Goal: Task Accomplishment & Management: Complete application form

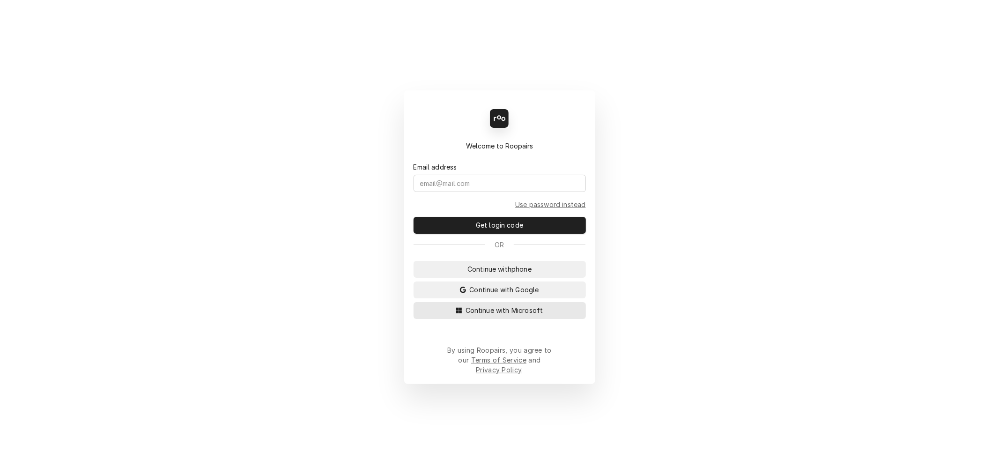
click at [512, 315] on span "Continue with Microsoft" at bounding box center [504, 310] width 81 height 10
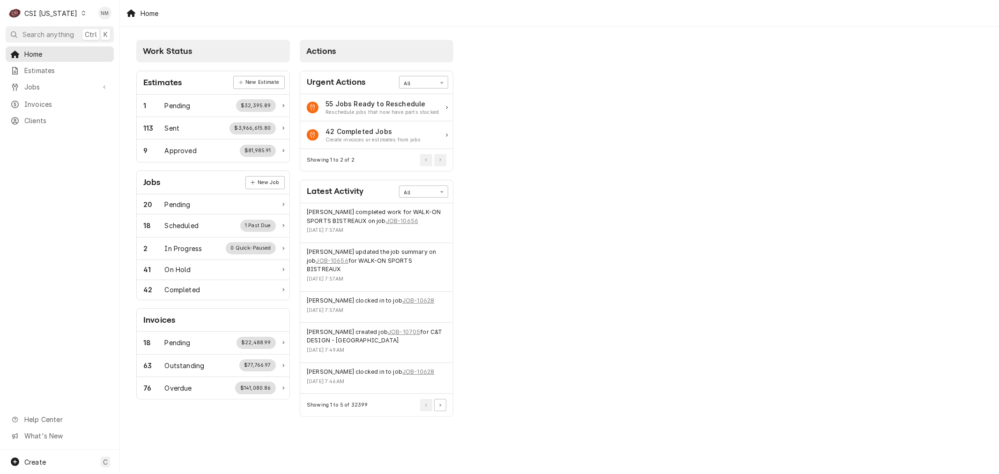
click at [807, 171] on div "Work Status Estimates New Estimate 1 Pending $32,395.89 113 Sent $3,966,615.80 …" at bounding box center [559, 230] width 879 height 406
click at [80, 15] on div "Dynamic Content Wrapper" at bounding box center [83, 13] width 7 height 7
click at [118, 48] on div "CSI St. [PERSON_NAME]" at bounding box center [146, 51] width 124 height 10
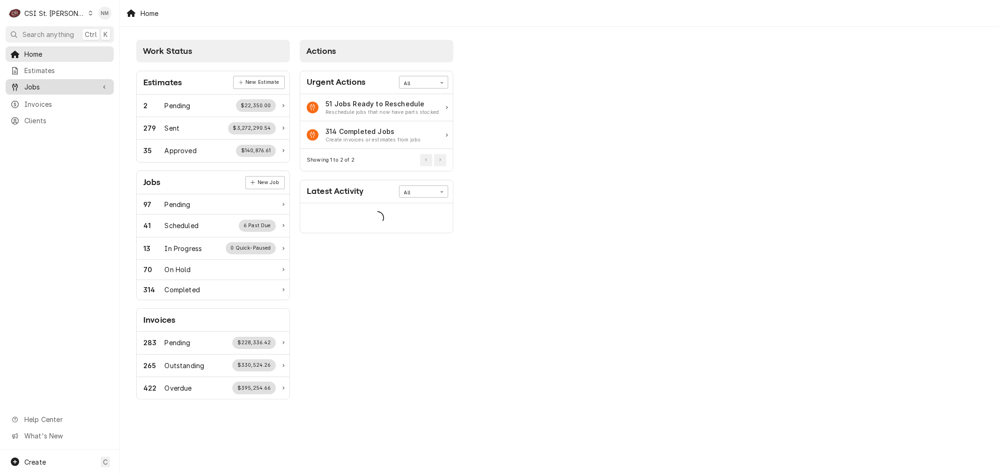
click at [45, 82] on span "Jobs" at bounding box center [59, 87] width 71 height 10
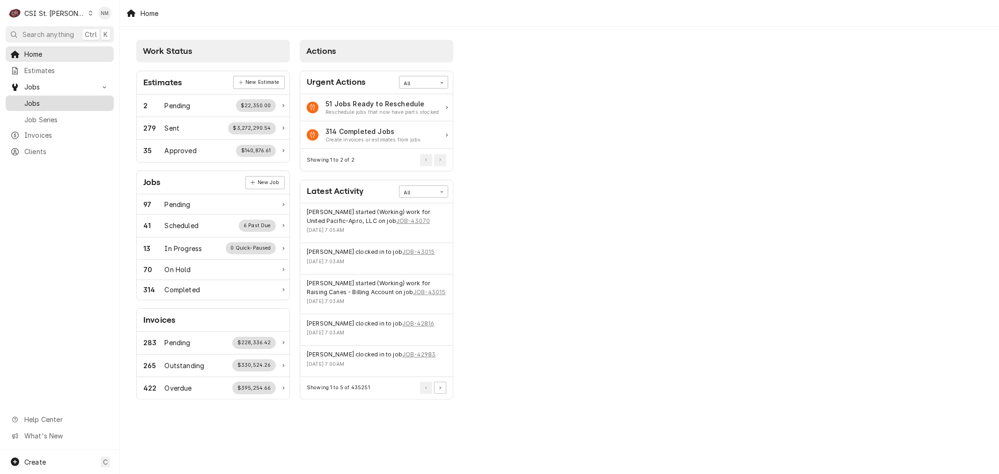
click at [44, 98] on span "Jobs" at bounding box center [66, 103] width 85 height 10
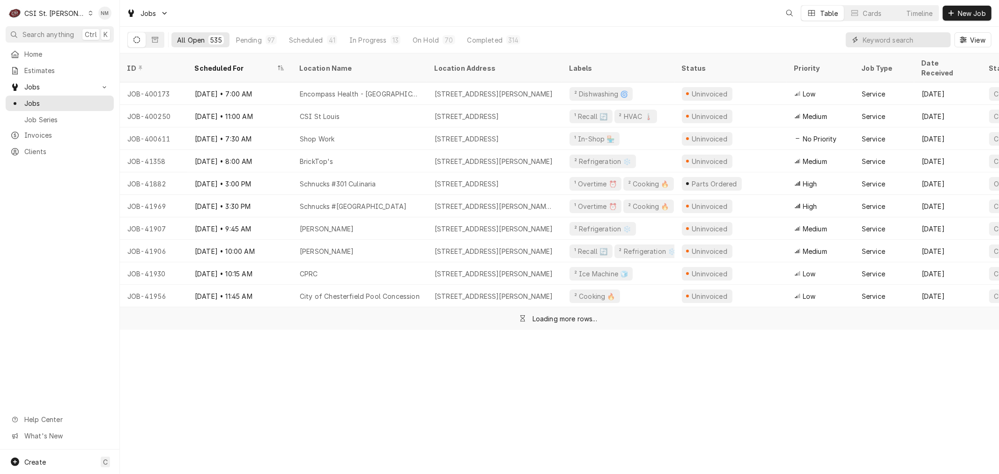
click at [891, 38] on input "Dynamic Content Wrapper" at bounding box center [904, 39] width 83 height 15
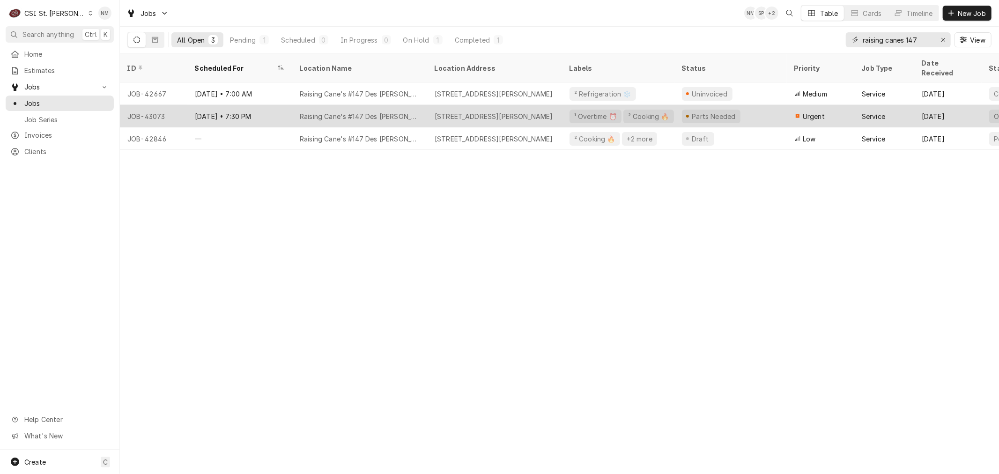
type input "raising canes 147"
click at [274, 105] on div "Oct 2 • 7:30 PM" at bounding box center [239, 116] width 105 height 22
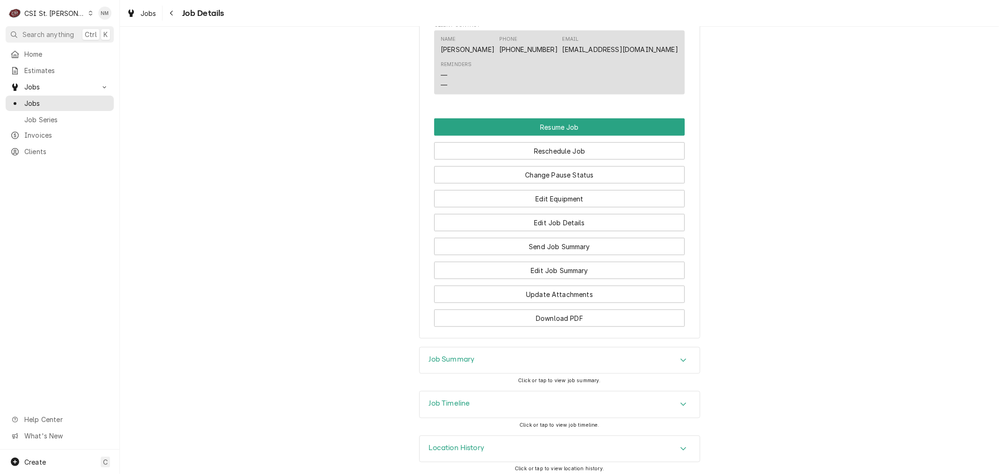
scroll to position [1089, 0]
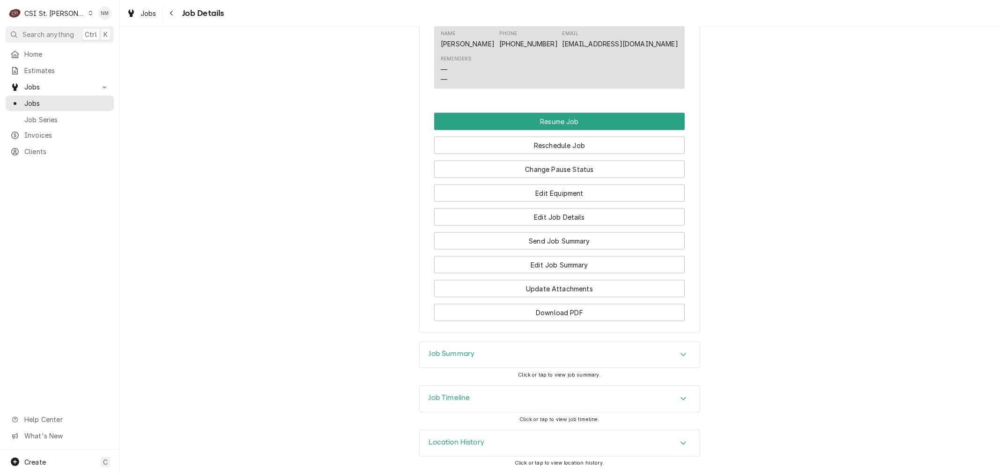
click at [453, 352] on h3 "Job Summary" at bounding box center [452, 353] width 46 height 9
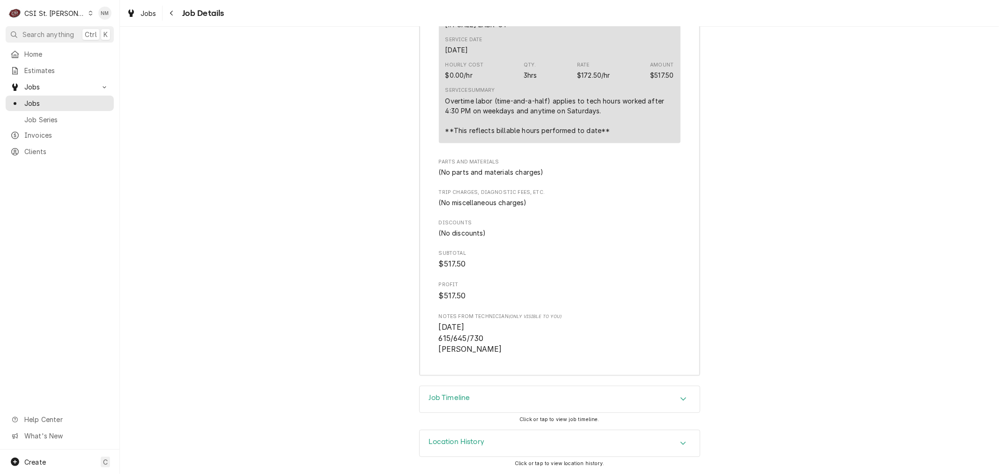
scroll to position [1625, 0]
click at [461, 395] on h3 "Job Timeline" at bounding box center [449, 397] width 41 height 9
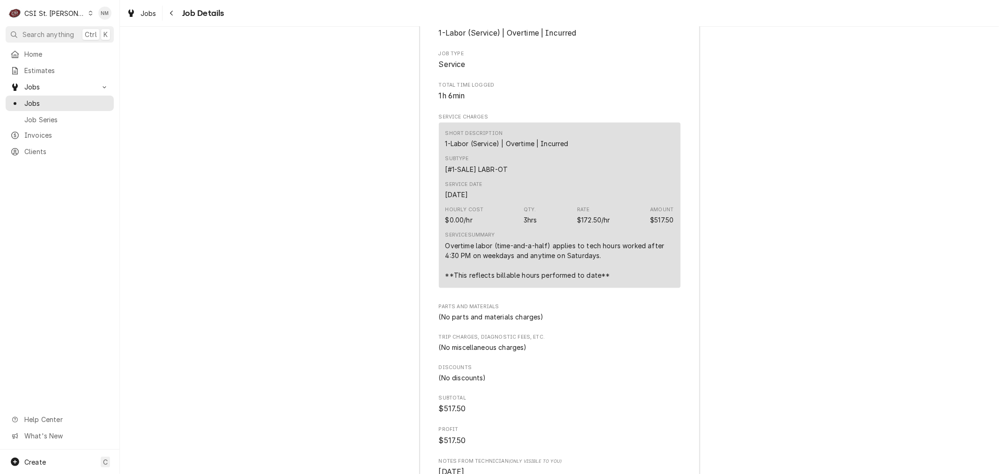
scroll to position [1573, 0]
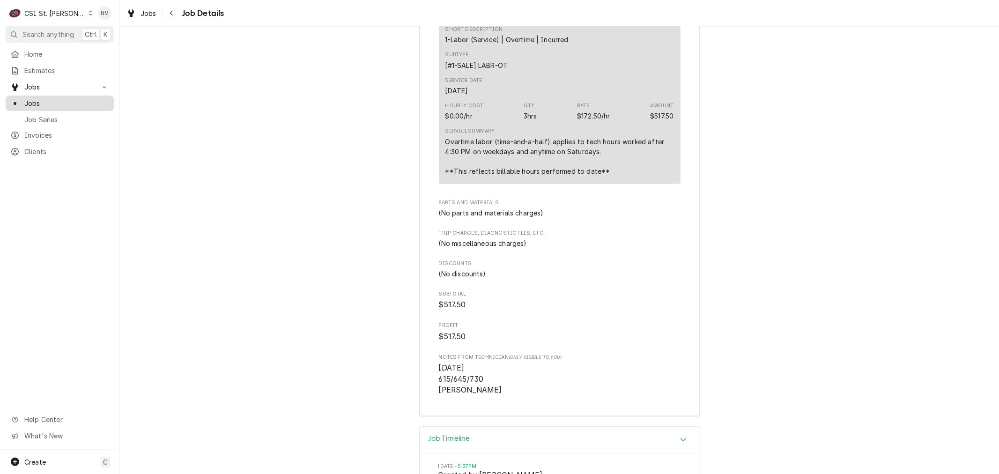
click at [40, 100] on span "Jobs" at bounding box center [66, 103] width 85 height 10
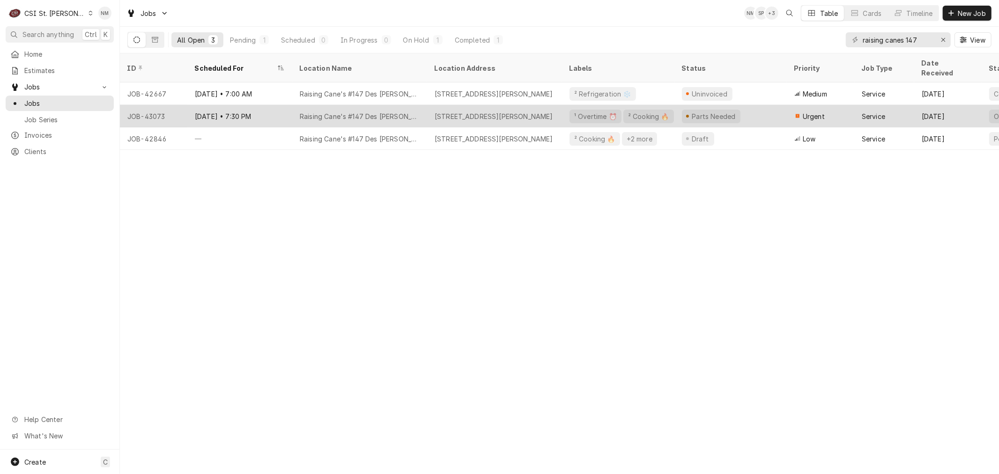
click at [269, 105] on div "Oct 2 • 7:30 PM" at bounding box center [239, 116] width 105 height 22
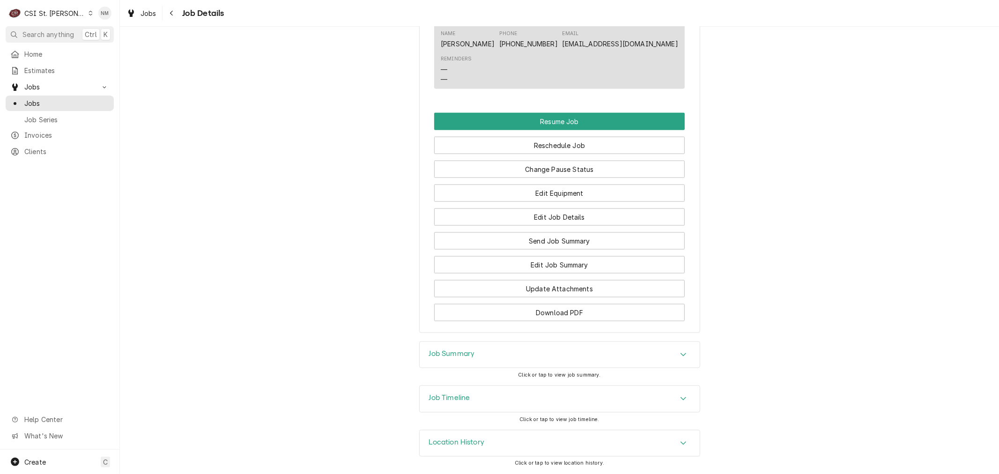
scroll to position [1089, 0]
click at [542, 260] on button "Edit Job Summary" at bounding box center [559, 264] width 251 height 17
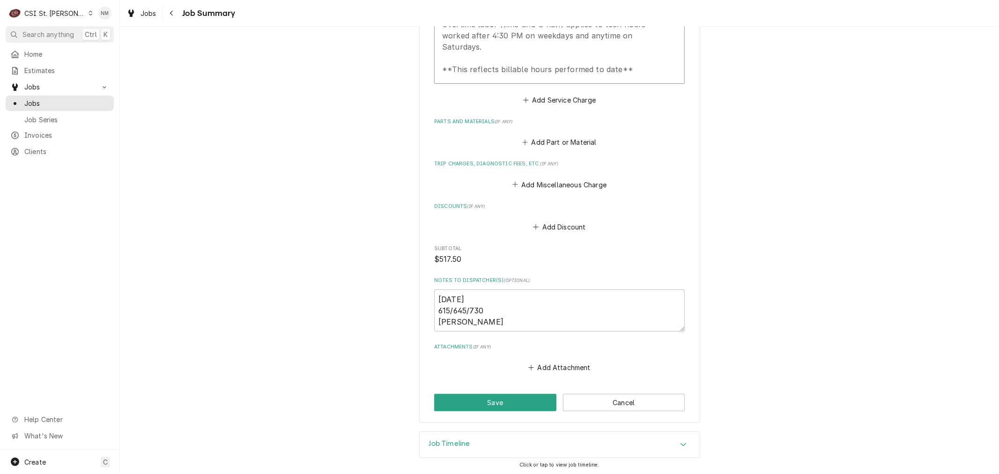
scroll to position [386, 0]
click at [29, 99] on span "Jobs" at bounding box center [66, 103] width 85 height 10
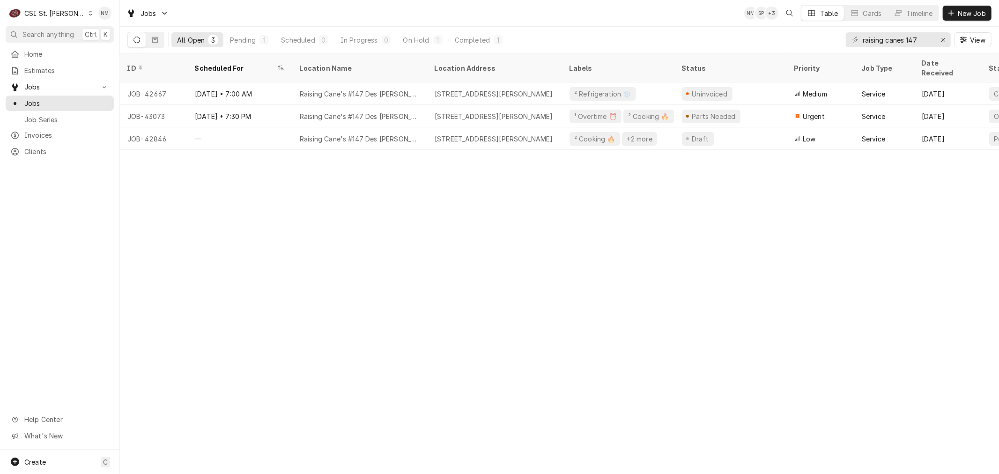
click at [89, 15] on icon "Dynamic Content Wrapper" at bounding box center [91, 13] width 4 height 5
click at [111, 32] on div "CSI [US_STATE]" at bounding box center [144, 35] width 124 height 10
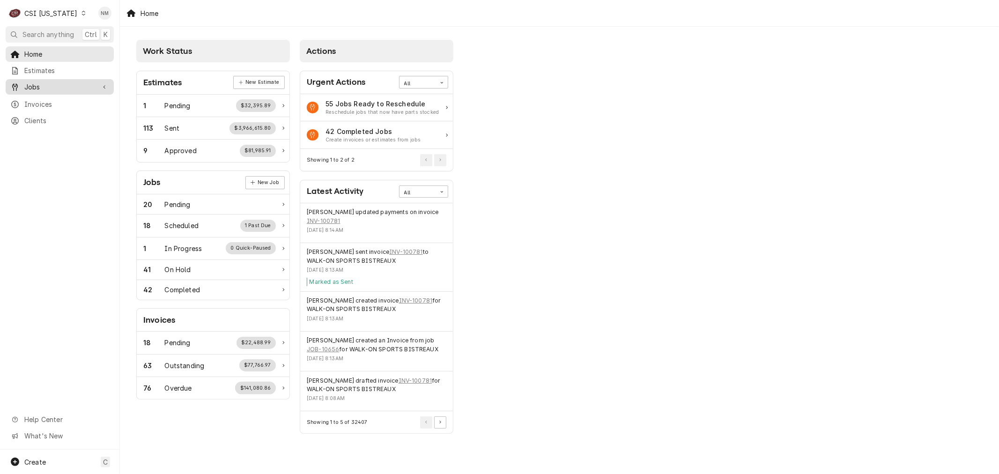
click at [39, 86] on span "Jobs" at bounding box center [59, 87] width 71 height 10
click at [37, 98] on span "Jobs" at bounding box center [66, 103] width 85 height 10
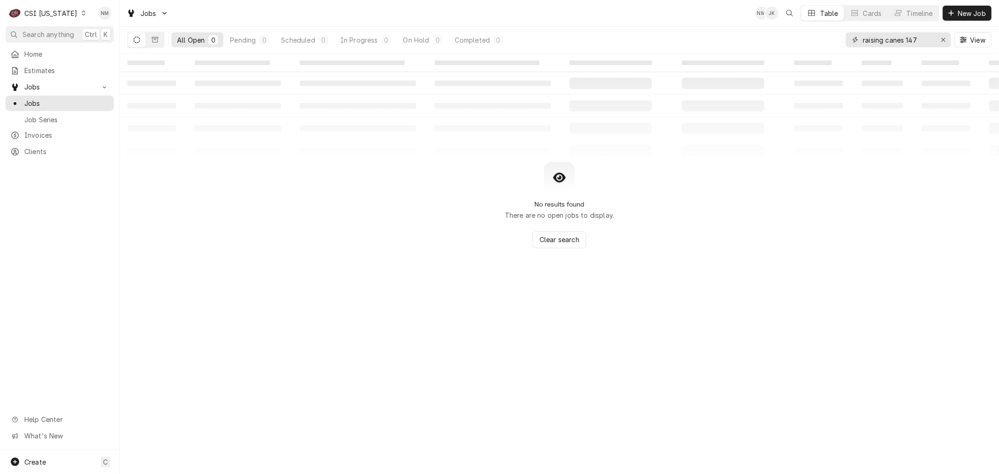
drag, startPoint x: 925, startPoint y: 41, endPoint x: 822, endPoint y: 45, distance: 102.7
click at [822, 45] on div "All Open 0 Pending 0 Scheduled 0 In Progress 0 On Hold 0 Completed 0 raising ca…" at bounding box center [559, 40] width 864 height 26
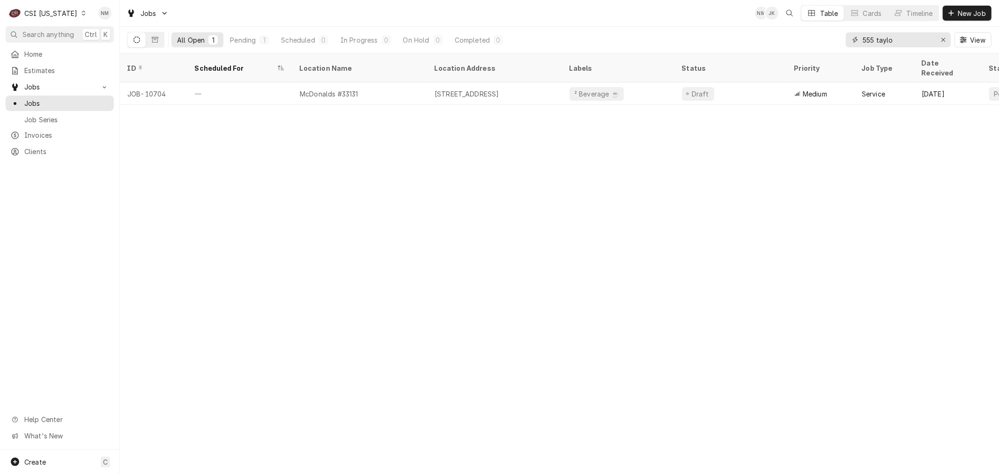
type input "555 taylo"
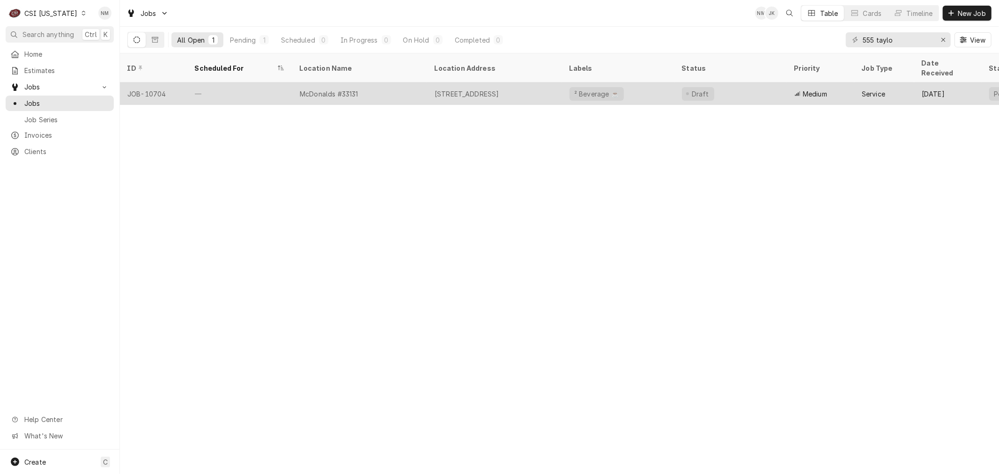
click at [390, 84] on div "McDonalds #33131" at bounding box center [359, 93] width 135 height 22
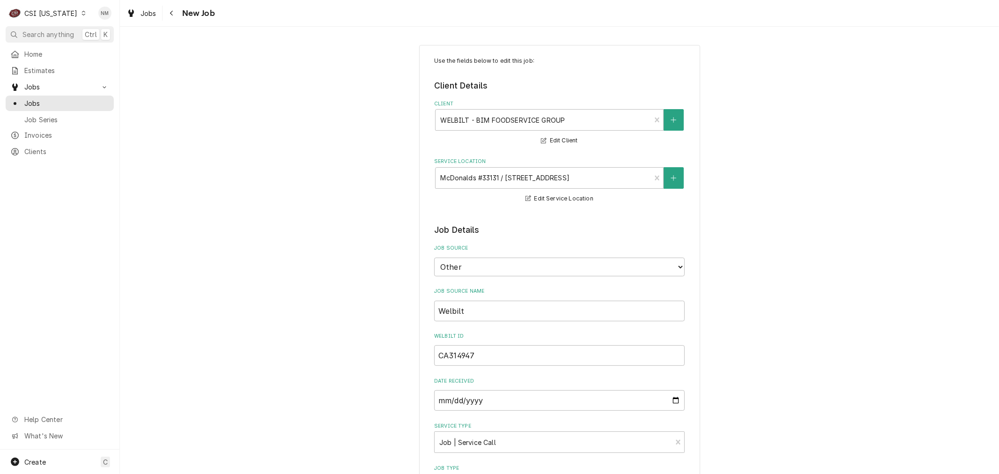
type textarea "x"
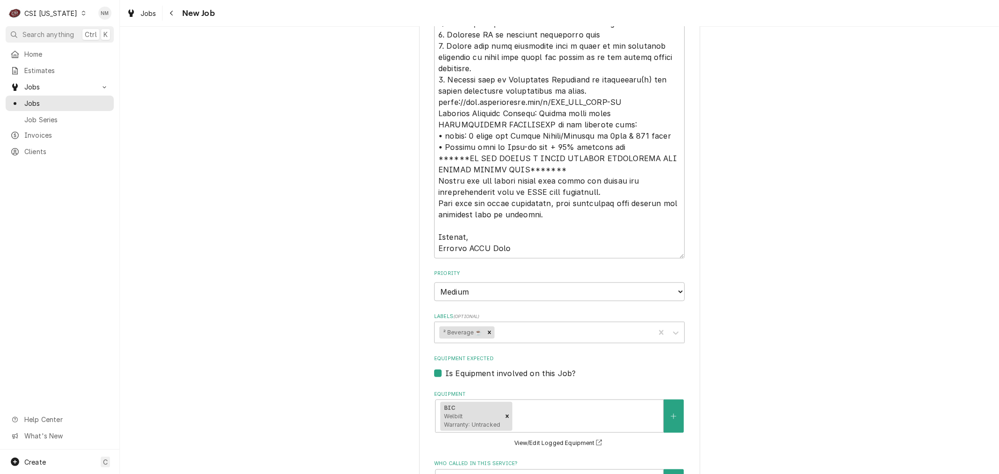
scroll to position [728, 0]
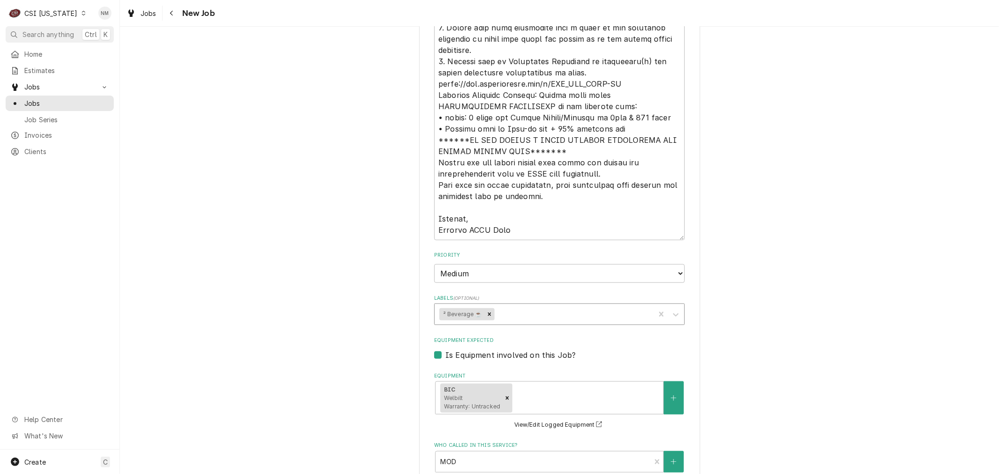
click at [524, 314] on div "Labels" at bounding box center [573, 314] width 154 height 17
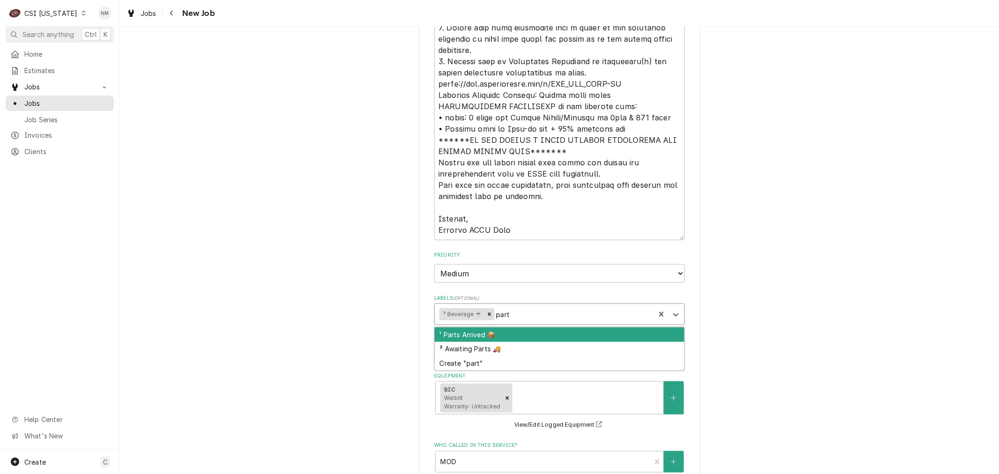
type input "part"
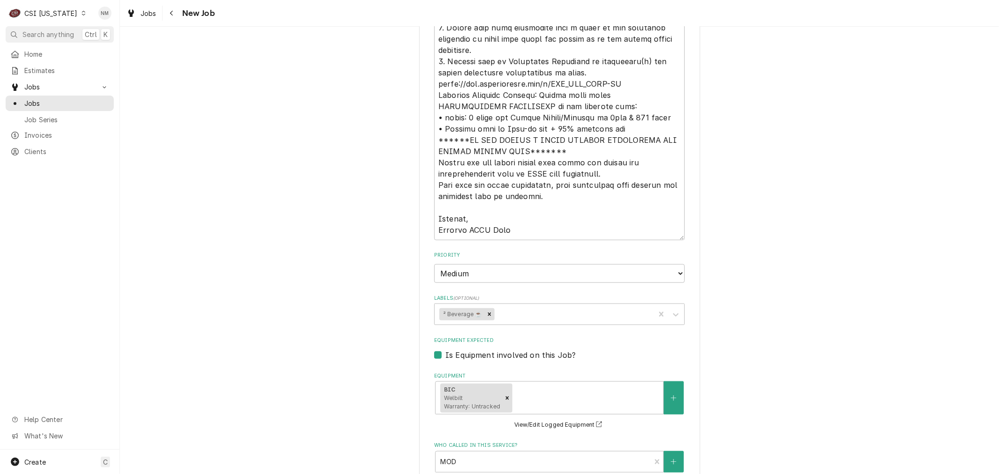
click at [850, 364] on div "Use the fields below to edit this job: Client Details Client WELBILT - BIM FOOD…" at bounding box center [559, 50] width 879 height 1485
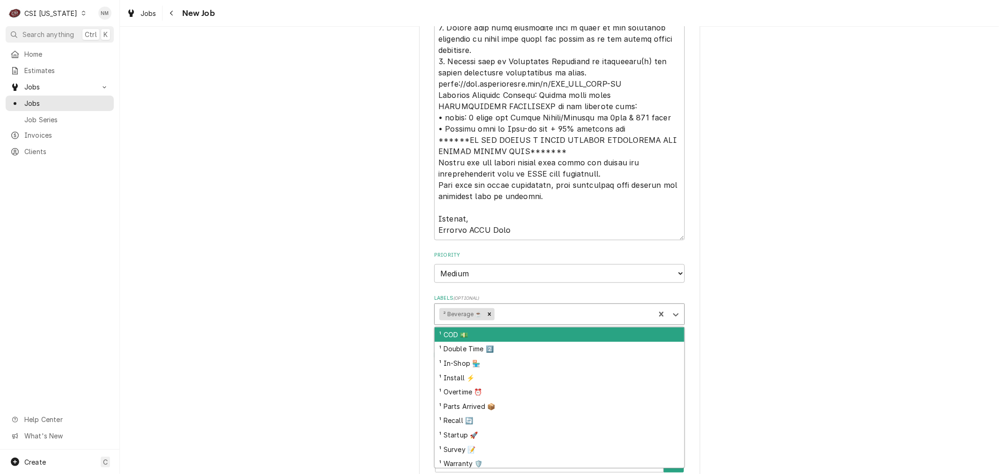
click at [524, 310] on div "Labels" at bounding box center [573, 314] width 154 height 17
type input "ho"
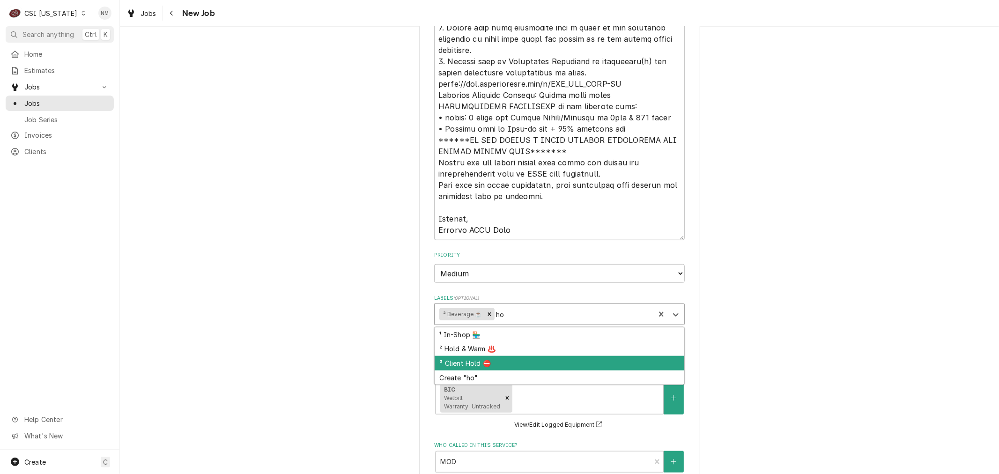
click at [506, 356] on div "³ Client Hold ⛔️" at bounding box center [560, 363] width 250 height 15
type textarea "x"
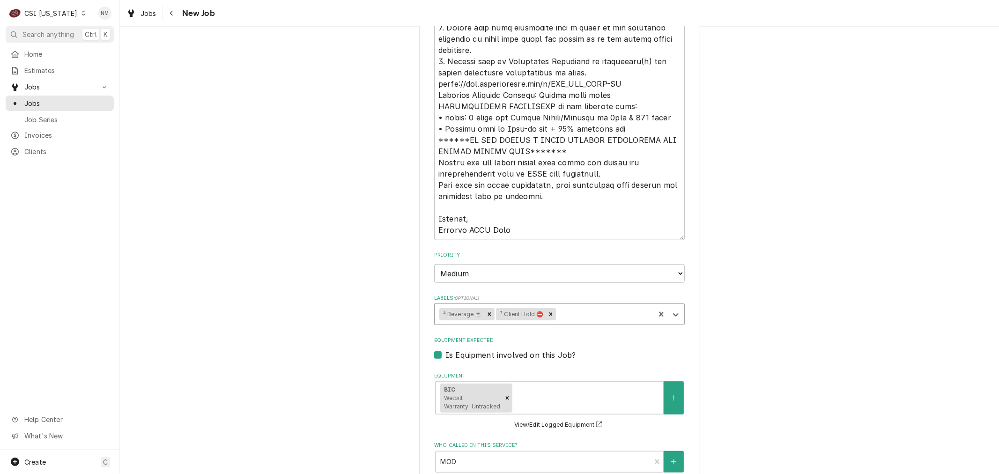
type textarea "x"
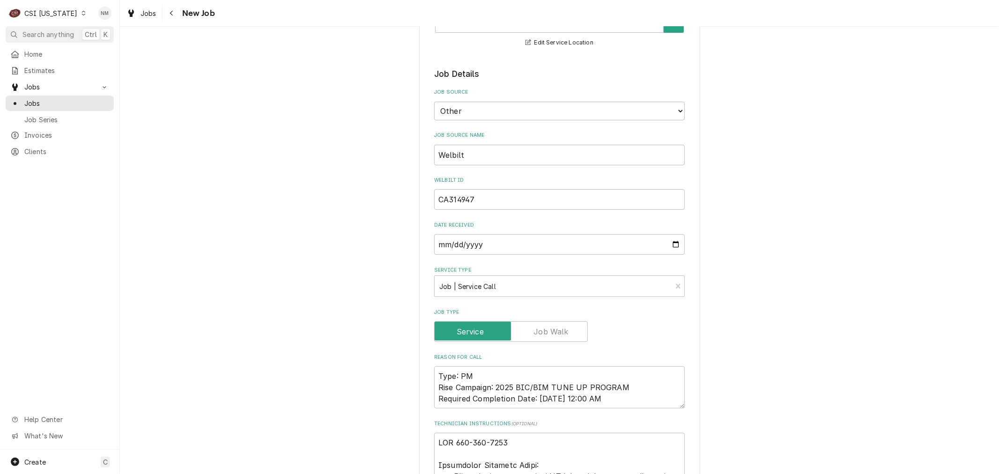
scroll to position [0, 0]
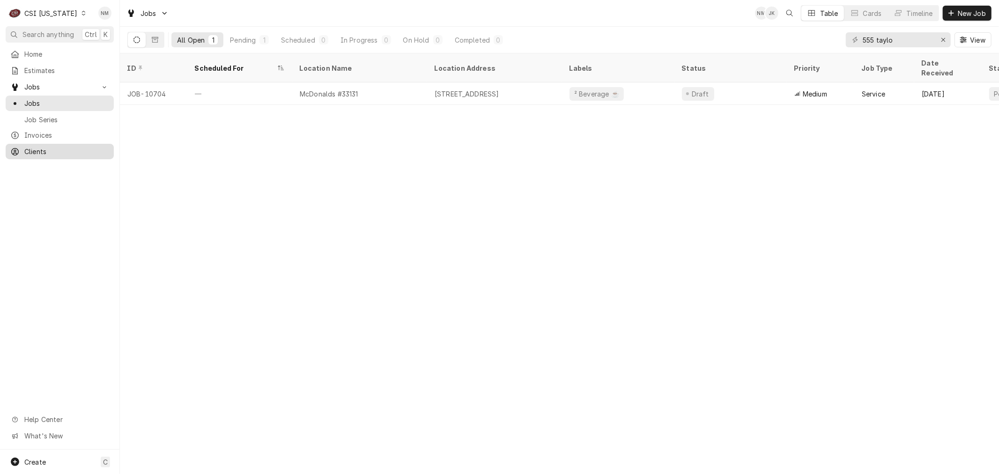
click at [50, 147] on span "Clients" at bounding box center [66, 152] width 85 height 10
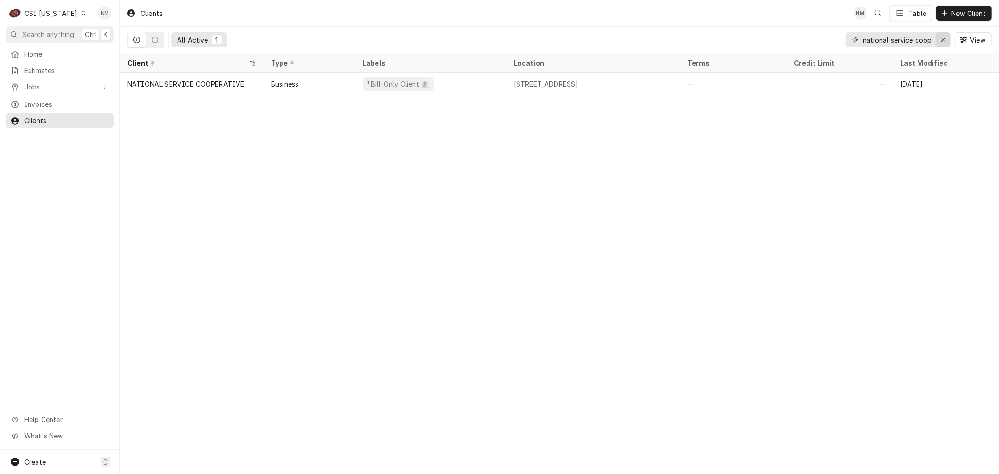
click at [941, 37] on icon "Erase input" at bounding box center [943, 40] width 5 height 7
click at [890, 37] on input "Dynamic Content Wrapper" at bounding box center [907, 39] width 88 height 15
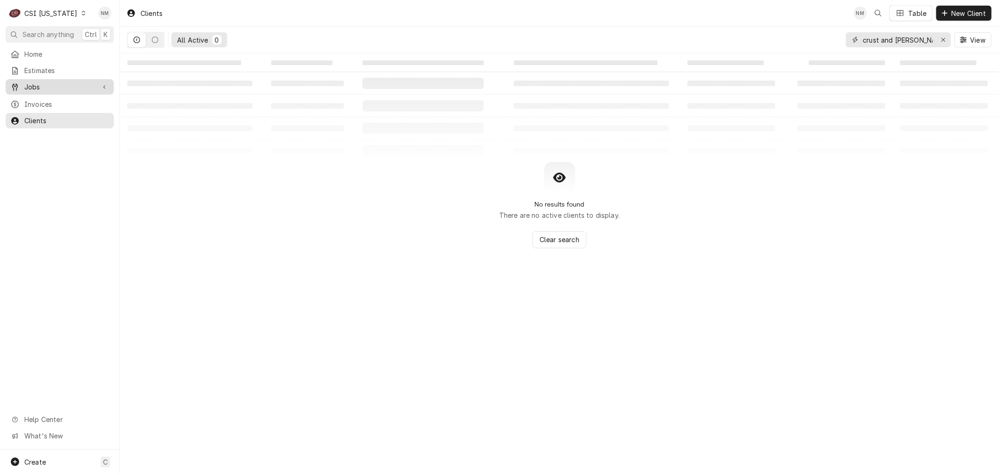
type input "crust and [PERSON_NAME]"
click at [41, 83] on span "Jobs" at bounding box center [59, 87] width 71 height 10
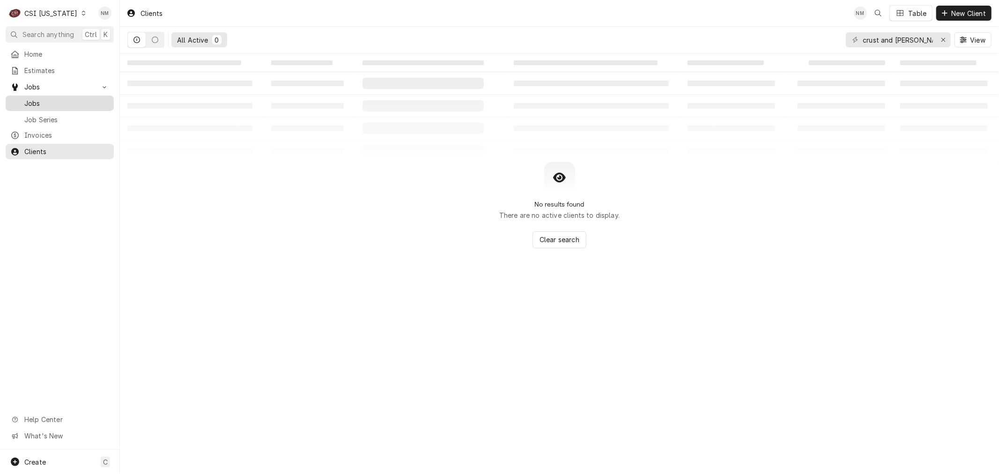
click at [45, 99] on span "Jobs" at bounding box center [66, 103] width 85 height 10
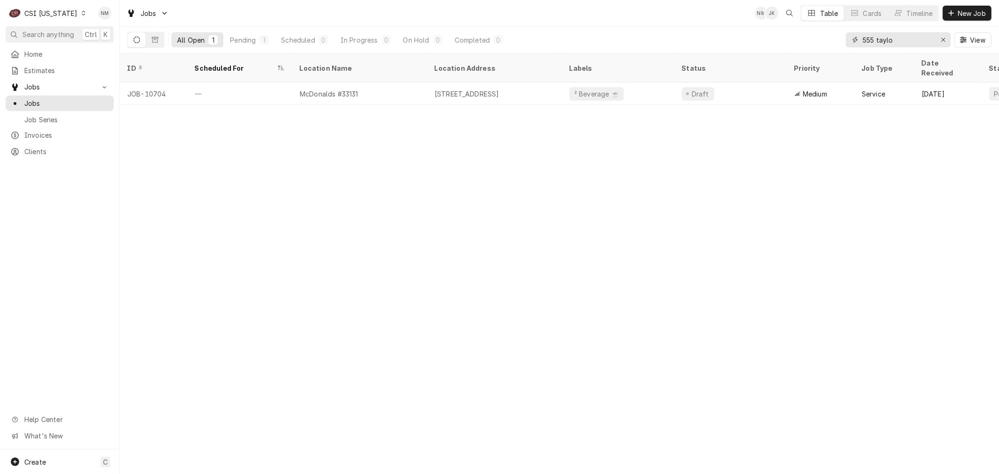
drag, startPoint x: 909, startPoint y: 37, endPoint x: 831, endPoint y: 38, distance: 77.7
click at [831, 38] on div "All Open 1 Pending 1 Scheduled 0 In Progress 0 On Hold 0 Completed 0 555 taylo …" at bounding box center [559, 40] width 864 height 26
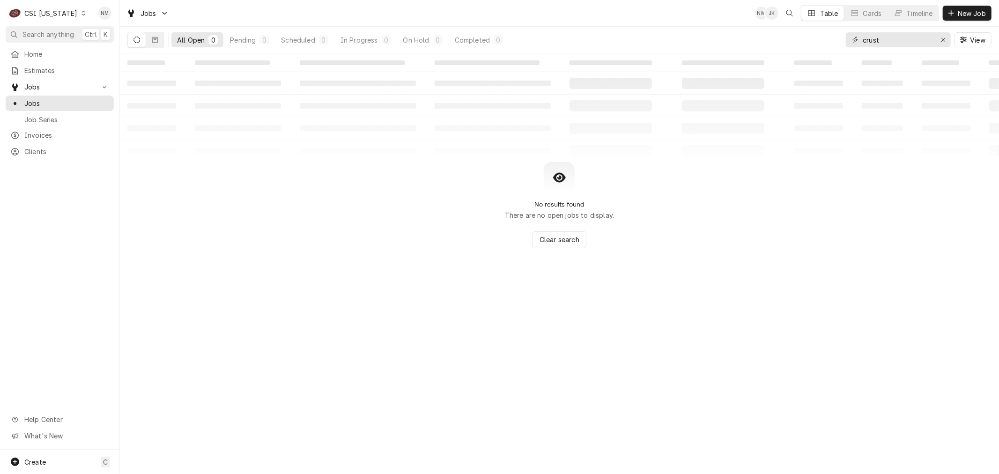
type input "crust"
click at [81, 13] on icon "Dynamic Content Wrapper" at bounding box center [83, 13] width 4 height 5
click at [118, 17] on div "CSI [US_STATE][GEOGRAPHIC_DATA]" at bounding box center [146, 19] width 124 height 10
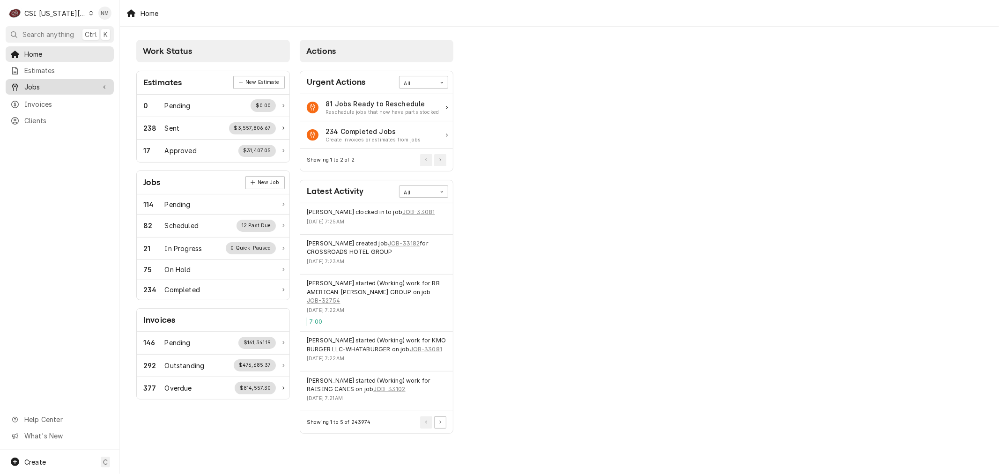
click at [49, 86] on span "Jobs" at bounding box center [59, 87] width 71 height 10
click at [38, 102] on span "Jobs" at bounding box center [66, 103] width 85 height 10
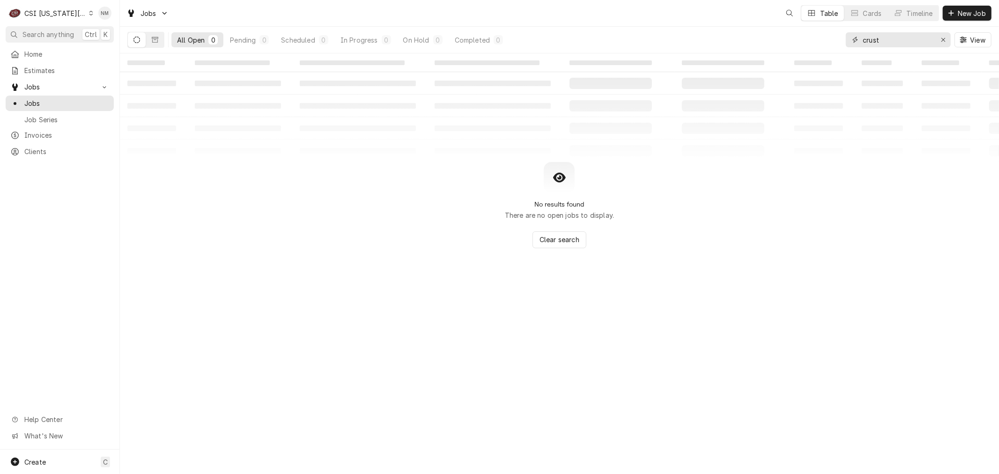
drag, startPoint x: 904, startPoint y: 38, endPoint x: 829, endPoint y: 39, distance: 74.5
click at [829, 39] on div "All Open 0 Pending 0 Scheduled 0 In Progress 0 On Hold 0 Completed 0 crust View" at bounding box center [559, 40] width 864 height 26
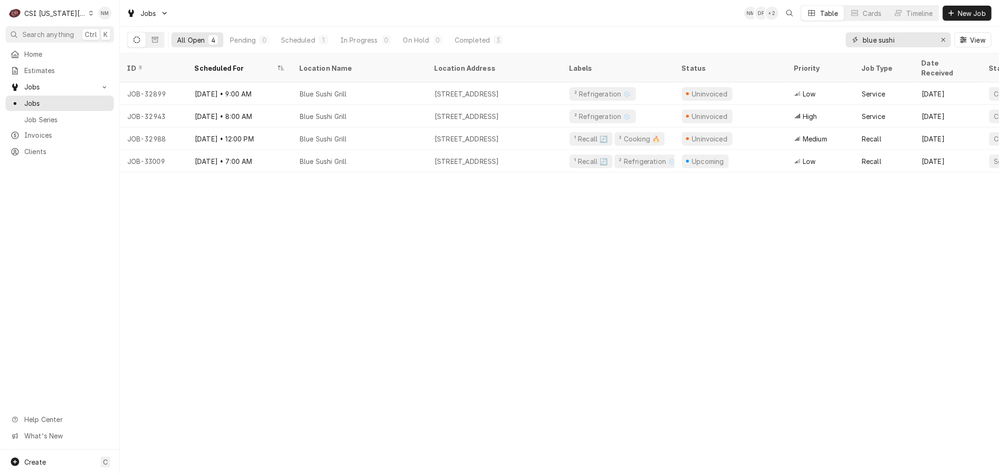
type input "blue sushi"
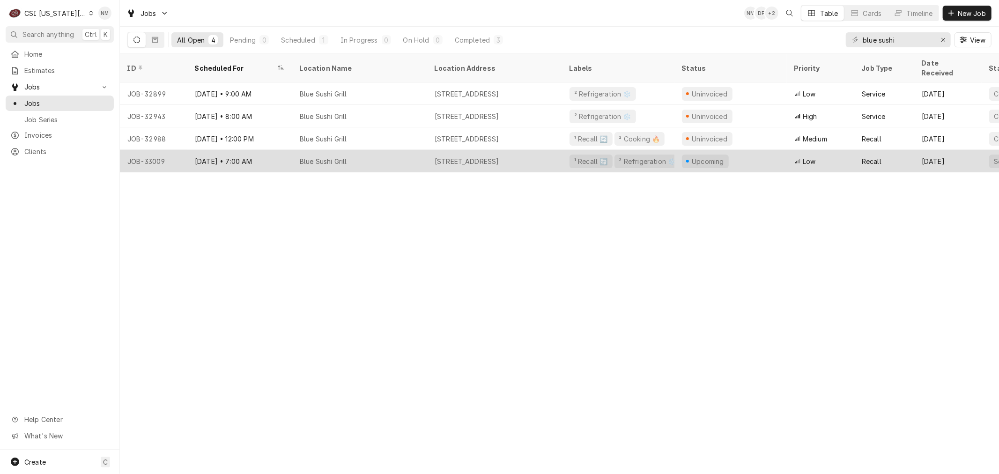
click at [396, 152] on div "Blue Sushi Grill" at bounding box center [359, 161] width 135 height 22
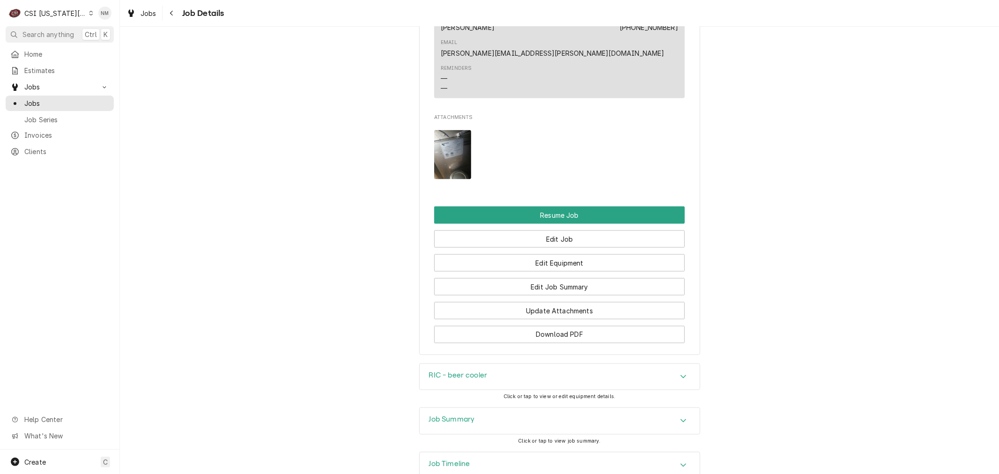
scroll to position [1200, 0]
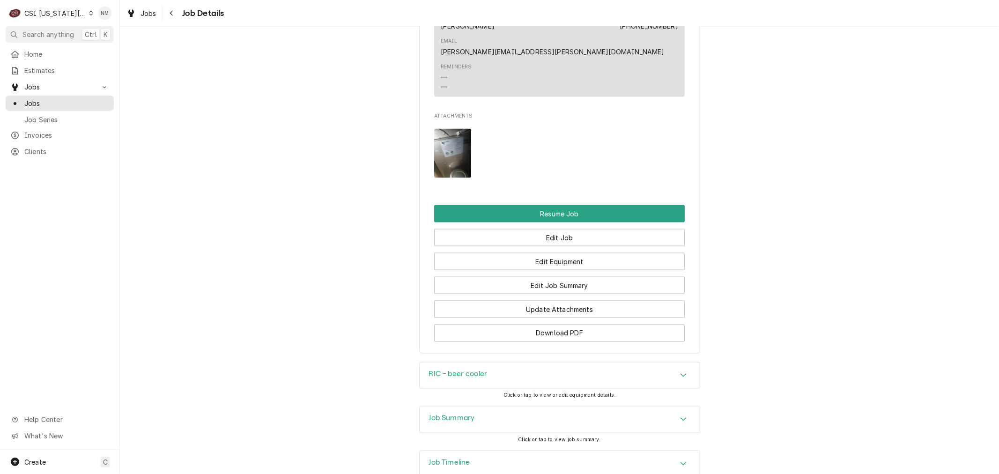
click at [460, 458] on h3 "Job Timeline" at bounding box center [449, 462] width 41 height 9
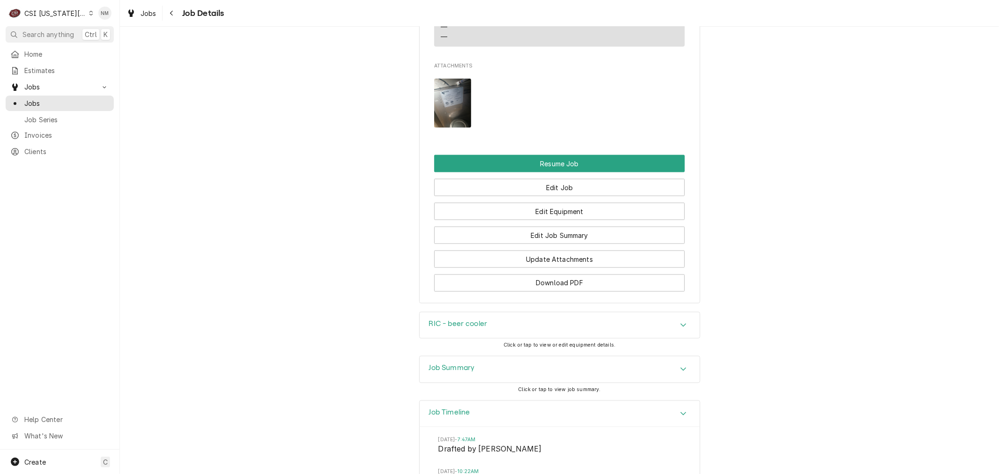
scroll to position [1252, 0]
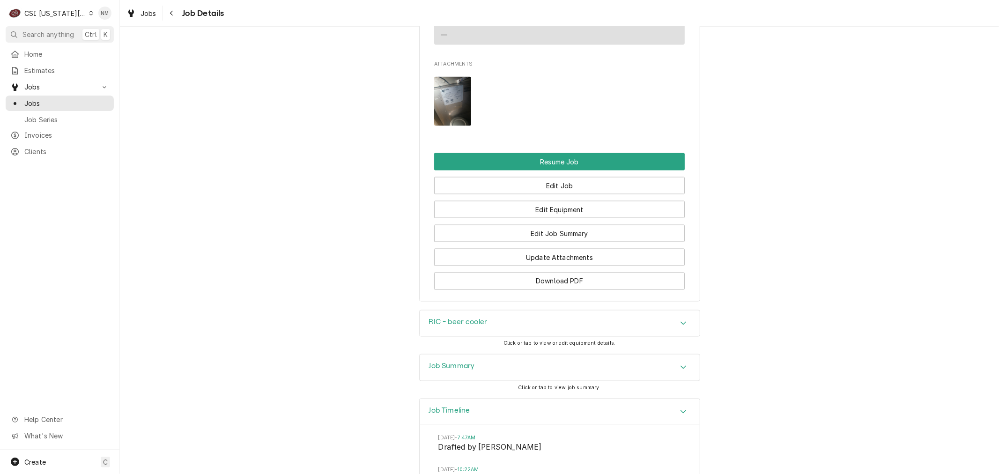
click at [456, 362] on h3 "Job Summary" at bounding box center [452, 366] width 46 height 9
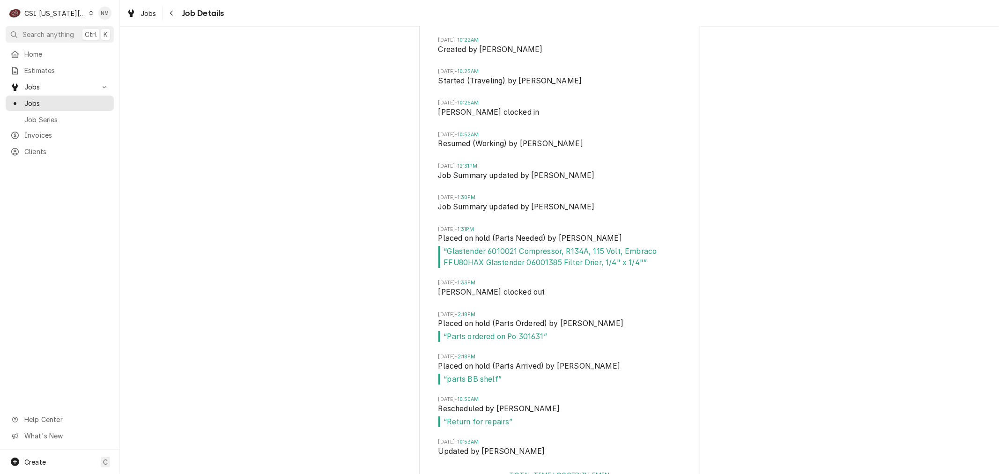
scroll to position [2950, 0]
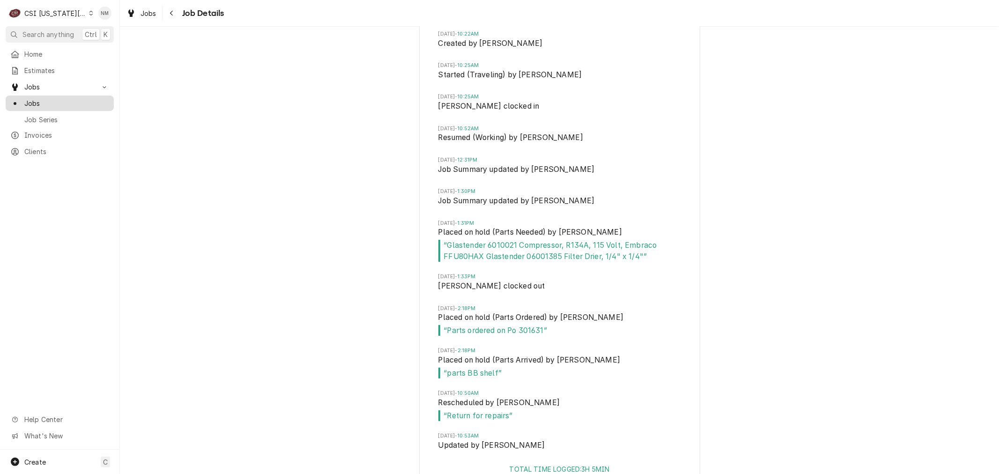
click at [33, 100] on span "Jobs" at bounding box center [66, 103] width 85 height 10
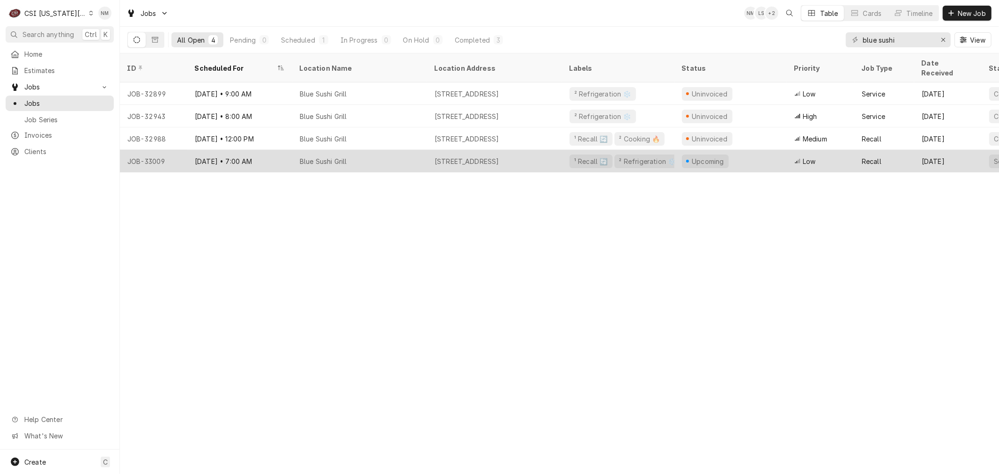
click at [387, 150] on div "Blue Sushi Grill" at bounding box center [359, 161] width 135 height 22
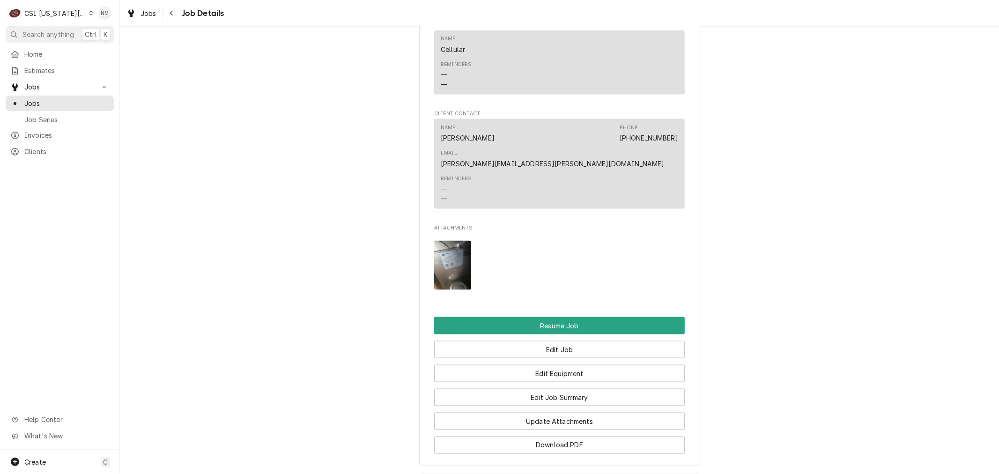
scroll to position [1092, 0]
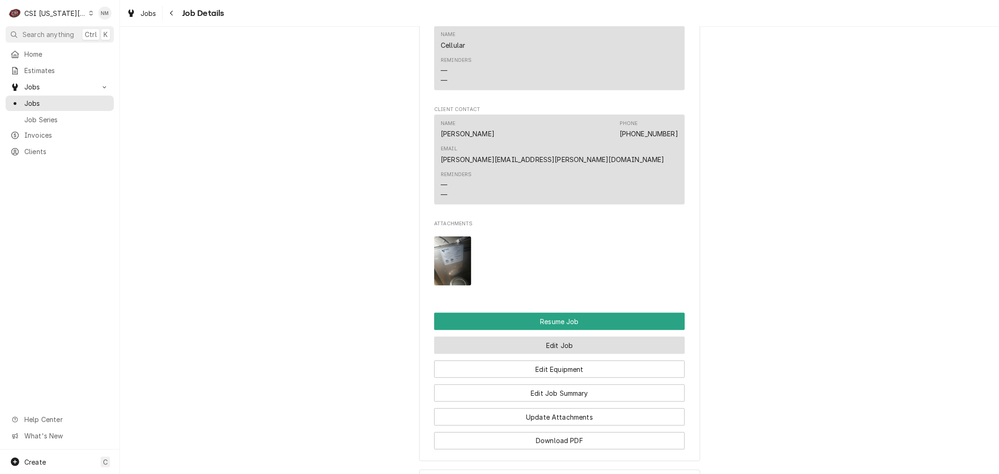
click at [551, 337] on button "Edit Job" at bounding box center [559, 345] width 251 height 17
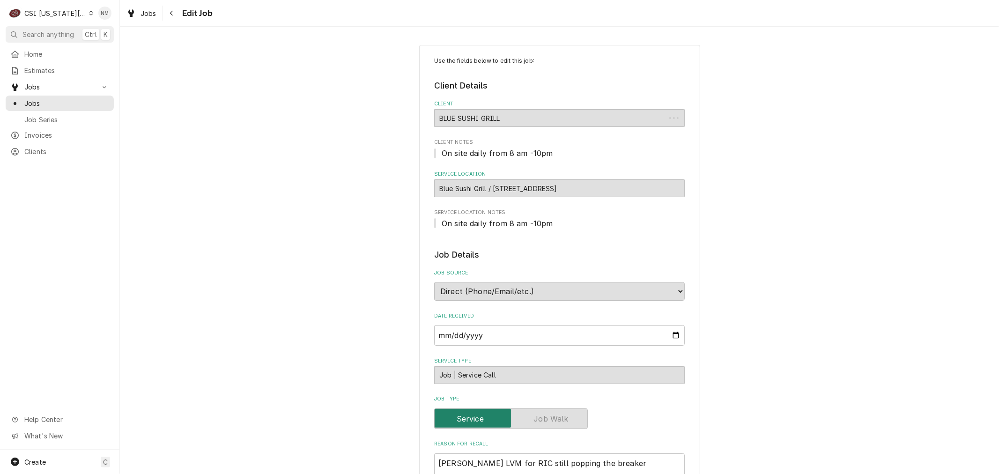
type textarea "x"
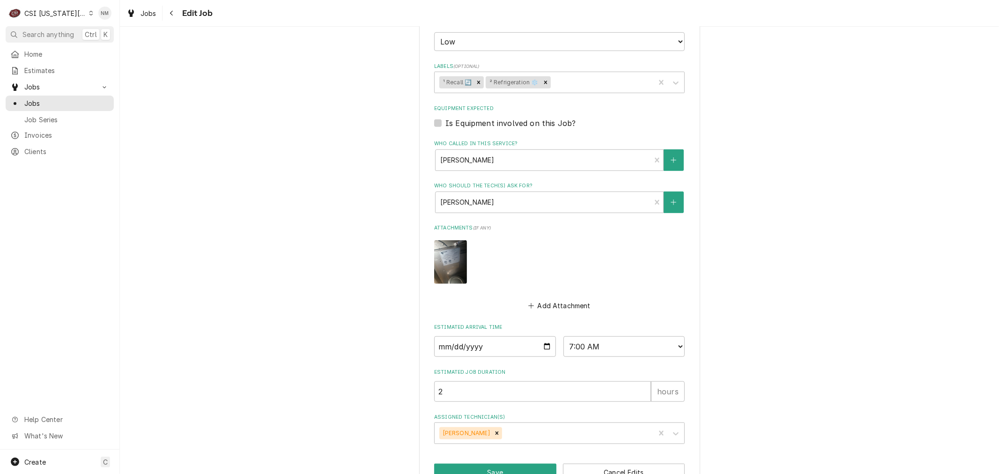
scroll to position [612, 0]
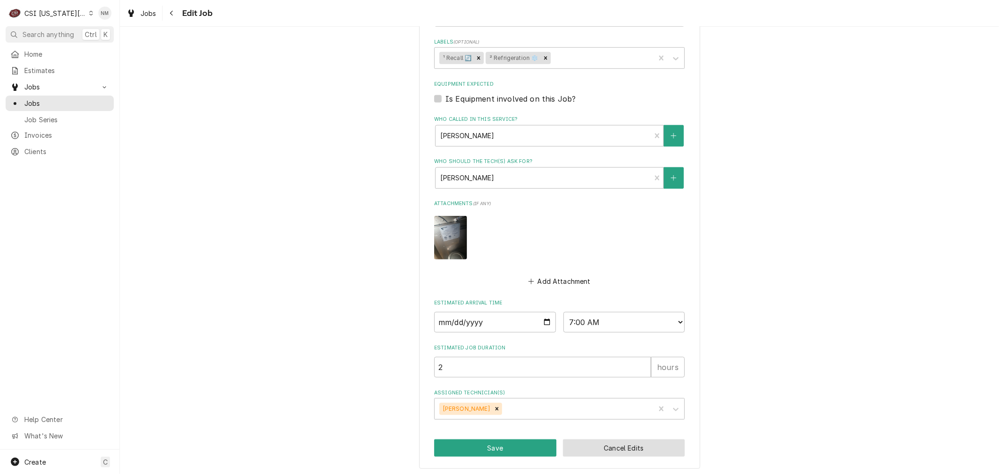
click at [642, 440] on button "Cancel Edits" at bounding box center [624, 447] width 122 height 17
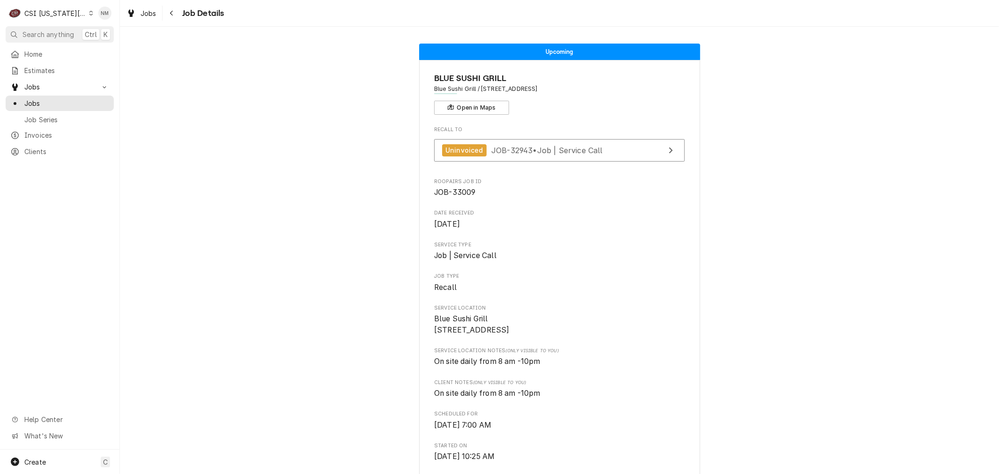
click at [89, 13] on icon "Dynamic Content Wrapper" at bounding box center [91, 13] width 4 height 5
click at [116, 53] on div "CSI St. Louis" at bounding box center [160, 51] width 137 height 10
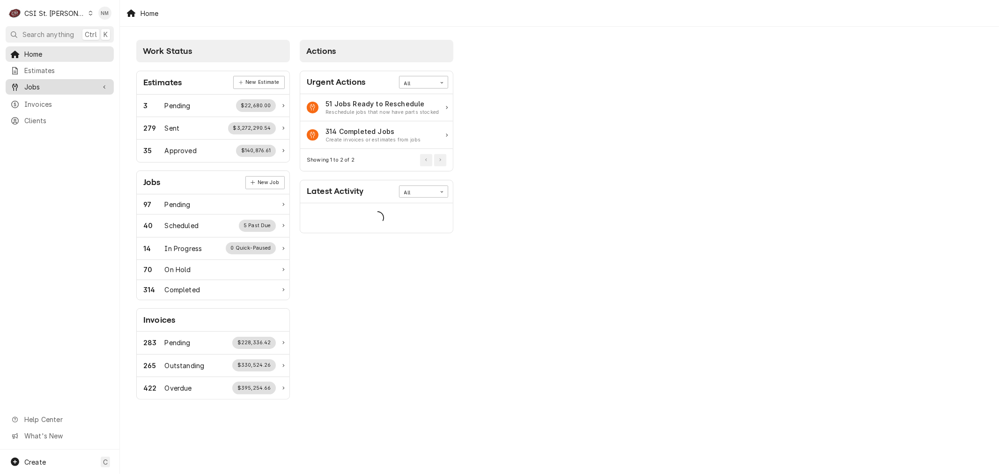
click at [45, 86] on span "Jobs" at bounding box center [59, 87] width 71 height 10
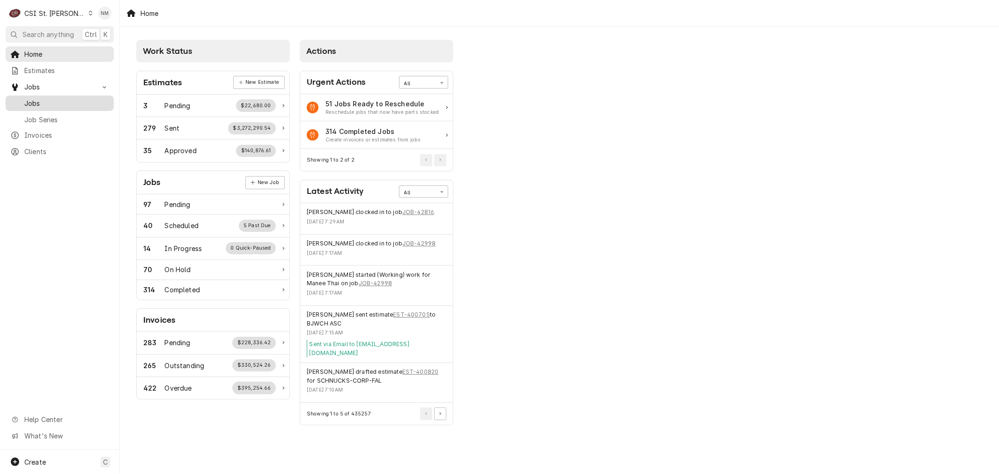
click at [43, 101] on span "Jobs" at bounding box center [66, 103] width 85 height 10
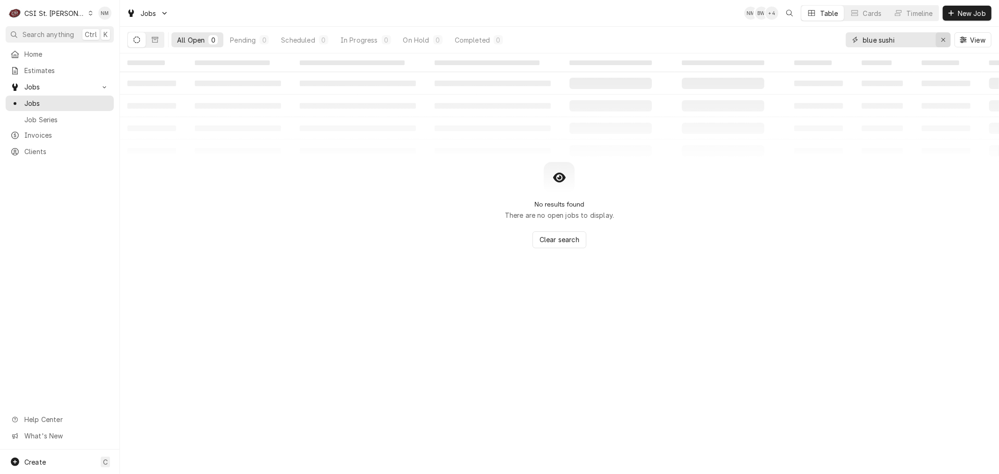
click at [943, 39] on icon "Erase input" at bounding box center [943, 40] width 4 height 4
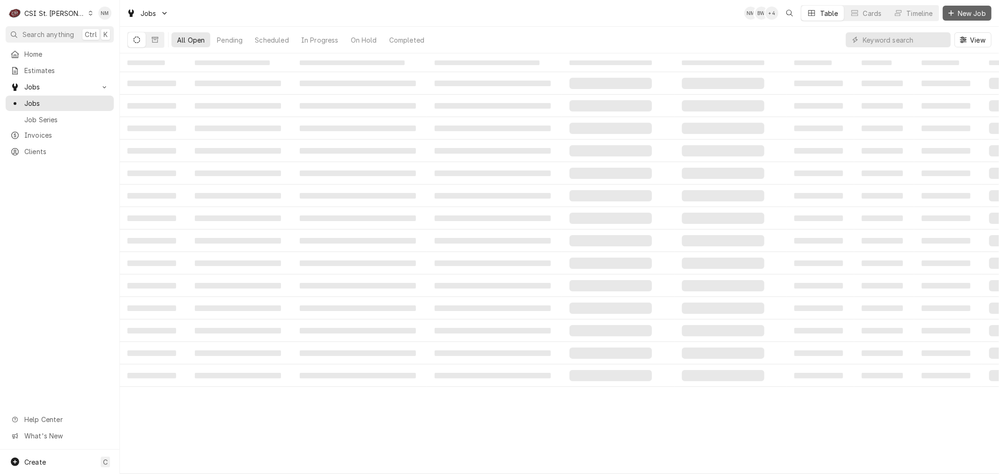
click at [961, 11] on span "New Job" at bounding box center [972, 13] width 32 height 10
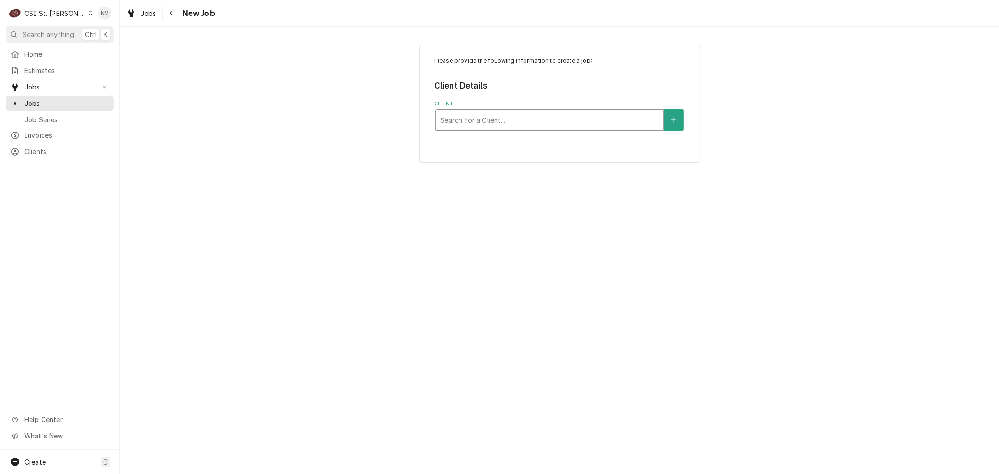
click at [558, 122] on div "Client" at bounding box center [549, 119] width 218 height 17
type input "brooking par"
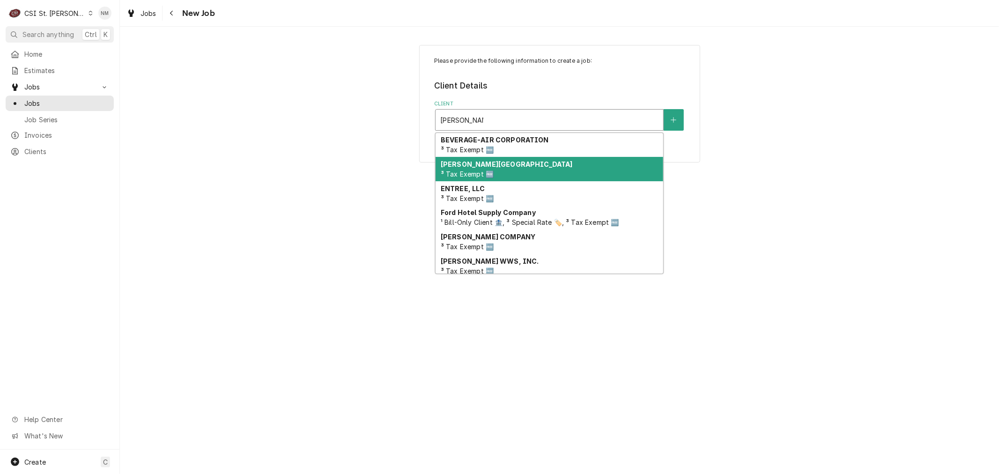
click at [546, 171] on div "Brooking Park ³ Tax Exempt 🆓" at bounding box center [549, 169] width 228 height 24
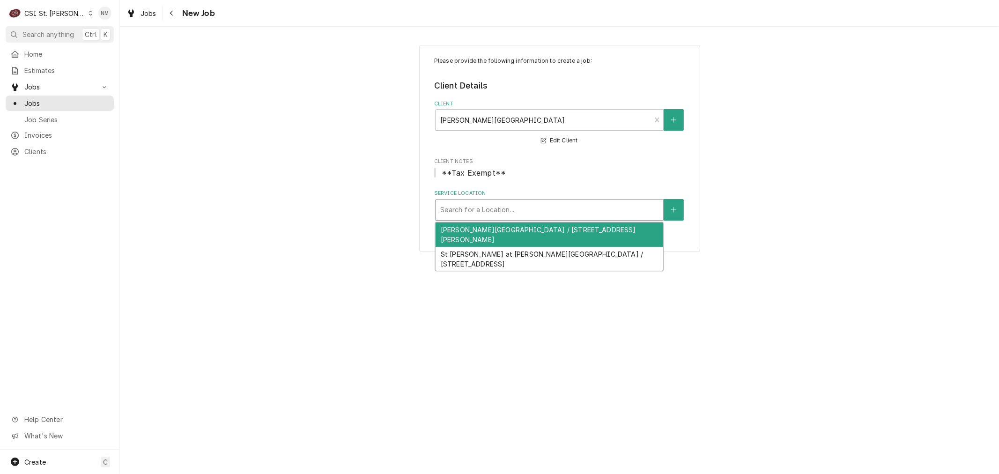
click at [539, 213] on div "Service Location" at bounding box center [549, 209] width 218 height 17
click at [546, 232] on div "Brooking Park / 307 S Woods Mill Road, Chesterfield, MO 63017" at bounding box center [549, 234] width 228 height 24
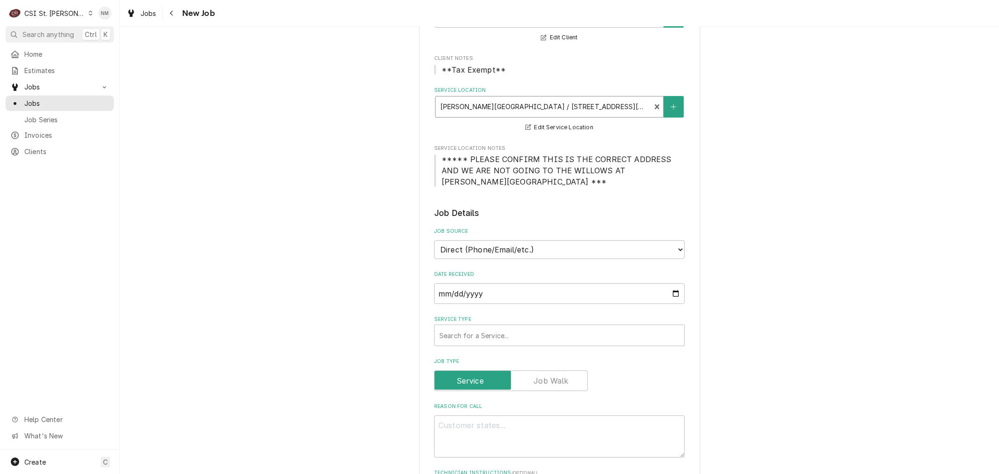
scroll to position [104, 0]
click at [535, 326] on div "Service Type" at bounding box center [559, 334] width 240 height 17
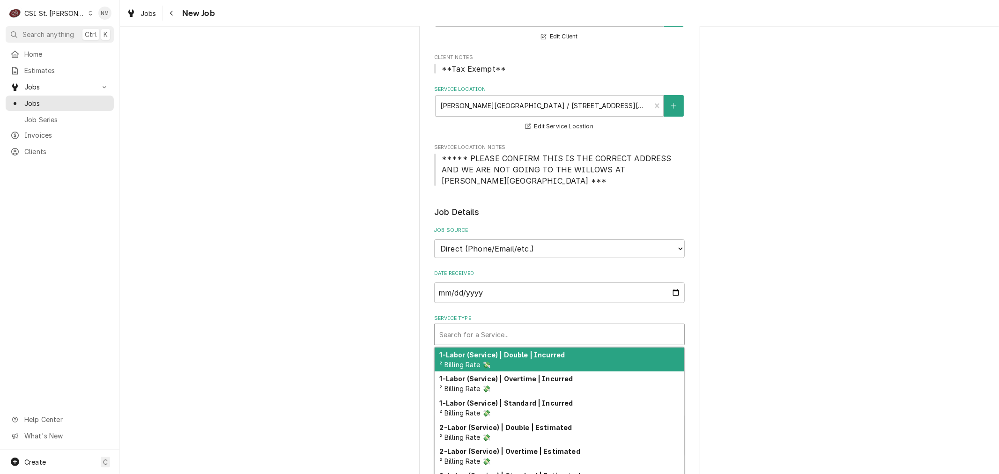
type textarea "x"
type input "s"
type textarea "x"
type input "se"
type textarea "x"
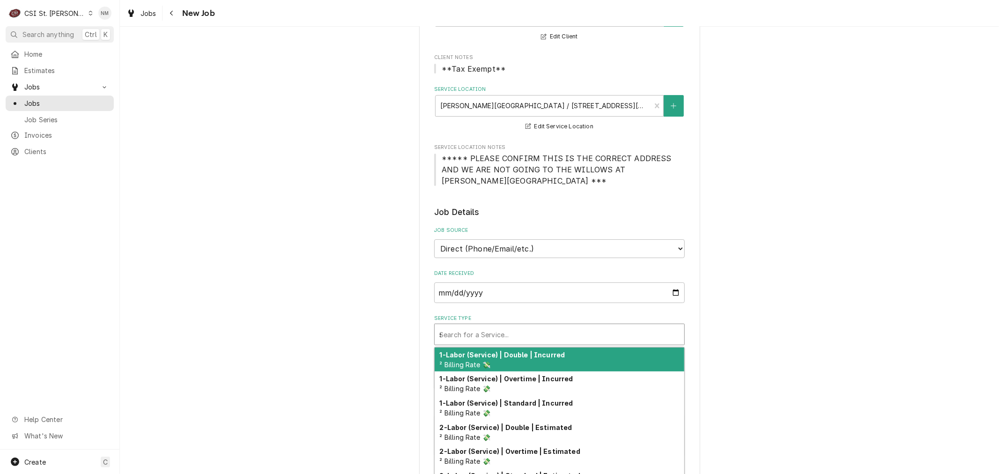
type input "ser"
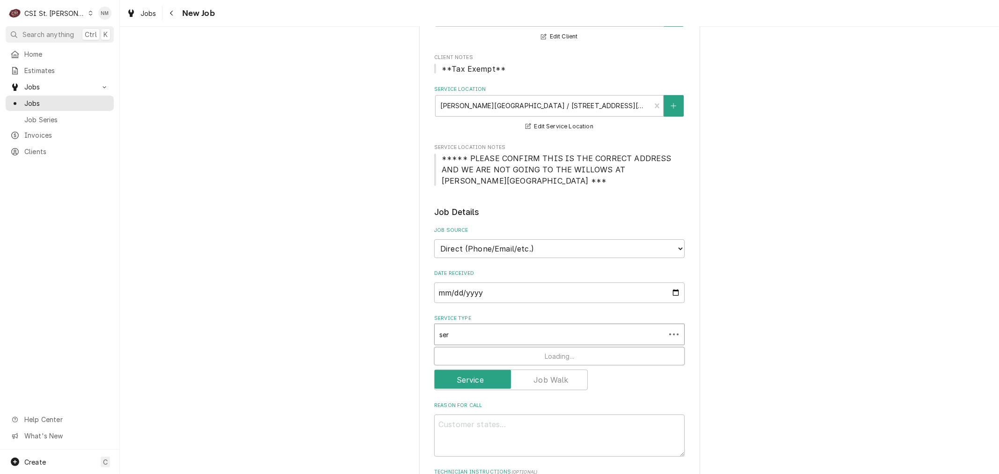
type textarea "x"
type input "serv"
type textarea "x"
type input "servi"
type textarea "x"
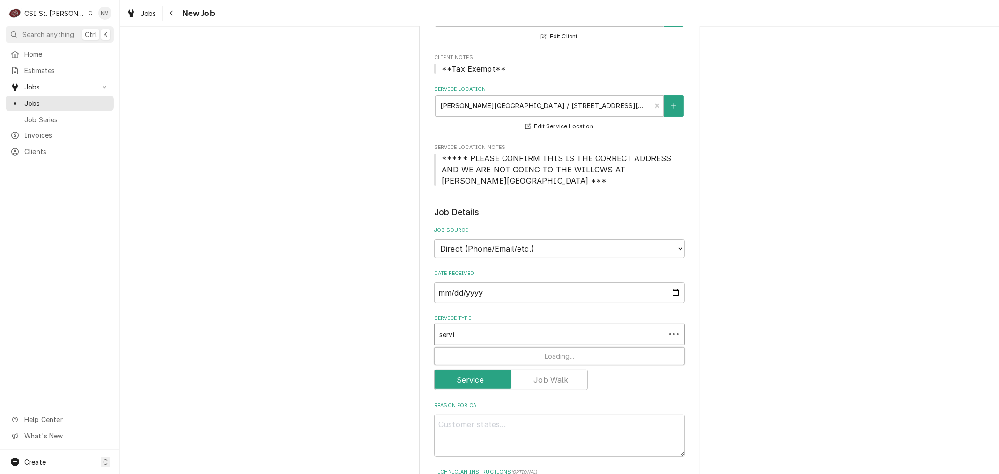
type input "servic"
type textarea "x"
type input "service"
type textarea "x"
type input "service"
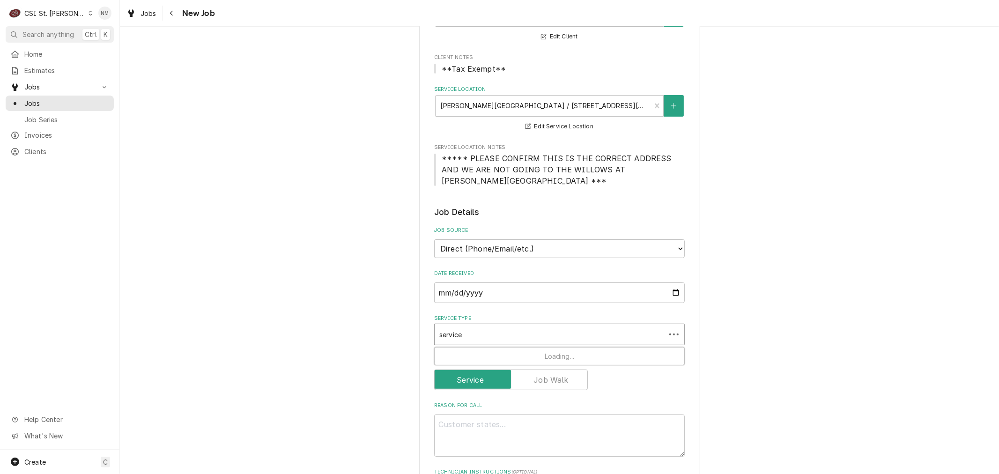
type textarea "x"
type input "service c"
type textarea "x"
type input "service ca"
type textarea "x"
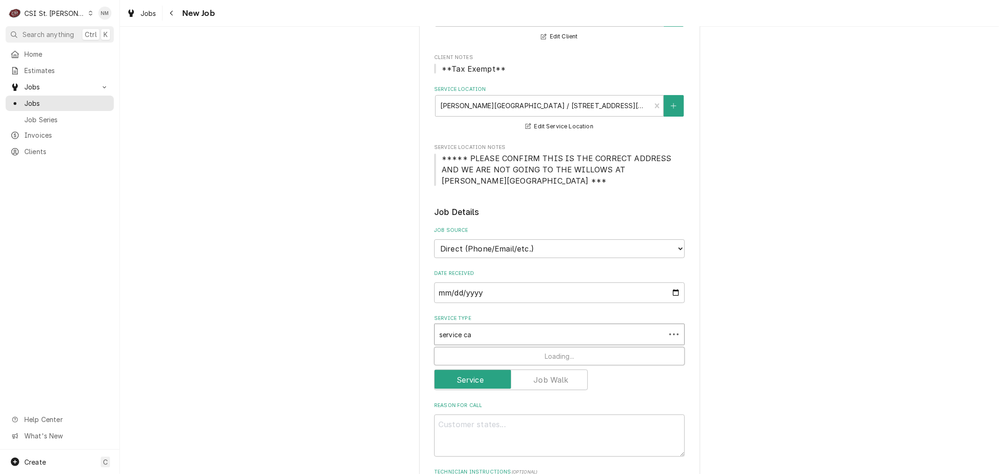
type input "service cal"
type textarea "x"
type input "service call"
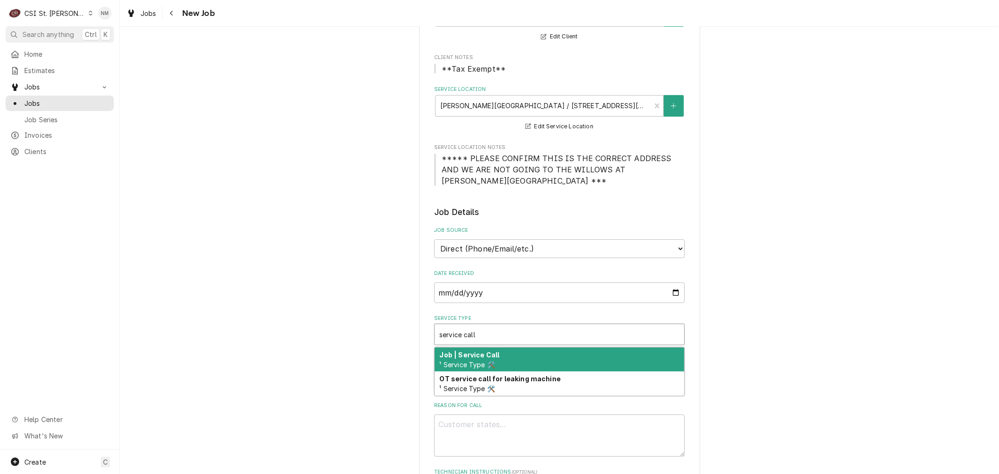
click at [525, 347] on div "Job | Service Call ¹ Service Type 🛠️" at bounding box center [560, 359] width 250 height 24
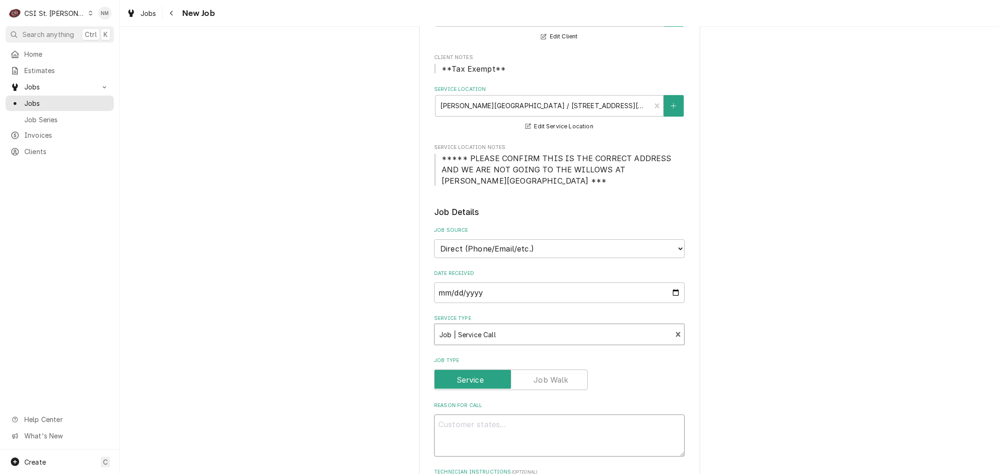
click at [531, 419] on textarea "Reason For Call" at bounding box center [559, 435] width 251 height 42
type textarea "x"
type textarea "S"
type textarea "x"
type textarea "St"
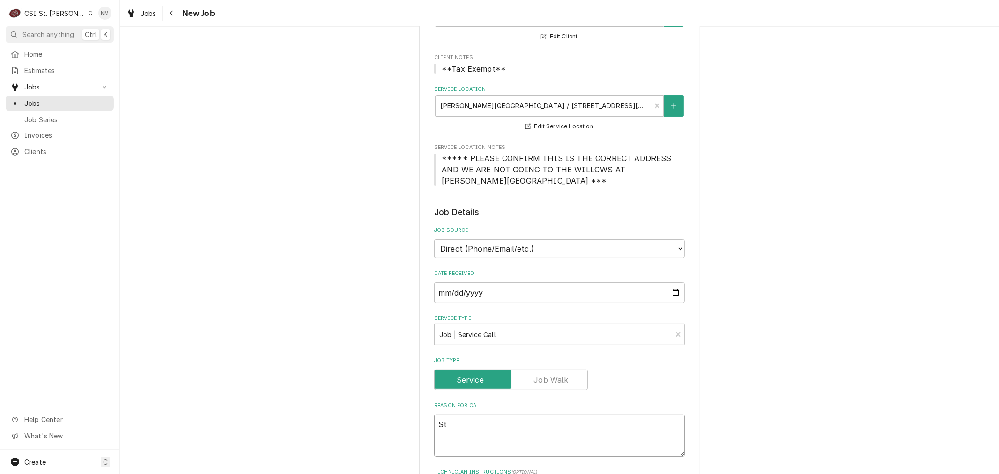
type textarea "x"
type textarea "Ste"
type textarea "x"
type textarea "Stea"
type textarea "x"
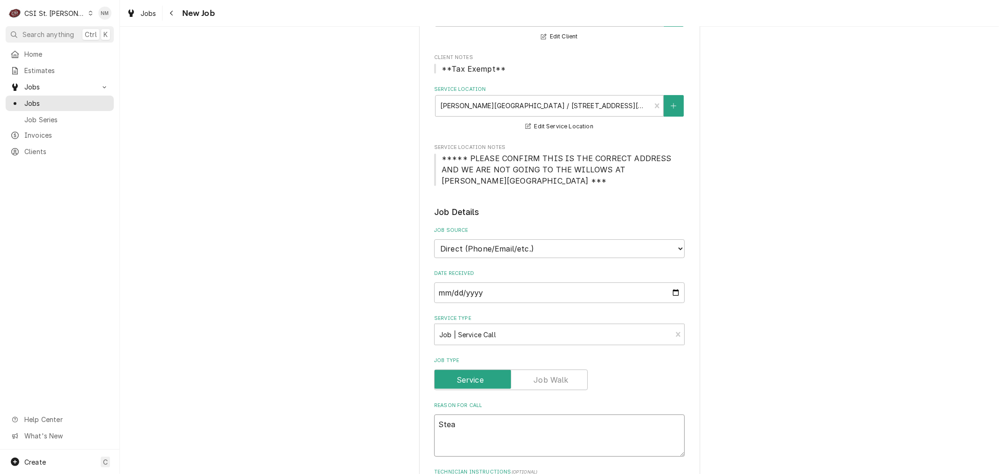
type textarea "Steam"
type textarea "x"
type textarea "Steame"
type textarea "x"
type textarea "Steamer"
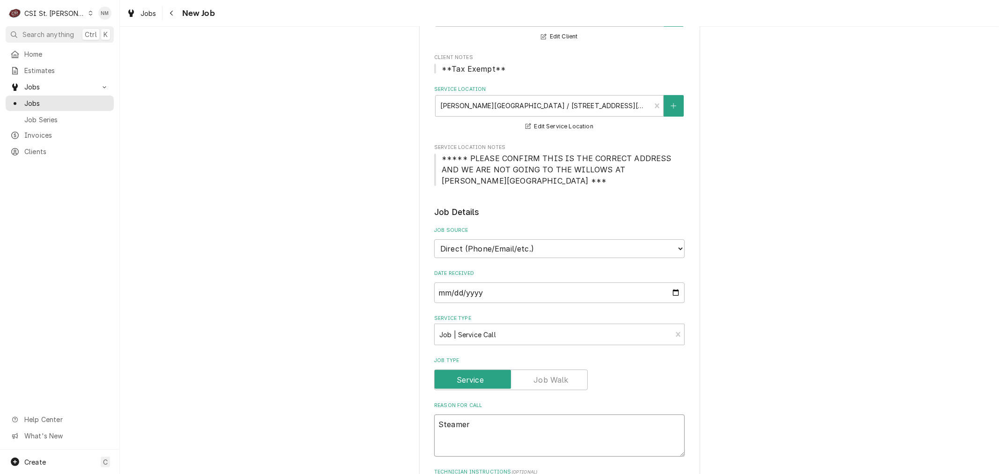
type textarea "x"
type textarea "Steamer"
type textarea "x"
type textarea "Steamer"
type textarea "x"
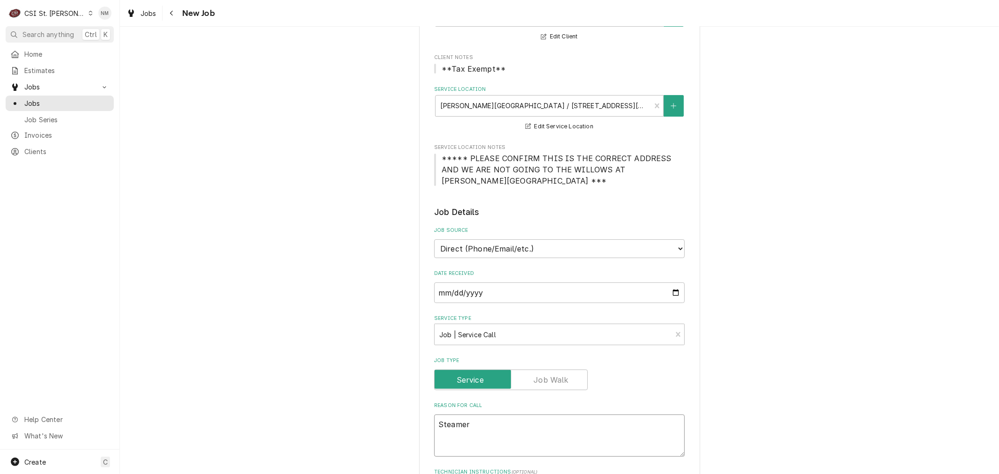
type textarea "Steame"
type textarea "x"
type textarea "Steam"
type textarea "x"
type textarea "Stea"
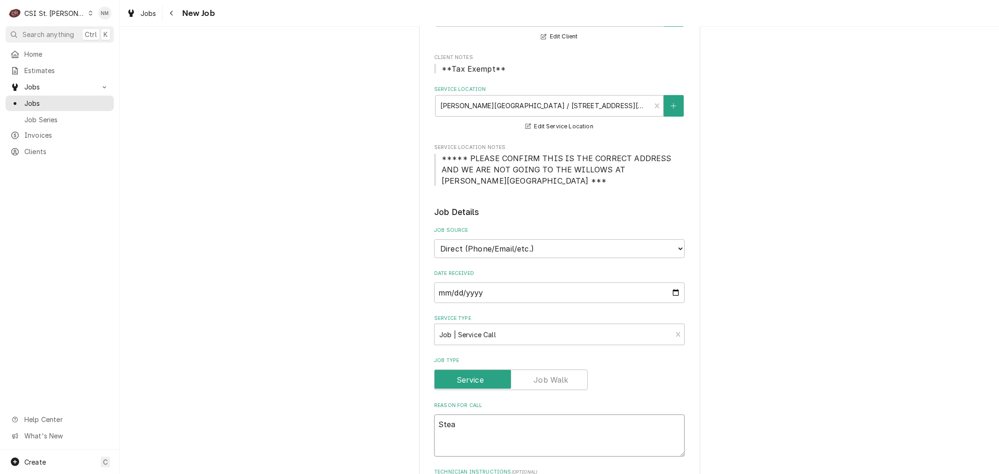
type textarea "x"
type textarea "Ste"
type textarea "x"
type textarea "S"
type textarea "x"
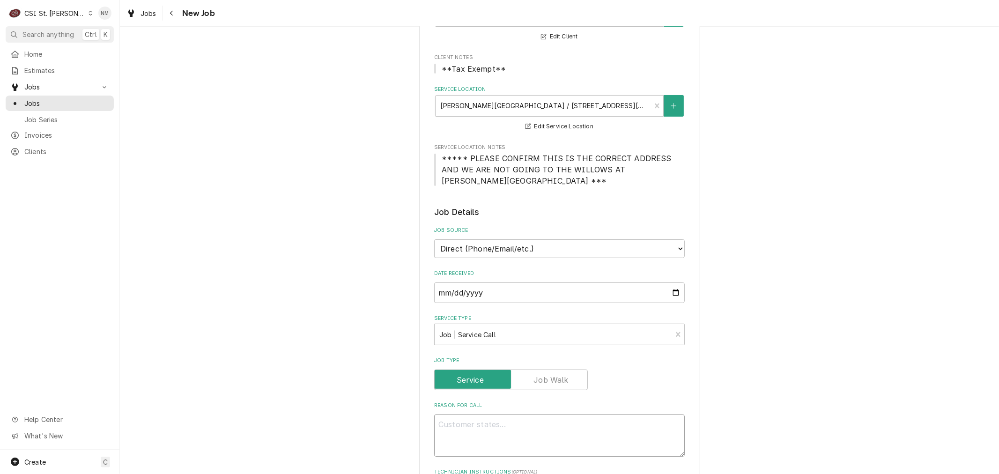
type textarea "x"
type textarea "L"
type textarea "x"
type textarea "LV"
type textarea "x"
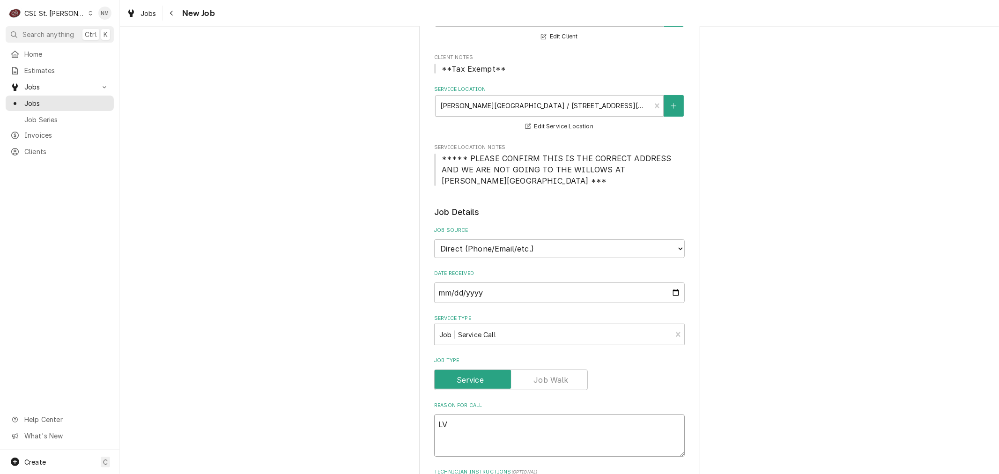
type textarea "LVM"
type textarea "x"
type textarea "LVM"
type textarea "x"
type textarea "LVM f"
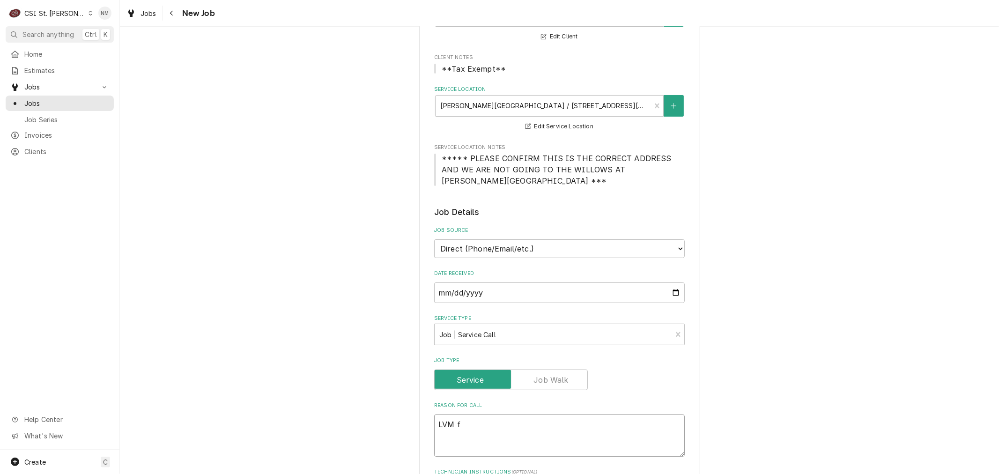
type textarea "x"
type textarea "LVM fo"
type textarea "x"
type textarea "LVM for"
type textarea "x"
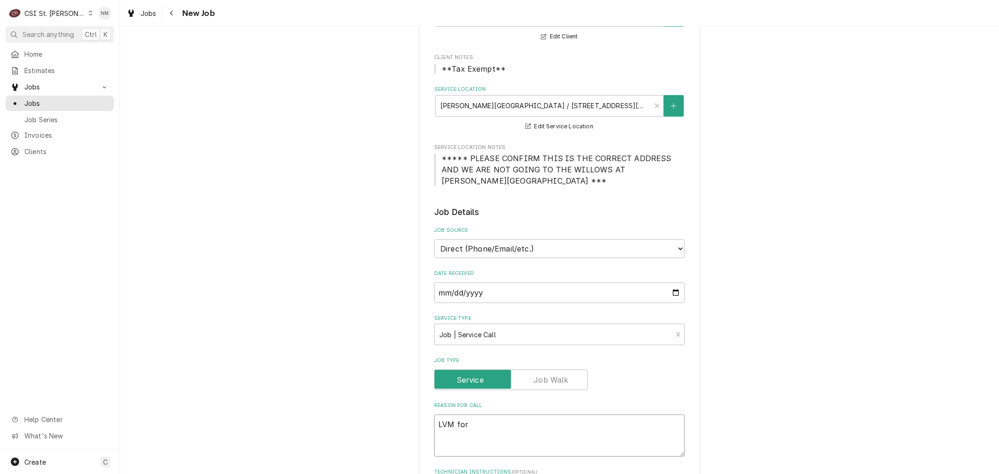
type textarea "LVM for s"
type textarea "x"
type textarea "LVM for st"
type textarea "x"
type textarea "LVM for ste"
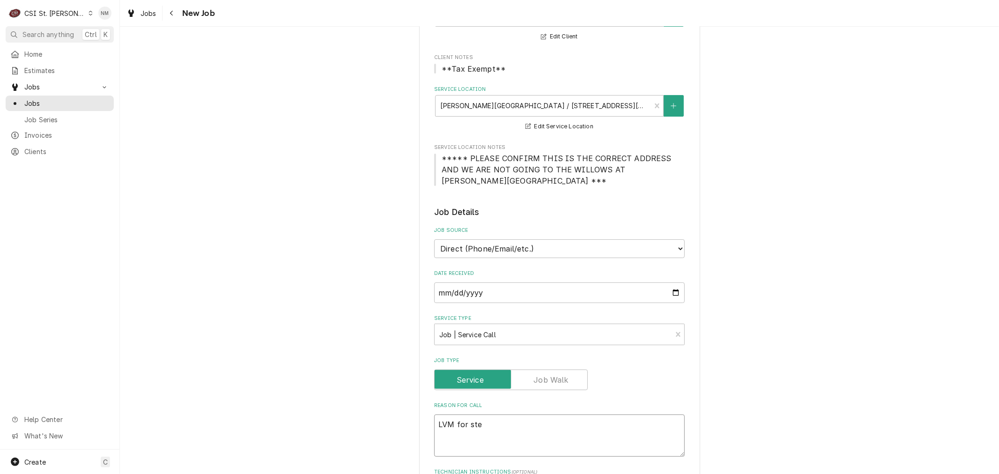
type textarea "x"
type textarea "LVM for stea"
type textarea "x"
type textarea "LVM for steam"
type textarea "x"
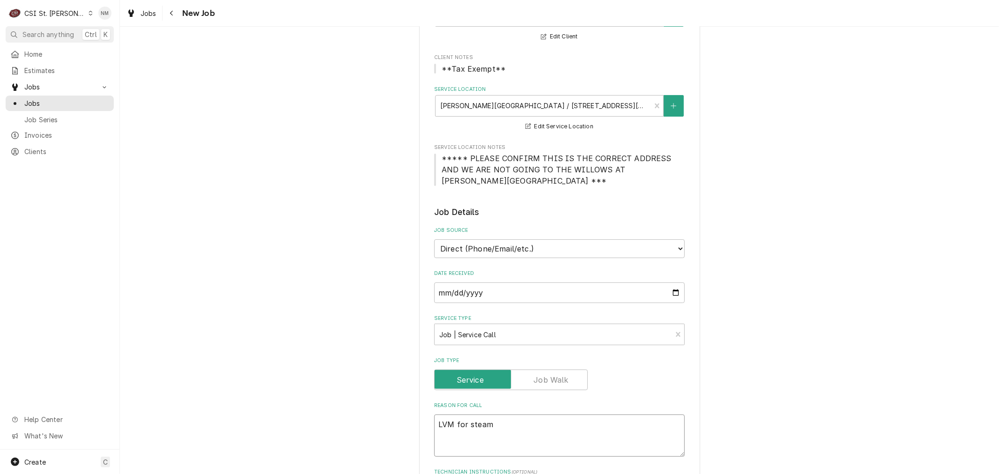
type textarea "LVM for steame"
type textarea "x"
type textarea "LVM for steamer"
type textarea "x"
type textarea "LVM for steamer"
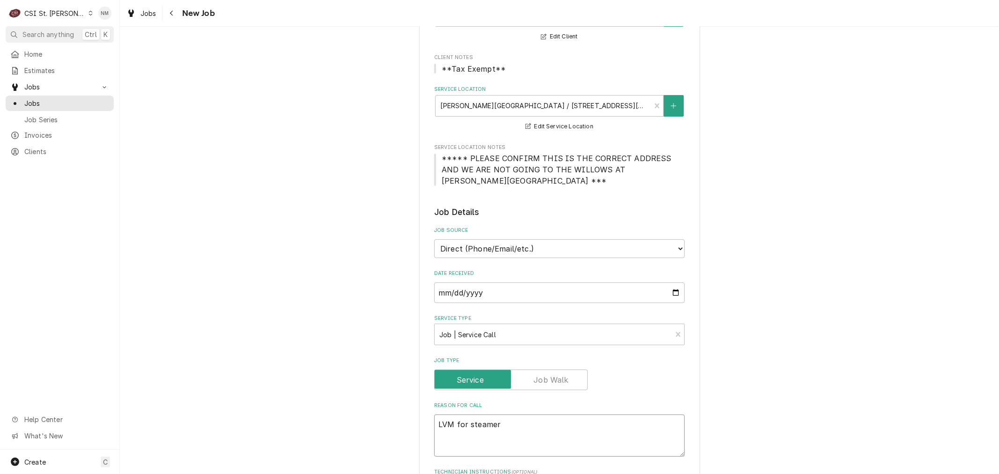
type textarea "x"
type textarea "LVM for steamer n"
type textarea "x"
type textarea "LVM for steamer no"
type textarea "x"
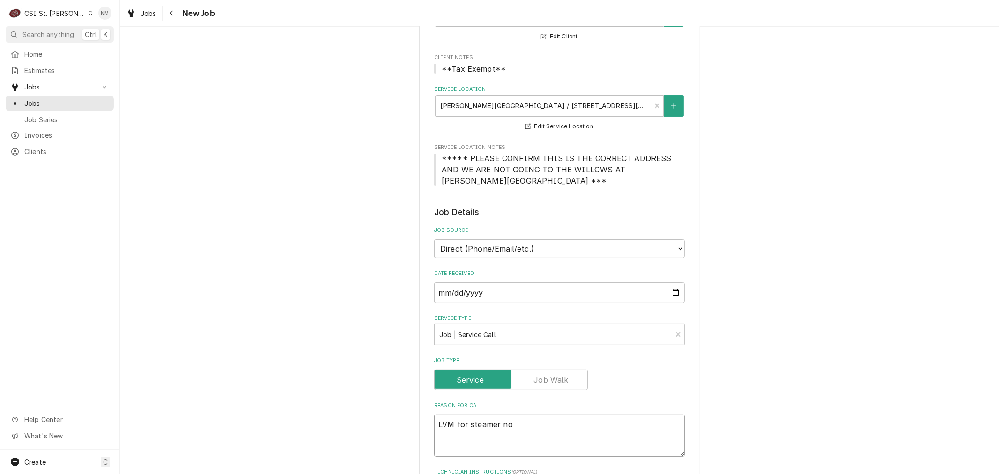
type textarea "LVM for steamer not"
type textarea "x"
type textarea "LVM for steamer not"
type textarea "x"
type textarea "LVM for steamer not h"
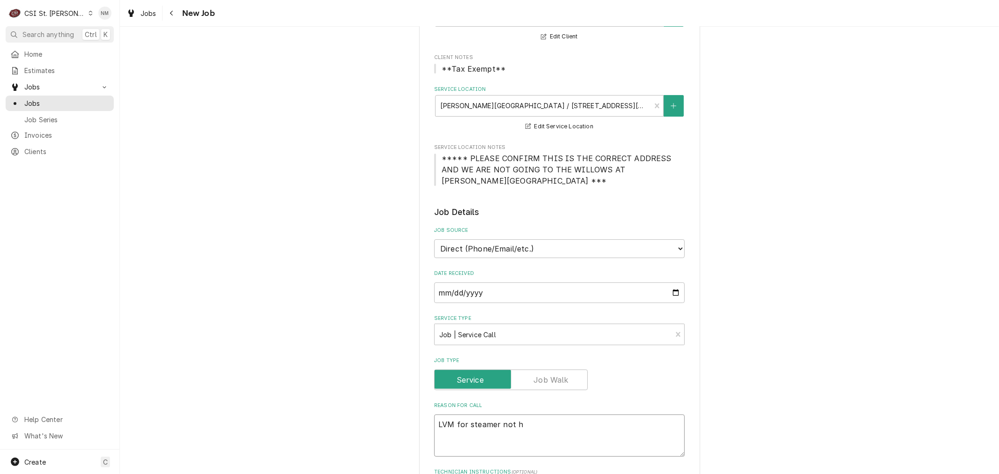
type textarea "x"
type textarea "LVM for steamer not he"
type textarea "x"
type textarea "LVM for steamer not hea"
type textarea "x"
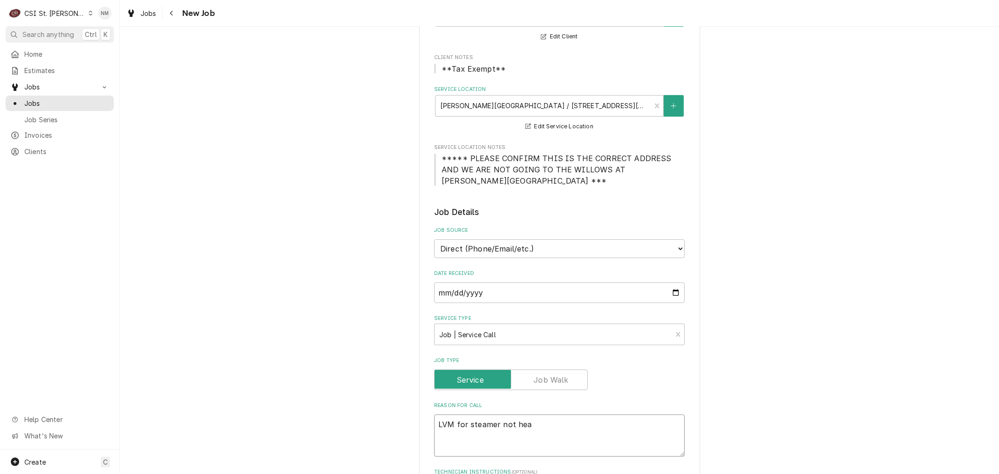
type textarea "LVM for steamer not heat"
type textarea "x"
type textarea "LVM for steamer not heati"
type textarea "x"
type textarea "LVM for steamer not heatin"
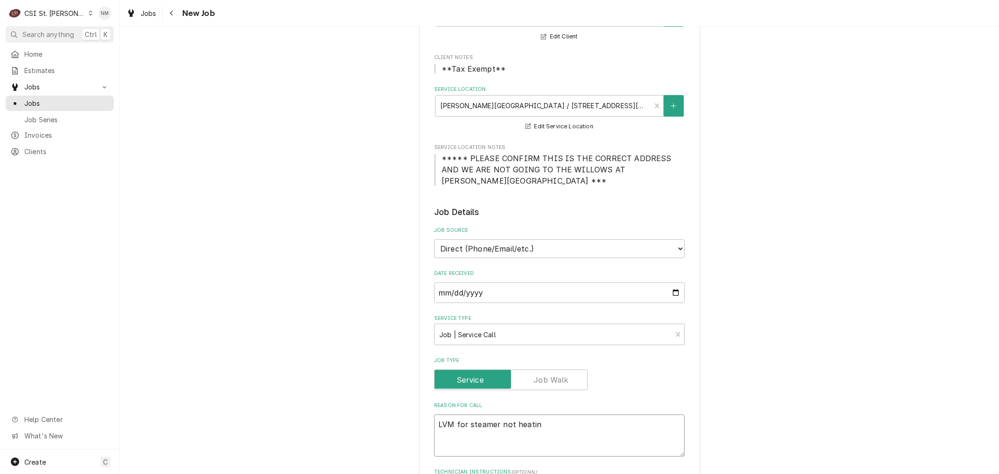
type textarea "x"
type textarea "LVM for steamer not heating"
type textarea "x"
type textarea "LVM for steamer not heating"
type textarea "x"
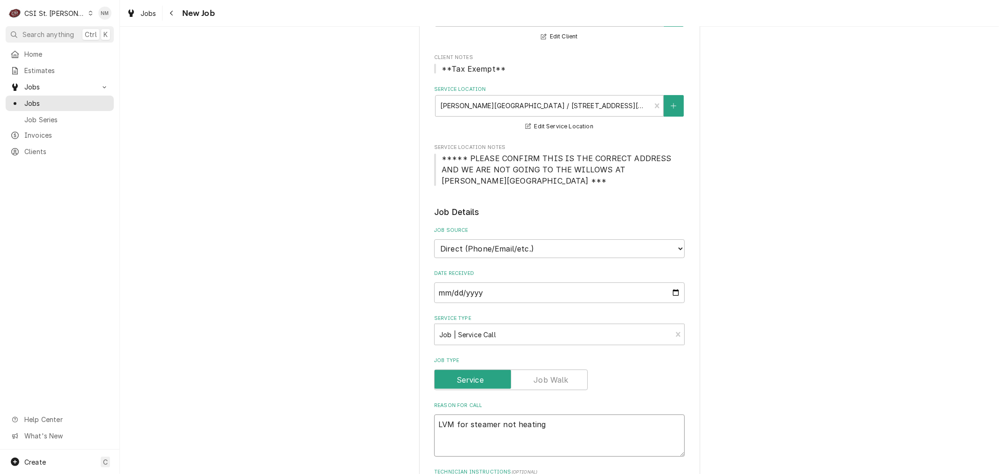
type textarea "LVM for steamer not heating l"
type textarea "x"
type textarea "LVM for steamer not heating li"
type textarea "x"
type textarea "LVM for steamer not heating lik"
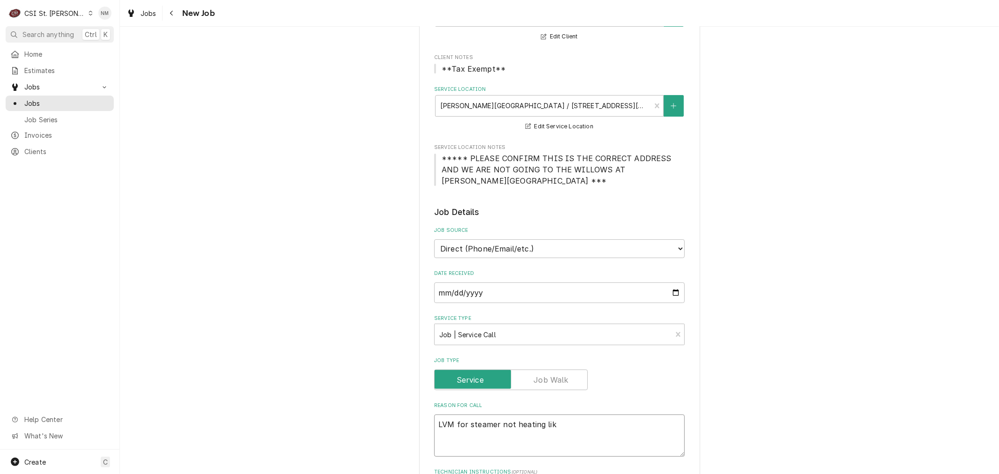
type textarea "x"
type textarea "LVM for steamer not heating like"
type textarea "x"
type textarea "LVM for steamer not heating like"
type textarea "x"
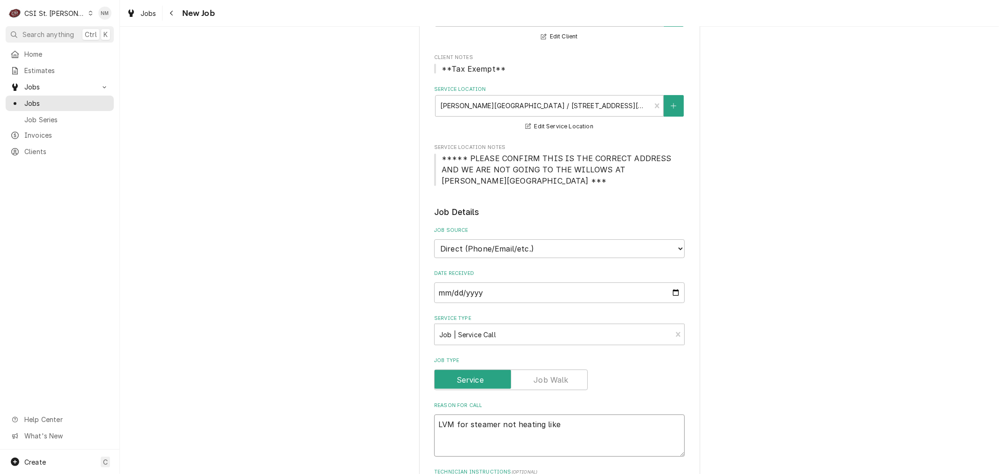
type textarea "LVM for steamer not heating like t"
type textarea "x"
type textarea "LVM for steamer not heating like ti"
type textarea "x"
type textarea "LVM for steamer not heating like t"
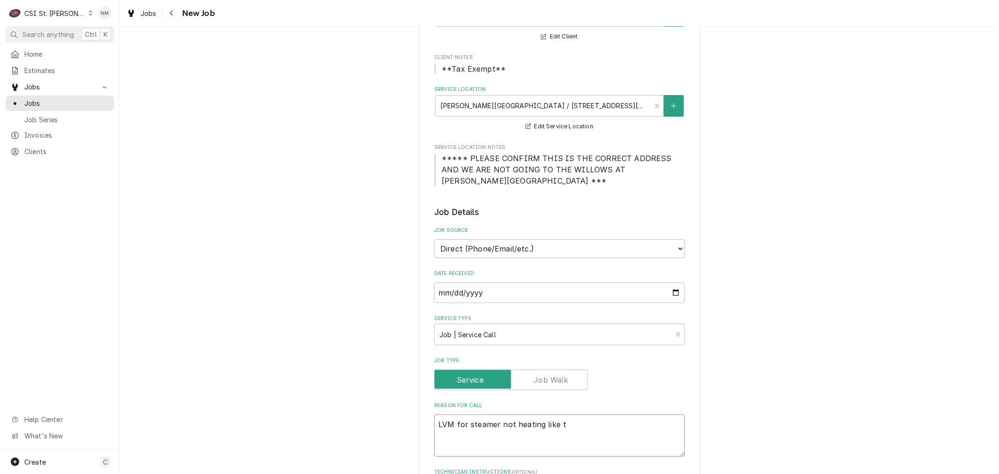
type textarea "x"
type textarea "LVM for steamer not heating like"
type textarea "x"
type textarea "LVM for steamer not heating like i"
type textarea "x"
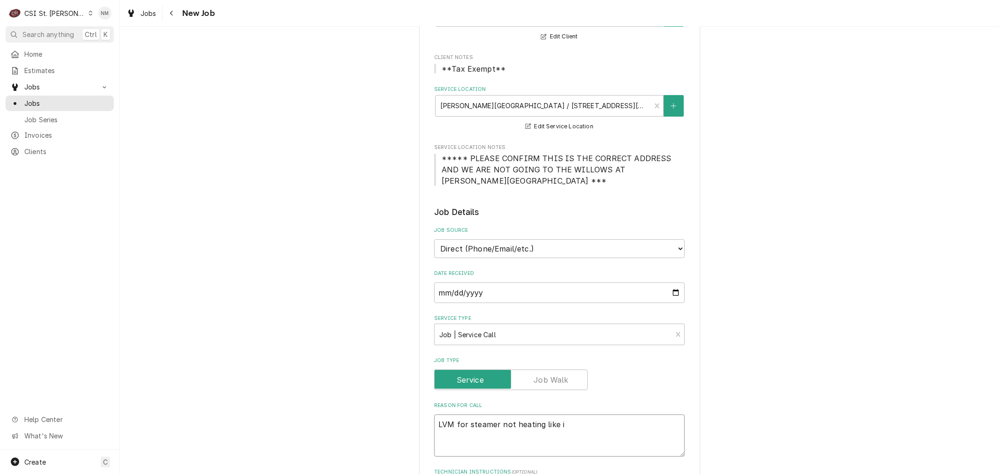
type textarea "LVM for steamer not heating like it"
type textarea "x"
type textarea "LVM for steamer not heating like it"
type textarea "x"
type textarea "LVM for steamer not heating like it s"
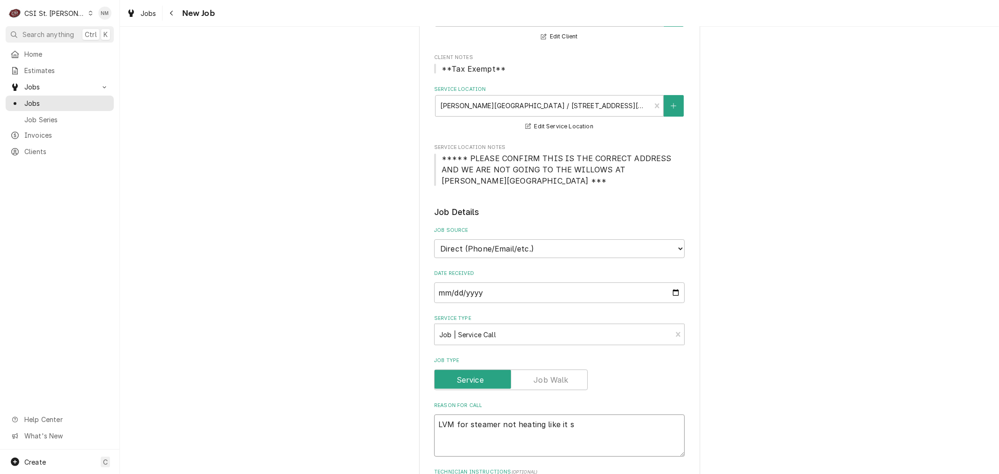
type textarea "x"
type textarea "LVM for steamer not heating like it sh"
type textarea "x"
type textarea "LVM for steamer not heating like it sho"
type textarea "x"
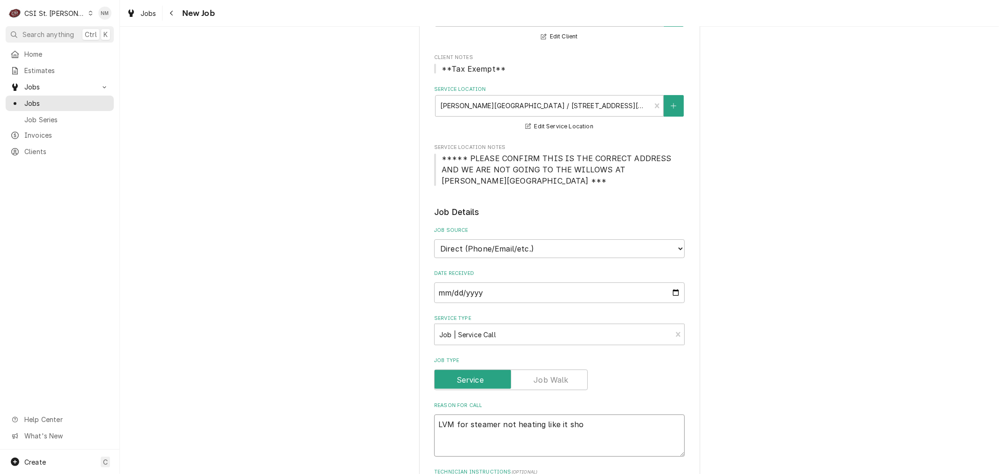
type textarea "LVM for steamer not heating like it shou"
type textarea "x"
type textarea "LVM for steamer not heating like it shoul"
type textarea "x"
type textarea "LVM for steamer not heating like it should"
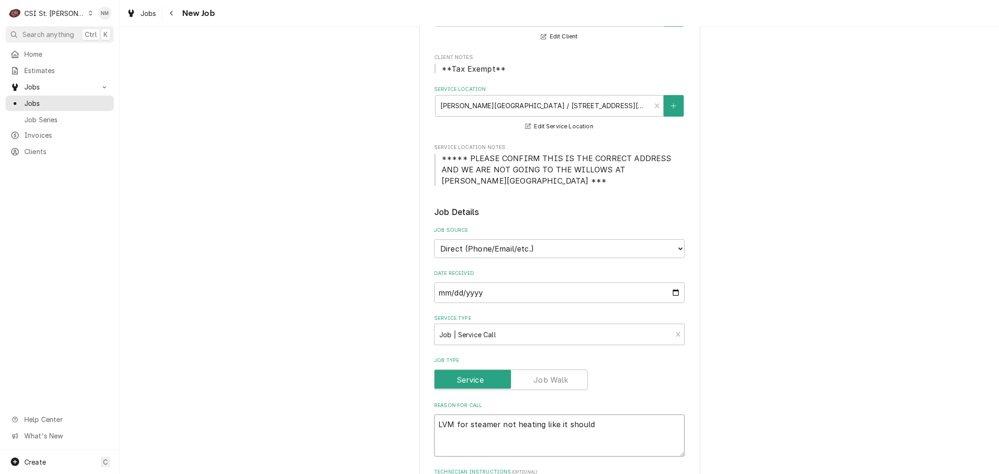
type textarea "x"
type textarea "LVM for steamer not heating like it should"
type textarea "x"
type textarea "LVM for steamer not heating like it should ("
type textarea "x"
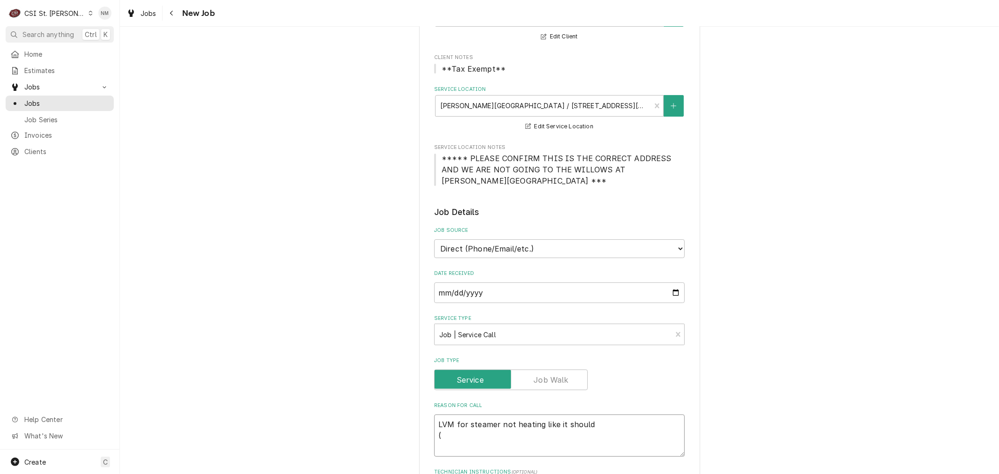
type textarea "LVM for steamer not heating like it should (s"
type textarea "x"
type textarea "LVM for steamer not heating like it should (sp"
type textarea "x"
type textarea "LVM for steamer not heating like it should (spo"
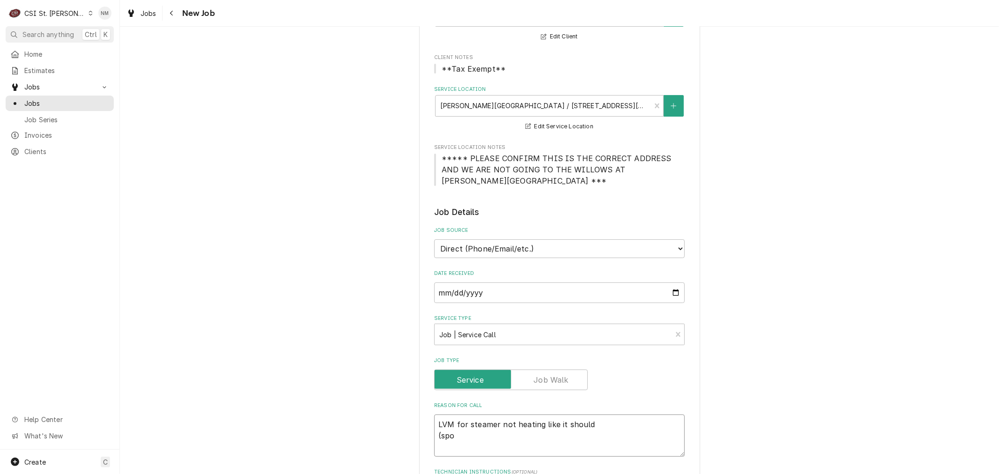
type textarea "x"
type textarea "LVM for steamer not heating like it should (spok"
type textarea "x"
type textarea "LVM for steamer not heating like it should (spoke"
type textarea "x"
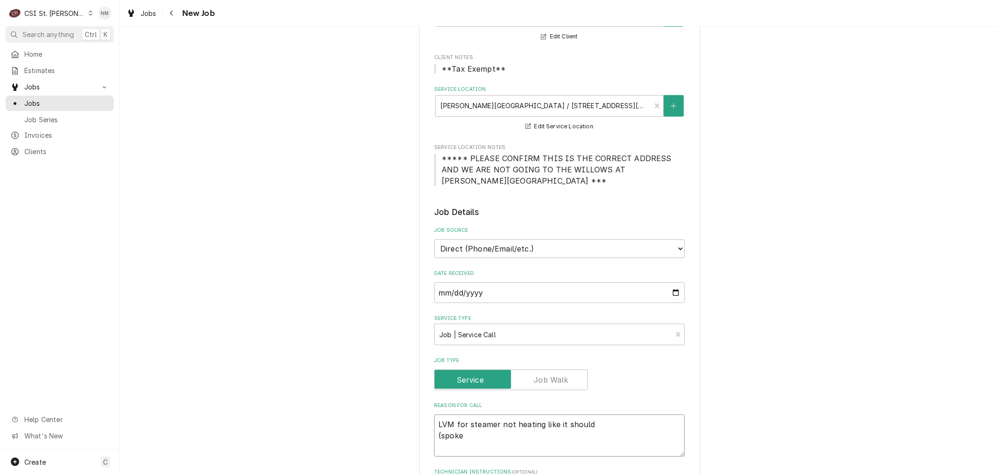
type textarea "LVM for steamer not heating like it should (spoke"
type textarea "x"
type textarea "LVM for steamer not heating like it should (spoke t"
type textarea "x"
type textarea "LVM for steamer not heating like it should (spoke to"
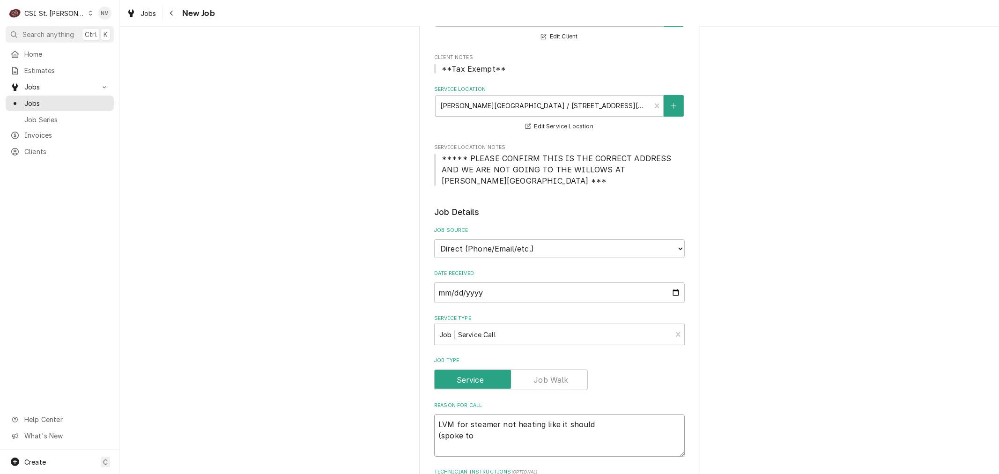
type textarea "x"
type textarea "LVM for steamer not heating like it should (spoke t"
type textarea "x"
type textarea "LVM for steamer not heating like it should (spoke"
type textarea "x"
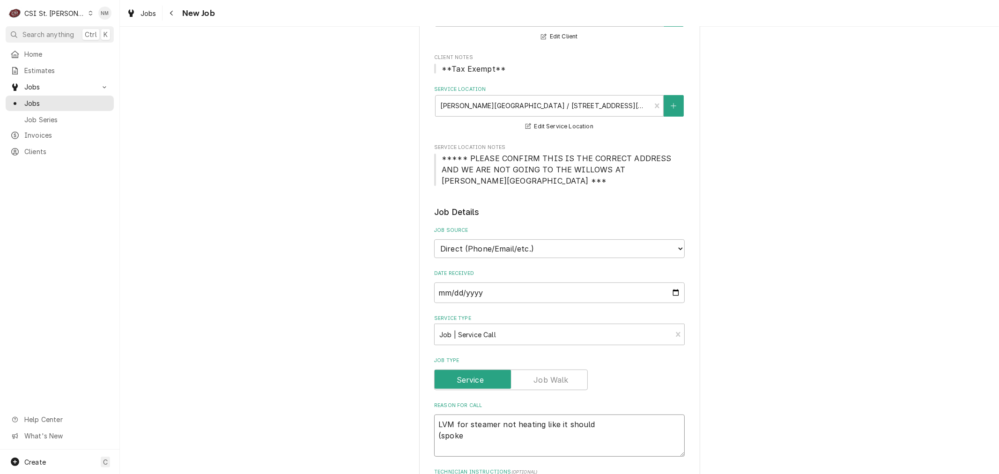
type textarea "LVM for steamer not heating like it should (spoke"
type textarea "x"
type textarea "LVM for steamer not heating like it should (spok"
type textarea "x"
type textarea "LVM for steamer not heating like it should (spo"
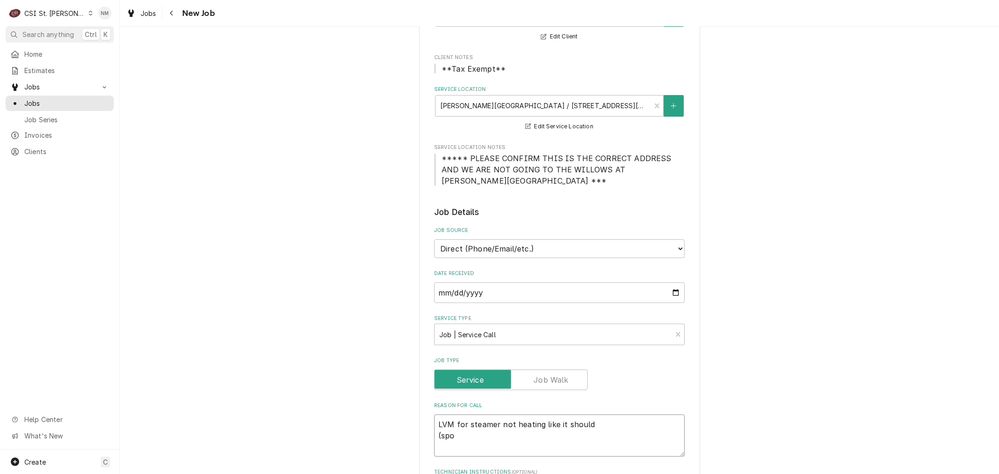
type textarea "x"
type textarea "LVM for steamer not heating like it should (sp"
type textarea "x"
type textarea "LVM for steamer not heating like it should (s"
type textarea "x"
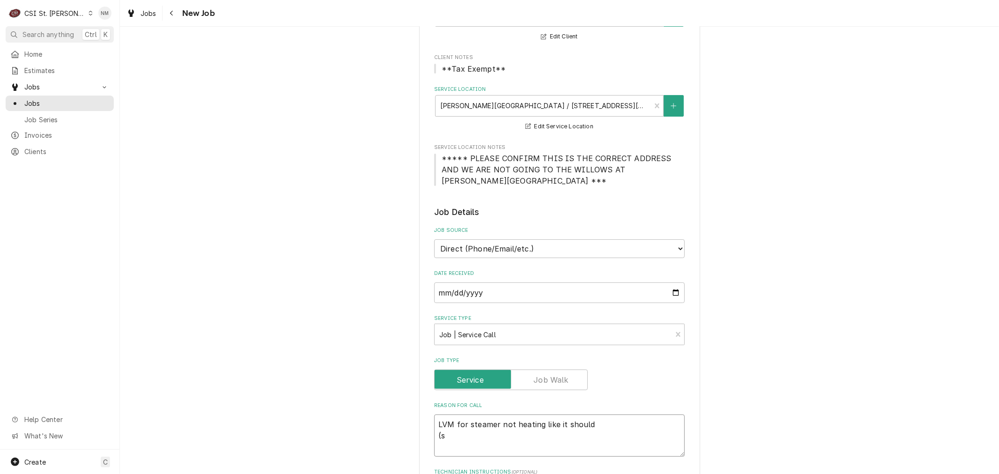
type textarea "LVM for steamer not heating like it should ("
type textarea "x"
type textarea "LVM for steamer not heating like it should"
type textarea "x"
type textarea "LVM for steamer not heating like it should"
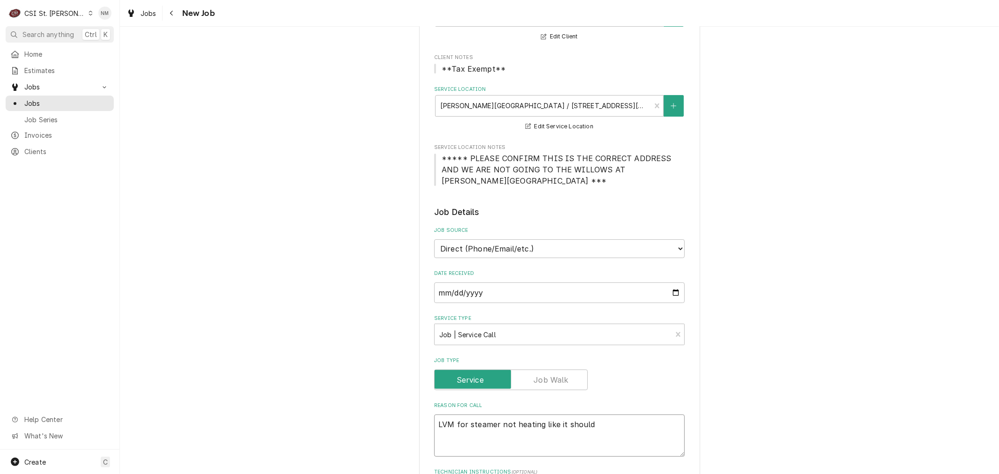
type textarea "x"
type textarea "LVM for steamer not heating like it should"
type textarea "x"
type textarea "LVM for steamer not heating like it should L"
type textarea "x"
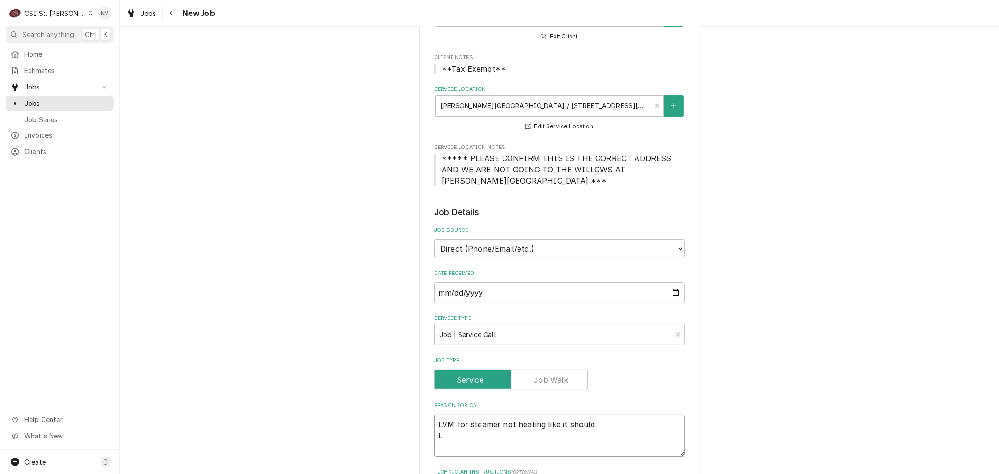
type textarea "LVM for steamer not heating like it should LV"
type textarea "x"
type textarea "LVM for steamer not heating like it should LVM"
type textarea "x"
type textarea "LVM for steamer not heating like it should LVM"
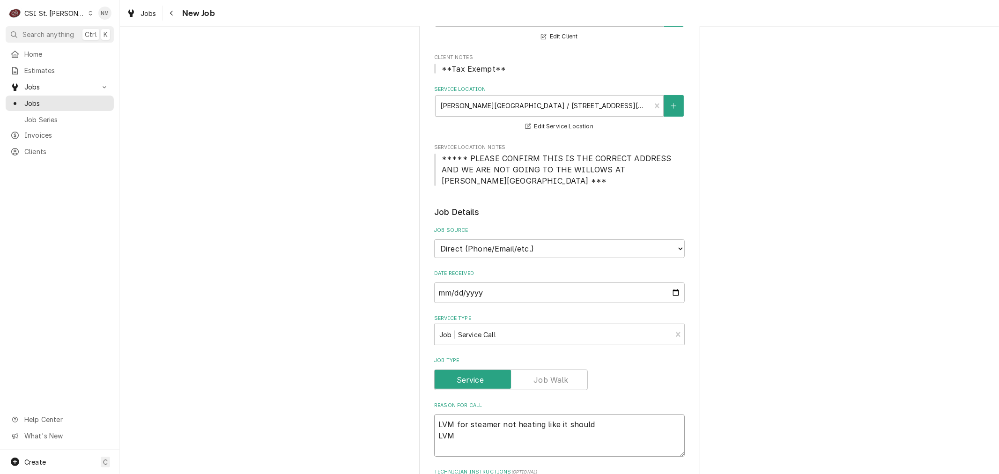
type textarea "x"
type textarea "LVM for steamer not heating like it should LVM f"
type textarea "x"
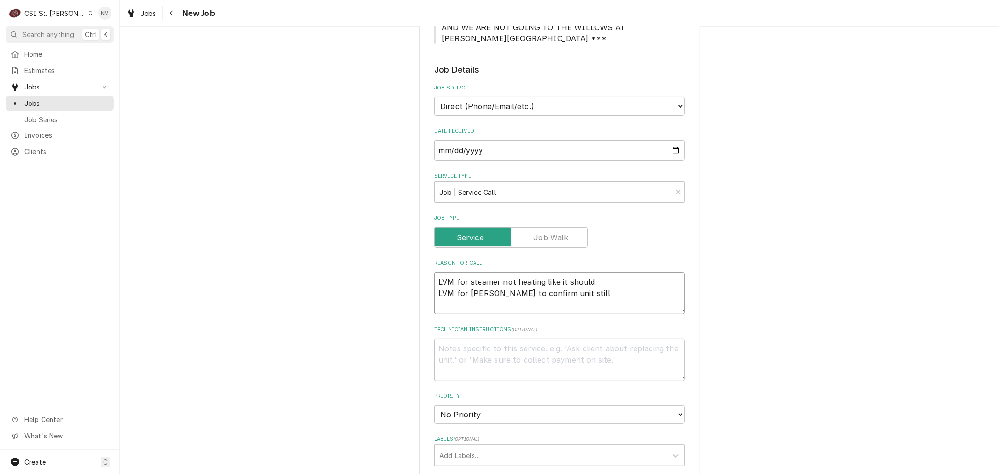
scroll to position [312, 0]
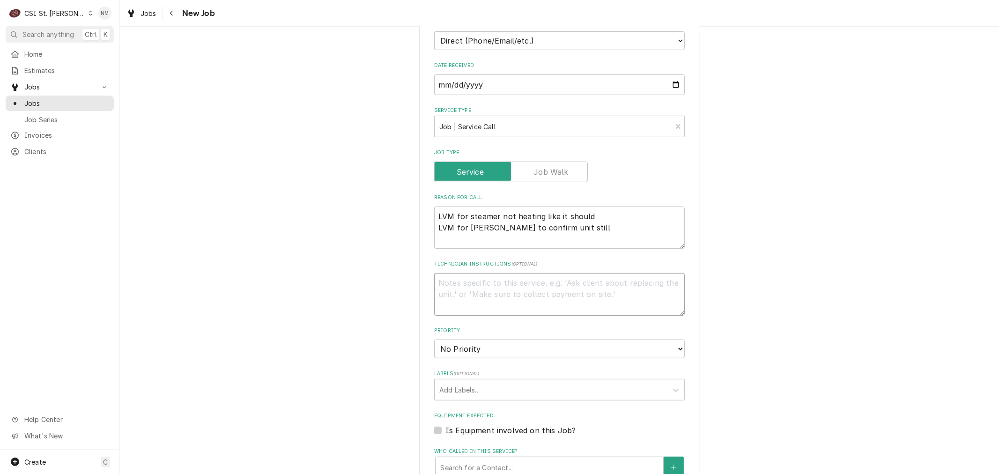
click at [621, 273] on textarea "Technician Instructions ( optional )" at bounding box center [559, 294] width 251 height 42
click at [532, 339] on select "No Priority Urgent High Medium Low" at bounding box center [559, 348] width 251 height 19
click at [434, 339] on select "No Priority Urgent High Medium Low" at bounding box center [559, 348] width 251 height 19
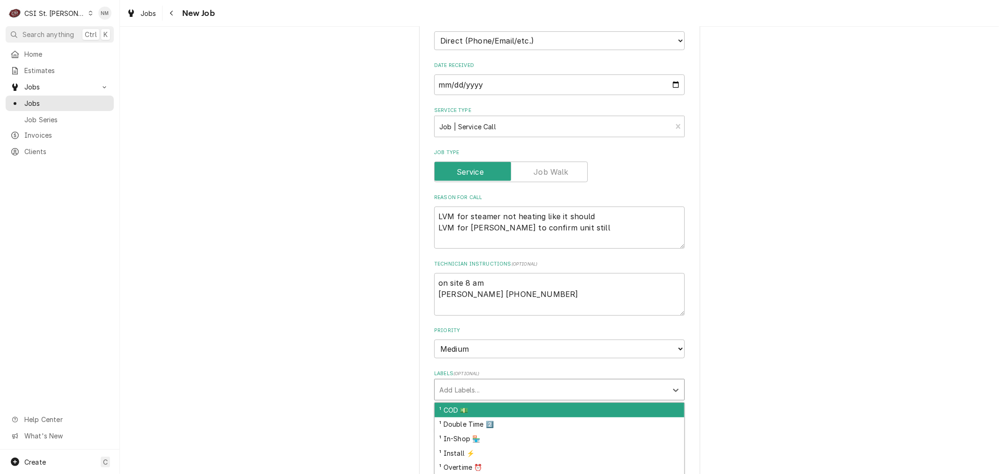
click at [494, 381] on div "Labels" at bounding box center [550, 389] width 223 height 17
click at [488, 403] on div "² Cooking 🔥" at bounding box center [560, 410] width 250 height 15
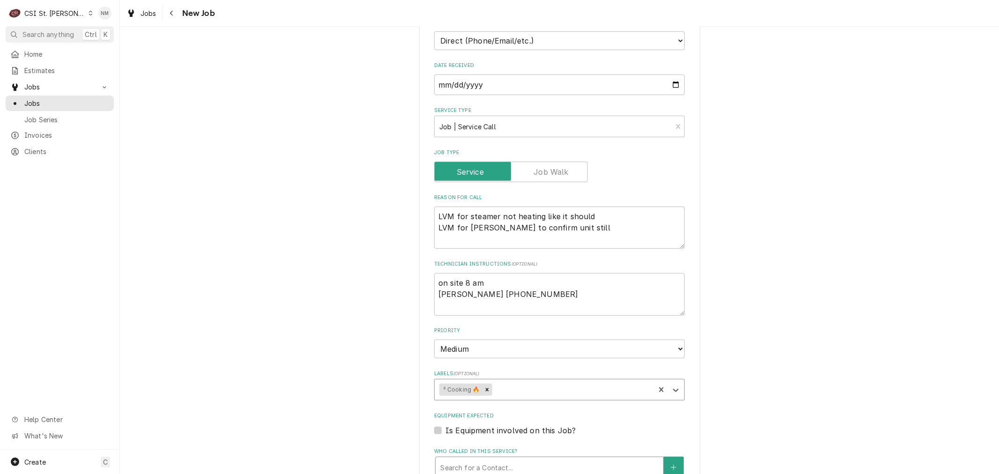
click at [502, 459] on div "Who called in this service?" at bounding box center [549, 467] width 218 height 17
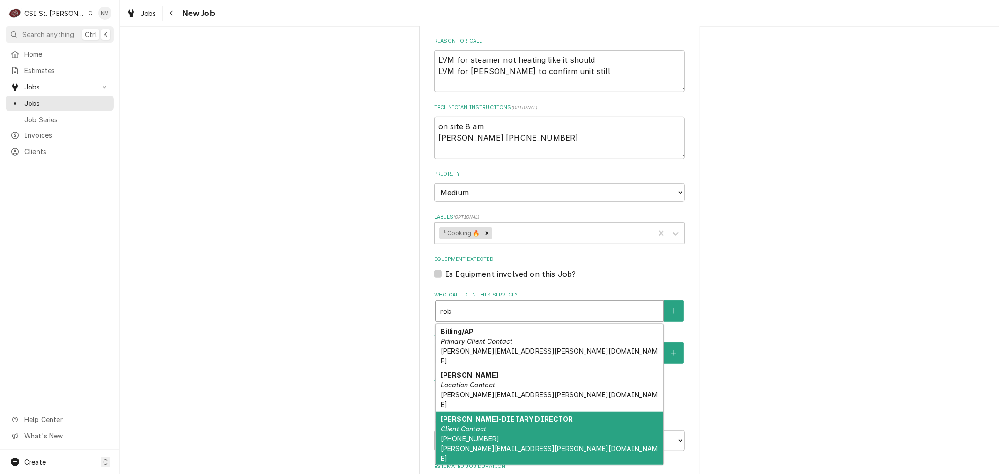
click at [556, 412] on div "Robert Klug-DIETARY DIRECTOR Client Contact (314) 496-8227 Robert.klug@standrew…" at bounding box center [549, 439] width 228 height 54
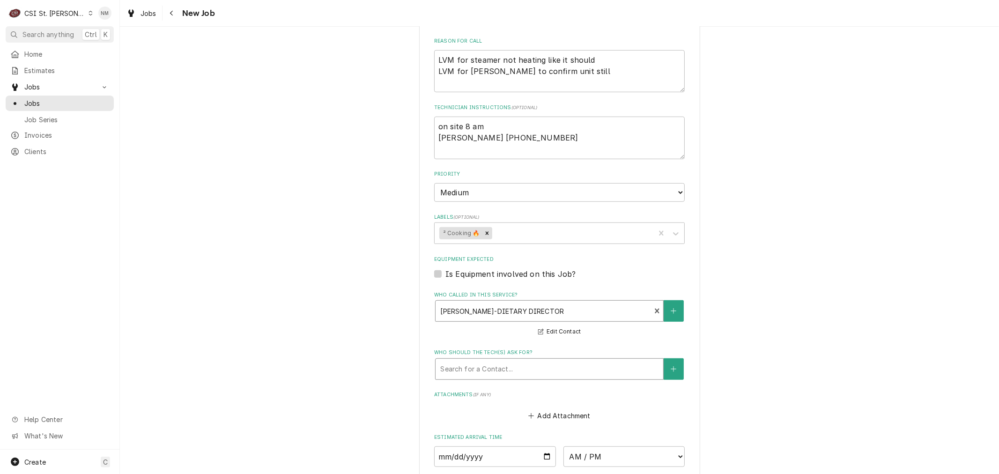
click at [521, 361] on div "Who should the tech(s) ask for?" at bounding box center [549, 369] width 218 height 17
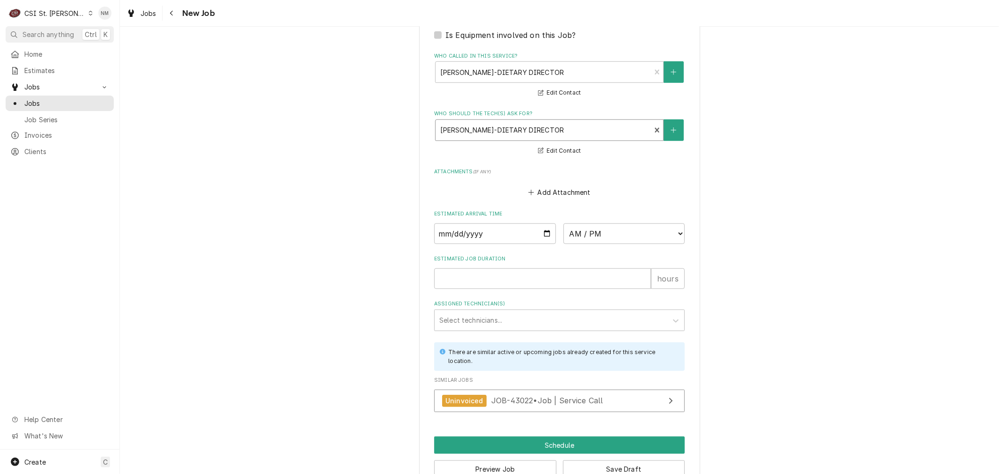
scroll to position [718, 0]
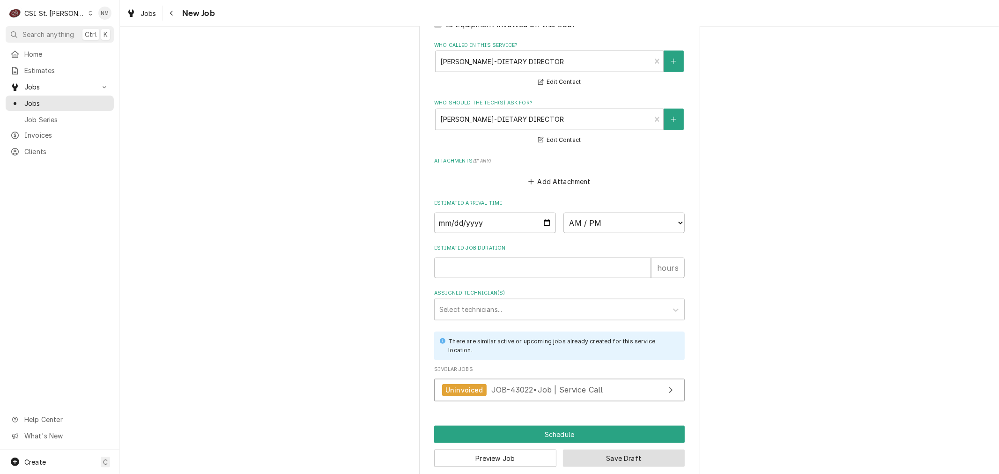
click at [613, 450] on button "Save Draft" at bounding box center [624, 458] width 122 height 17
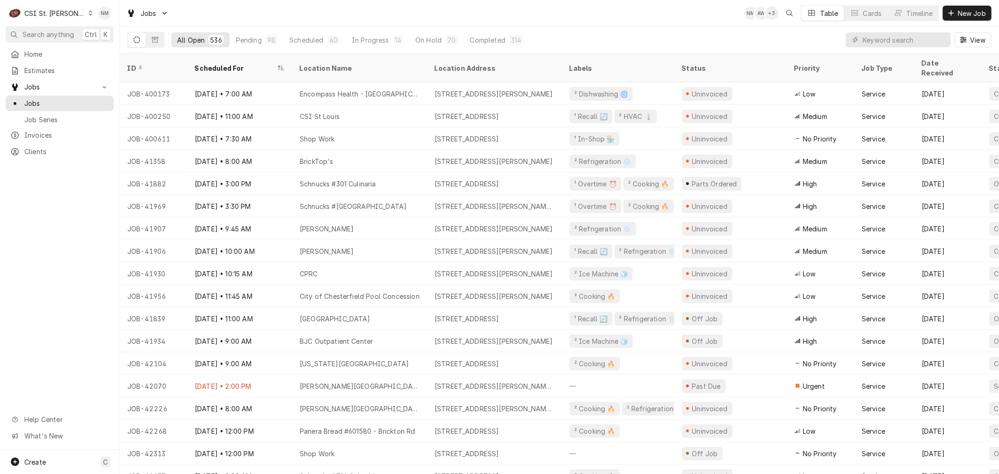
click at [88, 10] on div "Dynamic Content Wrapper" at bounding box center [90, 13] width 5 height 7
click at [122, 35] on div "CSI Kentucky" at bounding box center [144, 35] width 124 height 10
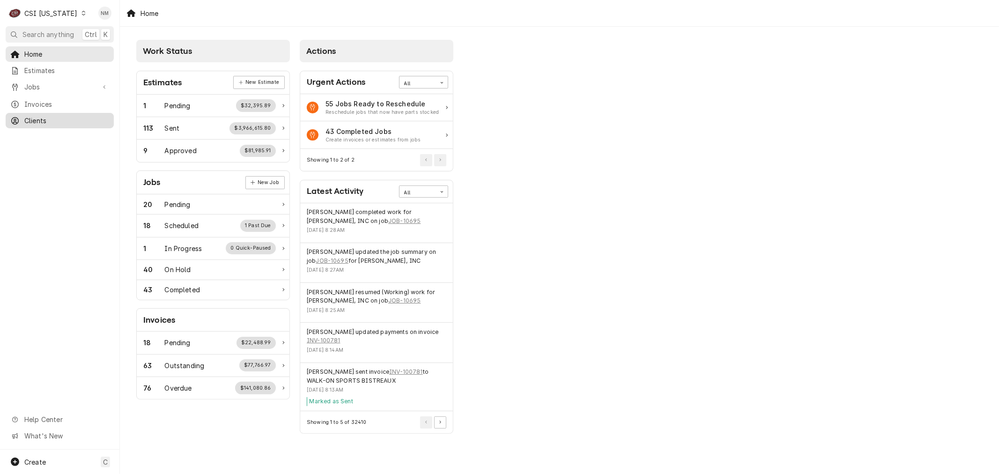
click at [37, 120] on span "Clients" at bounding box center [66, 121] width 85 height 10
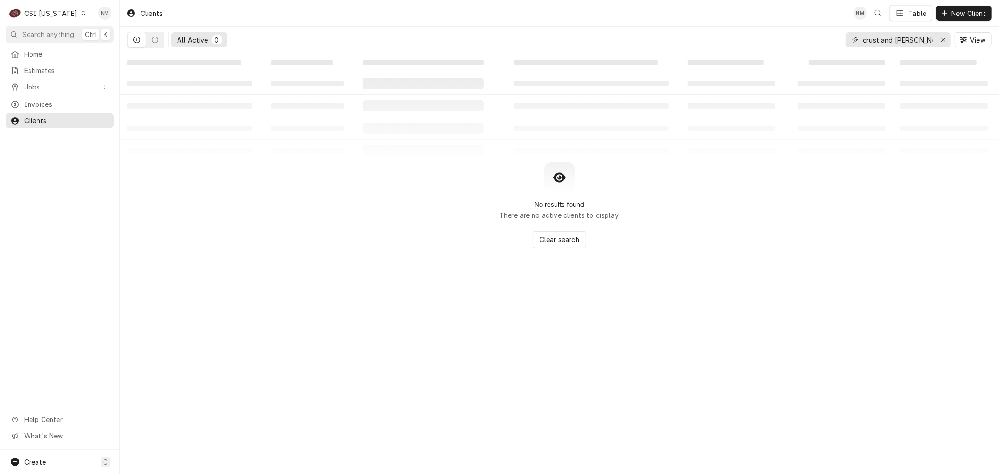
drag, startPoint x: 920, startPoint y: 38, endPoint x: 829, endPoint y: 40, distance: 90.4
click at [829, 40] on div "All Active 0 crust and [PERSON_NAME] View" at bounding box center [559, 40] width 864 height 26
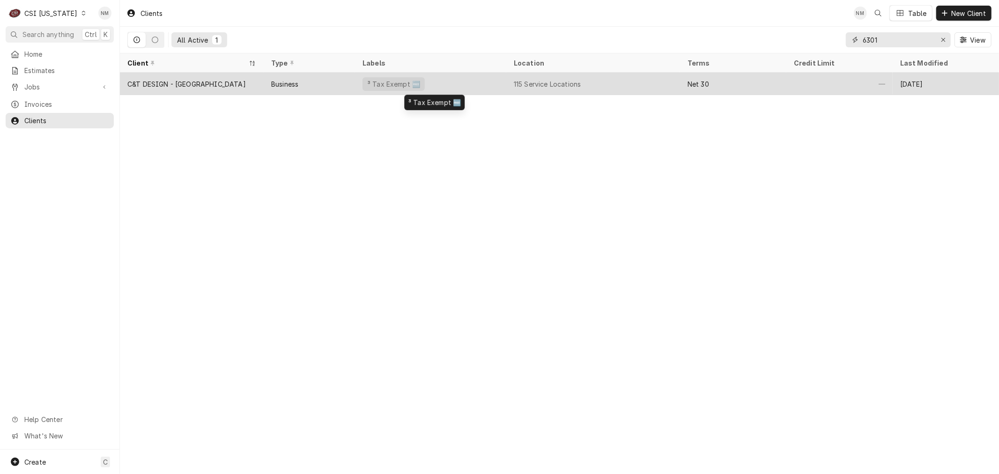
type input "6301"
click at [466, 82] on div "³ Tax Exempt 🆓" at bounding box center [430, 84] width 151 height 22
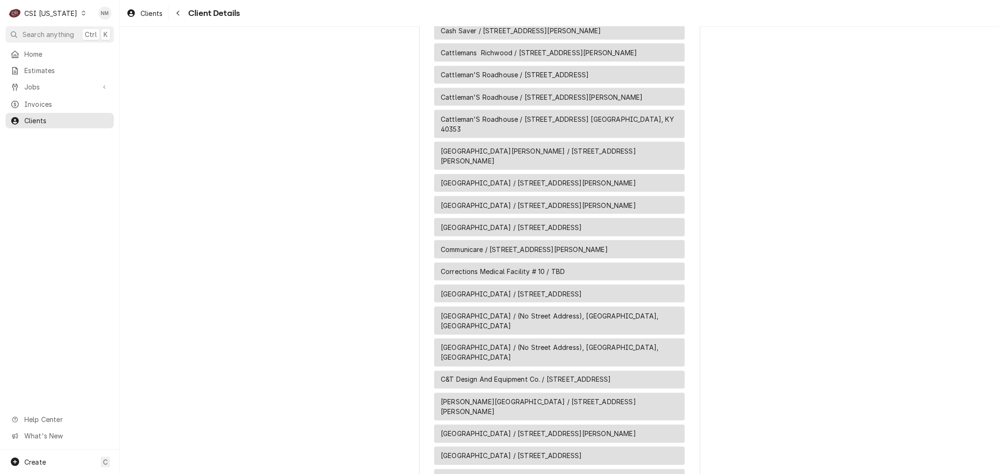
scroll to position [1196, 0]
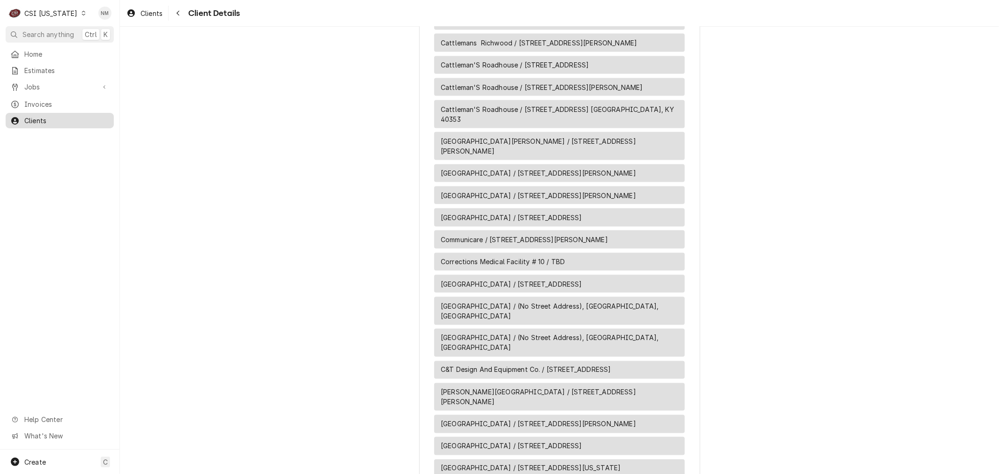
click at [41, 116] on span "Clients" at bounding box center [66, 121] width 85 height 10
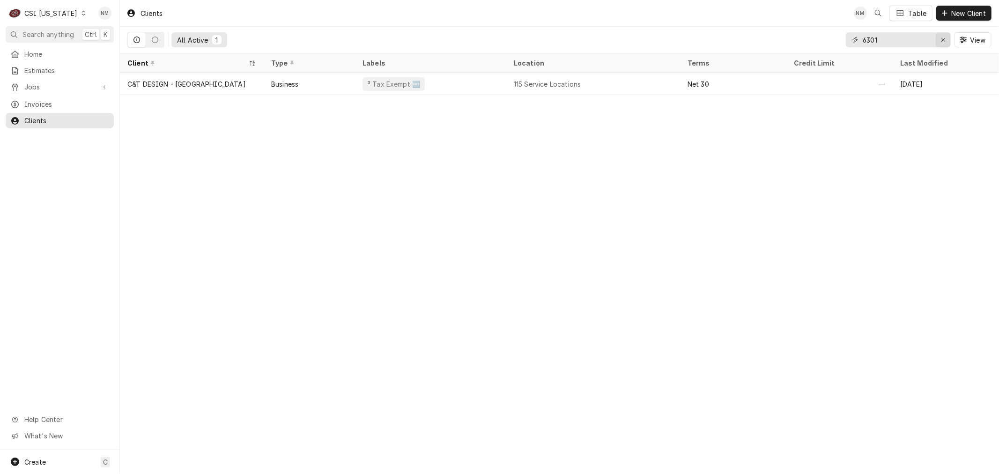
click at [942, 37] on icon "Erase input" at bounding box center [943, 40] width 5 height 7
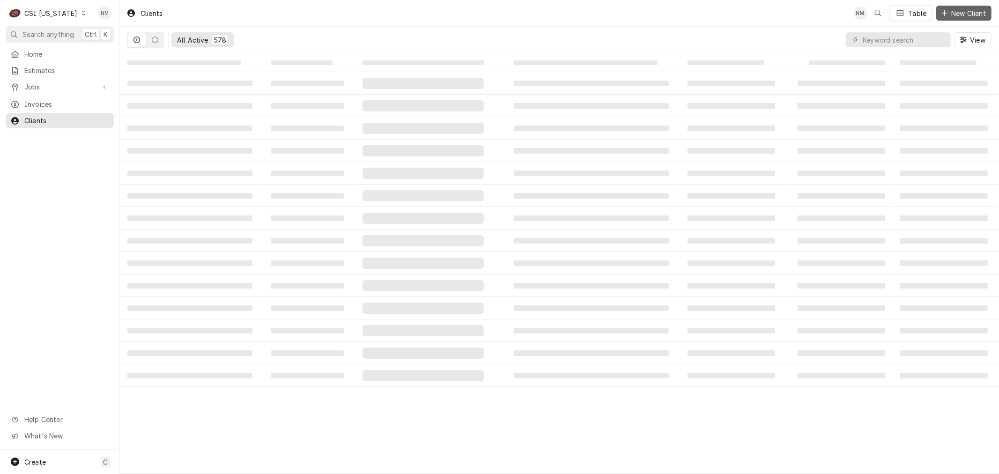
click at [960, 13] on span "New Client" at bounding box center [968, 13] width 38 height 10
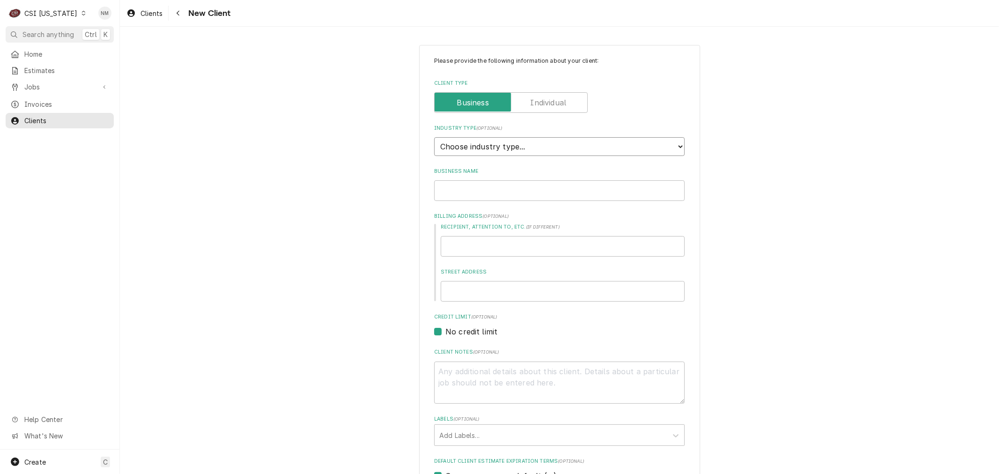
click at [509, 143] on select "Choose industry type... Residential Commercial Industrial Government" at bounding box center [559, 146] width 251 height 19
select select "2"
click at [434, 137] on select "Choose industry type... Residential Commercial Industrial Government" at bounding box center [559, 146] width 251 height 19
click at [485, 190] on input "Business Name" at bounding box center [559, 190] width 251 height 21
type textarea "x"
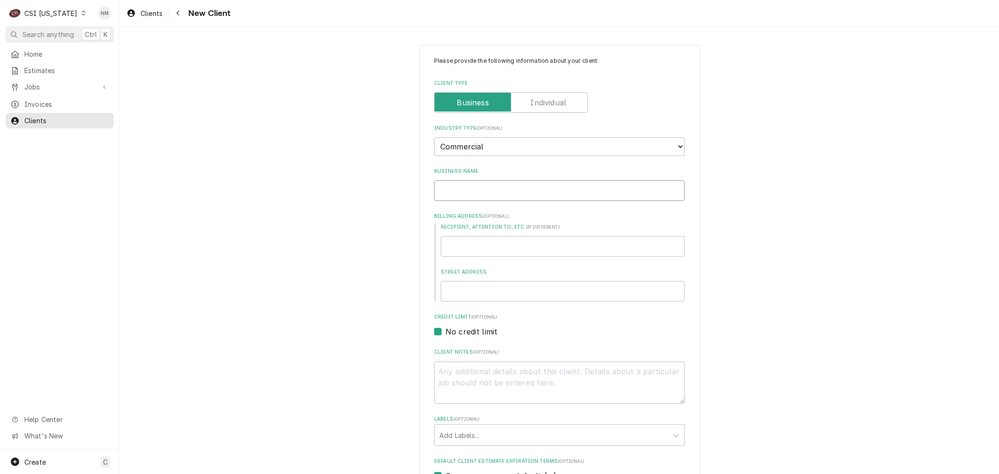
type input "C"
type textarea "x"
type input "CR"
type textarea "x"
type input "CRU"
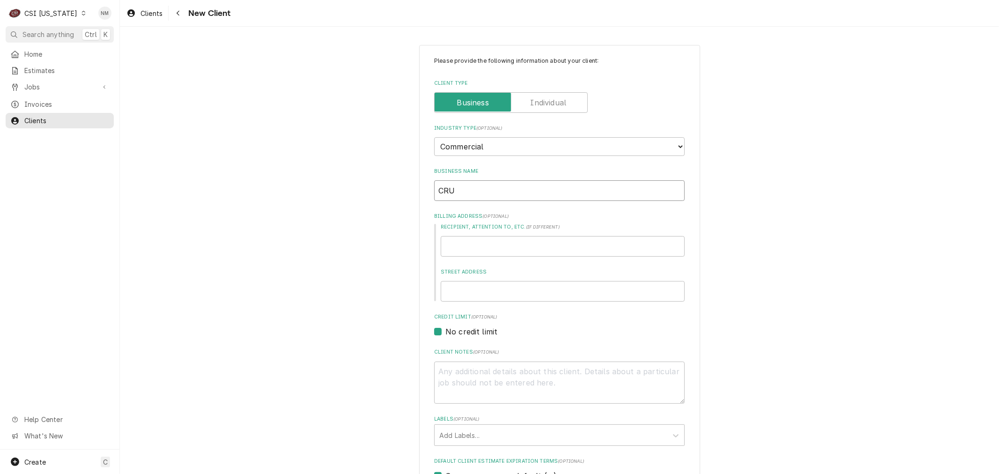
type textarea "x"
type input "[MEDICAL_DATA]"
type textarea "x"
type input "CRUST"
type textarea "x"
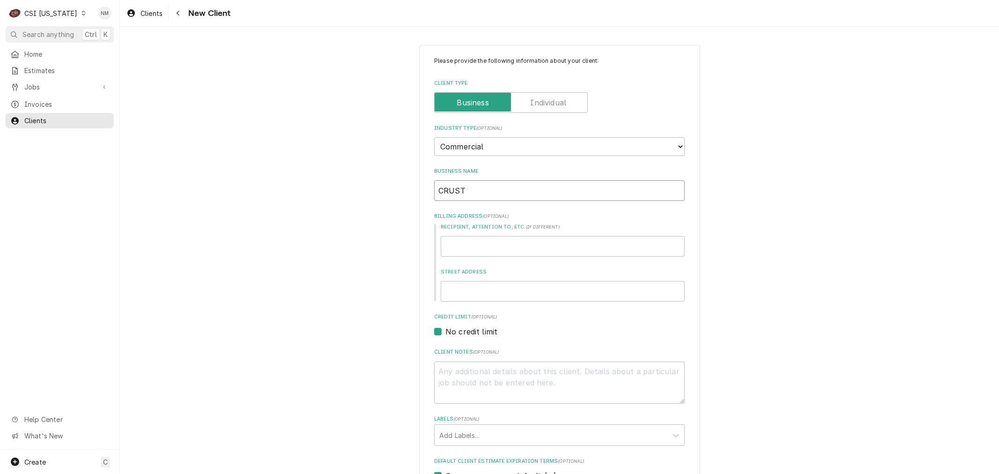
type input "CRUST"
type textarea "x"
type input "CRUST A"
type textarea "x"
type input "CRUST AN"
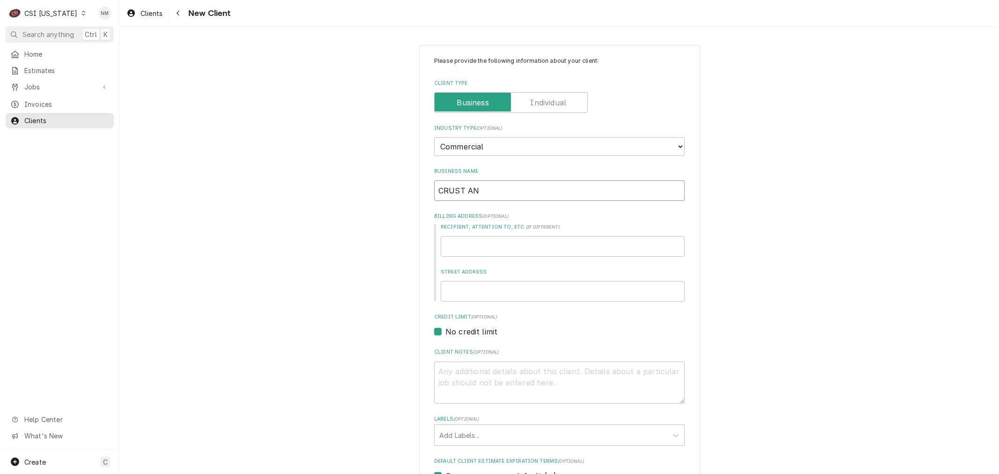
type textarea "x"
type input "CRUST AND"
type textarea "x"
type input "CRUST AND"
type textarea "x"
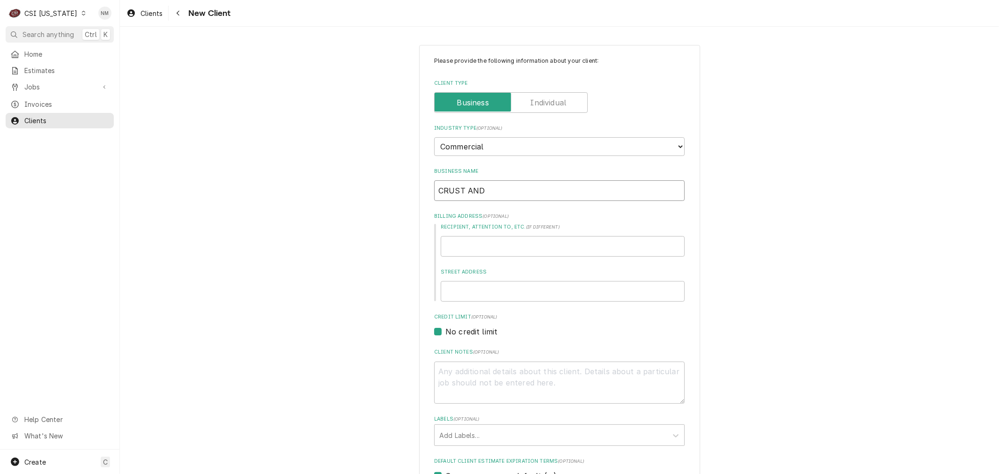
type input "CRUST AND C"
type textarea "x"
type input "CRUST AND CR"
type textarea "x"
type input "CRUST AND CRU"
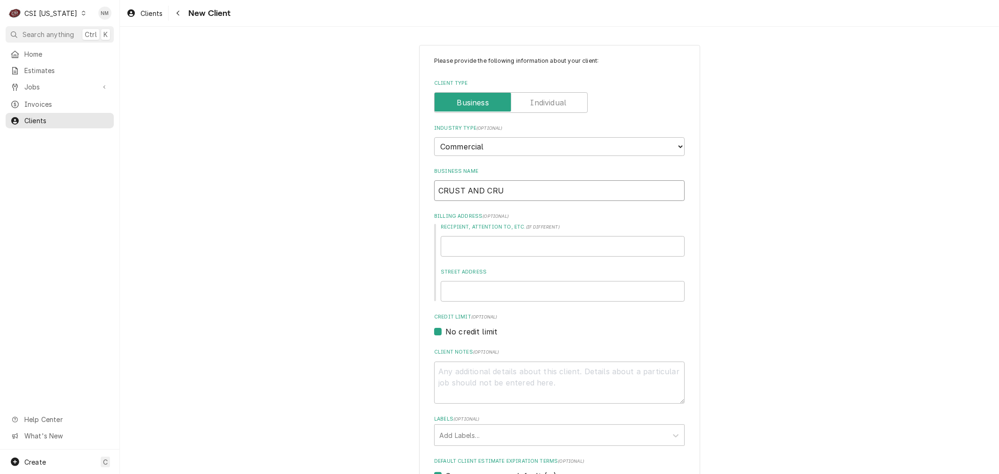
type textarea "x"
type input "CRUST AND [PERSON_NAME]"
type textarea "x"
type input "CRUST AND CRUMB"
type textarea "x"
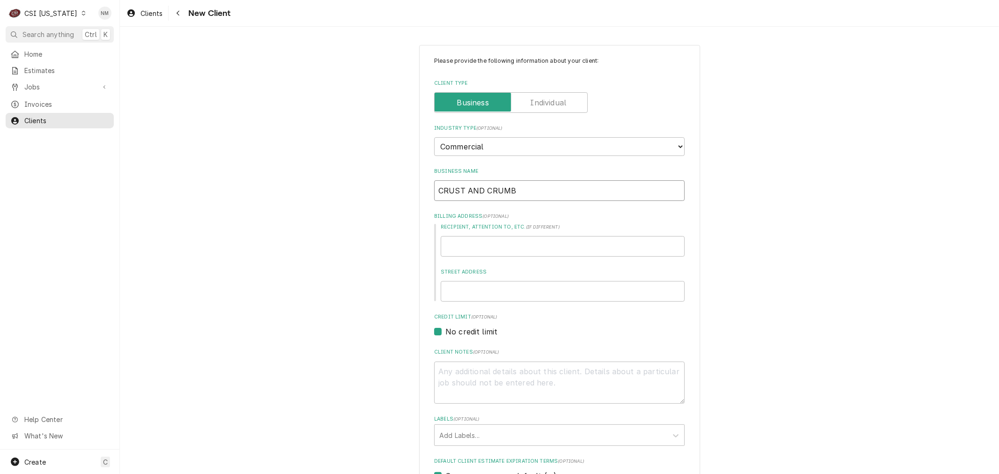
type input "CRUST AND CRUMB"
type textarea "x"
type input "CRUST AND CRUMB B"
type textarea "x"
type input "CRUST AND [PERSON_NAME]"
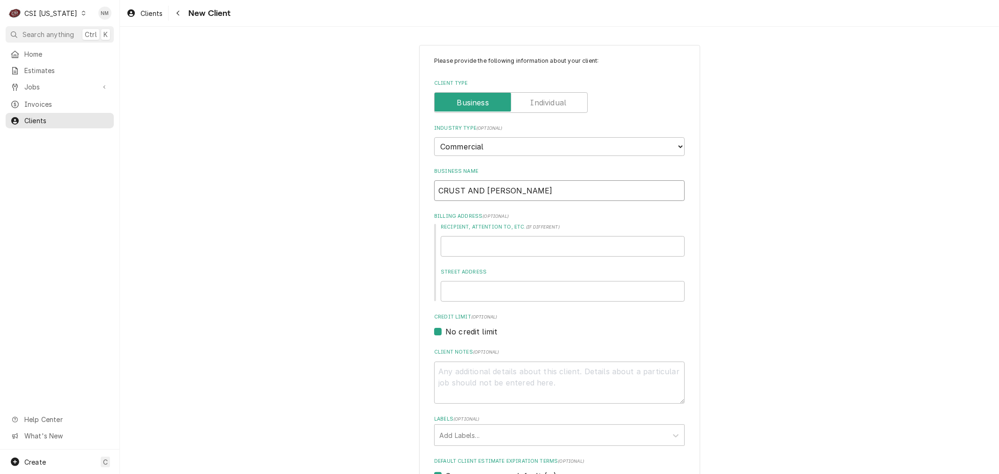
type textarea "x"
type input "CRUST AND CRUMB BAK"
type textarea "x"
type input "CRUST AND CRUMB BAKE"
type textarea "x"
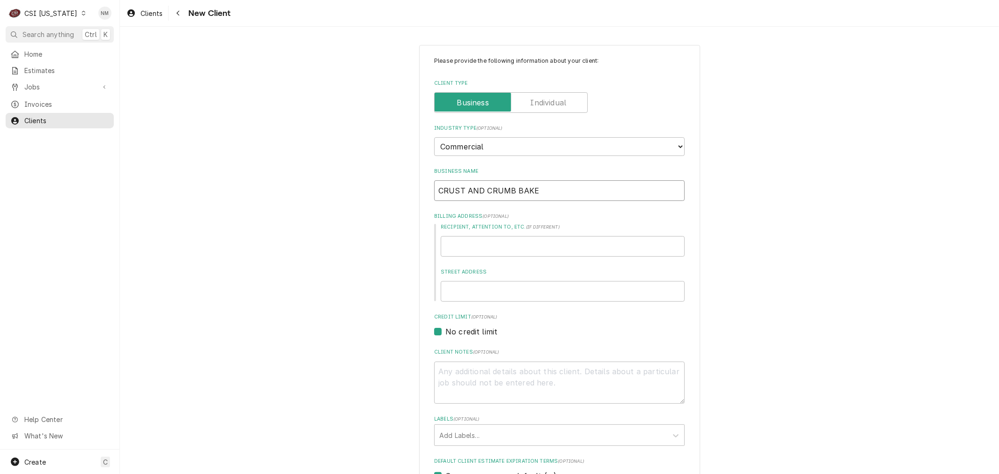
type input "CRUST AND CRUMB [PERSON_NAME]"
type textarea "x"
type input "CRUST AND CRUMB BAKERY"
type textarea "x"
type input "D"
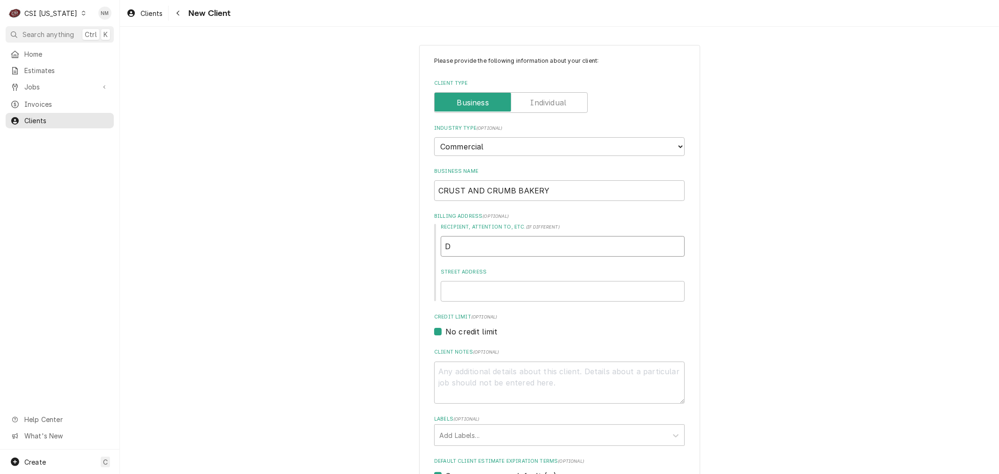
type textarea "x"
type input "DE"
type textarea "x"
type input "DEB"
type textarea "x"
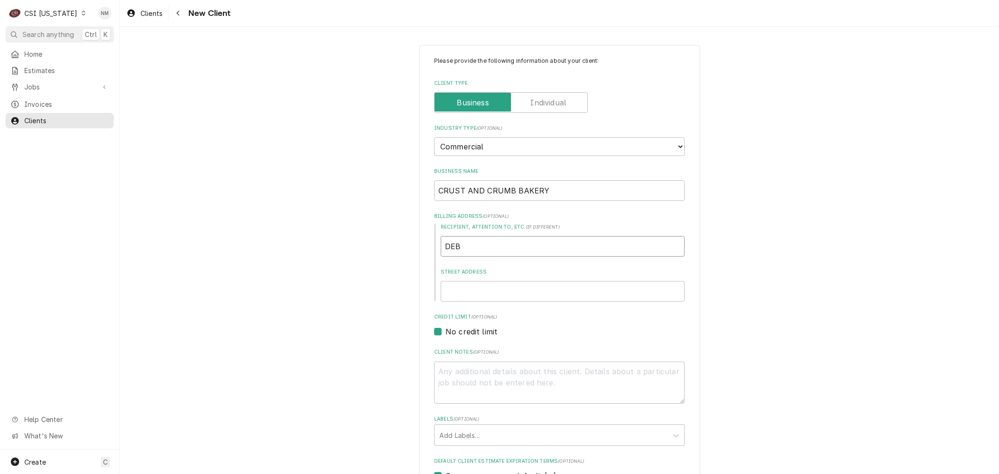
type input "DEBI"
type textarea "x"
type input "DEBI"
type textarea "x"
type input "DEBI H"
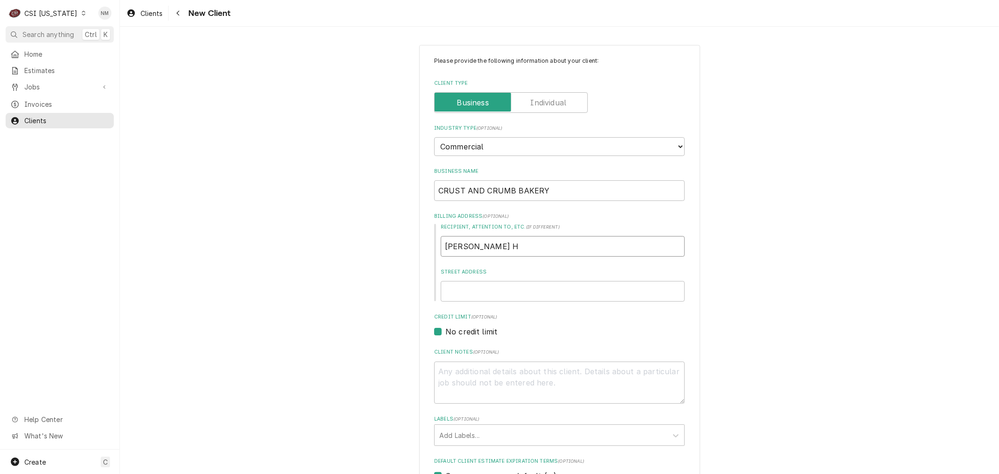
type textarea "x"
type input "DEBI HA"
type textarea "x"
type input "DEBI HAT"
type textarea "x"
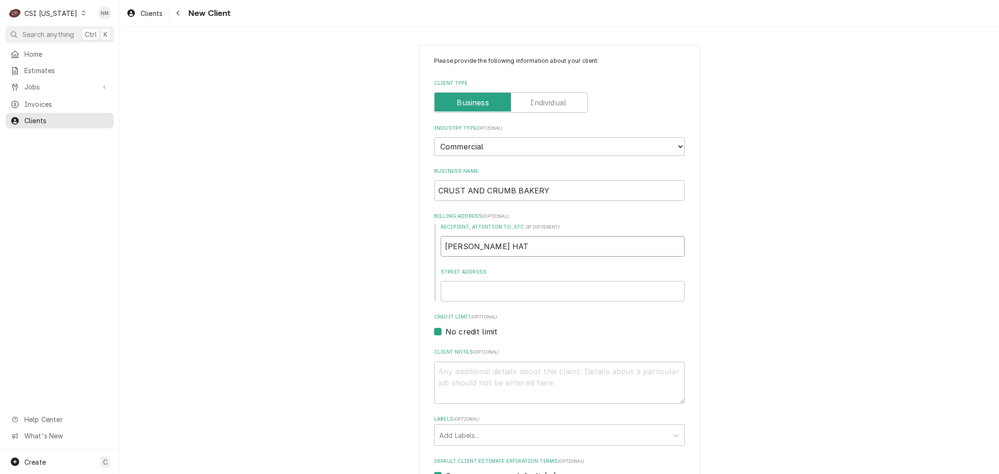
type input "DEBI HATT"
type textarea "x"
type input "DEBI HATTO"
type textarea "x"
type input "[PERSON_NAME]"
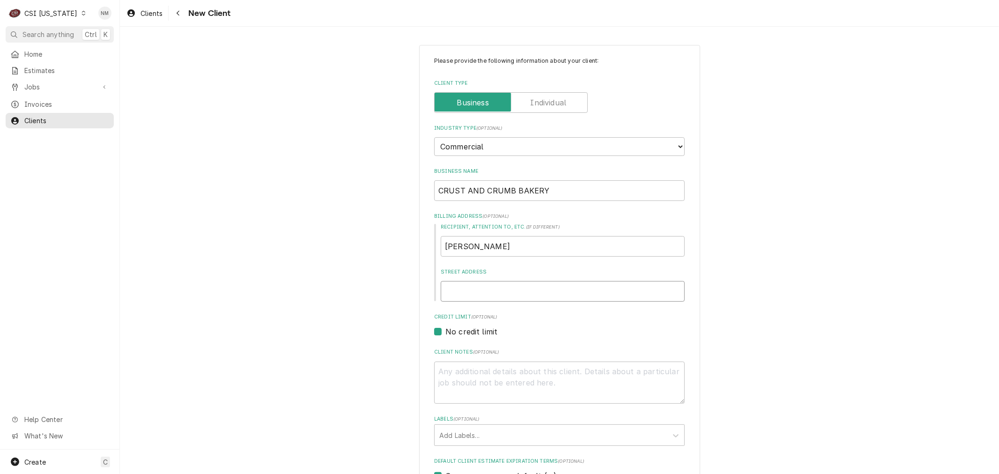
type textarea "x"
type input "6"
type textarea "x"
type input "63"
type textarea "x"
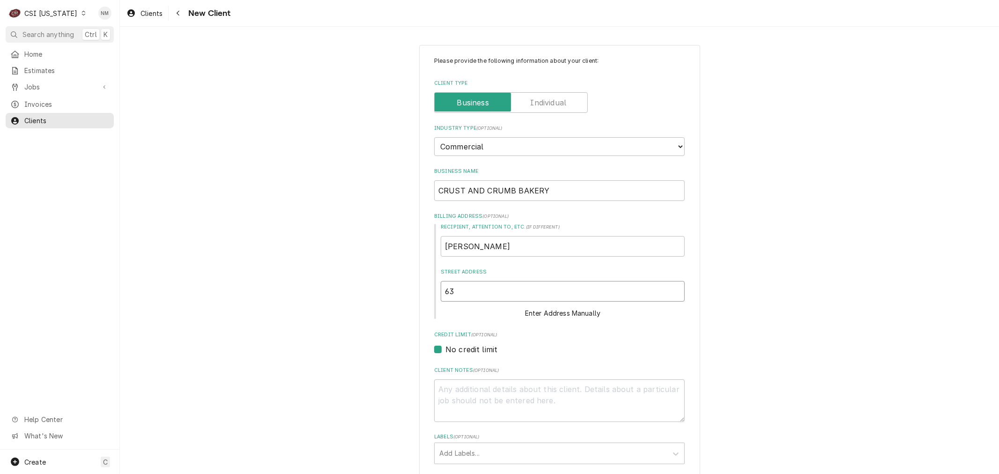
type input "630"
type textarea "x"
type input "6301"
type textarea "x"
type input "6301"
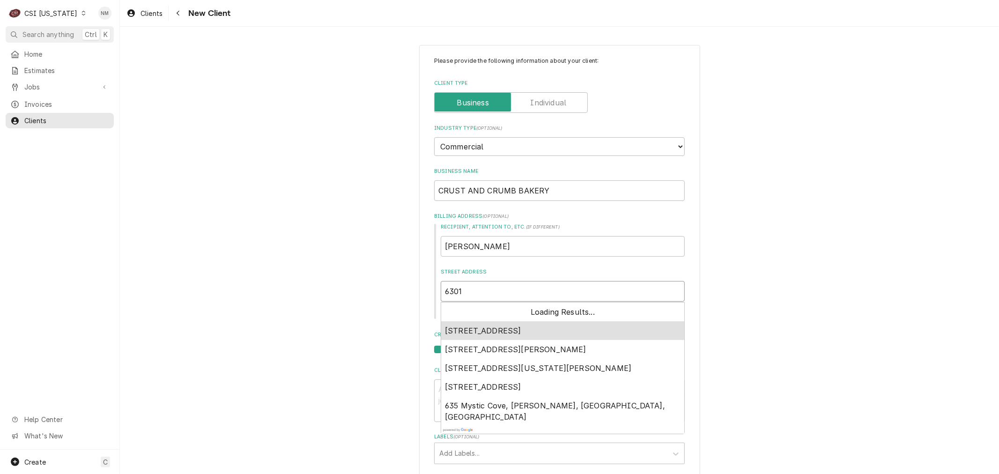
type textarea "x"
type input "6301 M"
type textarea "x"
type input "6301 ME"
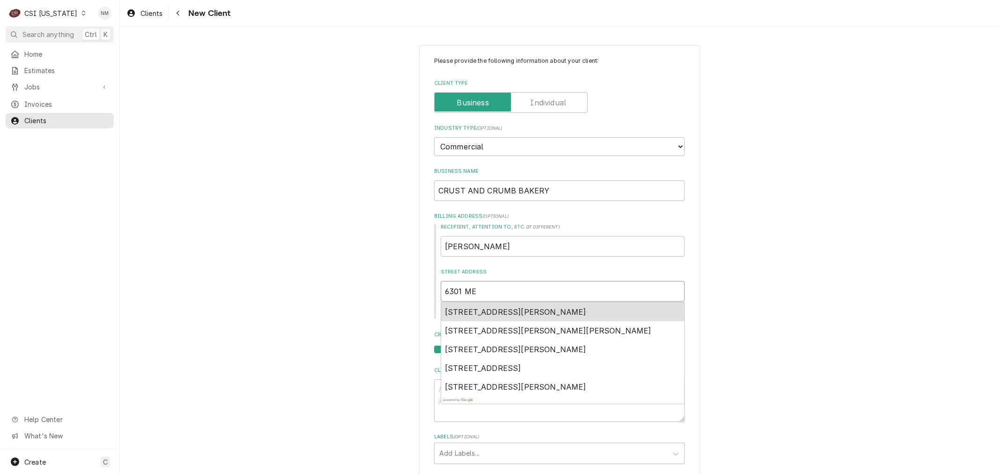
type textarea "x"
type input "6301 MET"
type textarea "x"
type input "6301 METT"
type textarea "x"
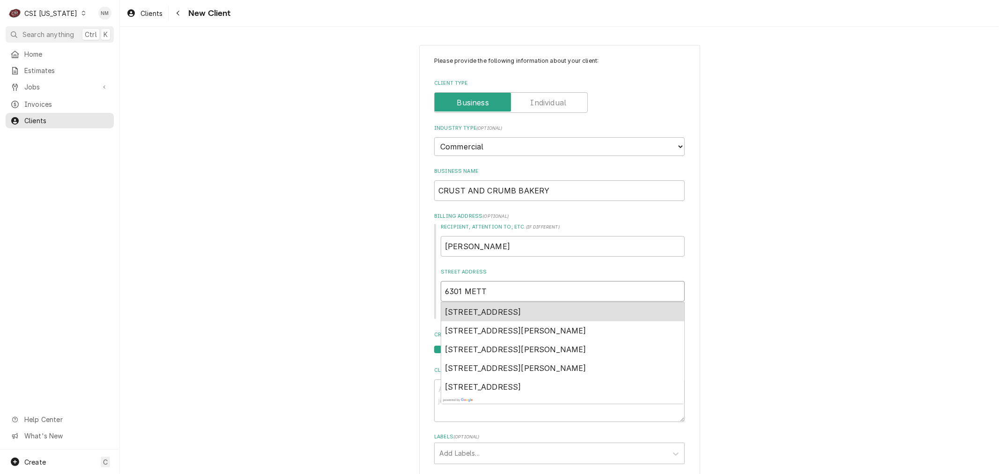
type input "6301 METTI"
type textarea "x"
type input "6301 METTIN"
type textarea "x"
type input "6301 METTIN="
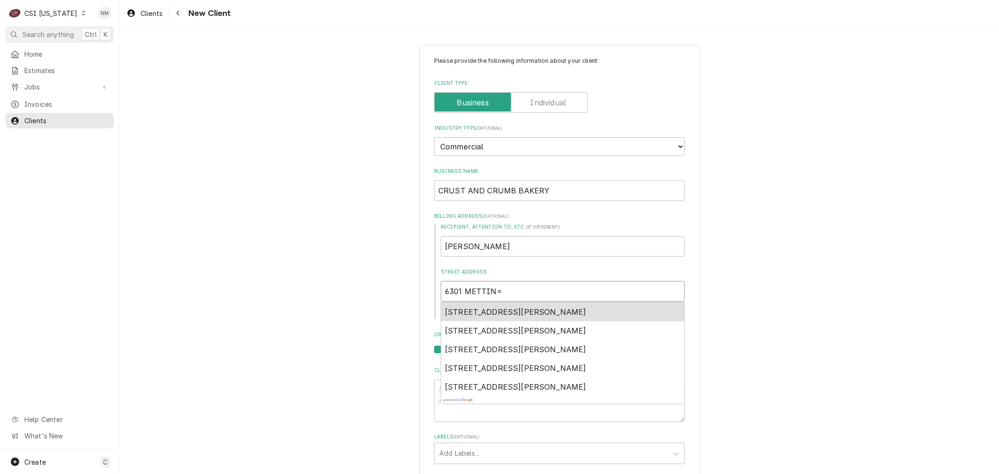
type textarea "x"
type input "6301 METTIN"
type textarea "x"
type input "6301 METTI"
type textarea "x"
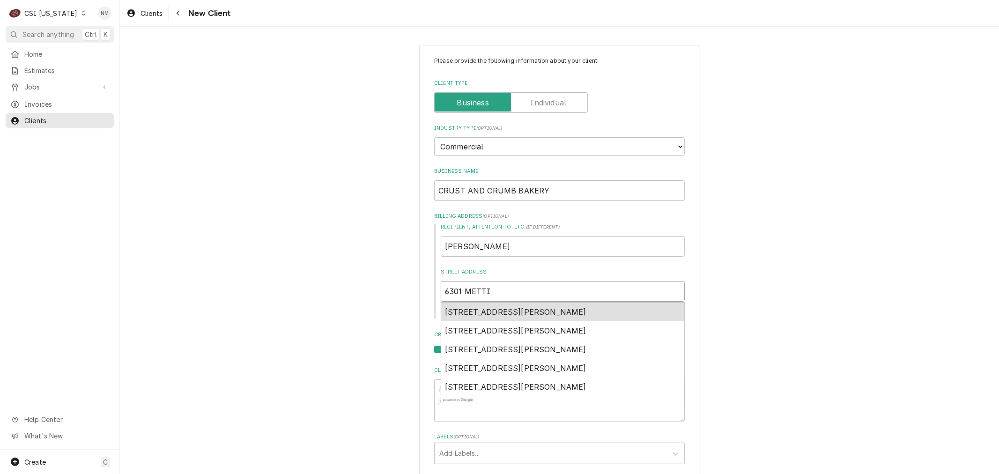
type input "6301 METT"
type textarea "x"
type input "6301 MET"
type textarea "x"
type input "6301 ME"
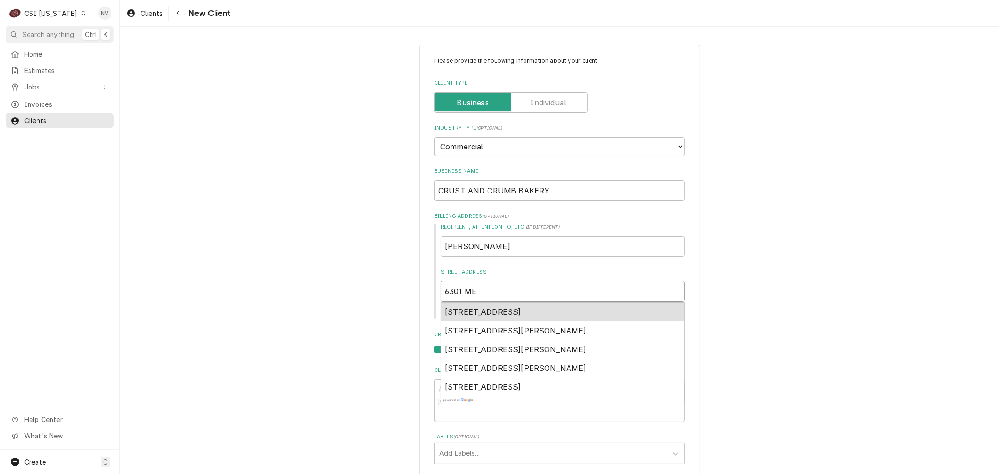
type textarea "x"
type input "6301 MEE"
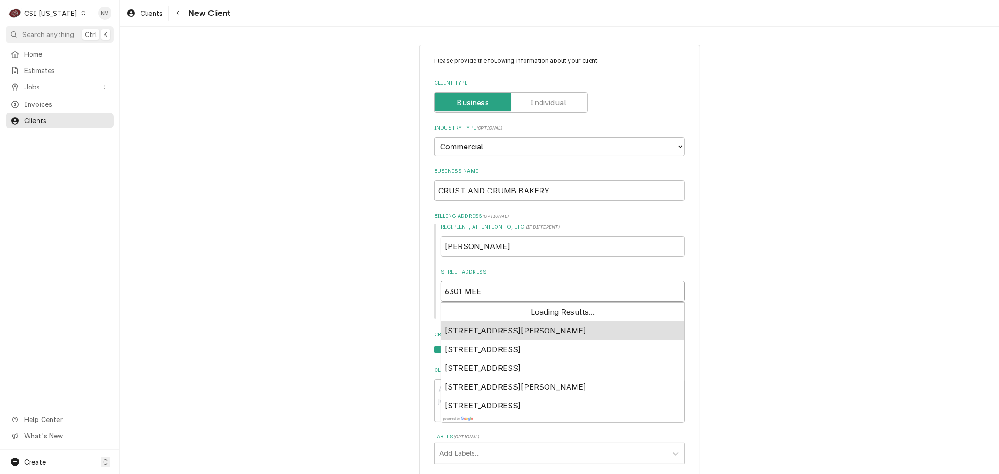
type textarea "x"
type input "6301 MEET"
type textarea "x"
type input "6301 MEETI"
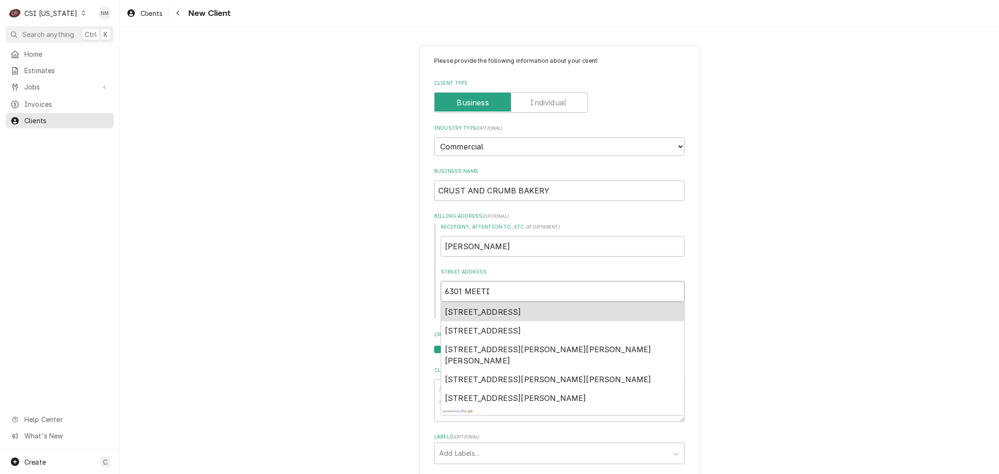
type textarea "x"
type input "6301 MEETIN"
type textarea "x"
type input "6301 MEETING"
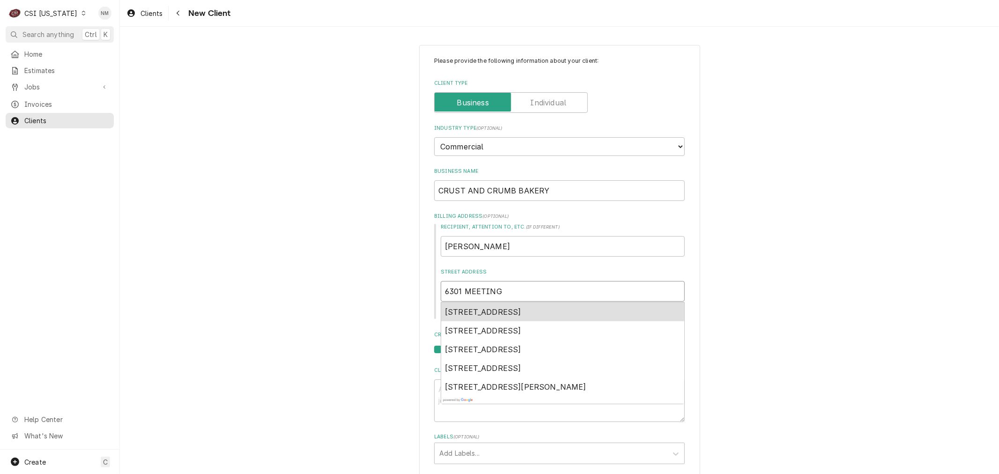
click at [521, 308] on span "6301 Meeting Street, Prospect, KY, USA" at bounding box center [483, 311] width 76 height 9
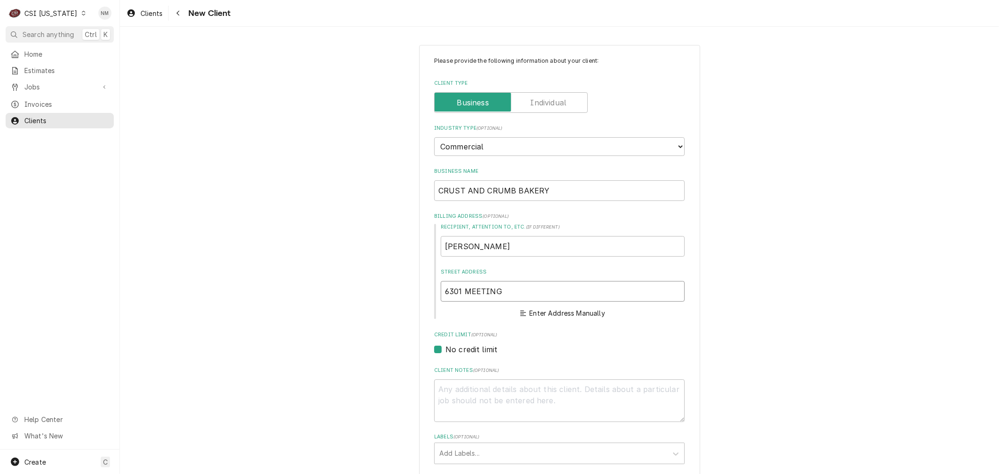
type textarea "x"
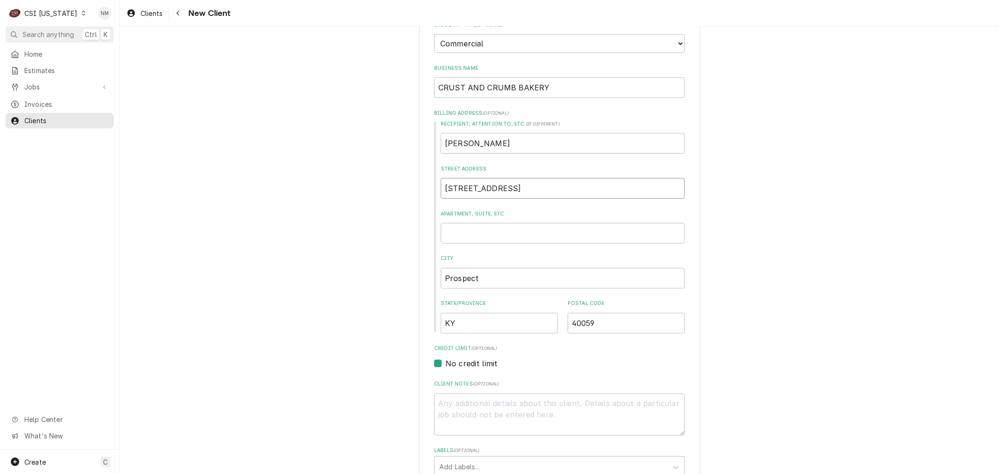
scroll to position [104, 0]
type input "6301 Meeting St"
click at [475, 230] on input "Apartment, Suite, etc." at bounding box center [563, 232] width 244 height 21
type textarea "x"
type input "S"
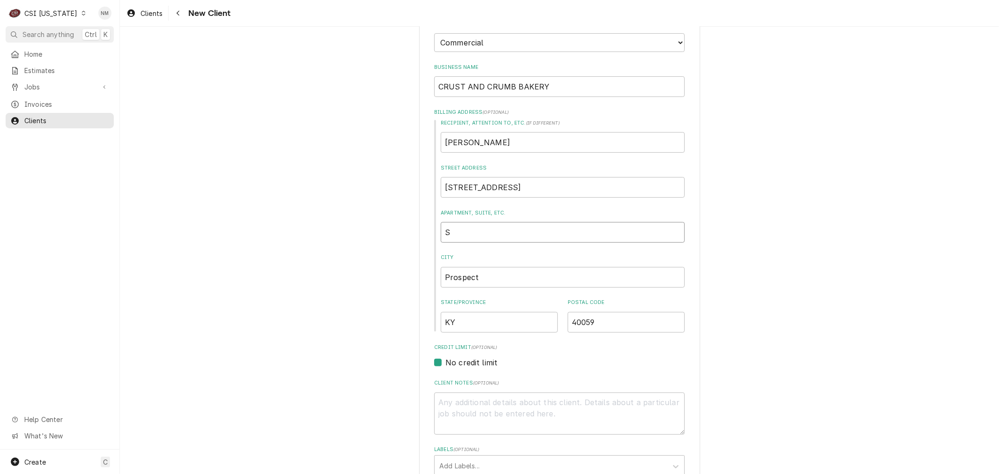
type textarea "x"
type input "ST"
type textarea "x"
type input "STE"
type textarea "x"
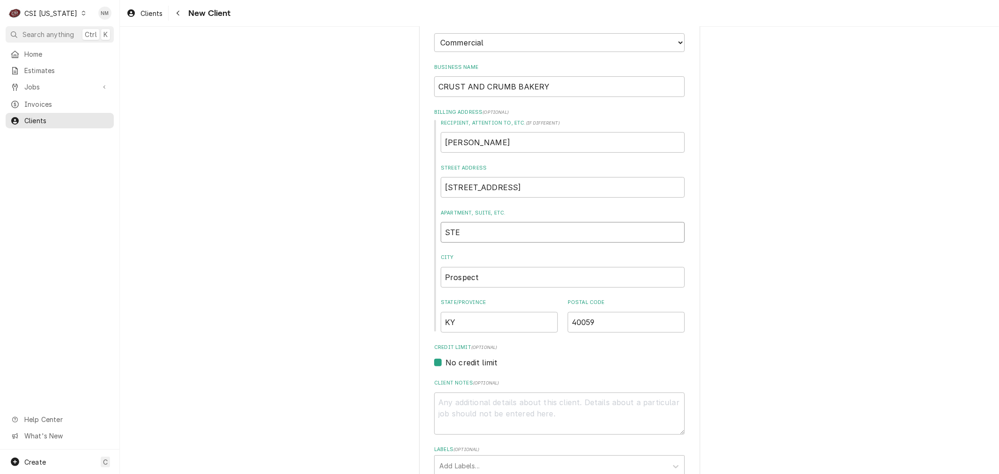
type input "STE"
type textarea "x"
type input "STE 1"
type textarea "x"
type input "STE 10"
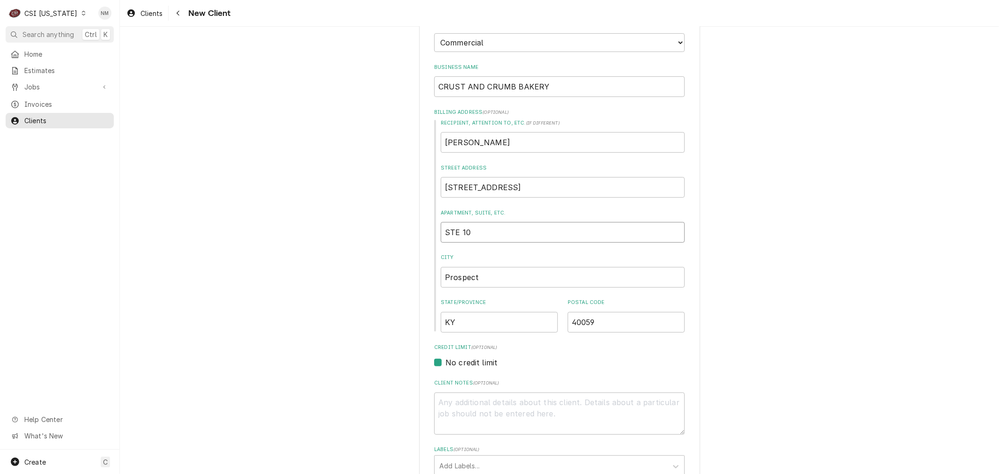
type textarea "x"
type input "STE 101"
click at [475, 408] on textarea "Client Notes ( optional )" at bounding box center [559, 413] width 251 height 42
type textarea "x"
type textarea "5"
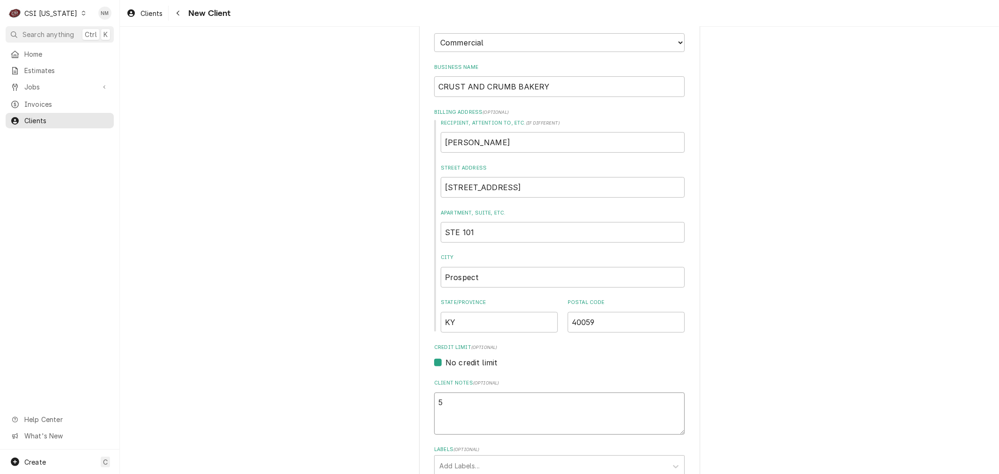
type textarea "x"
type textarea "52"
type textarea "x"
type textarea "525"
type textarea "x"
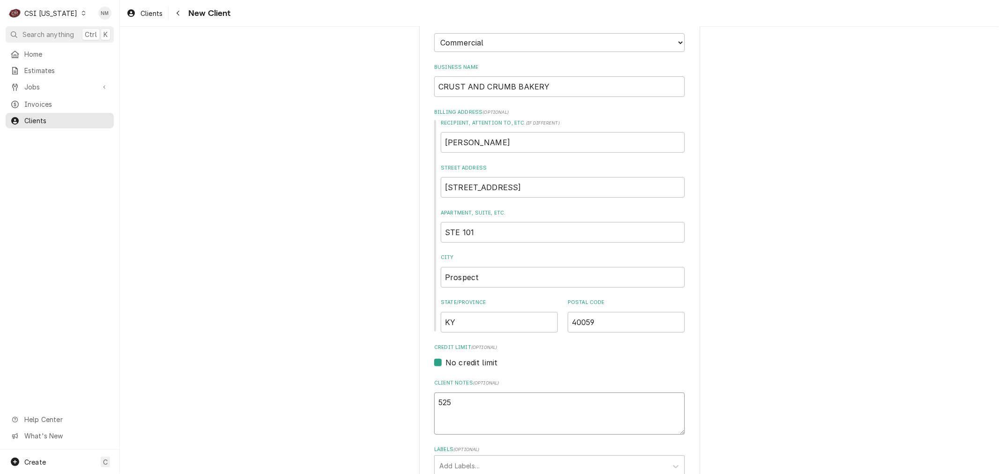
type textarea "5253"
type textarea "x"
type textarea "5253"
type textarea "x"
type textarea "5253 5"
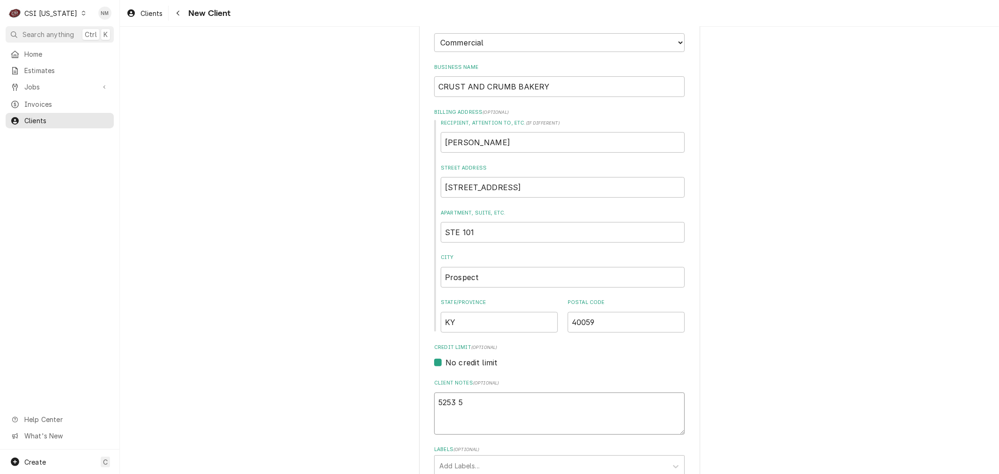
type textarea "x"
type textarea "5253"
type textarea "x"
type textarea "5253 6"
type textarea "x"
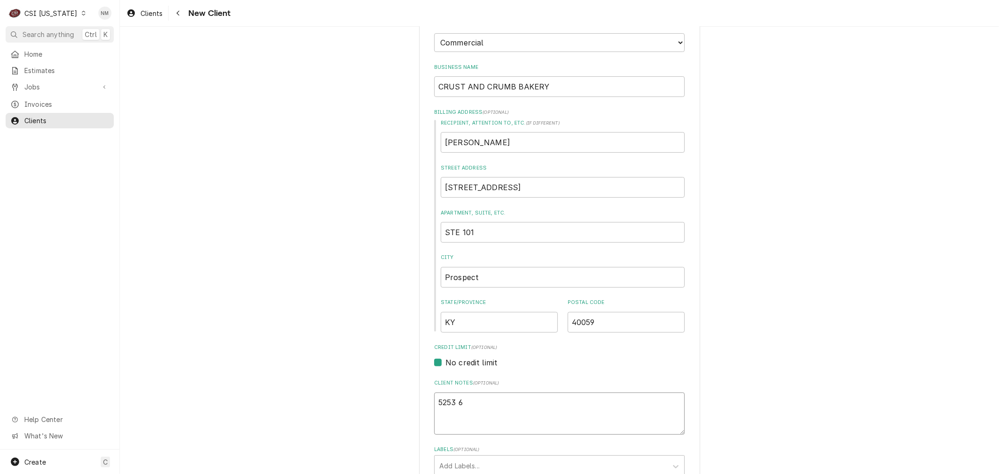
type textarea "5253 63"
type textarea "x"
type textarea "5253 635"
type textarea "x"
type textarea "5253 6359"
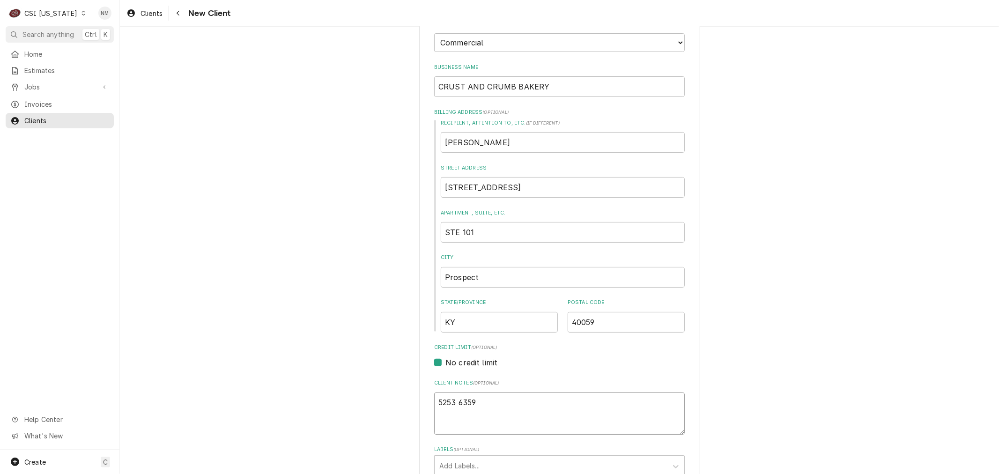
type textarea "x"
type textarea "5253 6359"
type textarea "x"
type textarea "5253 6359 5"
type textarea "x"
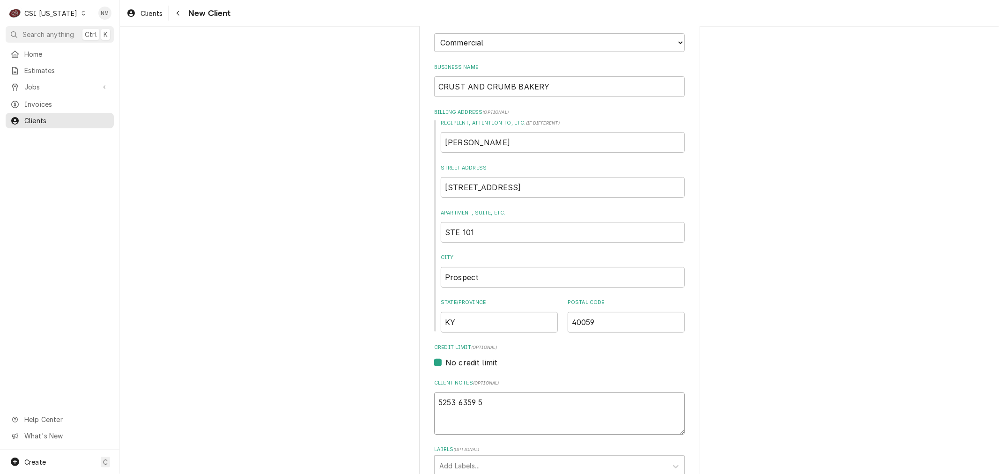
type textarea "5253 6359 54"
type textarea "x"
type textarea "5253 6359 547"
type textarea "x"
type textarea "5253 6359 5473"
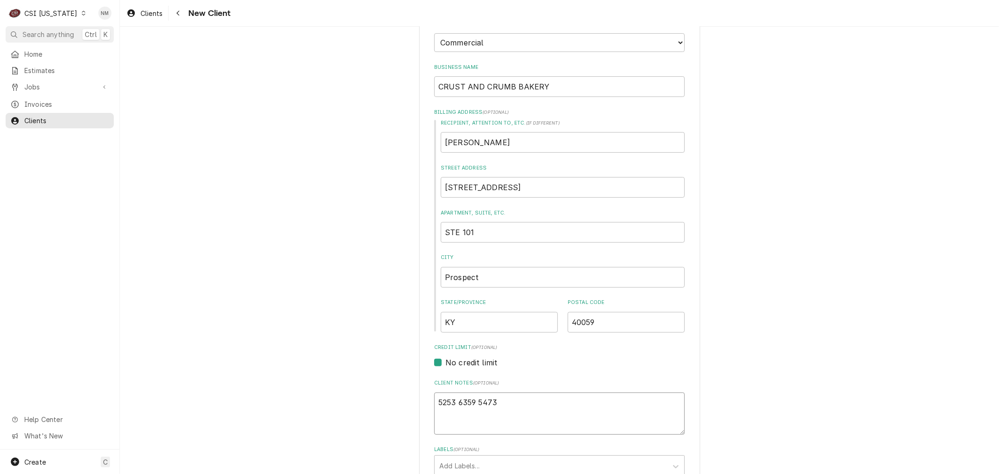
type textarea "x"
type textarea "5253 6359 5473"
type textarea "x"
type textarea "5253 6359 5473 6"
type textarea "x"
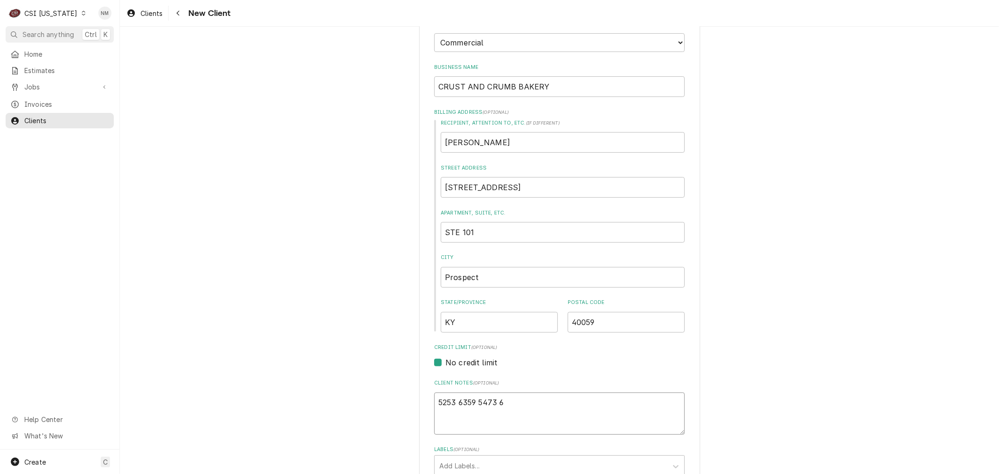
type textarea "5253 6359 5473 61"
type textarea "x"
type textarea "5253 6359 5473 614"
type textarea "x"
type textarea "5253 6359 5473 6142"
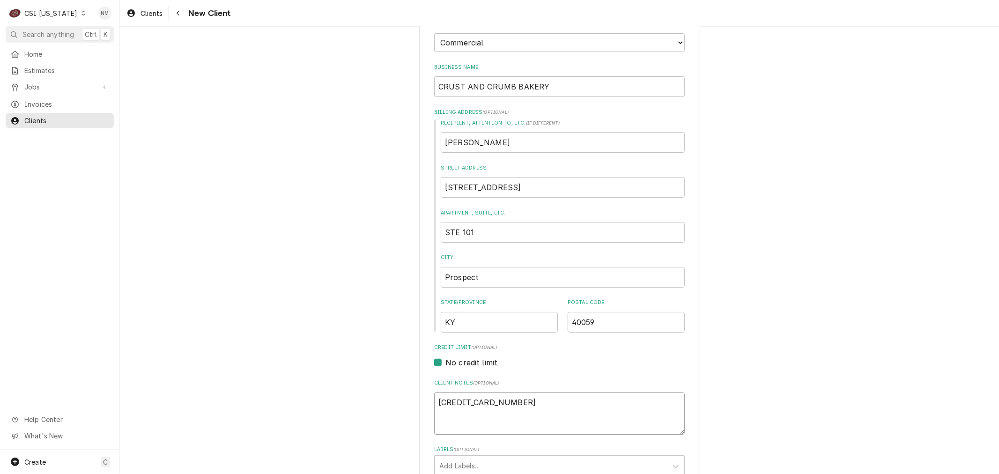
type textarea "x"
type textarea "5253 6359 5473 6142"
type textarea "x"
type textarea "5253 6359 5473 6142 E"
type textarea "x"
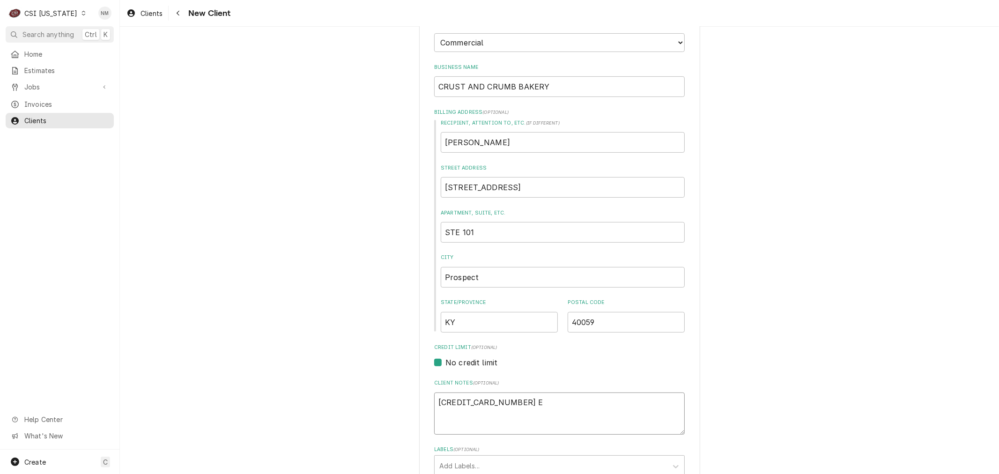
type textarea "5253 6359 5473 6142 EX"
type textarea "x"
type textarea "5253 6359 5473 6142 EXP"
type textarea "x"
type textarea "5253 6359 5473 6142 EXP"
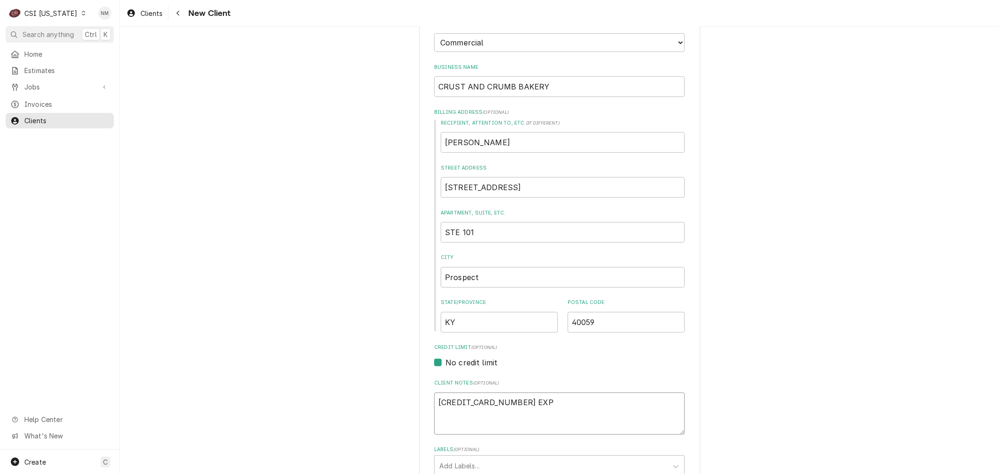
type textarea "x"
type textarea "5253 6359 5473 6142 EXP 5"
type textarea "x"
type textarea "5253 6359 5473 6142 EXP 5/"
type textarea "x"
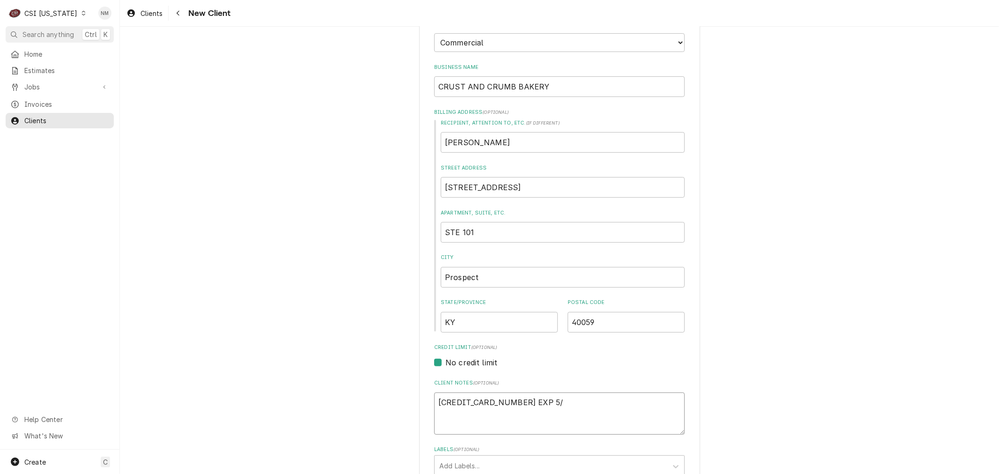
type textarea "5253 6359 5473 6142 EXP 5/2"
type textarea "x"
type textarea "5253 6359 5473 6142 EXP 5/20"
type textarea "x"
type textarea "5253 6359 5473 6142 EXP 5/203"
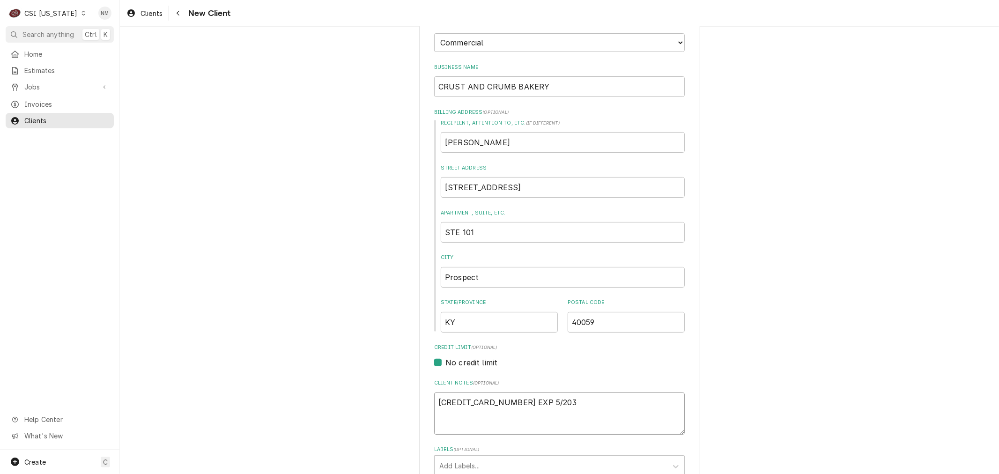
type textarea "x"
type textarea "5253 6359 5473 6142 EXP 5/2030"
type textarea "x"
type textarea "5253 6359 5473 6142 EXP 5/2030"
type textarea "x"
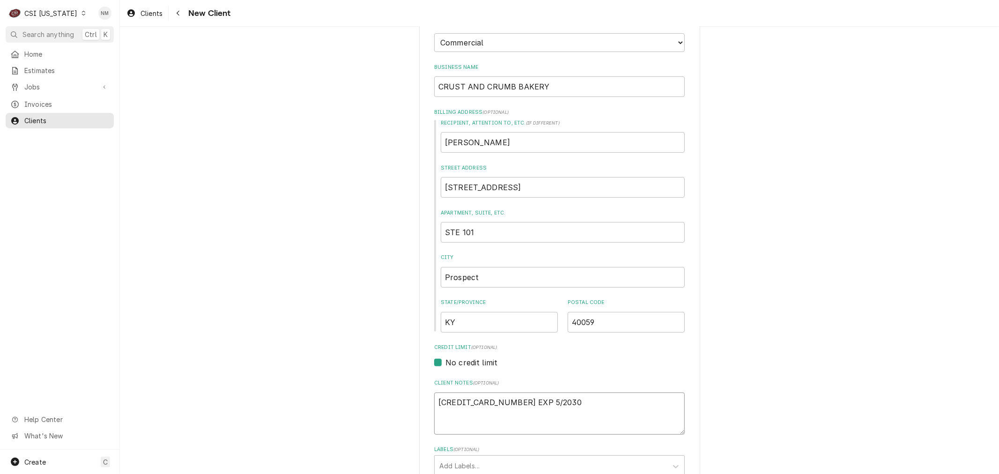
type textarea "5253 6359 5473 6142 EXP 5/2030"
type textarea "x"
type textarea "5253 6359 5473 6142 EXP 5/2030 C"
type textarea "x"
type textarea "5253 6359 5473 6142 EXP 5/2030 CC"
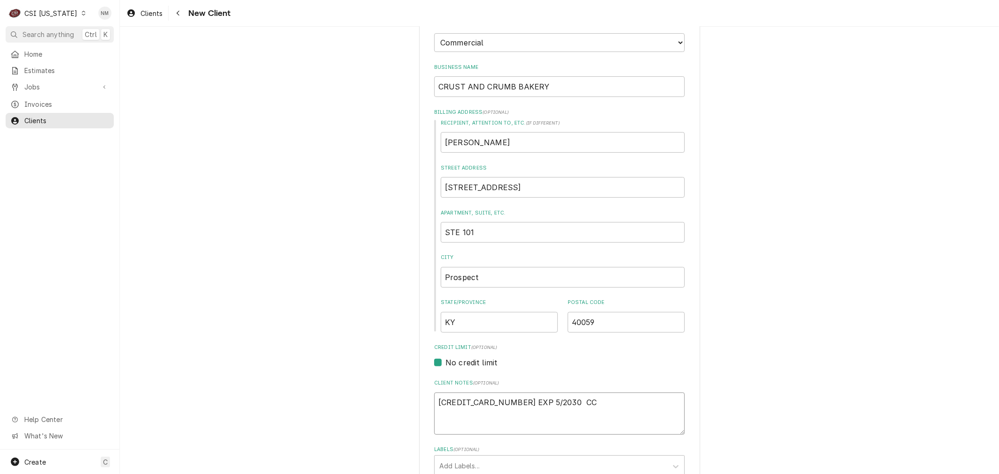
type textarea "x"
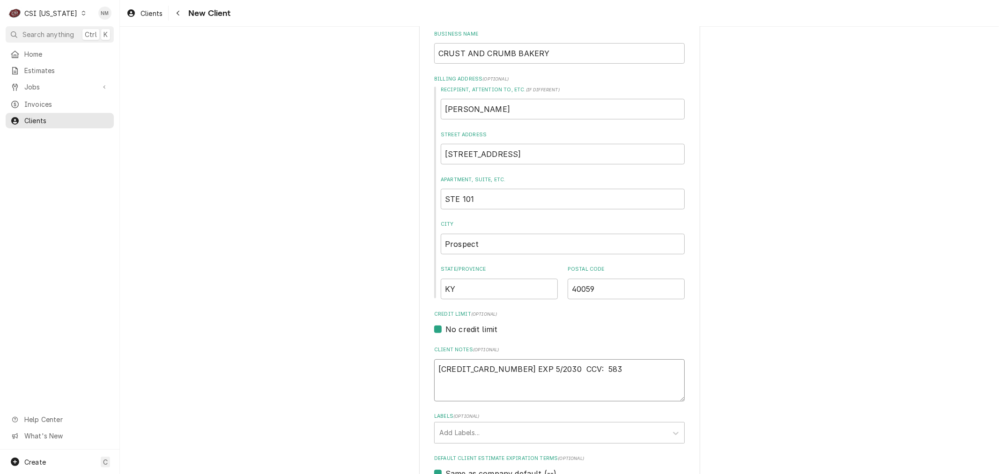
scroll to position [156, 0]
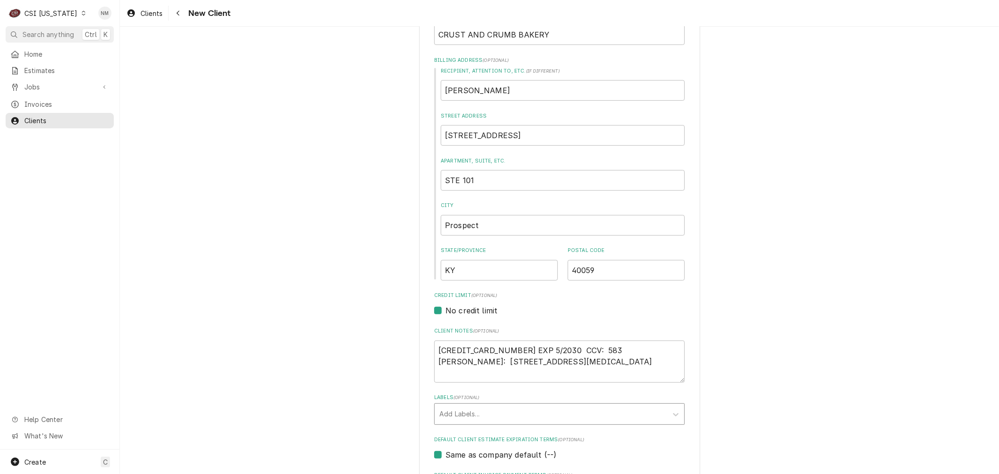
click at [509, 410] on div "Labels" at bounding box center [550, 414] width 223 height 17
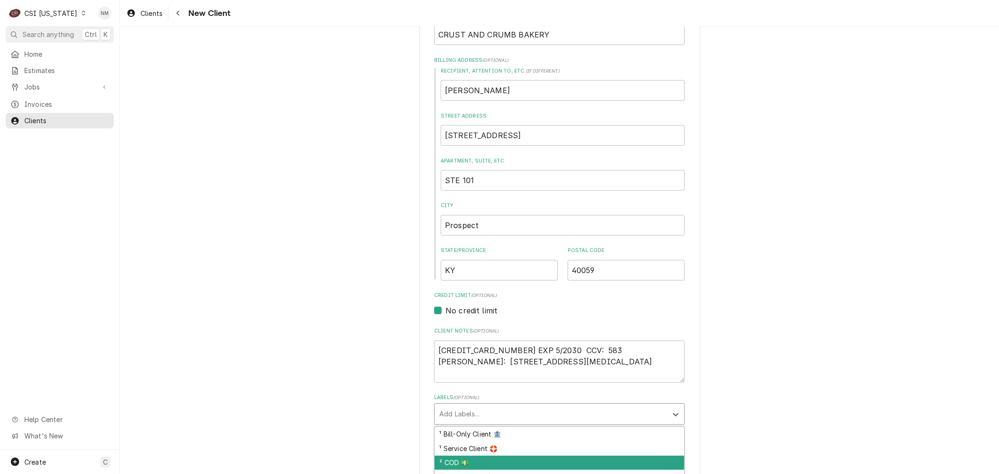
click at [479, 459] on div "² COD 💵" at bounding box center [560, 463] width 250 height 15
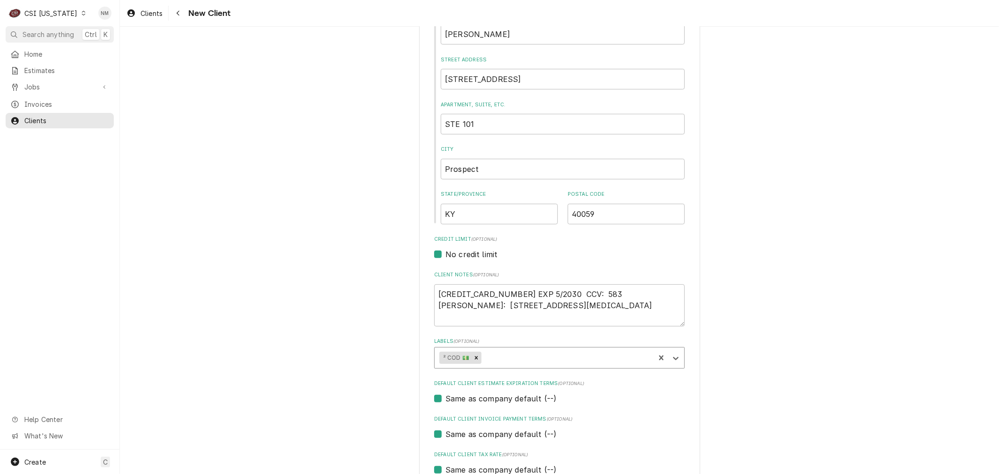
scroll to position [311, 0]
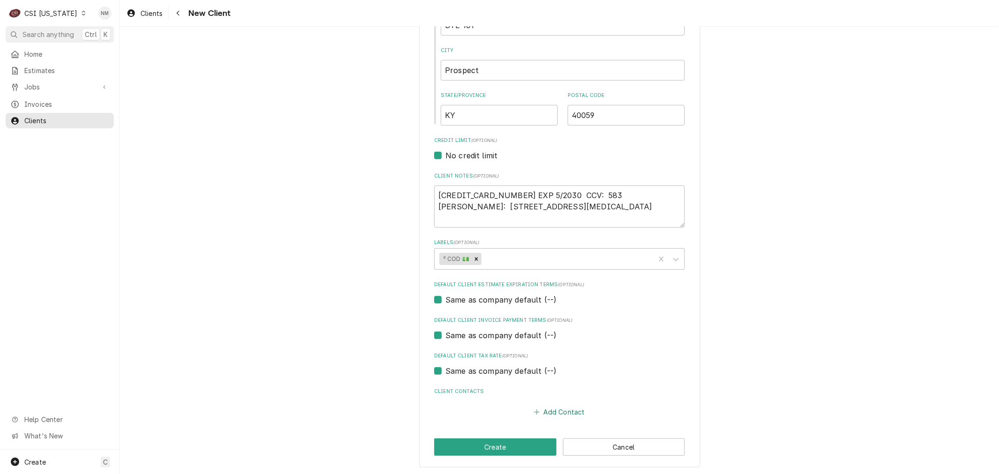
click at [556, 406] on button "Add Contact" at bounding box center [559, 412] width 54 height 13
click at [476, 427] on input "Business Name" at bounding box center [559, 430] width 231 height 21
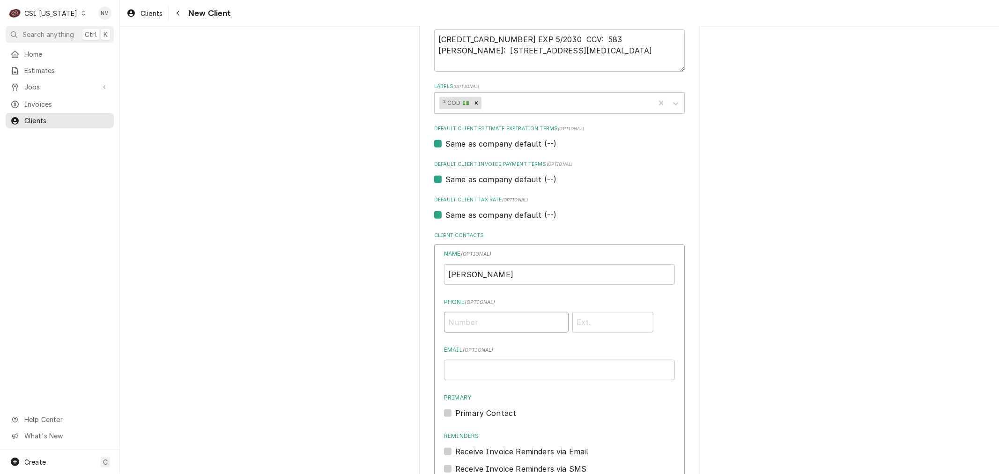
click at [470, 322] on input "Phone ( optional )" at bounding box center [506, 322] width 125 height 21
click at [470, 370] on input "Email ( optional )" at bounding box center [559, 370] width 231 height 21
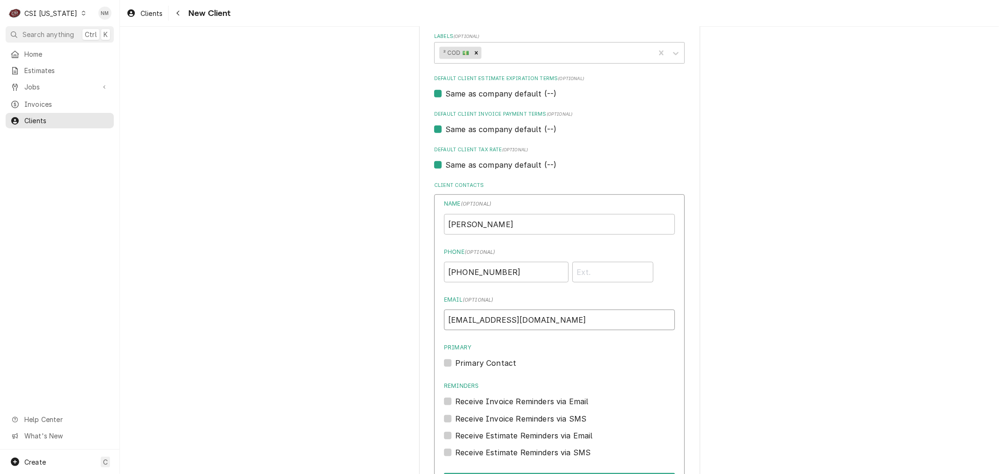
scroll to position [571, 0]
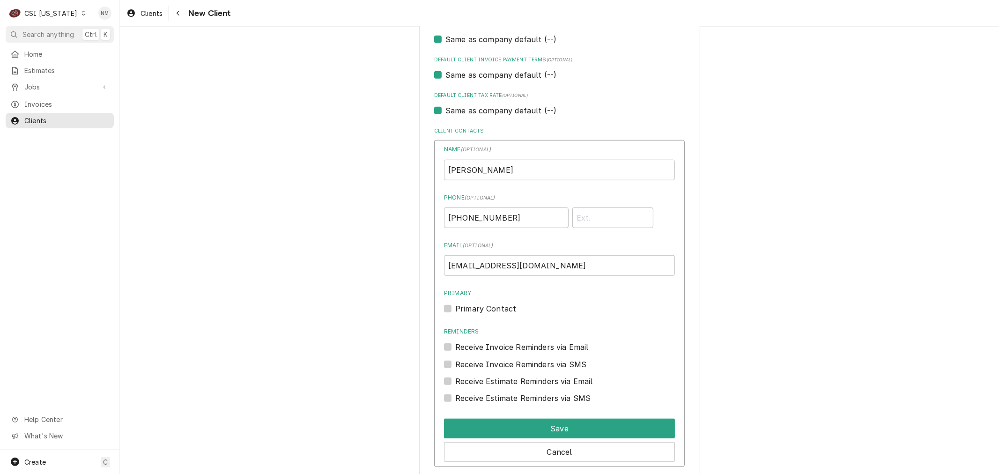
click at [455, 307] on label "Primary Contact" at bounding box center [485, 308] width 61 height 11
click at [455, 307] on input "Primary" at bounding box center [570, 313] width 231 height 21
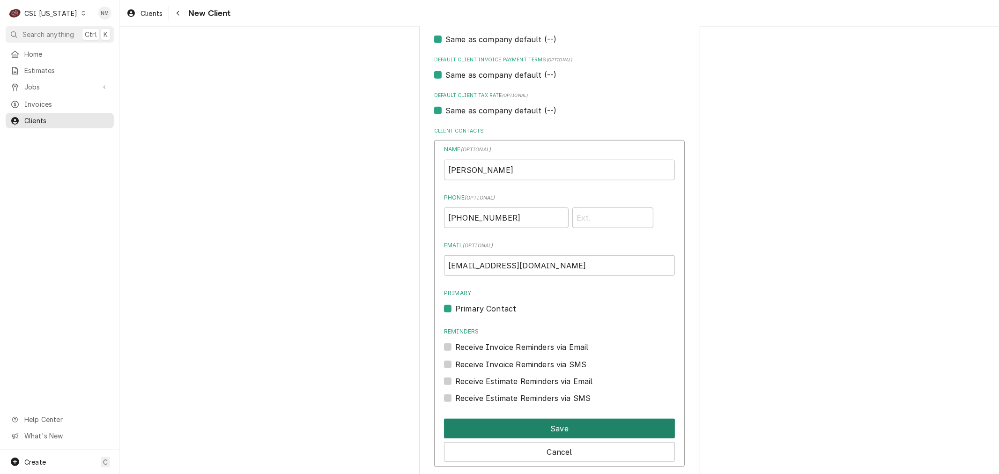
click at [566, 420] on button "Save" at bounding box center [559, 429] width 231 height 20
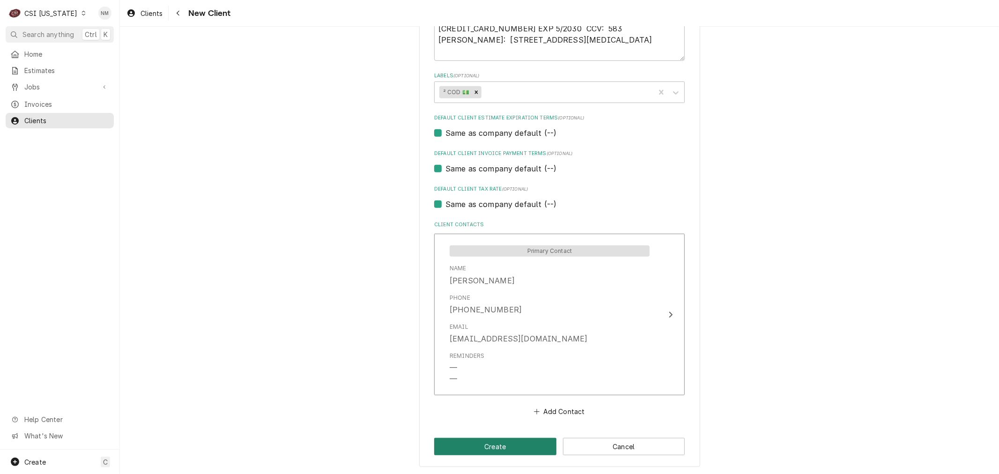
click at [481, 443] on button "Create" at bounding box center [495, 446] width 122 height 17
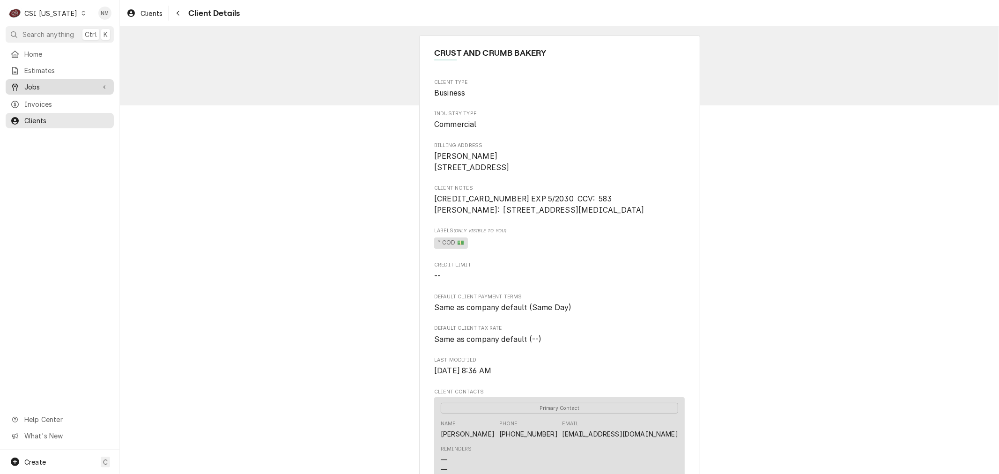
click at [41, 85] on span "Jobs" at bounding box center [59, 87] width 71 height 10
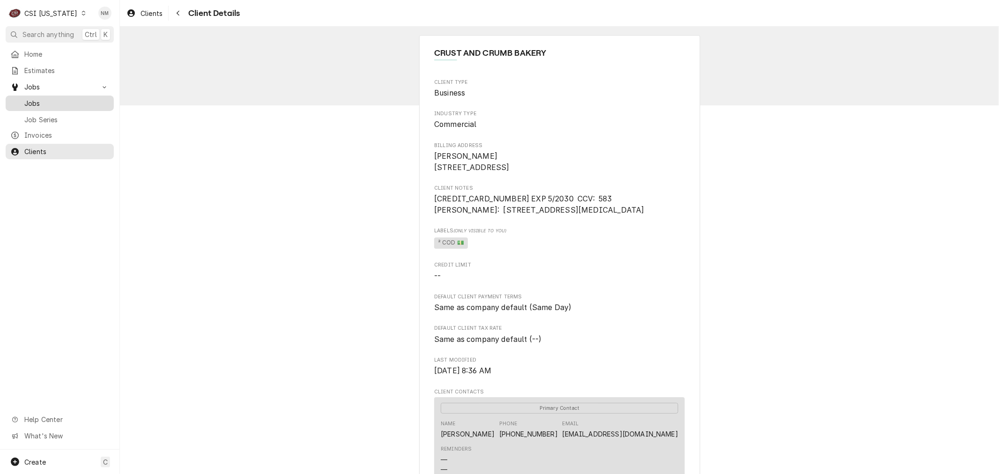
click at [42, 98] on span "Jobs" at bounding box center [66, 103] width 85 height 10
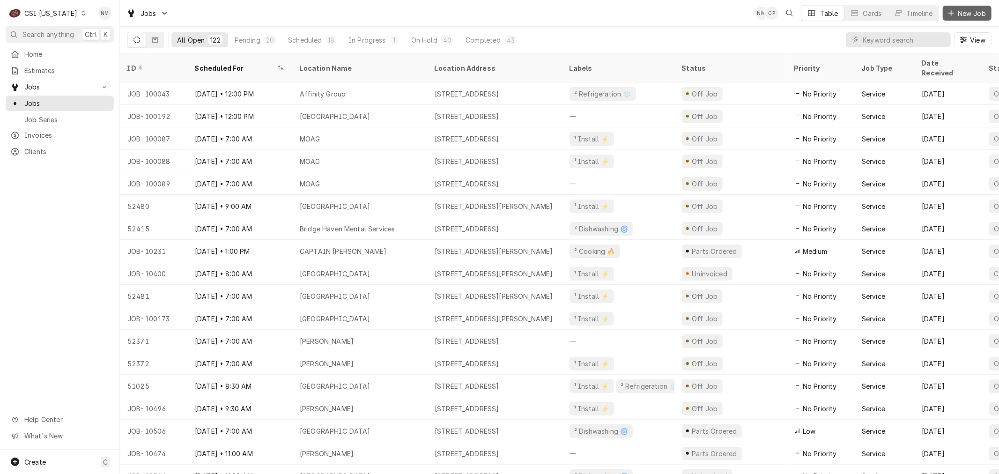
click at [959, 12] on span "New Job" at bounding box center [972, 13] width 32 height 10
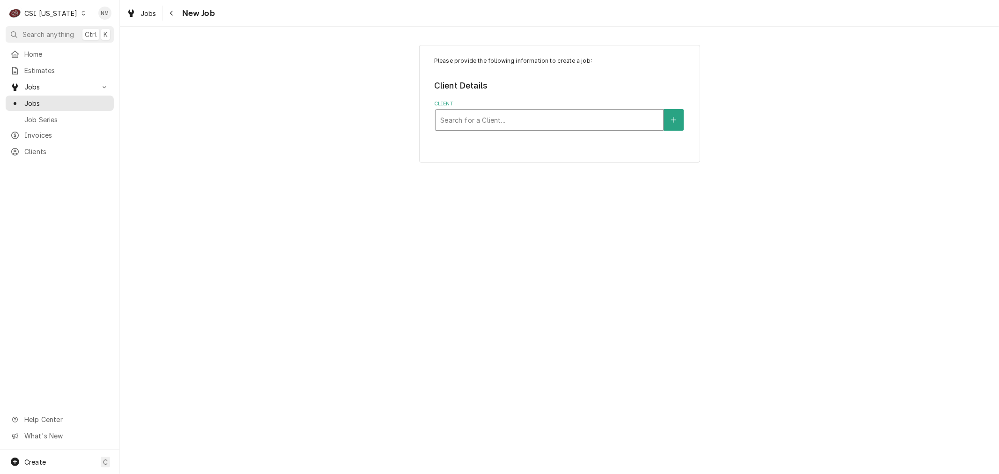
click at [512, 120] on div "Client" at bounding box center [549, 119] width 218 height 17
type input "CRUST"
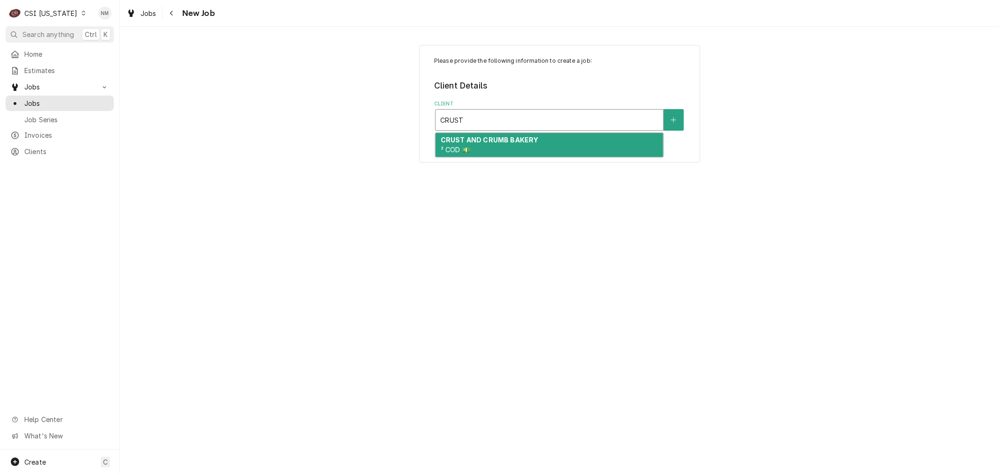
click at [523, 150] on div "CRUST AND CRUMB BAKERY ² COD 💵" at bounding box center [549, 145] width 228 height 24
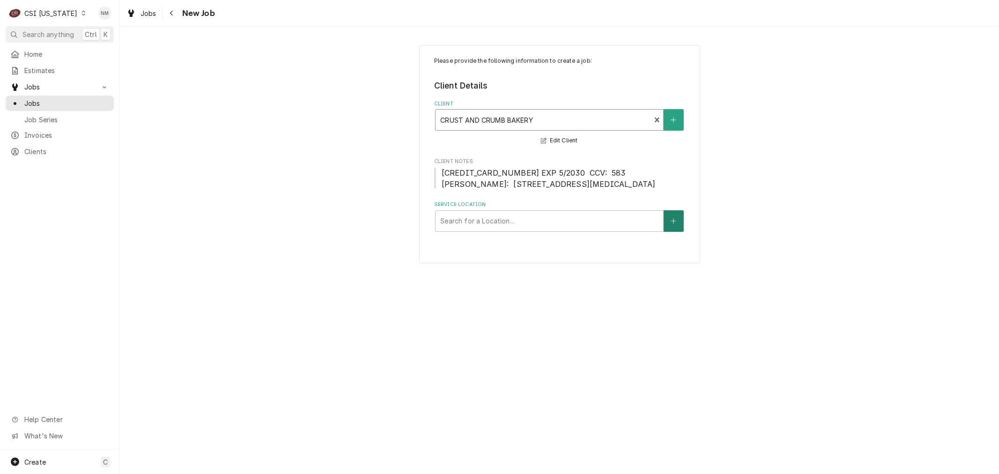
click at [670, 230] on button "Service Location" at bounding box center [674, 221] width 20 height 22
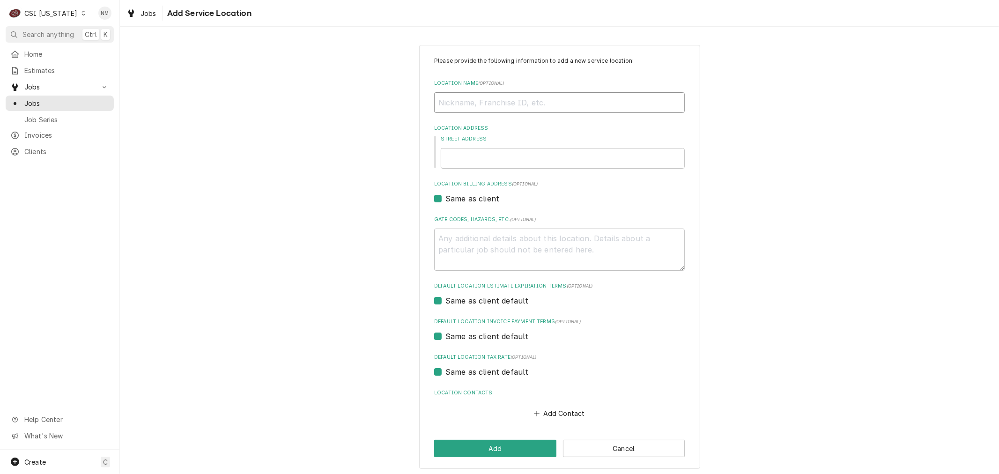
click at [467, 98] on input "Location Name ( optional )" at bounding box center [559, 102] width 251 height 21
type textarea "x"
type input "C"
type textarea "x"
type input "CR"
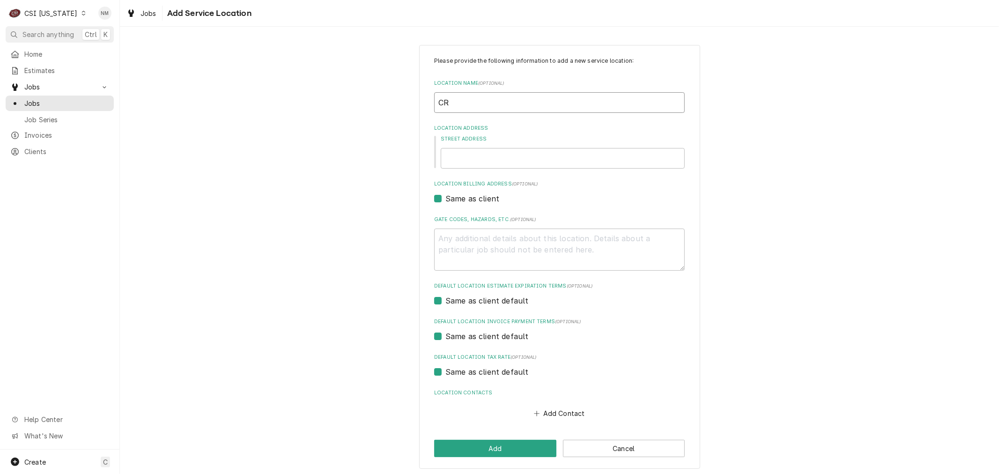
type textarea "x"
type input "CRU"
type textarea "x"
type input "[MEDICAL_DATA]"
type textarea "x"
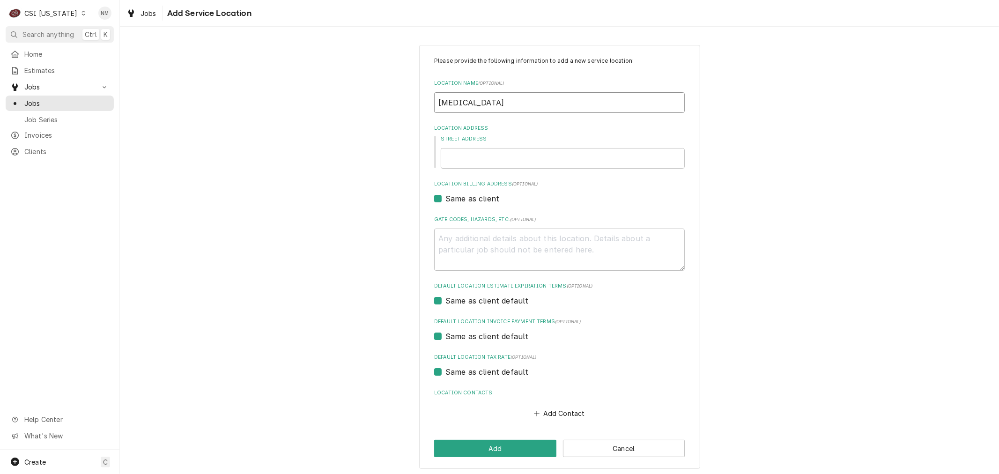
type input "CRUST"
type textarea "x"
type input "CRUST"
type textarea "x"
type input "CRUST A"
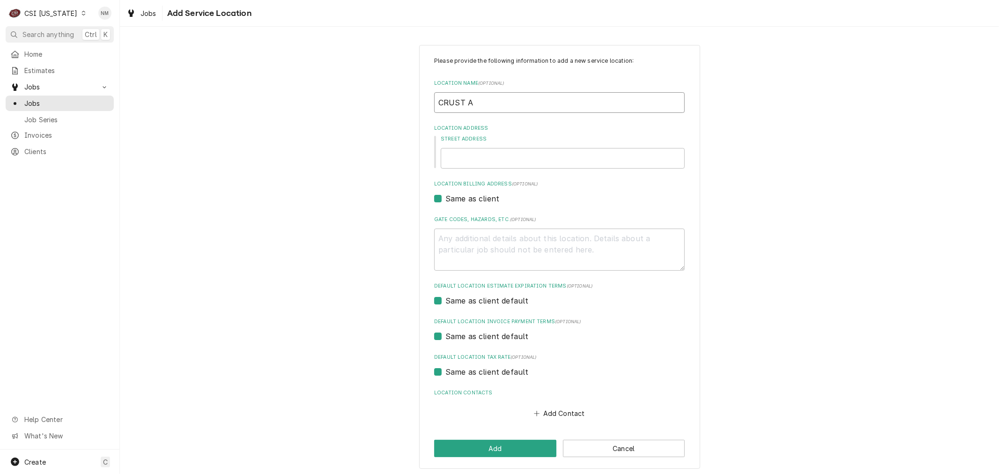
type textarea "x"
type input "CRUST AN"
type textarea "x"
type input "CRUST AND"
type textarea "x"
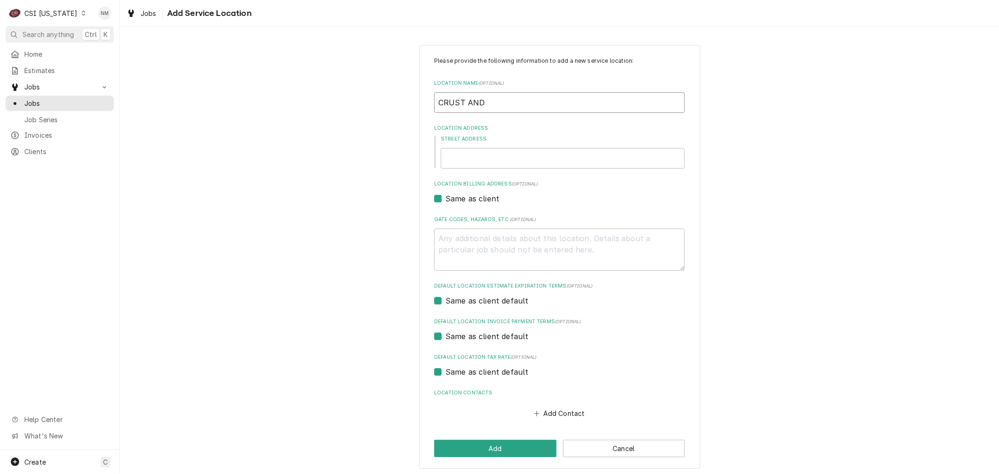
type input "CRUST AND"
type textarea "x"
type input "CRUST AND C"
type textarea "x"
type input "CRUST AND CR"
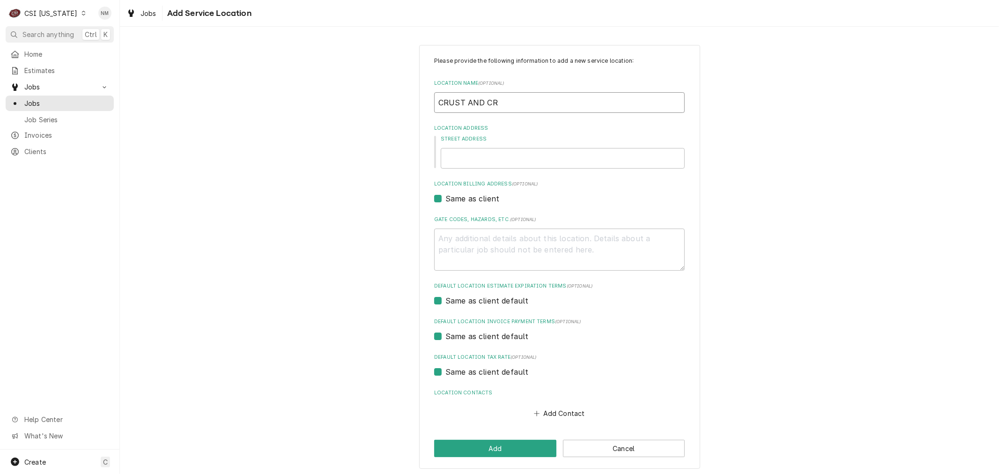
type textarea "x"
type input "CRUST AND CRU"
type textarea "x"
type input "CRUST AND [PERSON_NAME]"
type textarea "x"
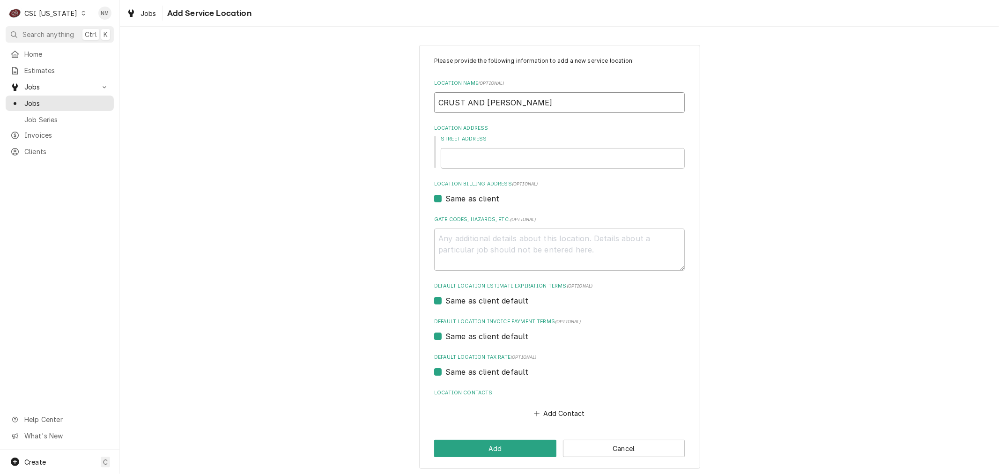
type input "CRUST AND CRUMB"
type textarea "x"
type input "CRUST AND CRUMB"
type textarea "x"
type input "CRUST AND CRUMB B"
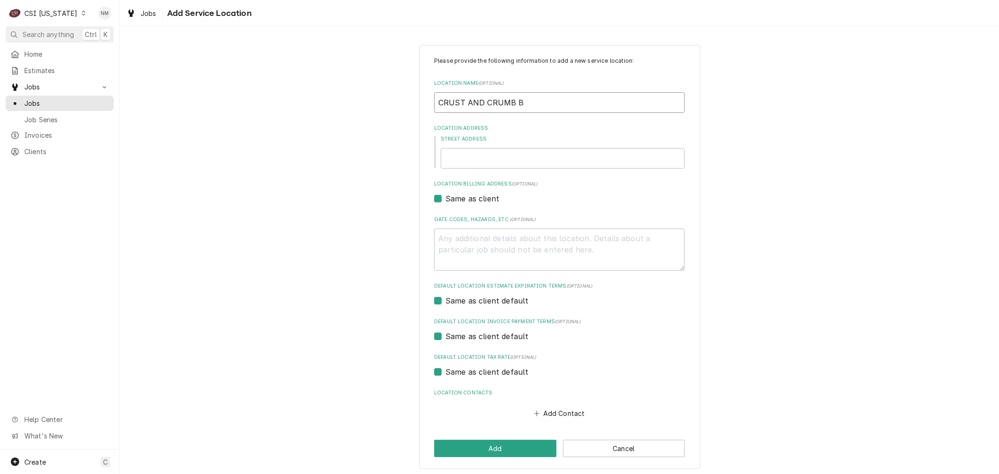
type textarea "x"
type input "CRUST AND [PERSON_NAME]"
type textarea "x"
type input "CRUST AND CRUMB BAK"
type textarea "x"
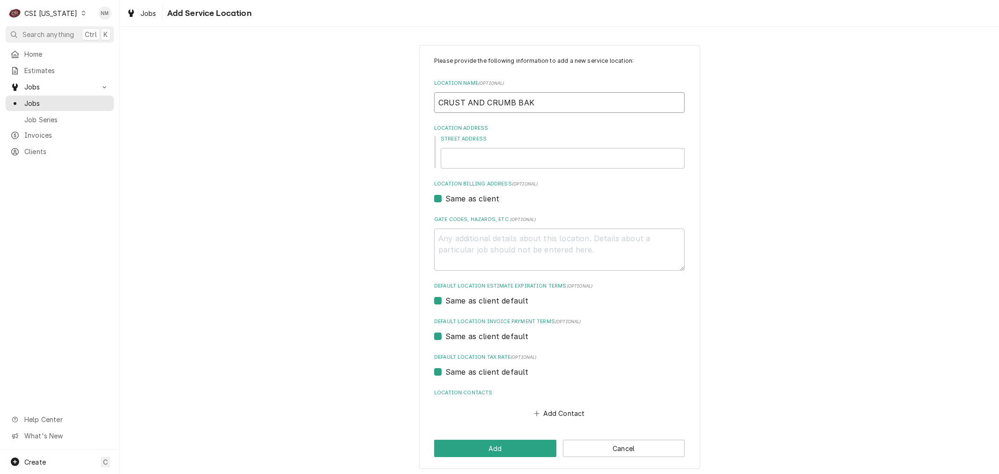
type input "CRUST AND CRUMB BAKE"
type textarea "x"
type input "CRUST AND CRUMB [PERSON_NAME]"
type textarea "x"
type input "CRUST AND CRUMB BAKERY"
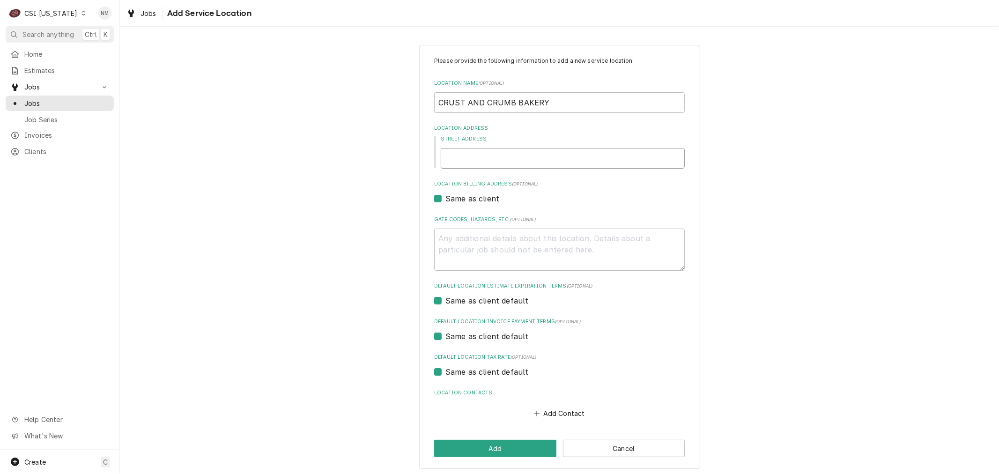
type textarea "x"
type input "6"
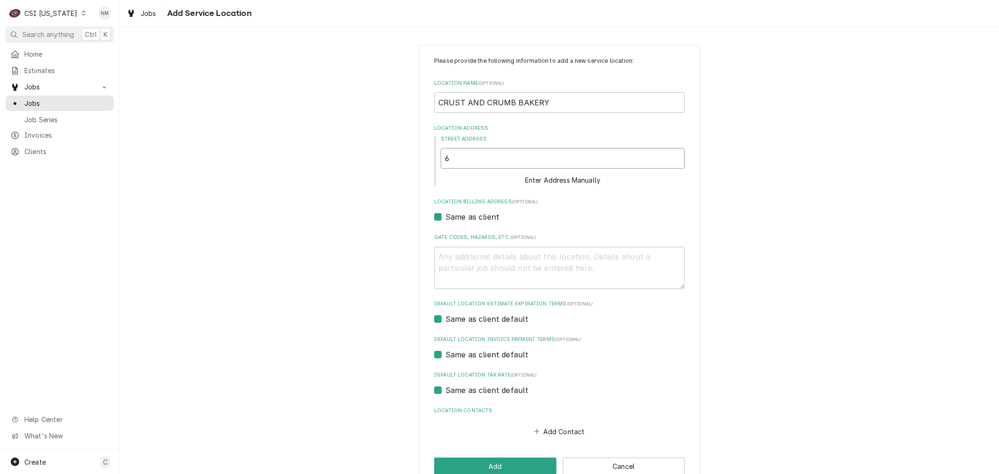
type textarea "x"
type input "63"
type textarea "x"
type input "630"
type textarea "x"
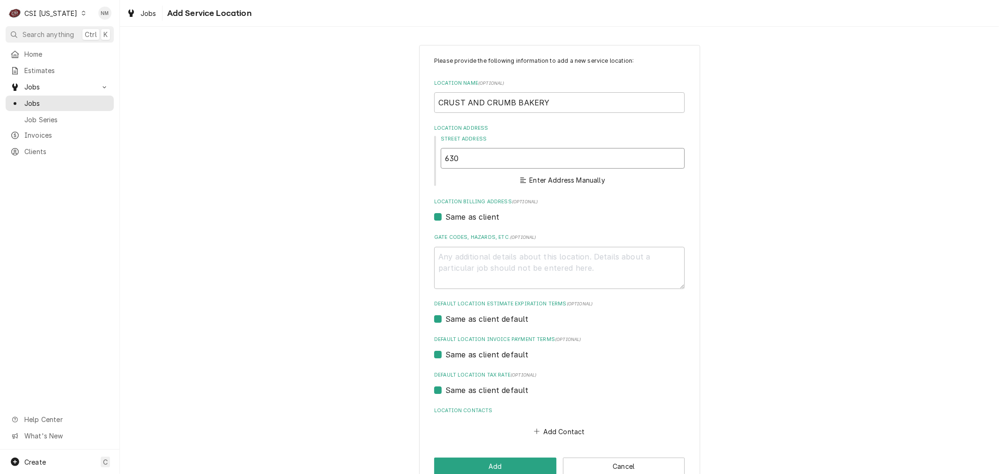
type input "6301"
type textarea "x"
type input "6301"
type textarea "x"
type input "6301 M"
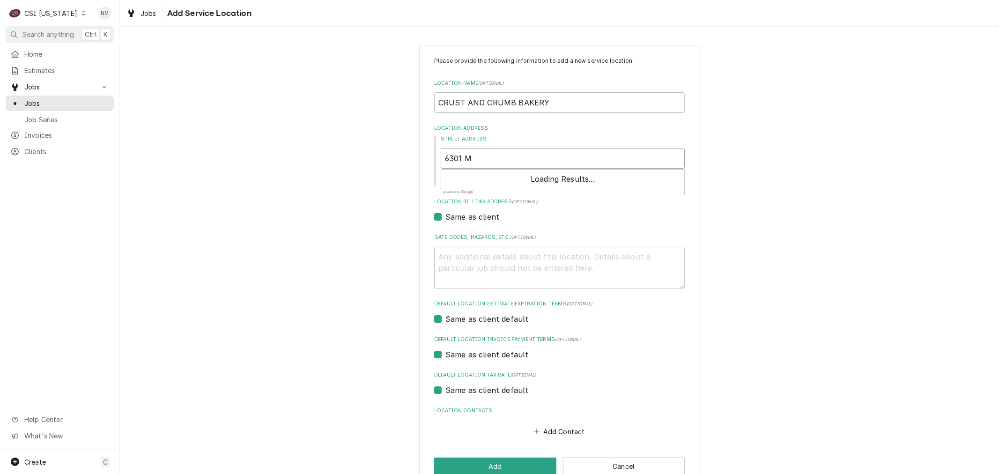
type textarea "x"
type input "6301 ME"
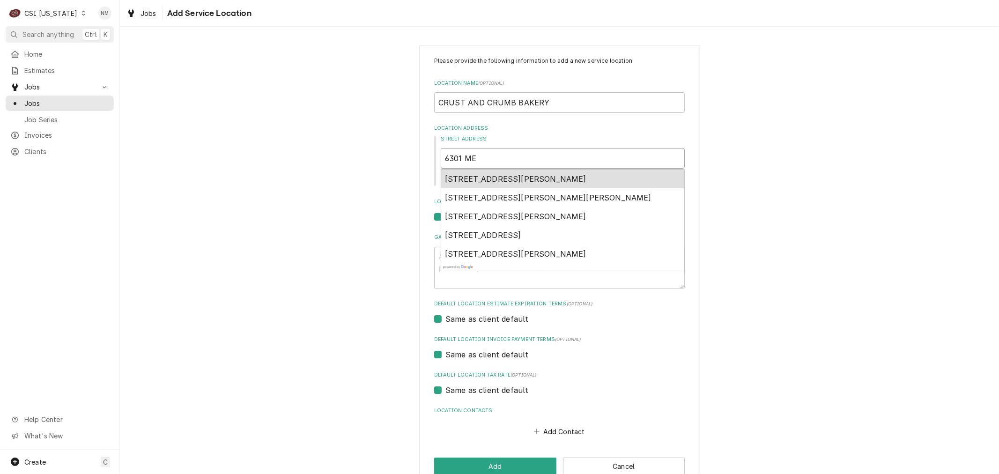
type textarea "x"
type input "6301 MEE"
type textarea "x"
type input "6301 MEET"
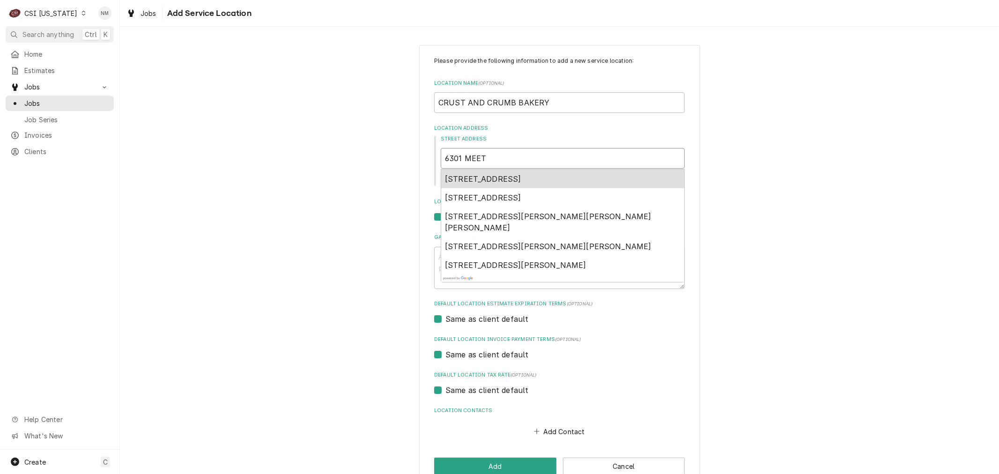
type textarea "x"
type input "6301 MEETI"
type textarea "x"
type input "6301 MEETIN"
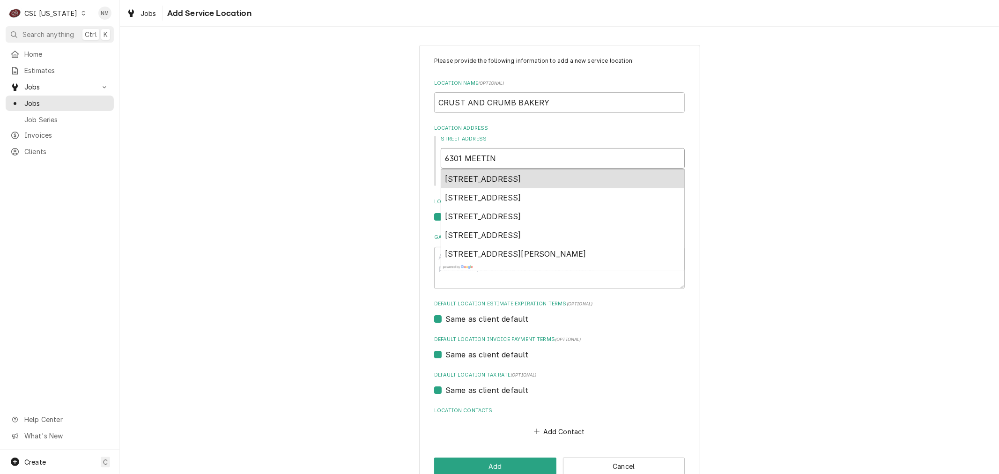
click at [501, 176] on span "6301 Meeting Street, Prospect, KY, USA" at bounding box center [483, 178] width 76 height 9
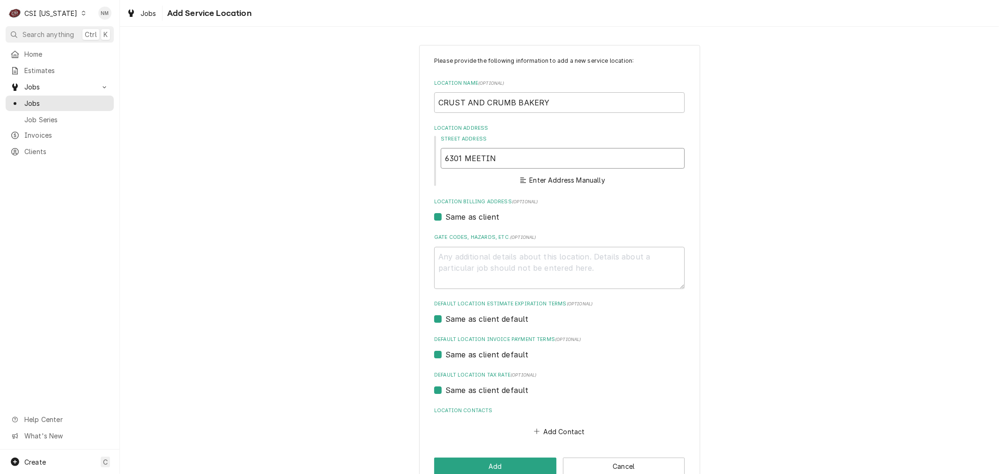
type textarea "x"
type input "6301 Meeting St"
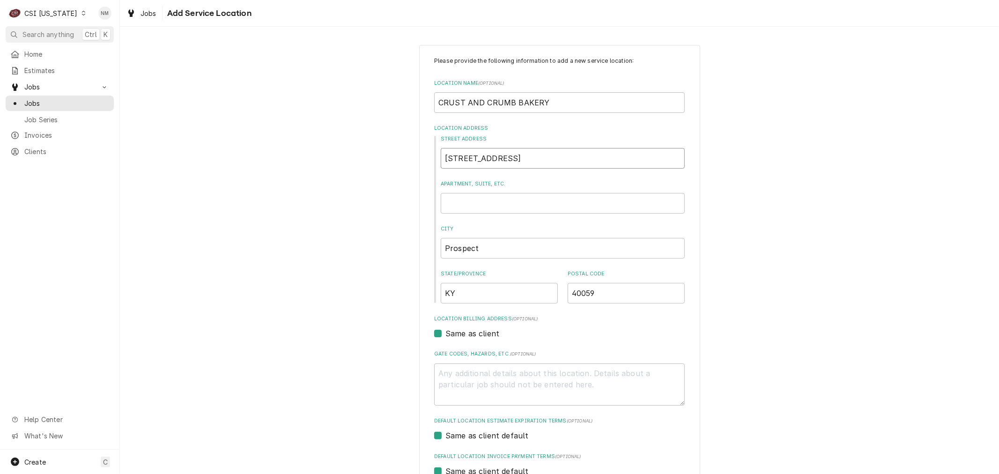
type textarea "x"
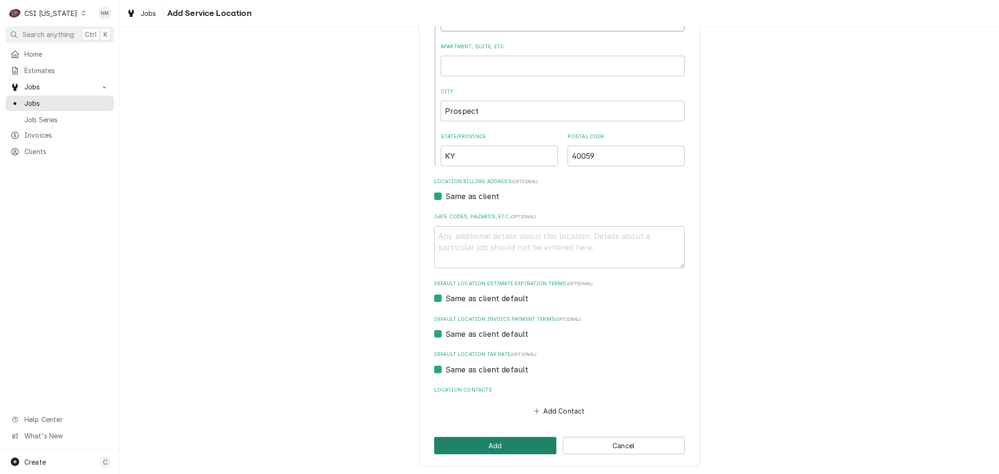
type input "6301 Meeting St"
click at [490, 443] on button "Add" at bounding box center [495, 445] width 122 height 17
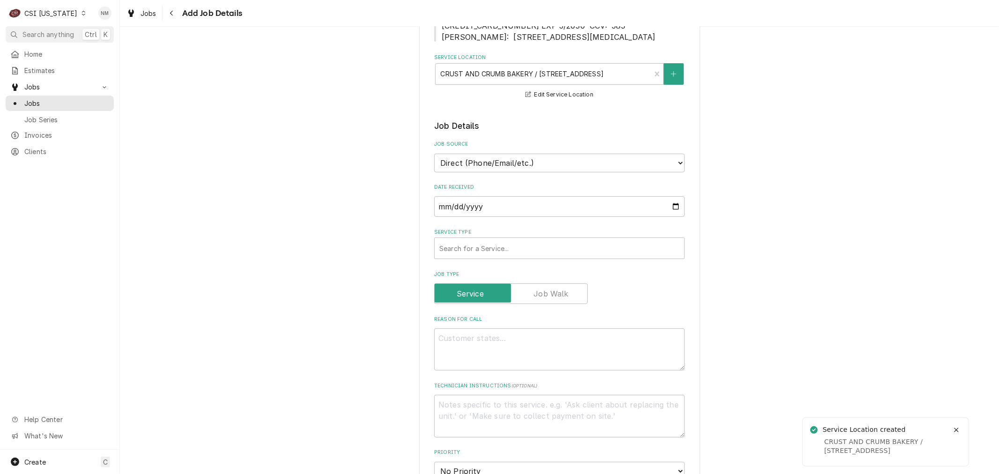
scroll to position [156, 0]
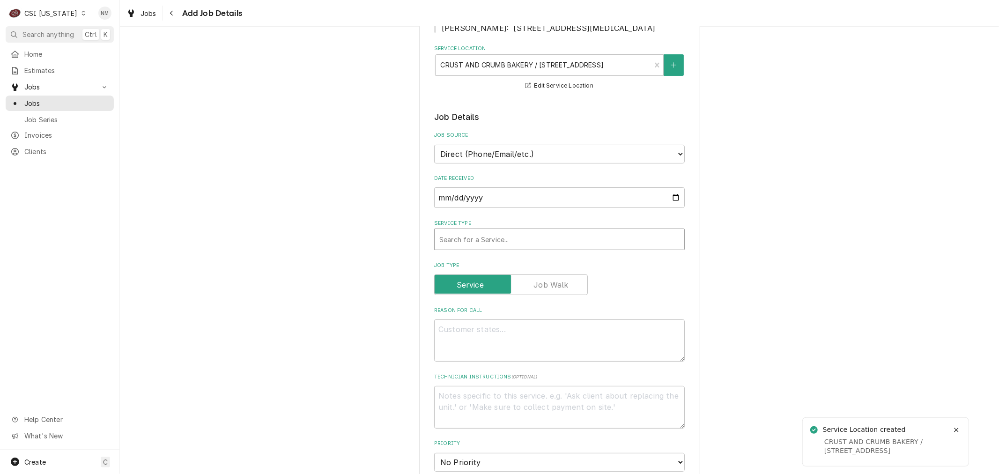
click at [544, 248] on div "Service Type" at bounding box center [559, 239] width 240 height 17
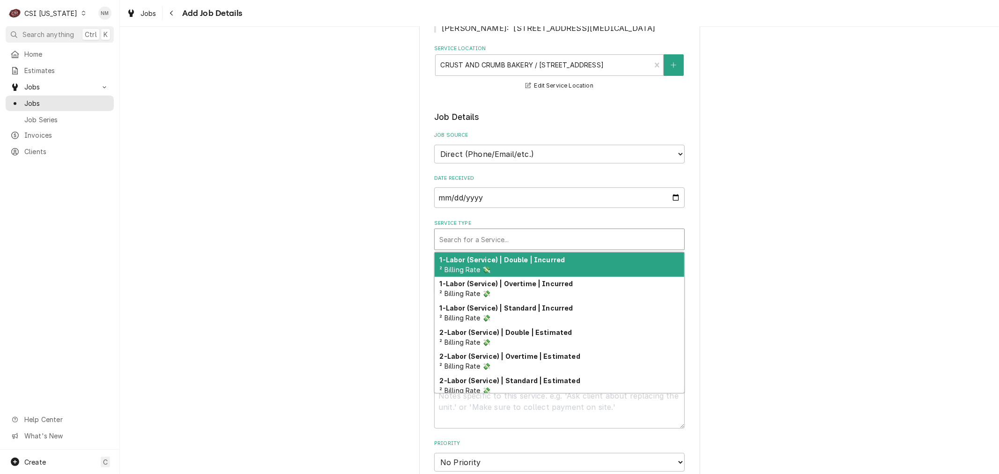
type textarea "x"
type input "S"
type textarea "x"
type input "SE"
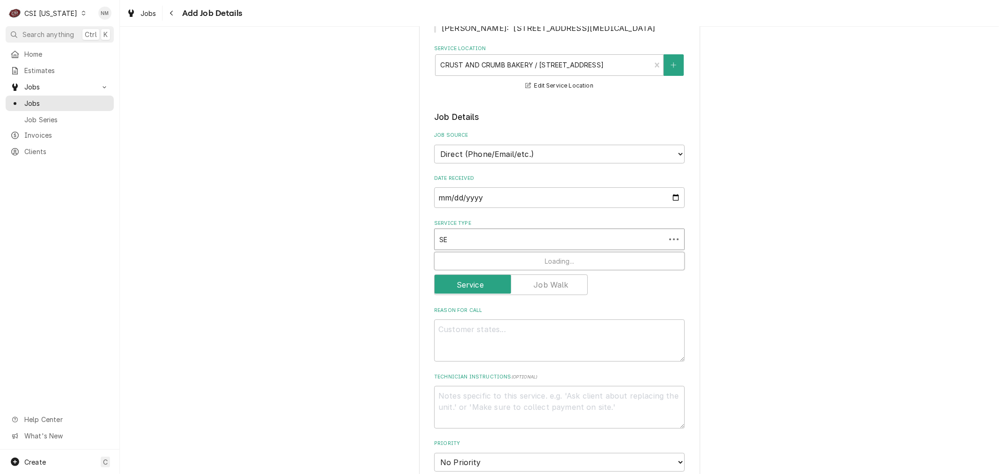
type textarea "x"
type input "SER"
type textarea "x"
type input "SERV"
type textarea "x"
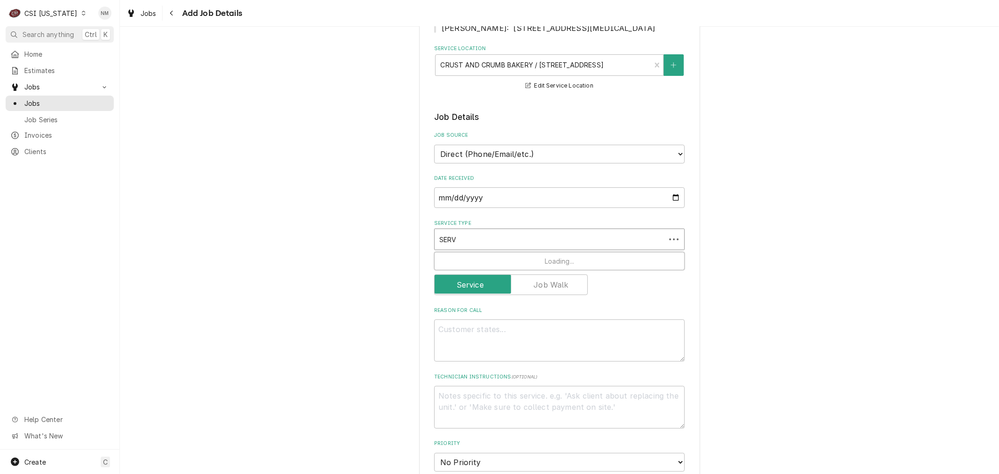
type input "SERVI"
type textarea "x"
type input "SERVIC"
type textarea "x"
type input "SERVICE"
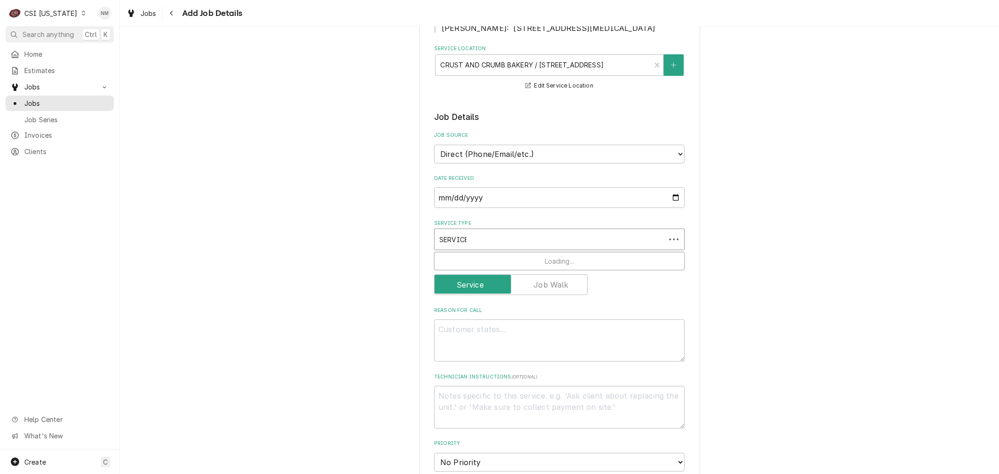
type textarea "x"
type input "SERVICE"
type textarea "x"
type input "SERVICE C"
type textarea "x"
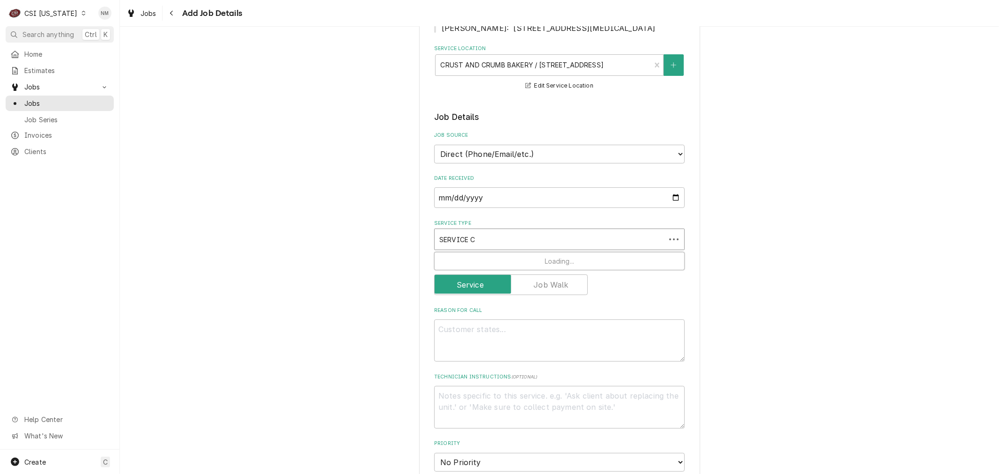
type input "SERVICE CA"
type textarea "x"
type input "SERVICE CAL"
type textarea "x"
type input "SERVICE CALL"
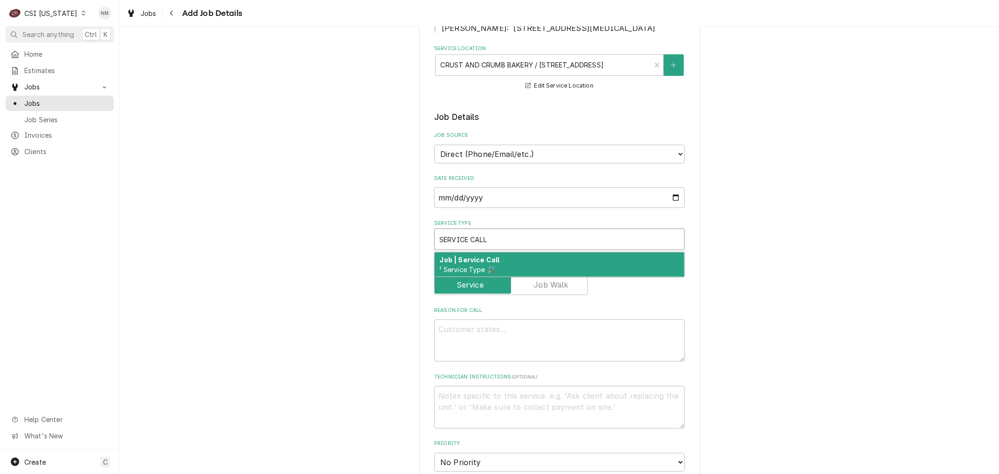
click at [523, 271] on div "Job | Service Call ¹ Service Type 🛠️" at bounding box center [560, 264] width 250 height 24
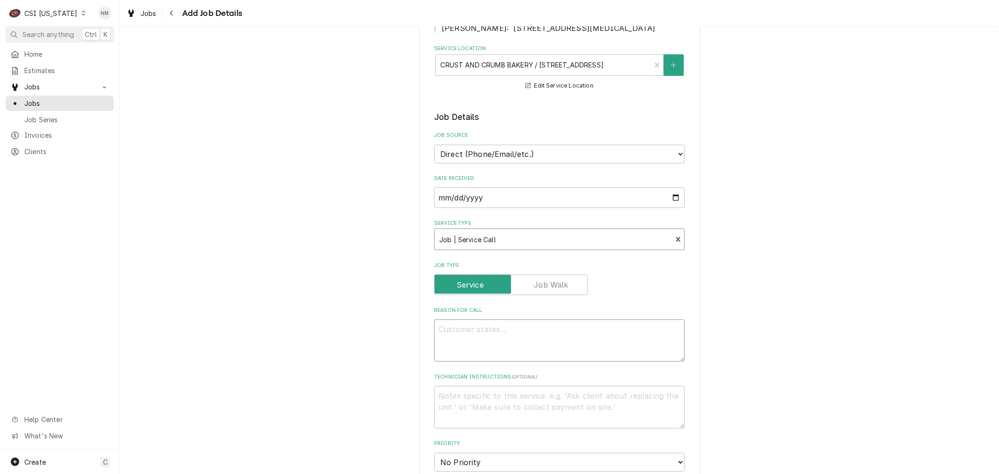
click at [531, 348] on textarea "Reason For Call" at bounding box center [559, 340] width 251 height 42
type textarea "x"
type textarea "W"
type textarea "x"
type textarea "WI"
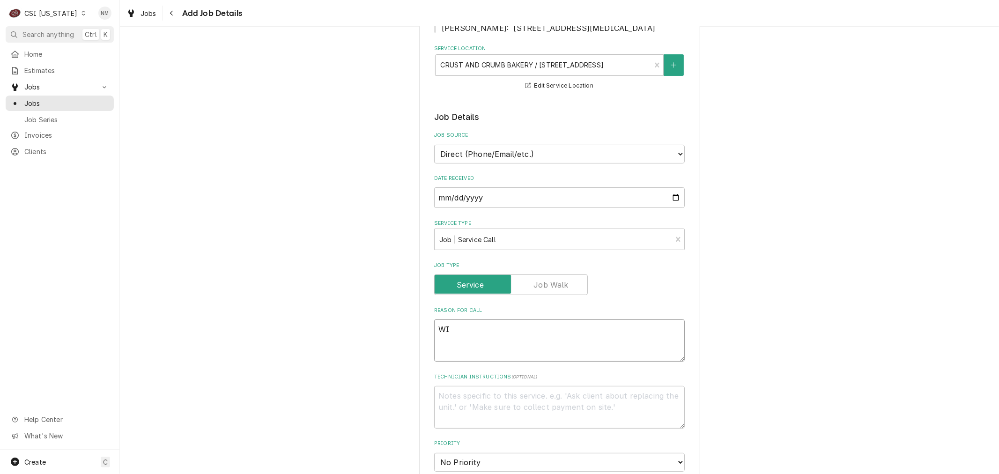
type textarea "x"
type textarea "WIC"
type textarea "x"
type textarea "WIC"
type textarea "x"
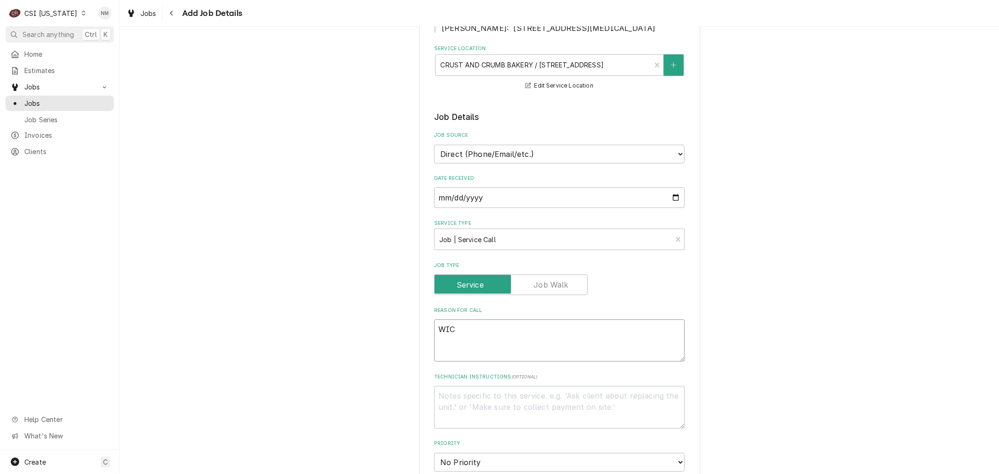
type textarea "WIC H"
type textarea "x"
type textarea "WIC HA"
type textarea "x"
type textarea "WIC HAS"
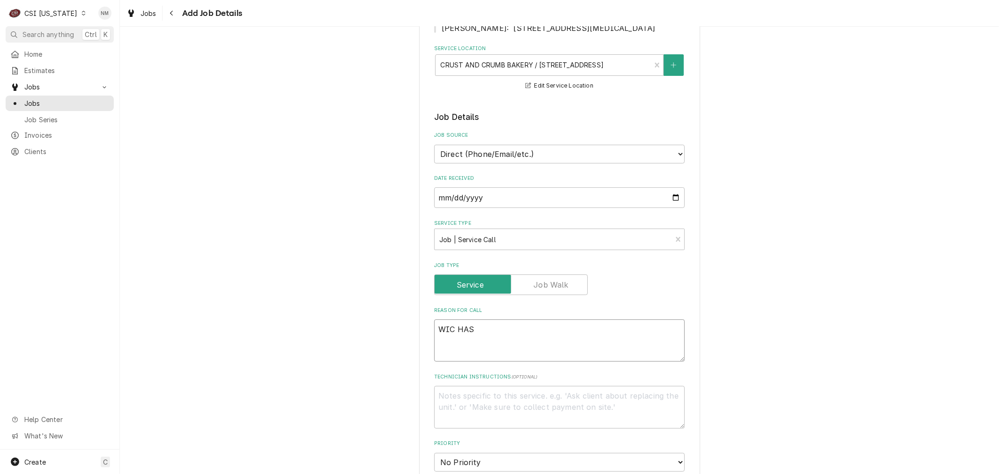
type textarea "x"
type textarea "WIC HAS"
type textarea "x"
type textarea "WIC HAS L"
type textarea "x"
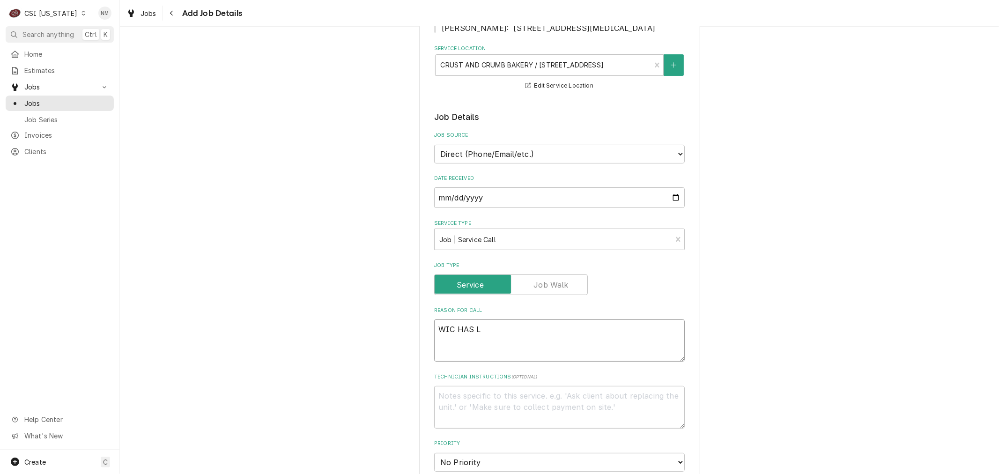
type textarea "WIC HAS LO"
type textarea "x"
type textarea "WIC HAS LOT"
type textarea "x"
type textarea "WIC HAS LOTS"
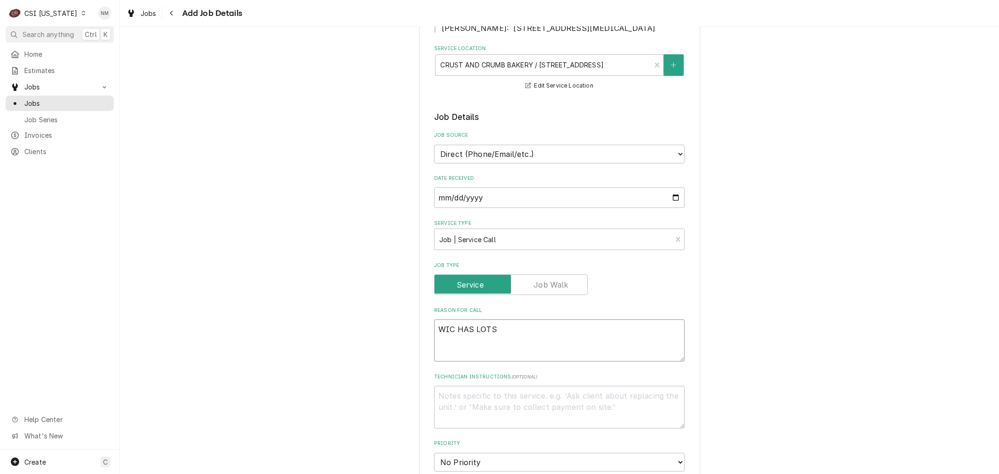
type textarea "x"
type textarea "WIC HAS LOTS"
type textarea "x"
type textarea "WIC HAS LOTS O"
type textarea "x"
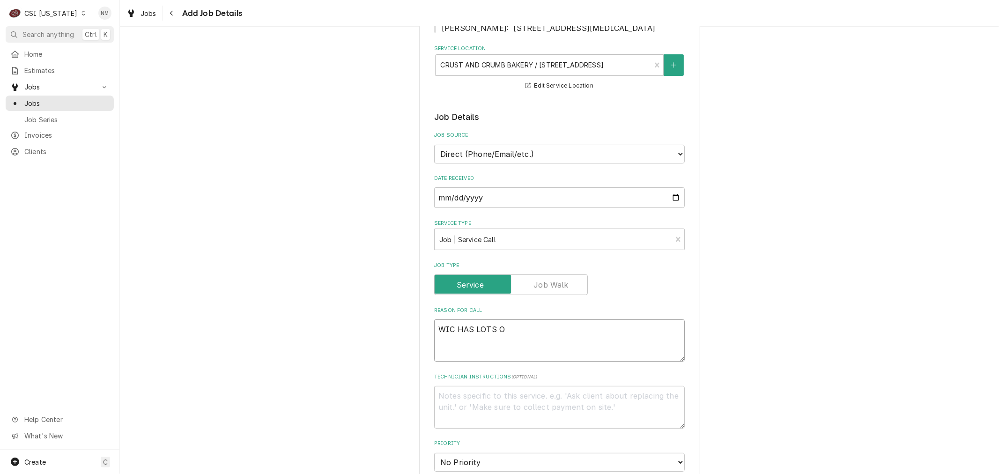
type textarea "WIC HAS LOTS OF"
type textarea "x"
type textarea "WIC HAS LOTS OF"
type textarea "x"
type textarea "WIC HAS LOTS OF I"
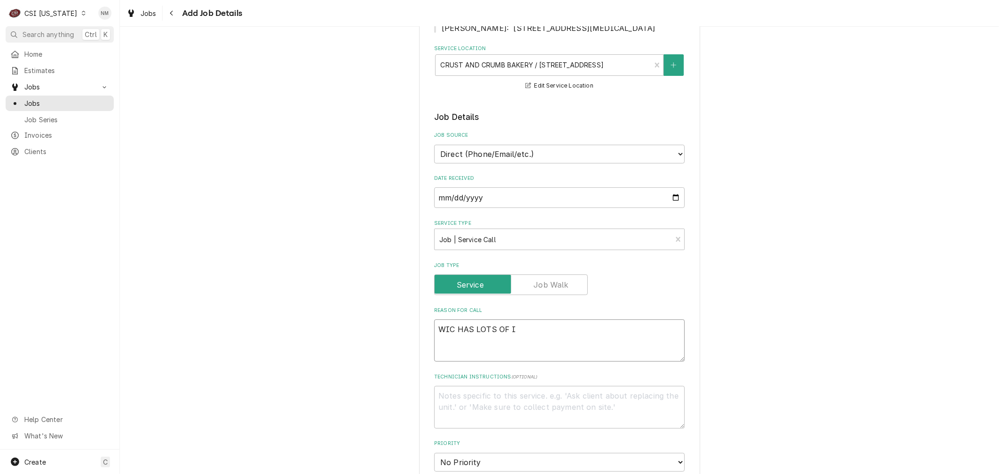
type textarea "x"
type textarea "WIC HAS LOTS OF IC"
type textarea "x"
type textarea "WIC HAS LOTS OF ICE"
type textarea "x"
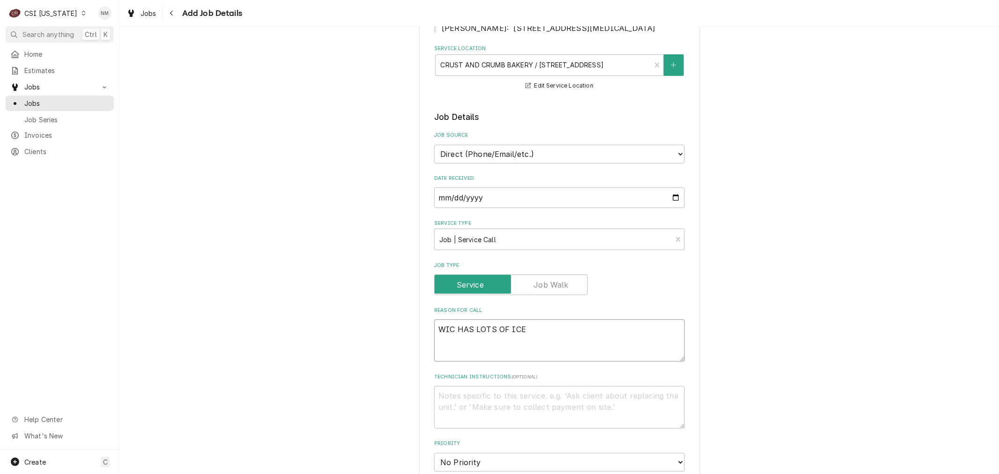
type textarea "WIC HAS LOTS OF ICE"
type textarea "x"
type textarea "WIC HAS LOTS OF ICE I"
type textarea "x"
type textarea "WIC HAS LOTS OF ICE IN"
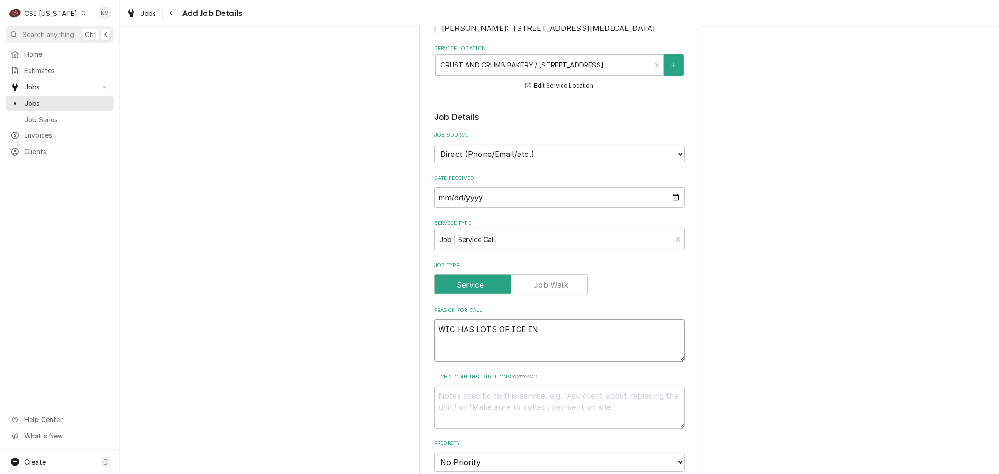
type textarea "x"
type textarea "WIC HAS LOTS OF ICE IN"
type textarea "x"
type textarea "WIC HAS LOTS OF ICE IN U"
type textarea "x"
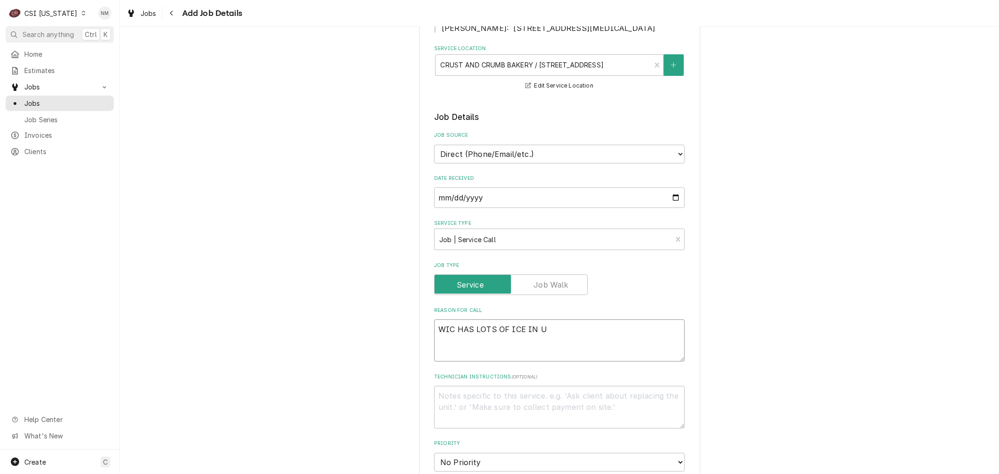
type textarea "WIC HAS LOTS OF ICE IN UN"
type textarea "x"
type textarea "WIC HAS LOTS OF ICE IN UNI"
type textarea "x"
type textarea "WIC HAS LOTS OF ICE IN UNIT"
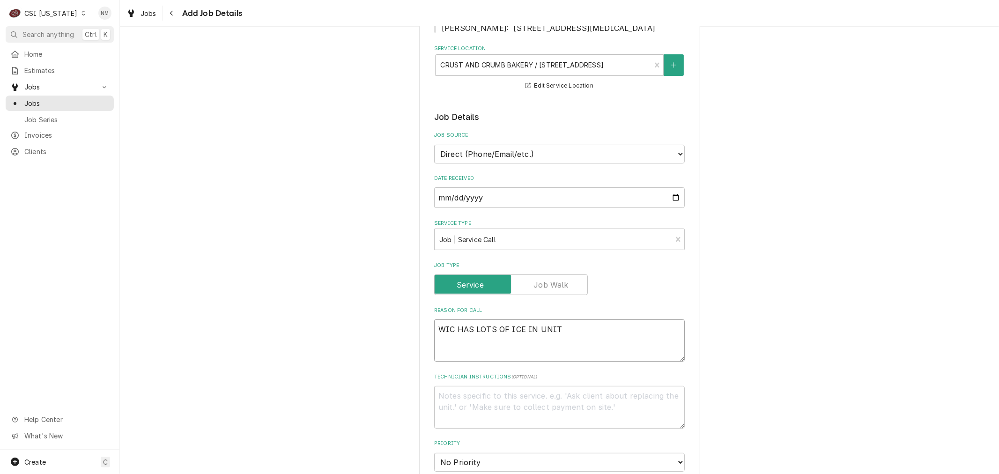
type textarea "x"
type textarea "WIC HAS LOTS OF ICE IN UNIT."
type textarea "x"
type textarea "WIC HAS LOTS OF ICE IN UNIT."
type textarea "x"
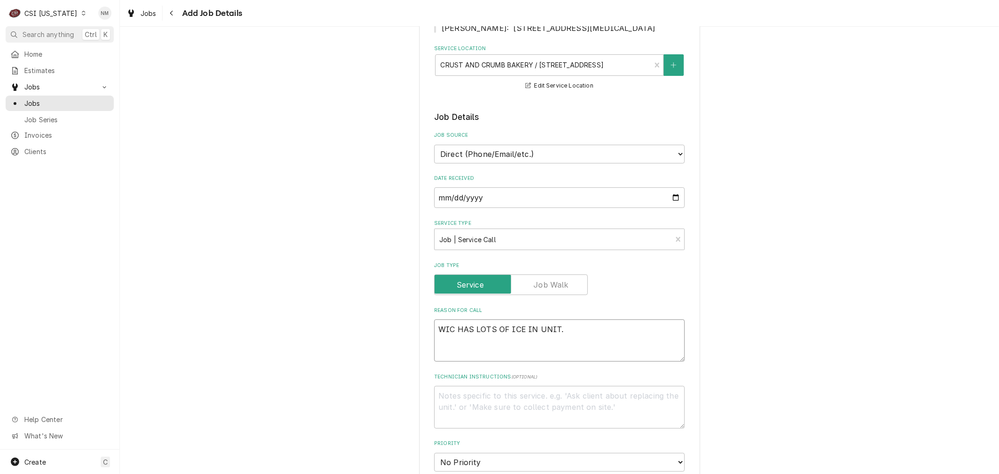
type textarea "WIC HAS LOTS OF ICE IN UNIT."
type textarea "x"
type textarea "WIC HAS LOTS OF ICE IN UNIT. ST"
type textarea "x"
type textarea "WIC HAS LOTS OF ICE IN UNIT. STA"
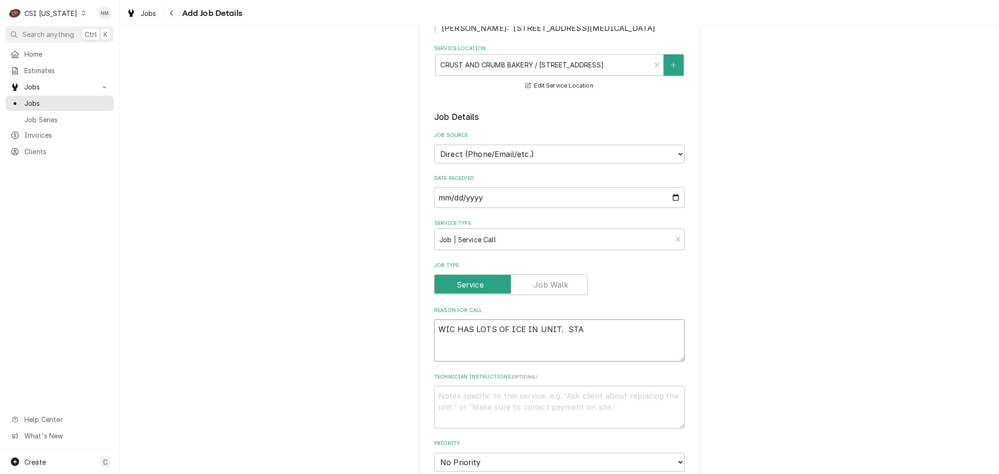
type textarea "x"
type textarea "WIC HAS LOTS OF ICE IN UNIT. STAY"
type textarea "x"
type textarea "WIC HAS LOTS OF ICE IN UNIT. STAYS"
type textarea "x"
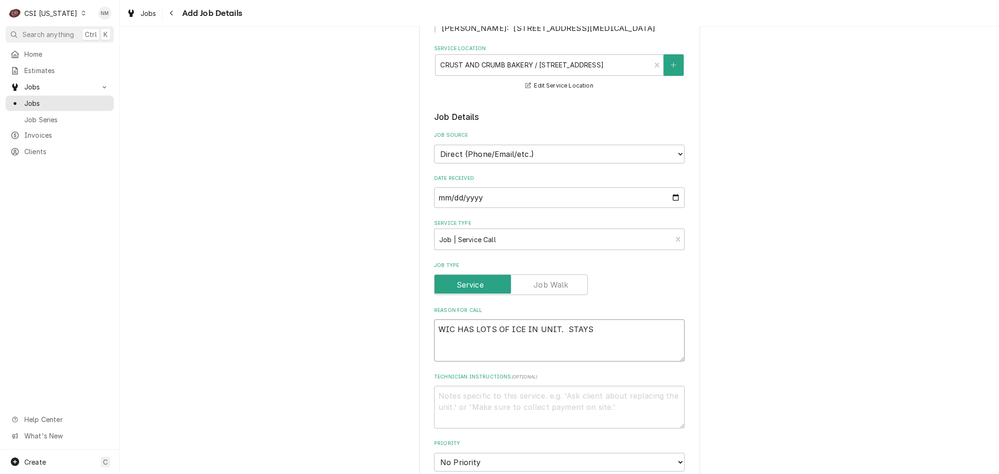
type textarea "WIC HAS LOTS OF ICE IN UNIT. STAYS"
type textarea "x"
type textarea "WIC HAS LOTS OF ICE IN UNIT. STAYS I"
type textarea "x"
type textarea "WIC HAS LOTS OF ICE IN UNIT. STAYS IN"
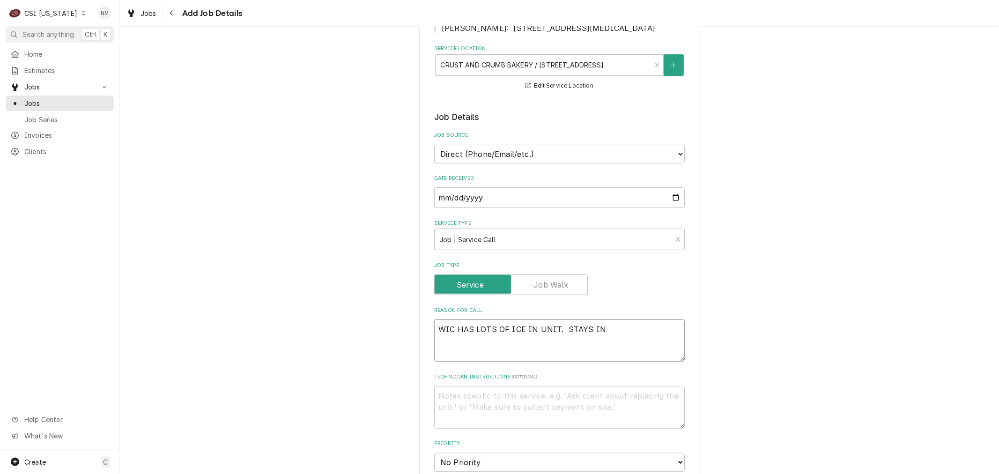
type textarea "x"
type textarea "WIC HAS LOTS OF ICE IN UNIT. STAYS IN"
type textarea "x"
type textarea "WIC HAS LOTS OF ICE IN UNIT. STAYS IN D"
type textarea "x"
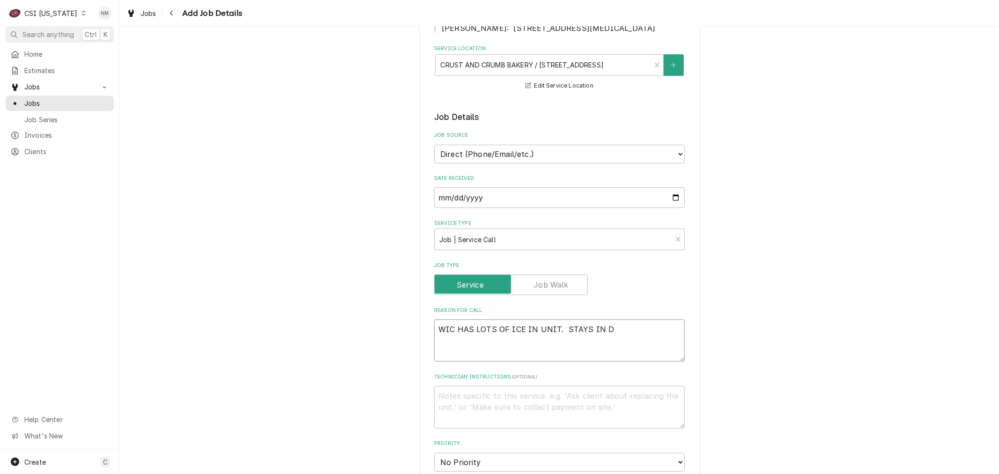
type textarea "WIC HAS LOTS OF ICE IN UNIT. STAYS IN DE"
type textarea "x"
type textarea "WIC HAS LOTS OF ICE IN UNIT. STAYS IN DEF"
type textarea "x"
type textarea "WIC HAS LOTS OF ICE IN UNIT. STAYS IN DEFR"
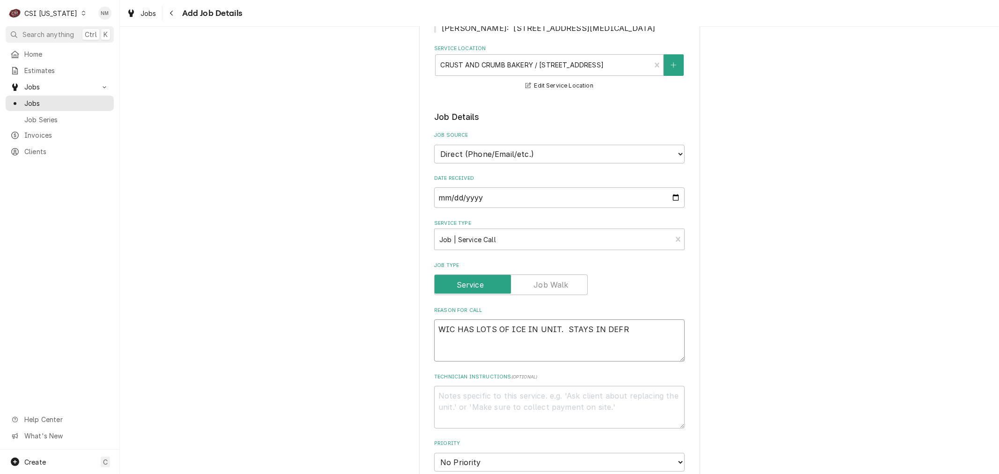
type textarea "x"
type textarea "WIC HAS LOTS OF ICE IN UNIT. STAYS IN DEFRO"
type textarea "x"
type textarea "WIC HAS LOTS OF ICE IN UNIT. STAYS IN DEFROS"
type textarea "x"
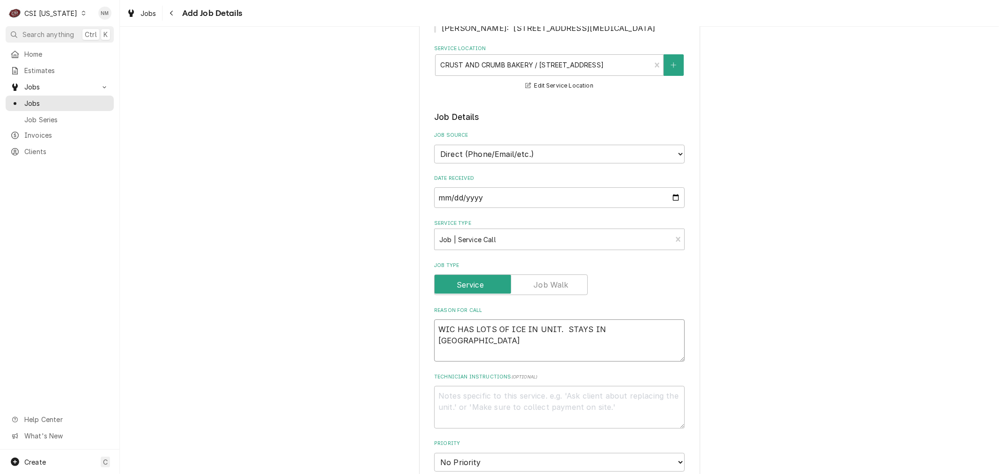
type textarea "WIC HAS LOTS OF ICE IN UNIT. STAYS IN DEFROST"
type textarea "x"
type textarea "WIC HAS LOTS OF ICE IN UNIT. STAYS IN DEFROST."
type textarea "x"
type textarea "WIC HAS LOTS OF ICE IN UNIT. STAYS IN DEFROST."
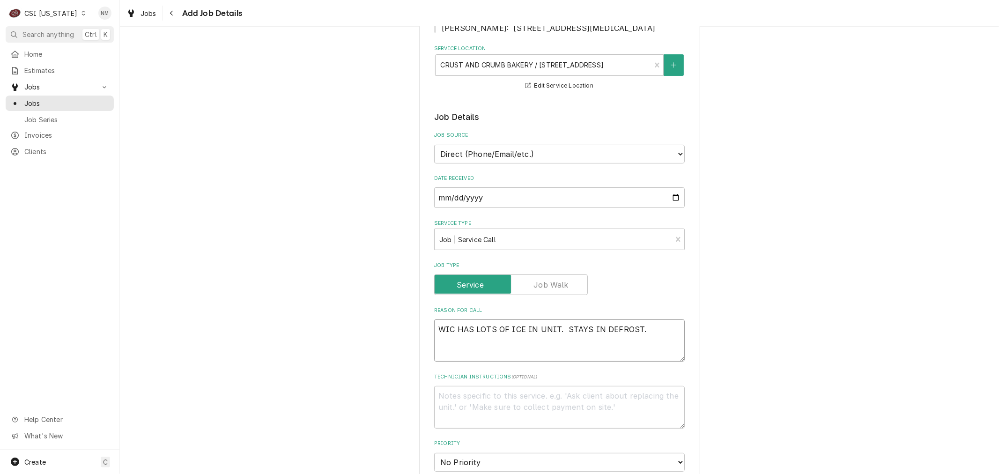
type textarea "x"
type textarea "WIC HAS LOTS OF ICE IN UNIT. STAYS IN DEFROST."
type textarea "x"
type textarea "WIC HAS LOTS OF ICE IN UNIT. STAYS IN DEFROST. U"
type textarea "x"
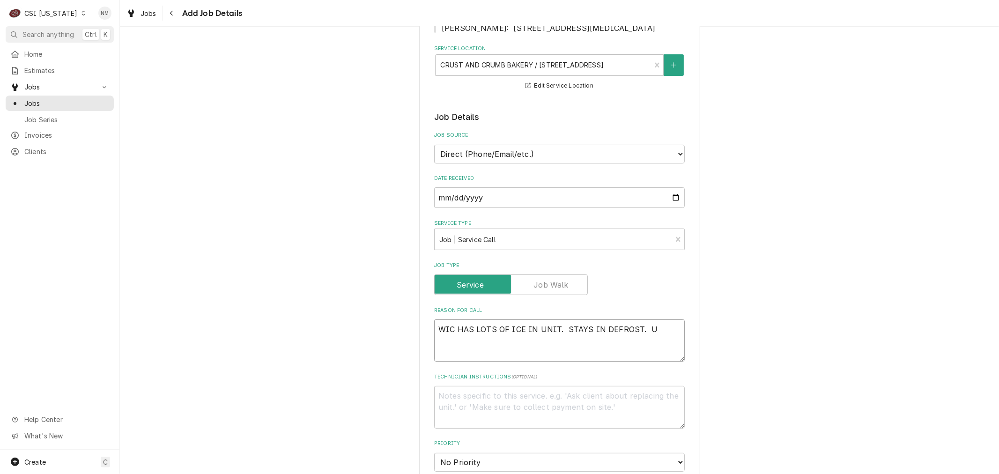
type textarea "WIC HAS LOTS OF ICE IN UNIT. STAYS IN DEFROST. UN"
type textarea "x"
type textarea "WIC HAS LOTS OF ICE IN UNIT. STAYS IN DEFROST. UNI"
type textarea "x"
click at [517, 411] on textarea "Technician Instructions ( optional )" at bounding box center [559, 407] width 251 height 42
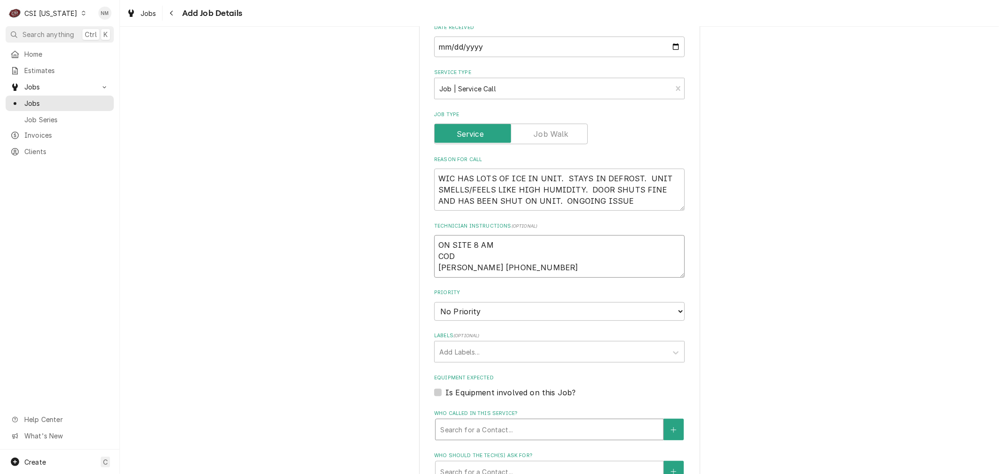
scroll to position [312, 0]
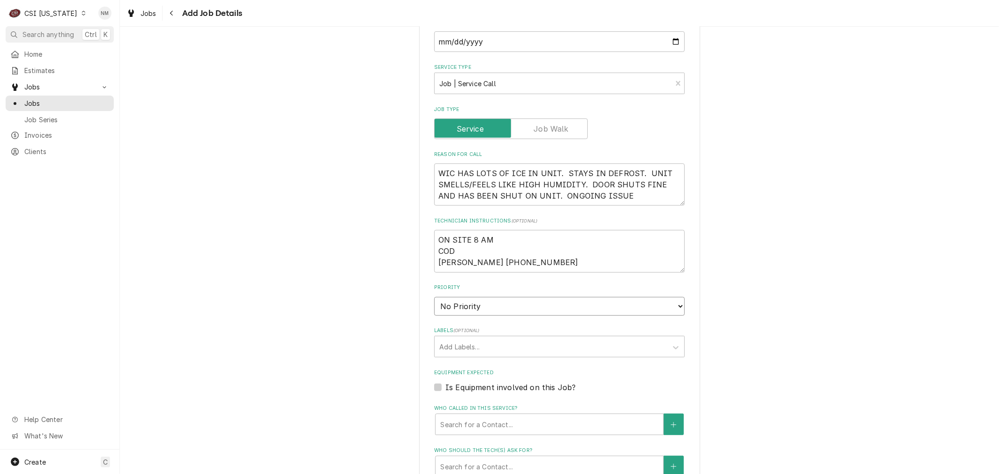
click at [486, 316] on select "No Priority Urgent High Medium Low" at bounding box center [559, 306] width 251 height 19
click at [434, 306] on select "No Priority Urgent High Medium Low" at bounding box center [559, 306] width 251 height 19
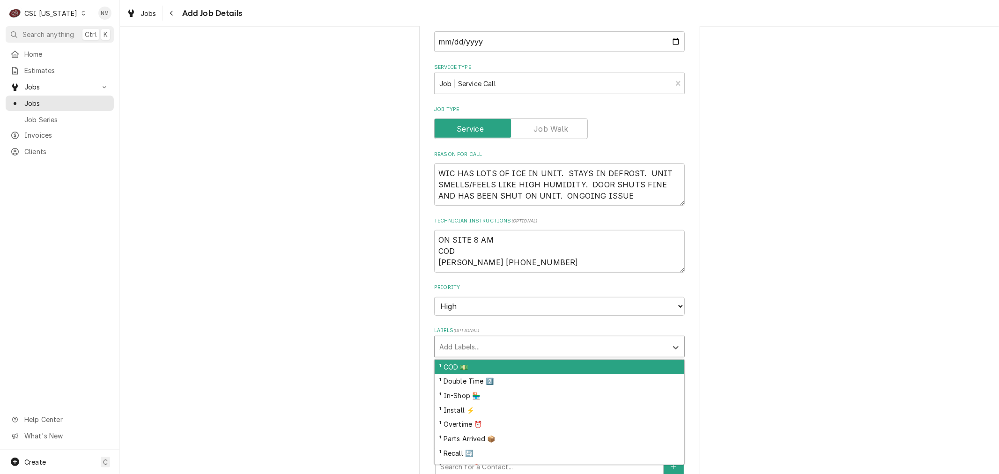
click at [483, 350] on div "Labels" at bounding box center [550, 346] width 223 height 17
click at [479, 374] on div "¹ COD 💵" at bounding box center [560, 367] width 250 height 15
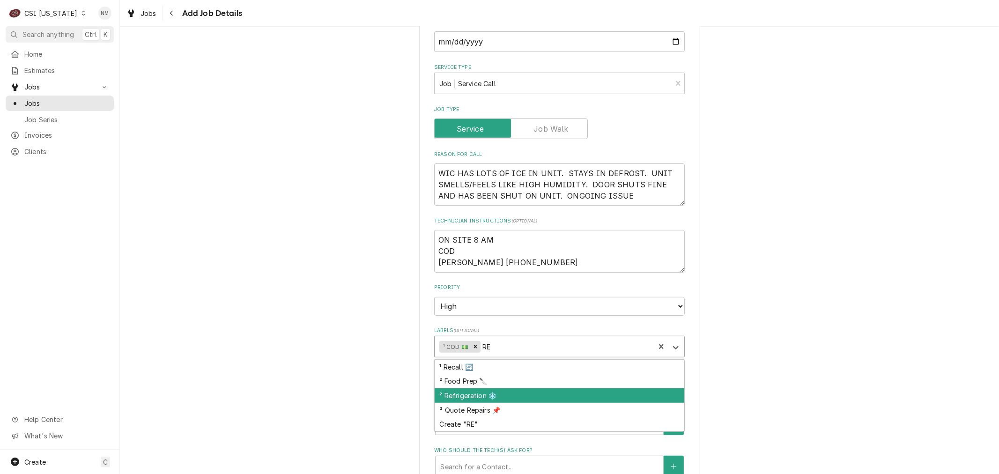
click at [490, 402] on div "² Refrigeration ❄️" at bounding box center [560, 395] width 250 height 15
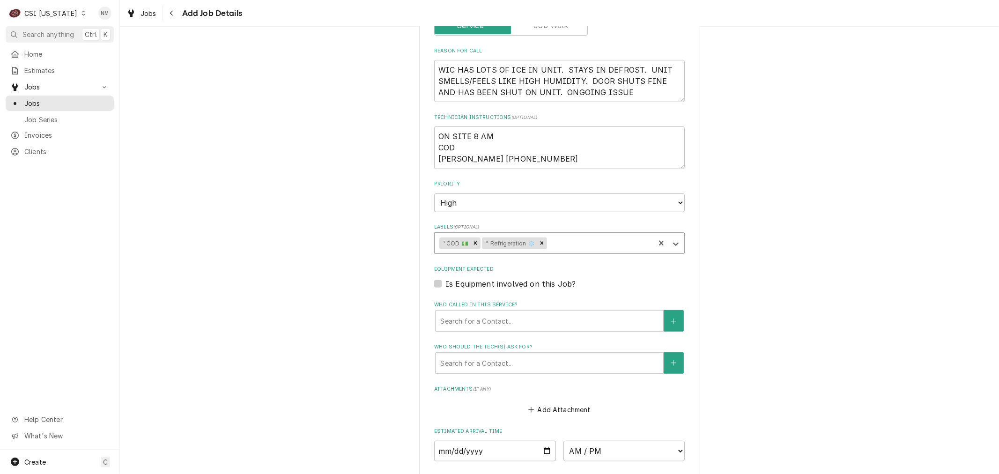
scroll to position [416, 0]
click at [517, 329] on div "Who called in this service?" at bounding box center [549, 320] width 218 height 17
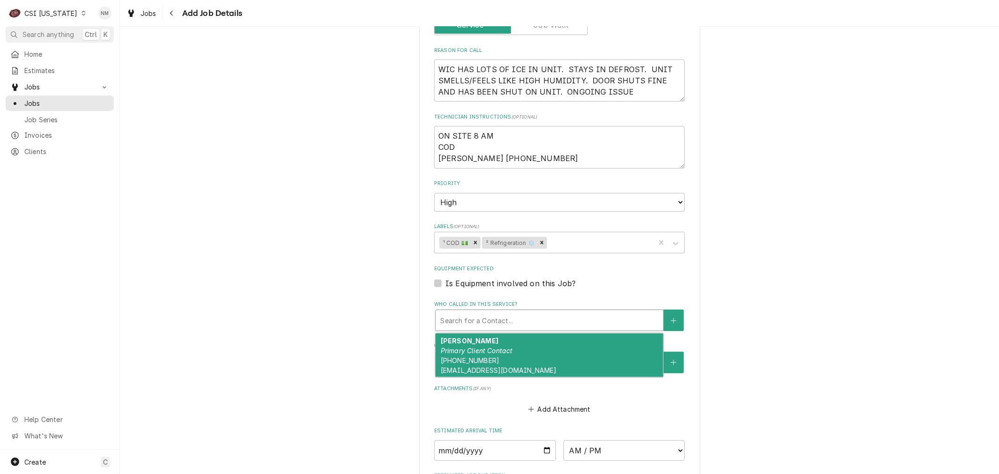
click at [516, 367] on div "DEBI HATTON Primary Client Contact (502) 338-9824 DEBIHATTON@CRUSTANDCRUMBKY.COM" at bounding box center [549, 355] width 228 height 44
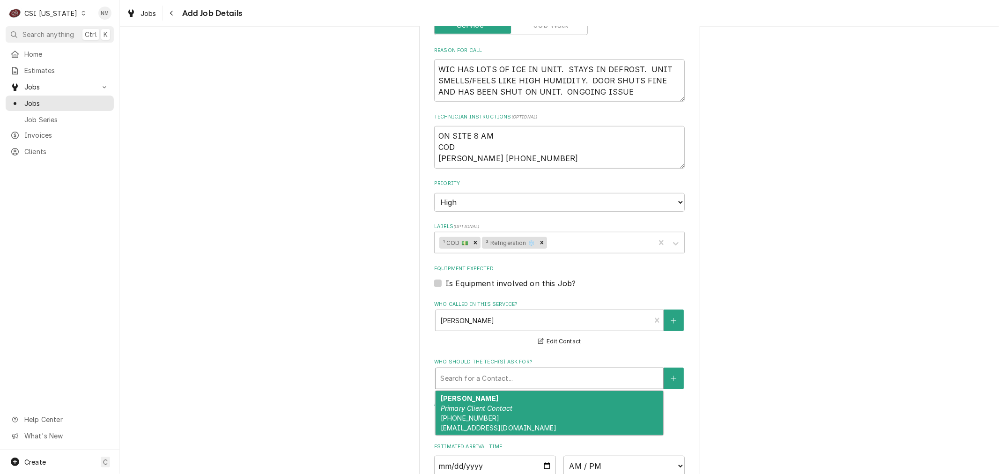
click at [517, 384] on div "Who should the tech(s) ask for?" at bounding box center [549, 378] width 218 height 17
click at [529, 419] on div "DEBI HATTON Primary Client Contact (502) 338-9824 DEBIHATTON@CRUSTANDCRUMBKY.COM" at bounding box center [549, 413] width 228 height 44
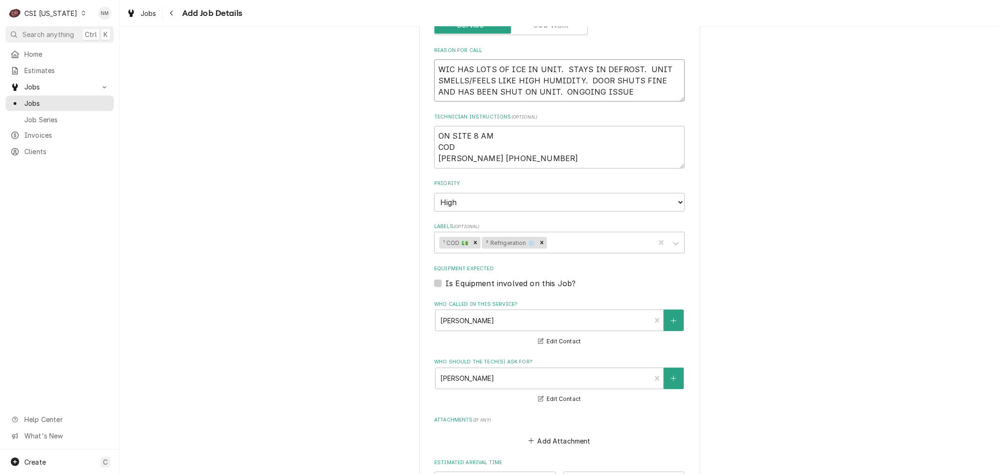
click at [434, 80] on textarea "WIC HAS LOTS OF ICE IN UNIT. STAYS IN DEFROST. UNIT SMELLS/FEELS LIKE HIGH HUMI…" at bounding box center [559, 80] width 251 height 42
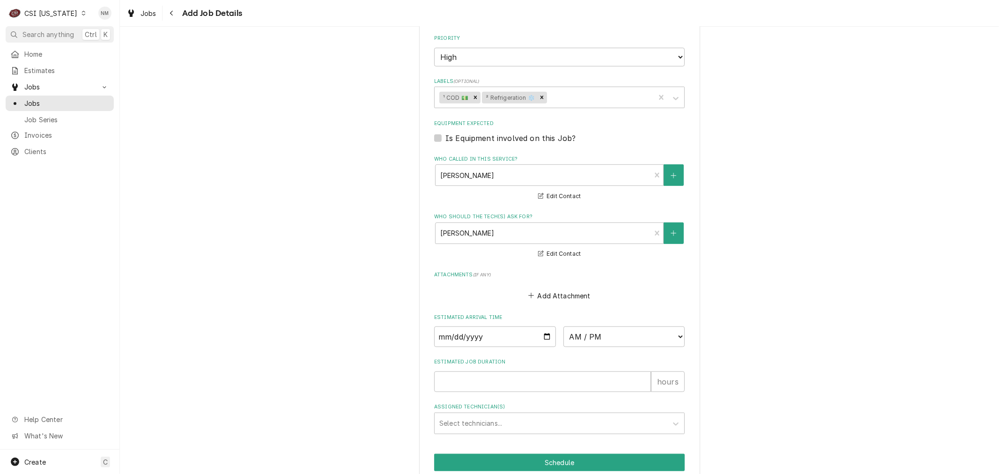
scroll to position [622, 0]
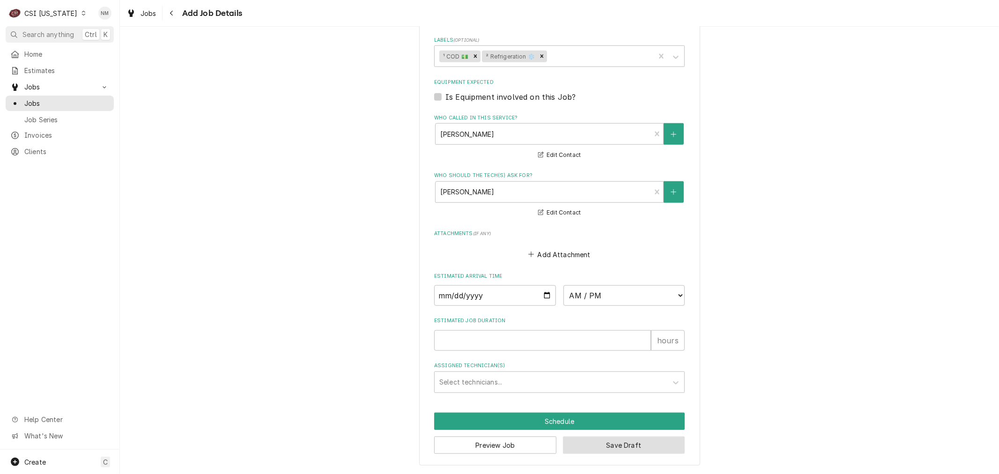
click at [612, 446] on button "Save Draft" at bounding box center [624, 444] width 122 height 17
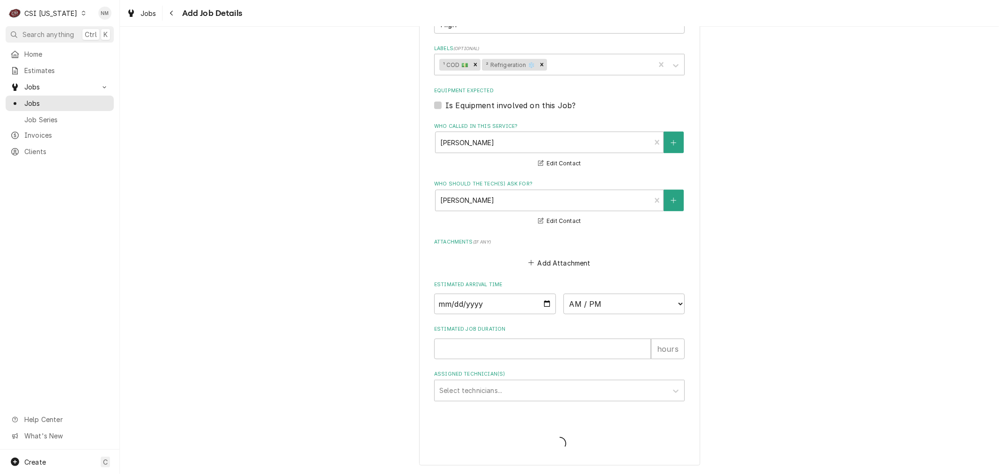
scroll to position [613, 0]
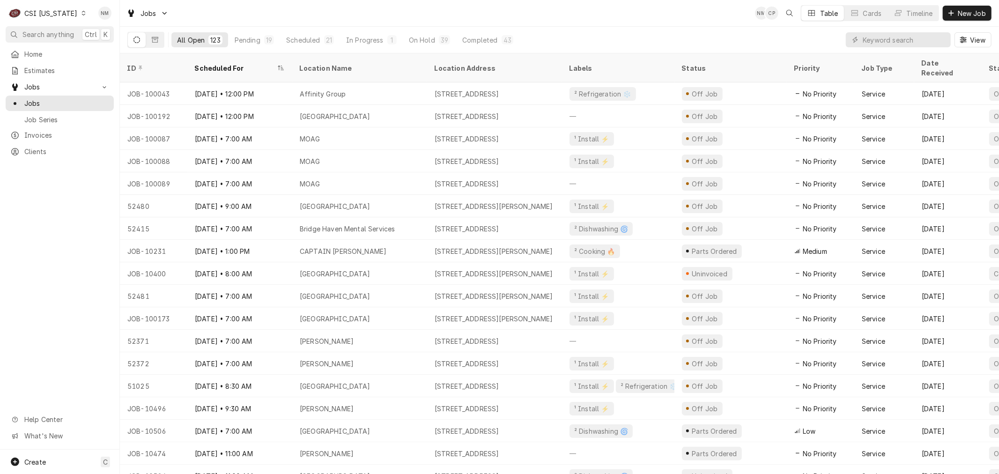
click at [80, 13] on div "Dynamic Content Wrapper" at bounding box center [83, 13] width 7 height 7
click at [116, 20] on div "CSI [US_STATE][GEOGRAPHIC_DATA]" at bounding box center [146, 19] width 124 height 10
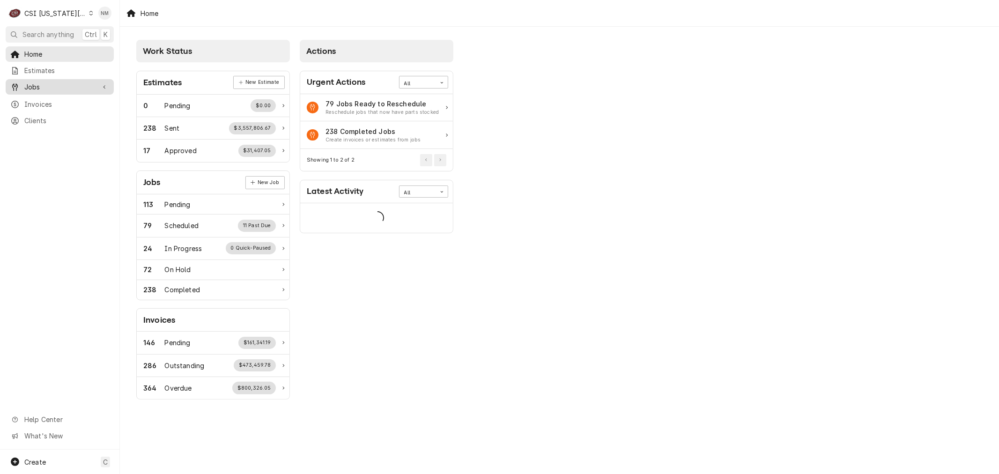
click at [41, 86] on span "Jobs" at bounding box center [59, 87] width 71 height 10
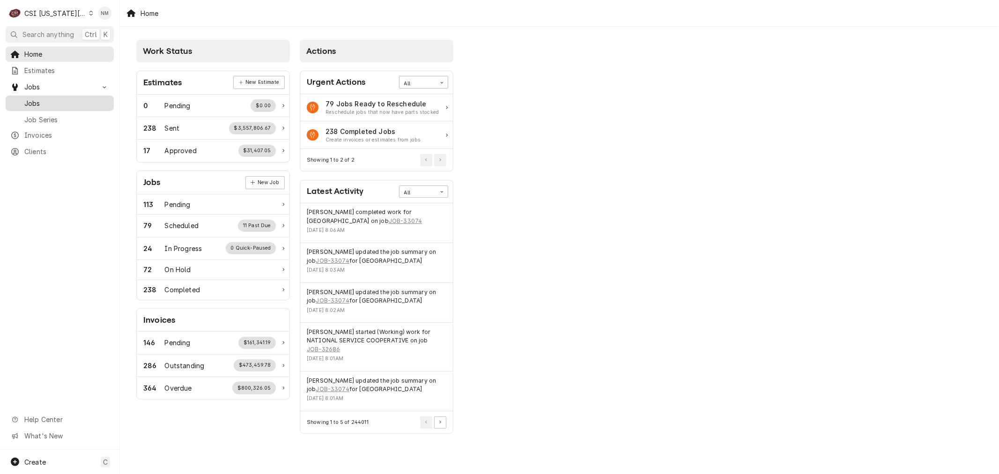
click at [42, 99] on span "Jobs" at bounding box center [66, 103] width 85 height 10
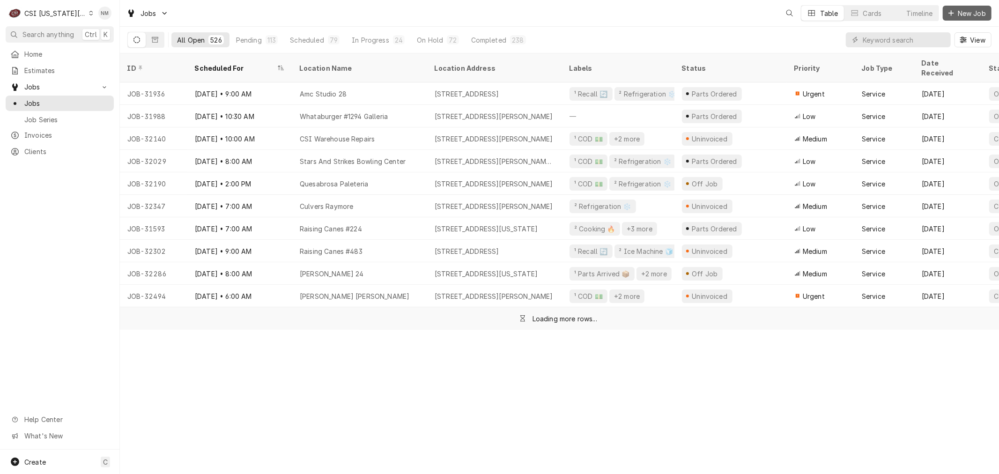
click at [957, 15] on span "New Job" at bounding box center [972, 13] width 32 height 10
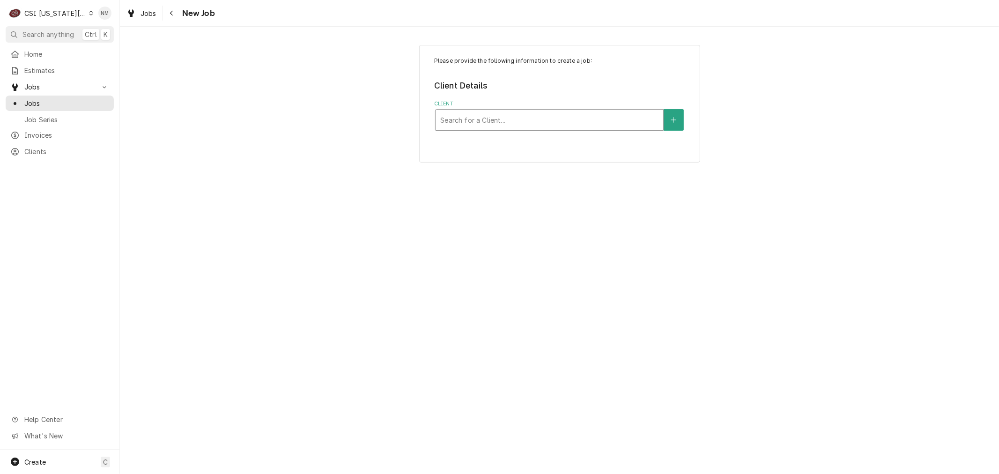
click at [488, 115] on div "Client" at bounding box center [549, 119] width 218 height 17
type input "11900"
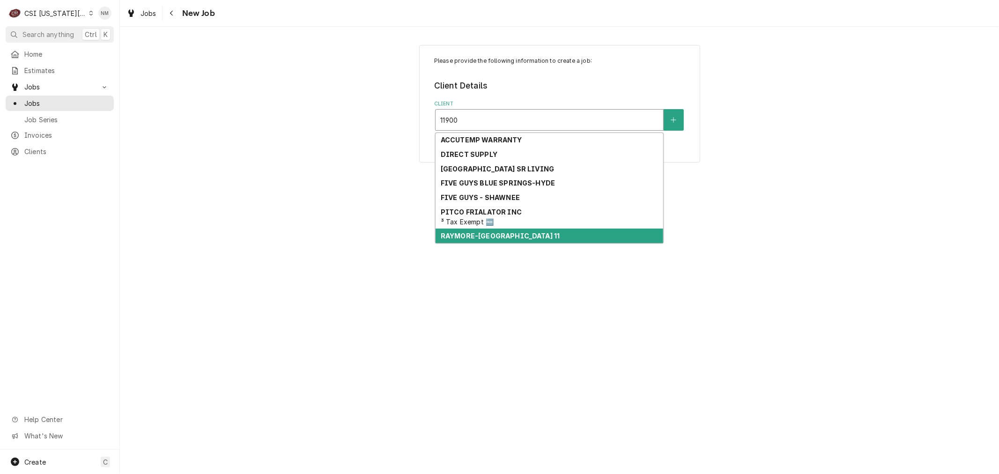
click at [503, 236] on strong "RAYMORE-[GEOGRAPHIC_DATA] 11" at bounding box center [500, 236] width 119 height 8
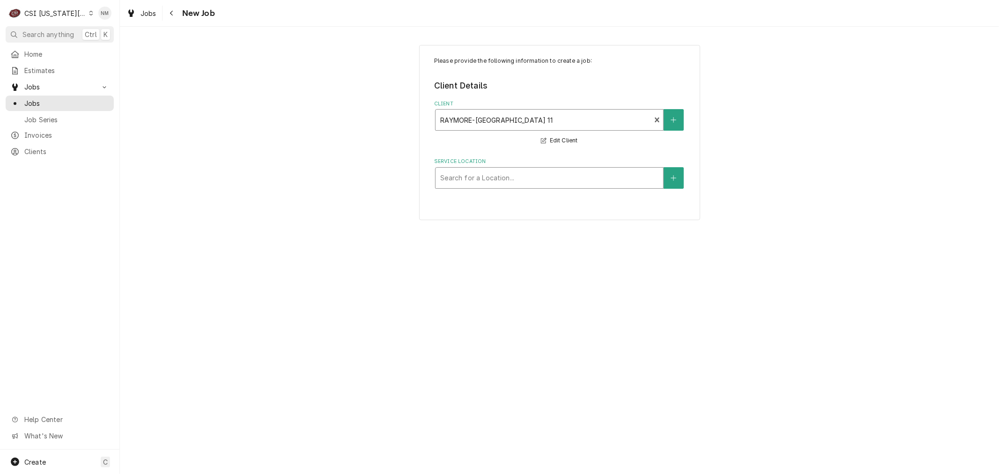
click at [503, 176] on div "Service Location" at bounding box center [549, 178] width 218 height 17
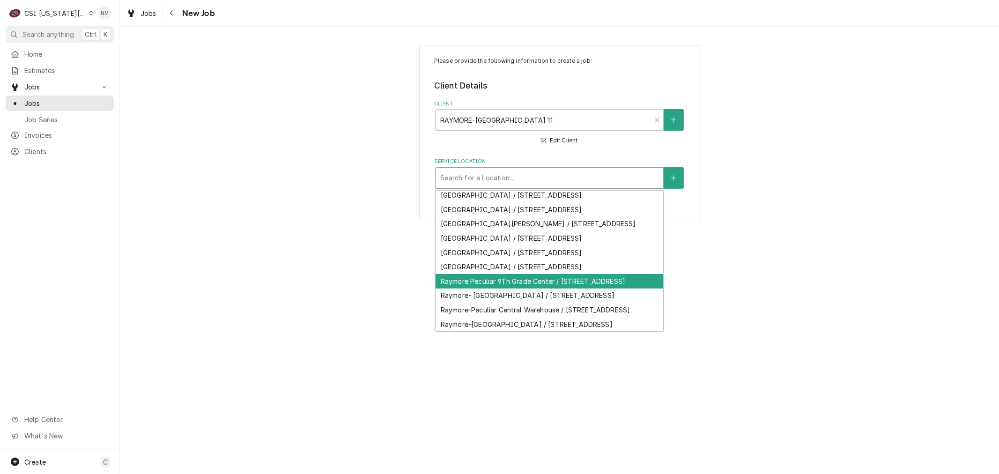
scroll to position [52, 0]
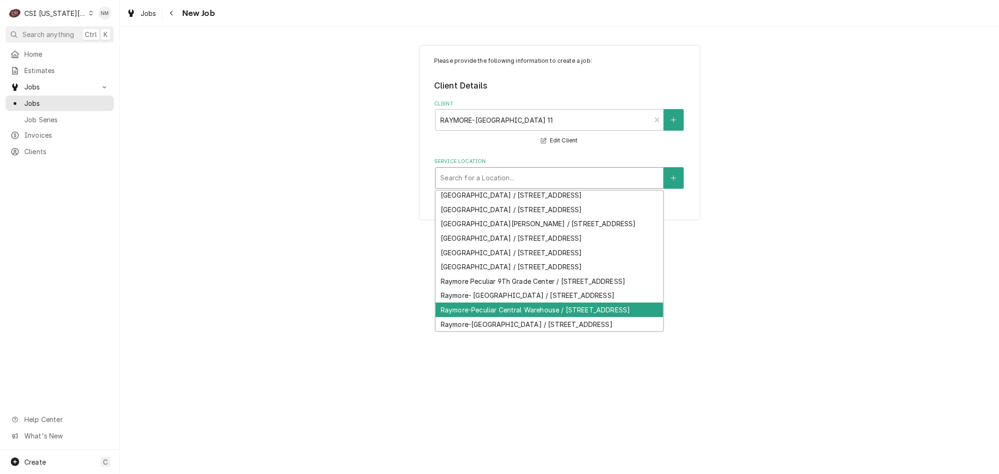
click at [576, 317] on div "Raymore-Peculiar Central Warehouse / [STREET_ADDRESS]" at bounding box center [549, 309] width 228 height 15
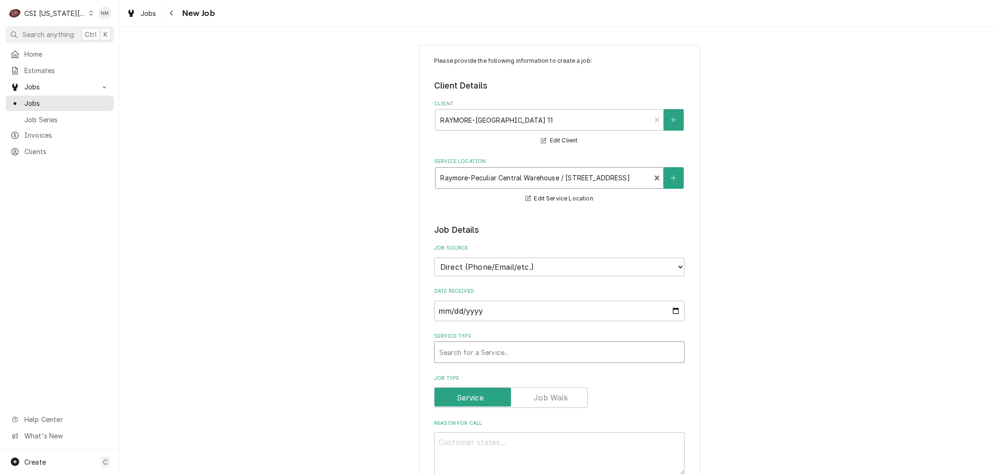
click at [560, 347] on div "Service Type" at bounding box center [559, 352] width 240 height 17
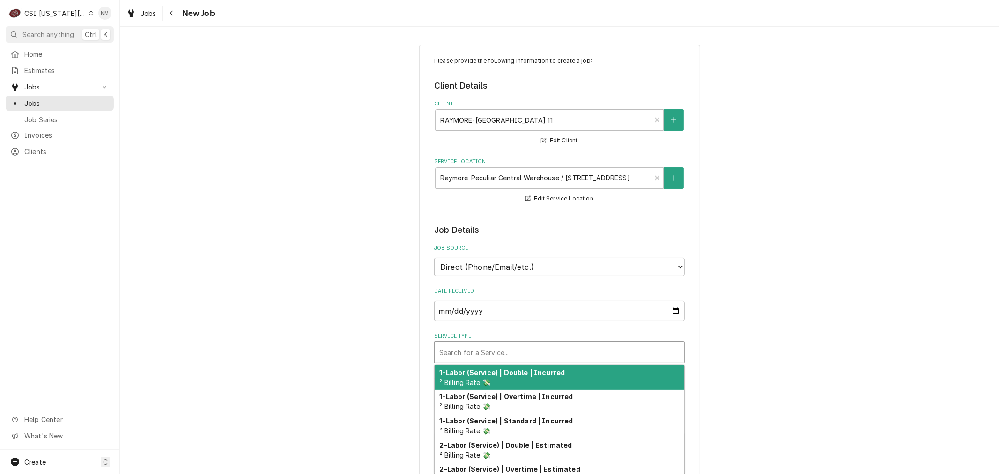
type textarea "x"
type input "s"
type textarea "x"
type input "se"
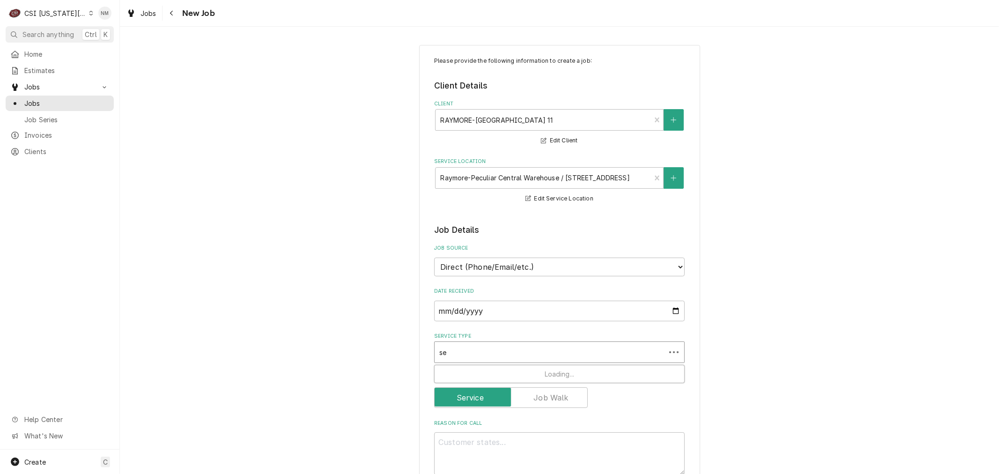
type textarea "x"
type input "ser"
type textarea "x"
type input "serv"
type textarea "x"
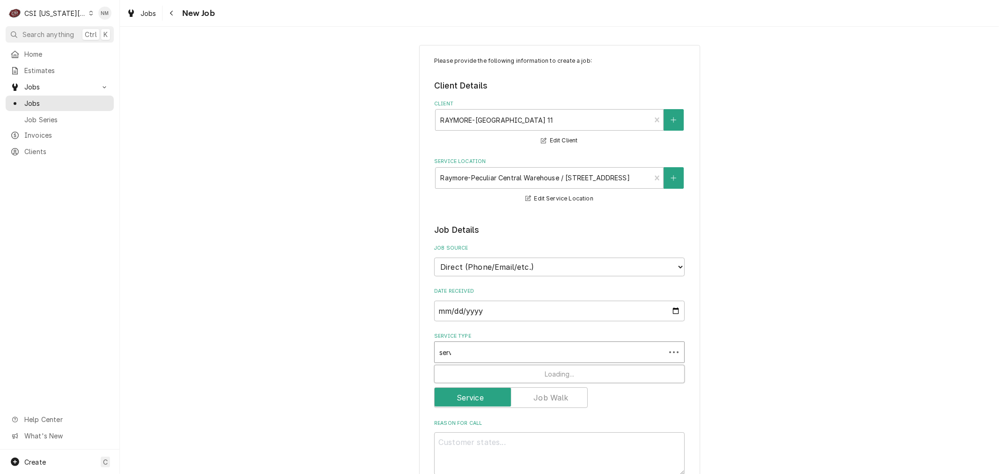
type input "servi"
type textarea "x"
type input "servic"
type textarea "x"
type input "servic"
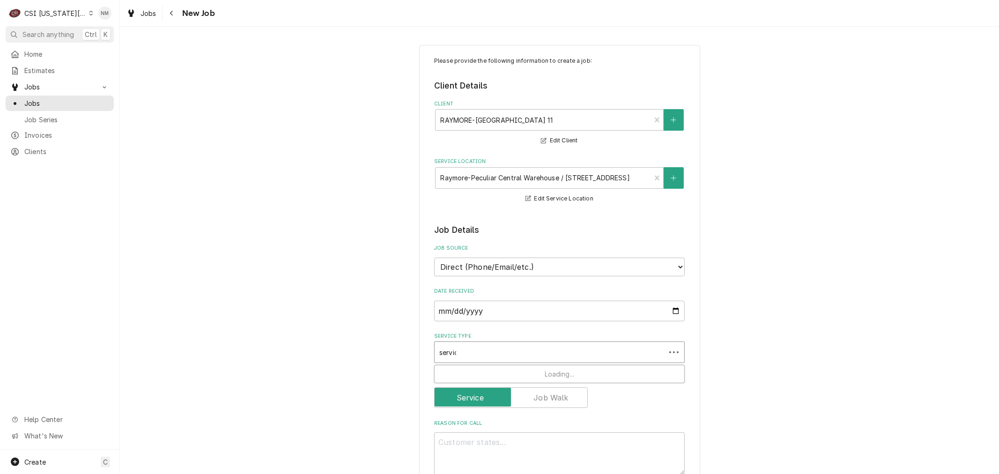
type textarea "x"
type input "servic e"
type textarea "x"
type input "servic e"
type textarea "x"
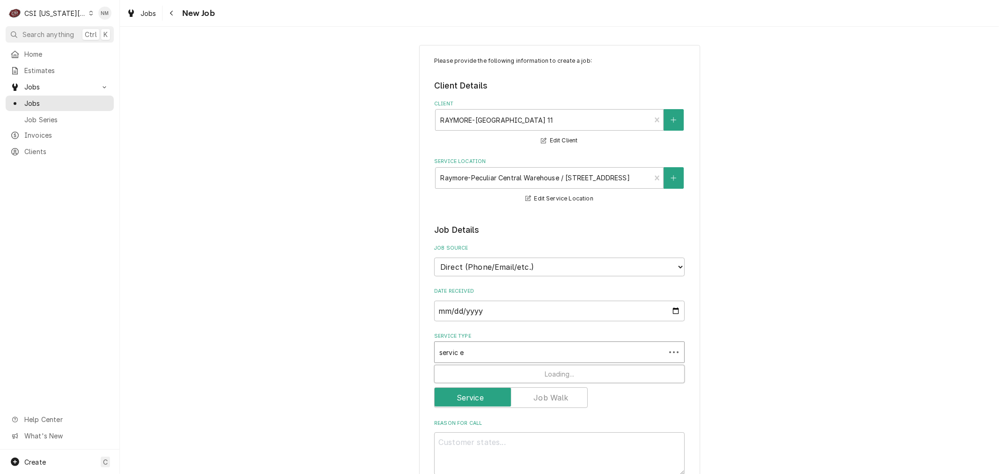
type input "servic e"
type textarea "x"
type input "servic"
type textarea "x"
type input "servic"
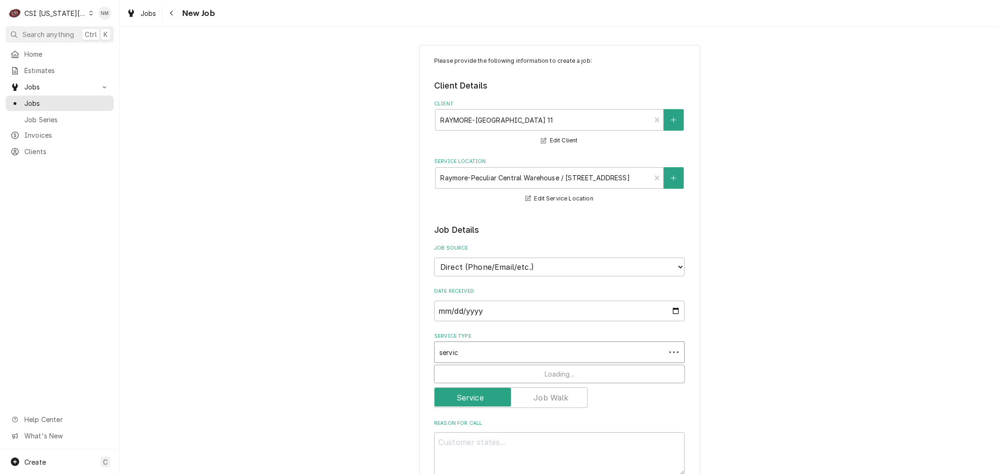
type textarea "x"
type input "service"
type textarea "x"
type input "service"
type textarea "x"
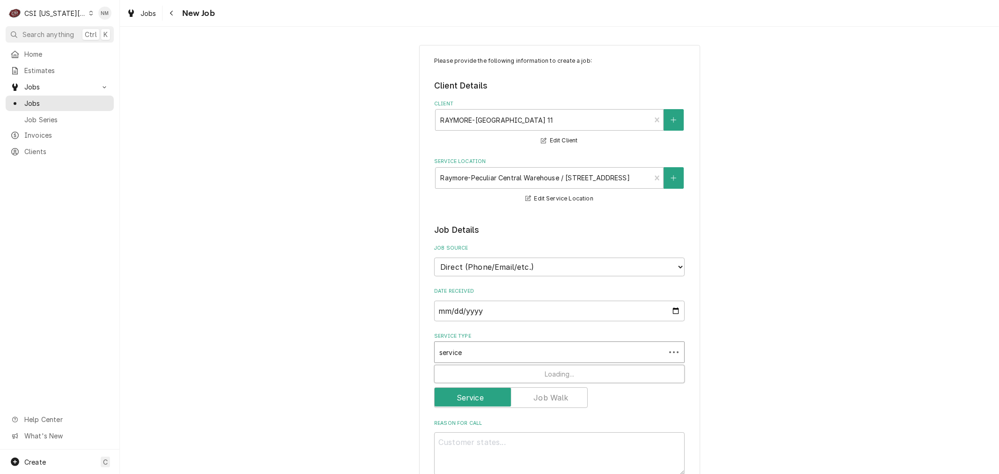
type input "service c"
type textarea "x"
type input "service ca"
type textarea "x"
type input "service cal"
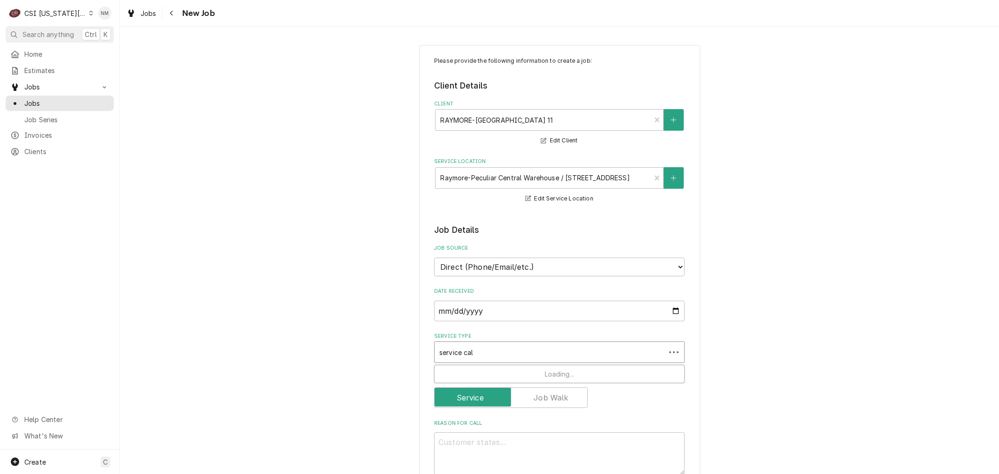
type textarea "x"
type input "service call"
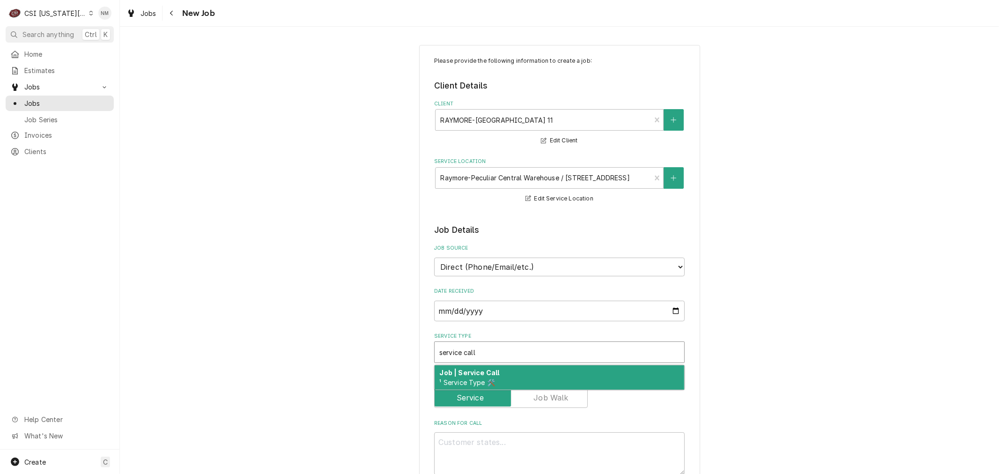
click at [569, 369] on div "Job | Service Call ¹ Service Type 🛠️" at bounding box center [560, 377] width 250 height 24
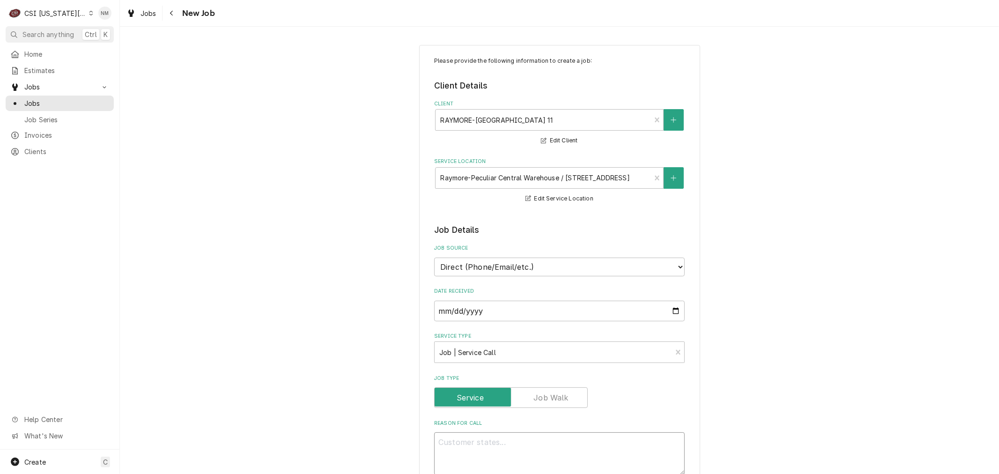
click at [575, 450] on textarea "Reason For Call" at bounding box center [559, 453] width 251 height 42
type textarea "x"
type textarea "W"
type textarea "x"
type textarea "WI"
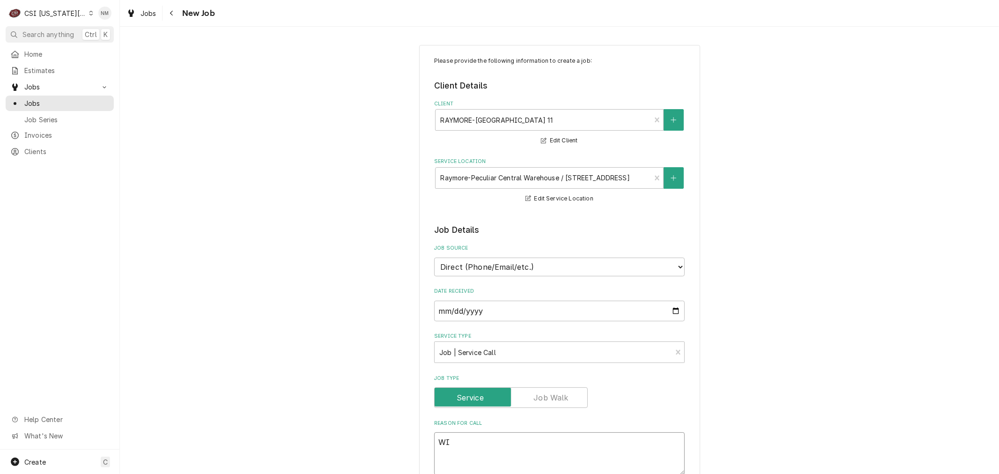
type textarea "x"
type textarea "WIF"
type textarea "x"
type textarea "WIF"
type textarea "x"
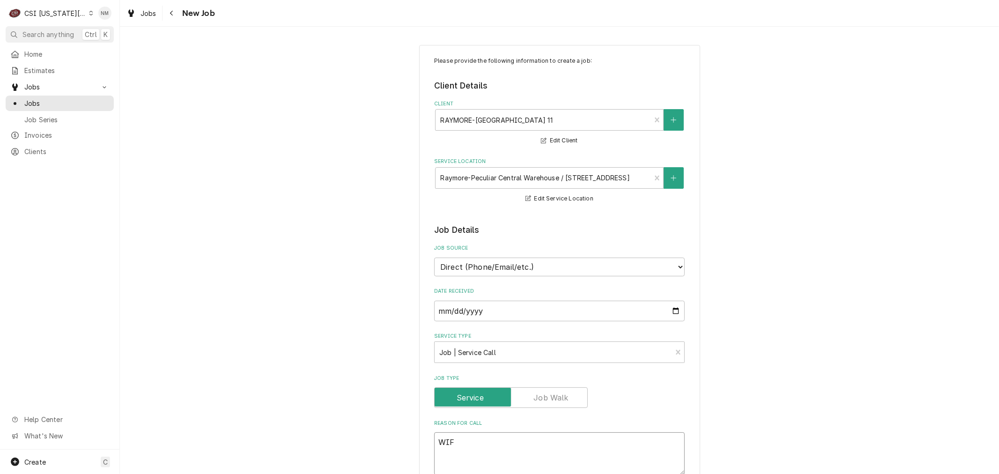
type textarea "WIF a"
type textarea "x"
type textarea "WIF at"
type textarea "x"
type textarea "WIF at"
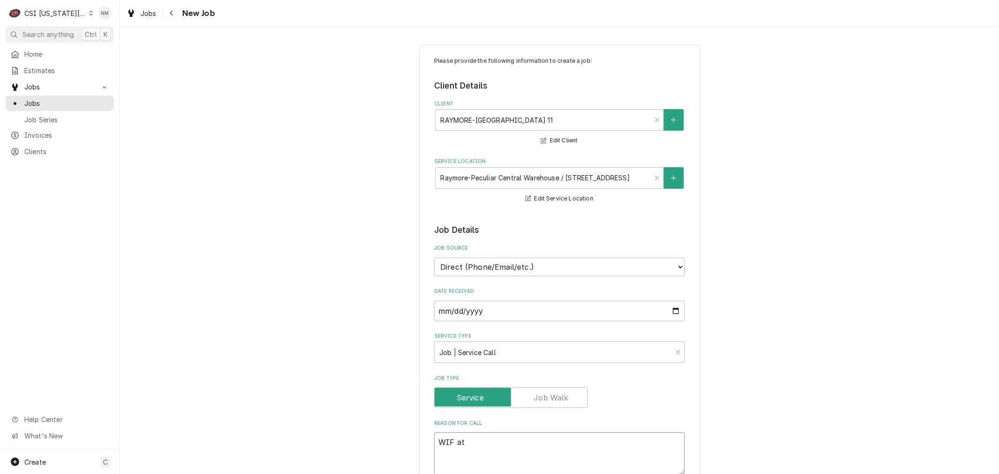
type textarea "x"
type textarea "WIF at 2"
type textarea "x"
type textarea "WIF at 25"
type textarea "x"
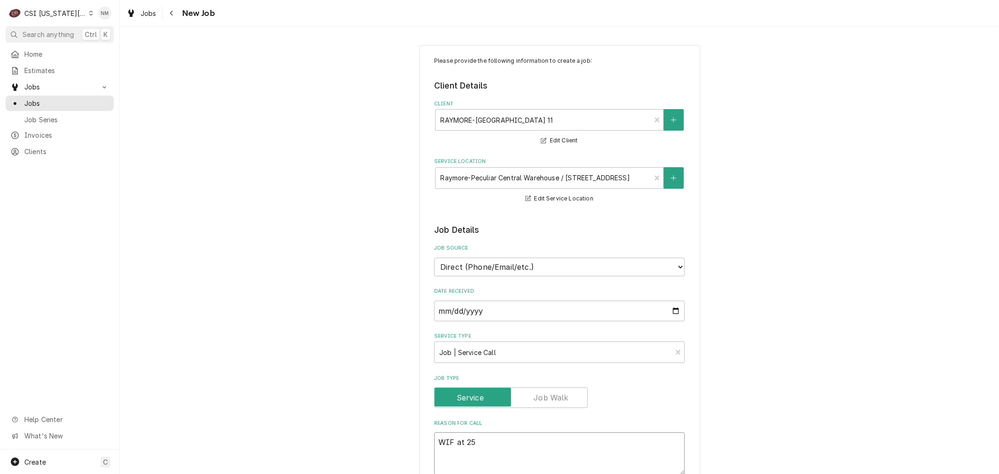
type textarea "WIF at 25"
type textarea "x"
type textarea "WIF at 25 u"
type textarea "x"
type textarea "WIF at 25 un"
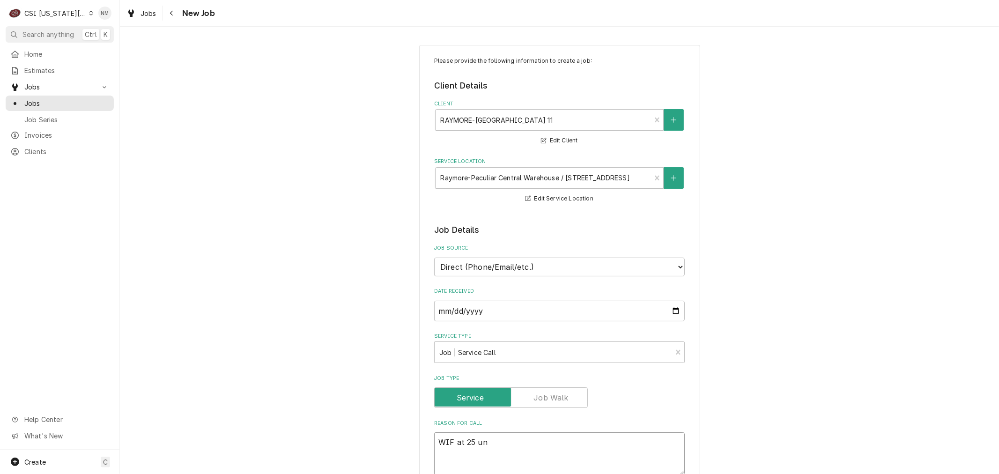
type textarea "x"
type textarea "WIF at 25 uni"
type textarea "x"
type textarea "WIF at 25 unit"
type textarea "x"
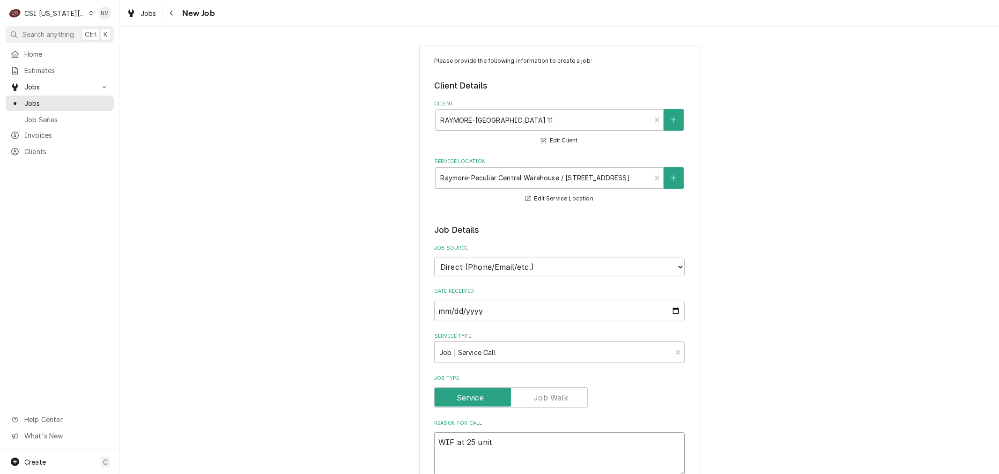
type textarea "WIF at 25 unit"
type textarea "x"
type textarea "WIF at 25 unit c"
type textarea "x"
type textarea "WIF at 25 unit cy"
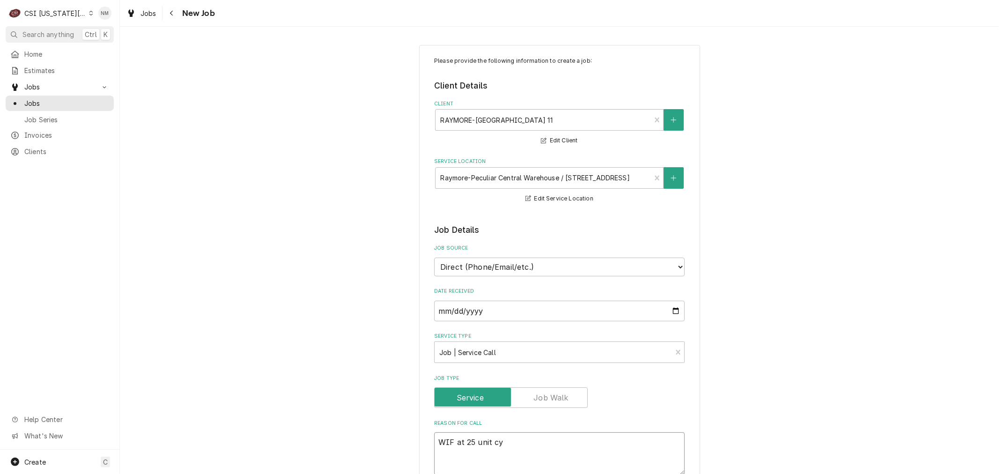
type textarea "x"
type textarea "WIF at 25 unit cyc"
type textarea "x"
type textarea "WIF at 25 unit cycl"
type textarea "x"
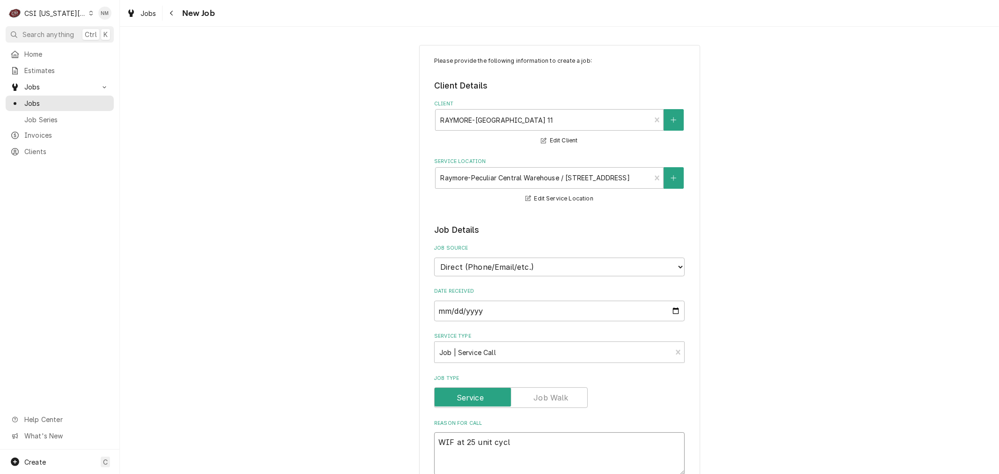
type textarea "WIF at 25 unit cycle"
type textarea "x"
type textarea "WIF at 25 unit cycles"
type textarea "x"
type textarea "WIF at 25 unit cycles"
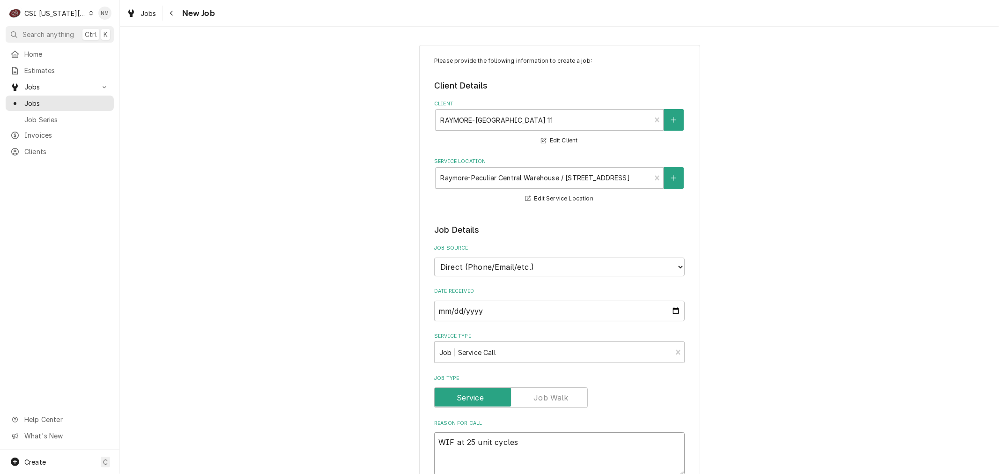
type textarea "x"
type textarea "WIF at 25 unit cycles o"
type textarea "x"
type textarea "WIF at 25 unit cycles on"
type textarea "x"
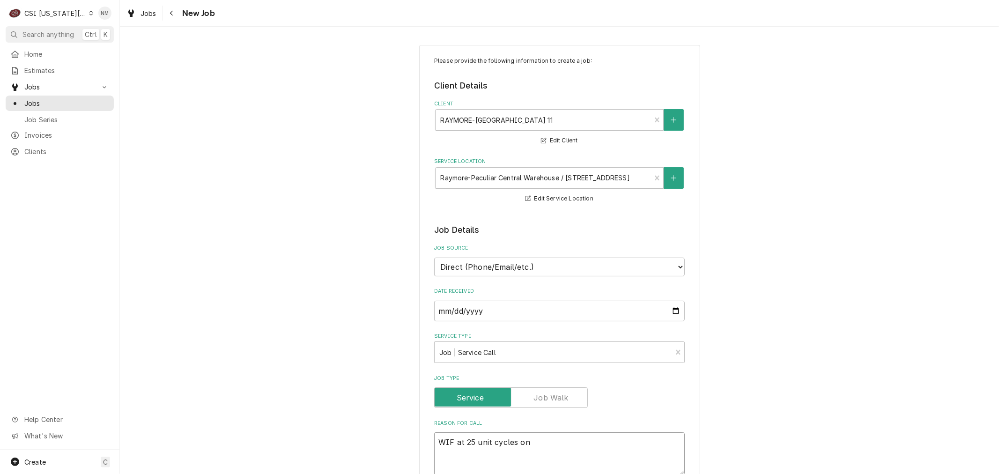
type textarea "WIF at 25 unit cycles on"
type textarea "x"
type textarea "WIF at 25 unit cycles on a"
type textarea "x"
type textarea "WIF at 25 unit cycles on an"
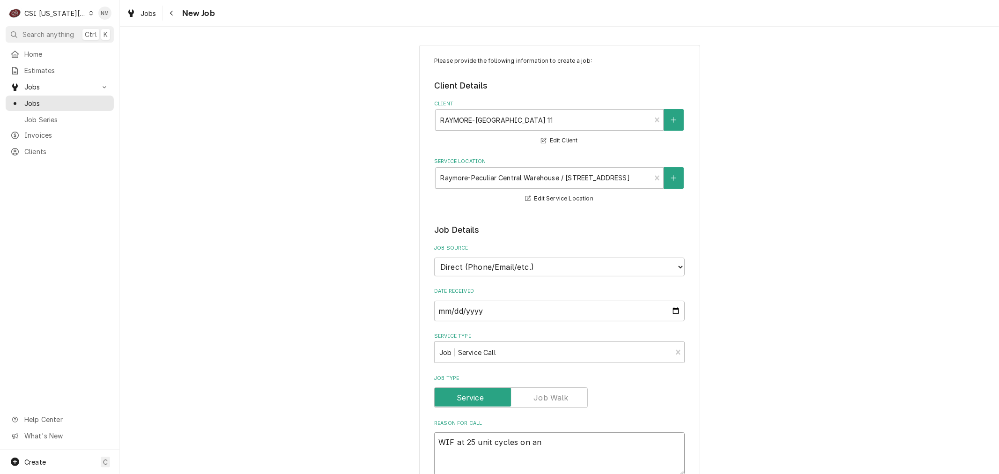
type textarea "x"
type textarea "WIF at 25 unit cycles on and"
type textarea "x"
type textarea "WIF at 25 unit cycles on and"
type textarea "x"
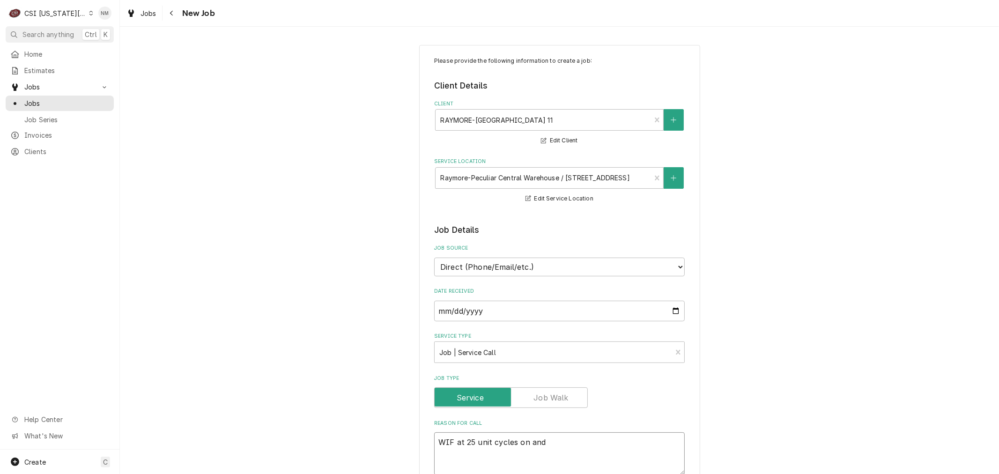
type textarea "WIF at 25 unit cycles on and o"
type textarea "x"
type textarea "WIF at 25 unit cycles on and of"
type textarea "x"
type textarea "WIF at 25 unit cycles on and off"
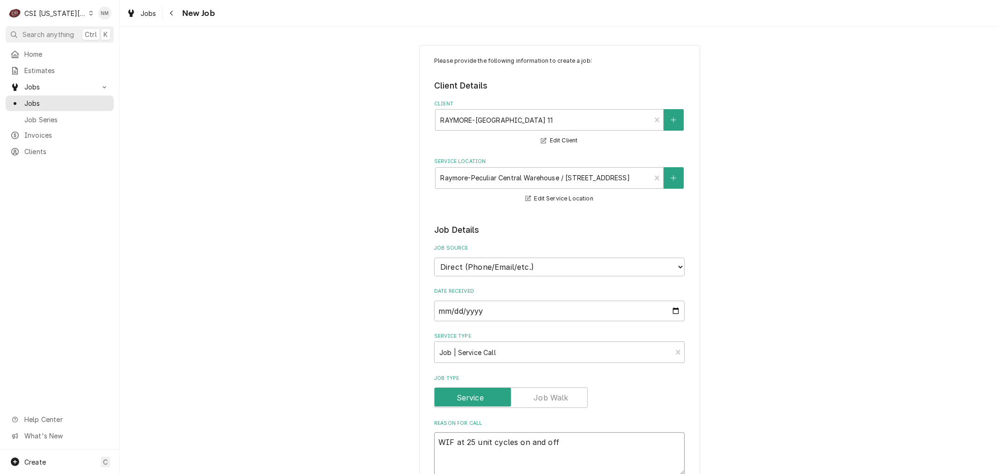
type textarea "x"
type textarea "WIF at 25 unit cycles on and off"
type textarea "x"
type textarea "WIF at 25 unit cycles on and off -"
type textarea "x"
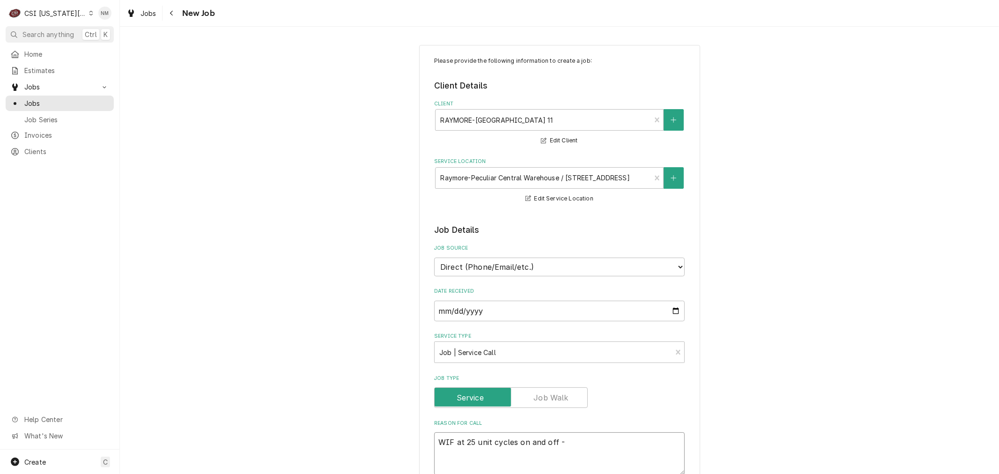
type textarea "WIF at 25 unit cycles on and off -"
type textarea "x"
type textarea "WIF at 25 unit cycles on and off - n"
type textarea "x"
type textarea "WIF at 25 unit cycles on and off - no"
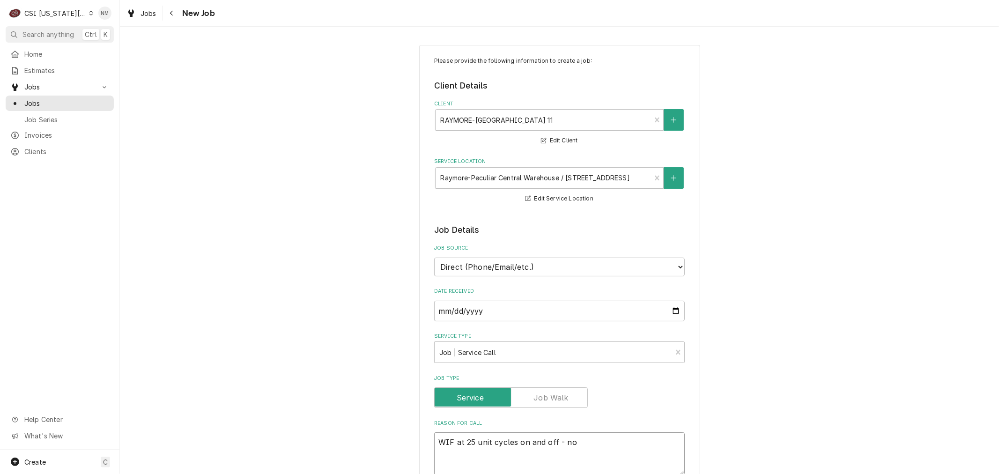
type textarea "x"
type textarea "WIF at 25 unit cycles on and off - not"
type textarea "x"
type textarea "WIF at 25 unit cycles on and off - not"
type textarea "x"
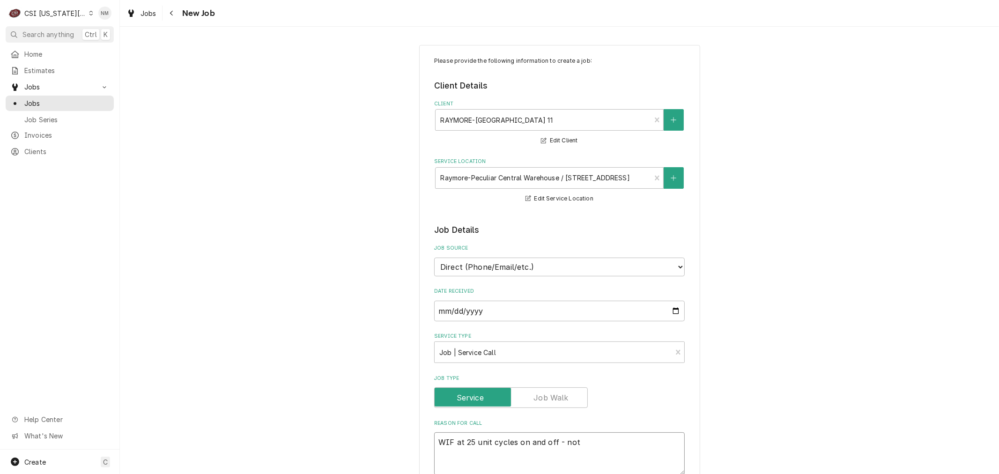
type textarea "WIF at 25 unit cycles on and off - not h"
type textarea "x"
type textarea "WIF at 25 unit cycles on and off - not ho"
type textarea "x"
type textarea "WIF at 25 unit cycles on and off - not hol"
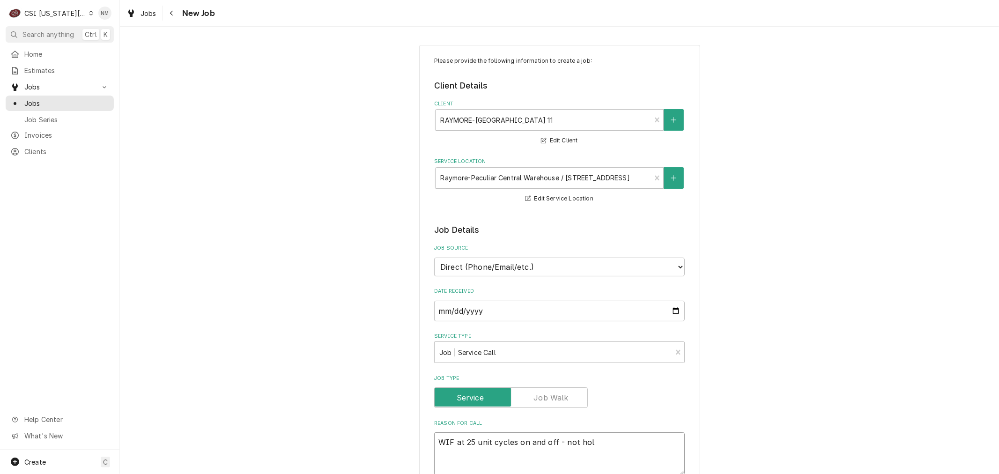
type textarea "x"
type textarea "WIF at 25 unit cycles on and off - not hold"
type textarea "x"
type textarea "WIF at 25 unit cycles on and off - not holdi"
type textarea "x"
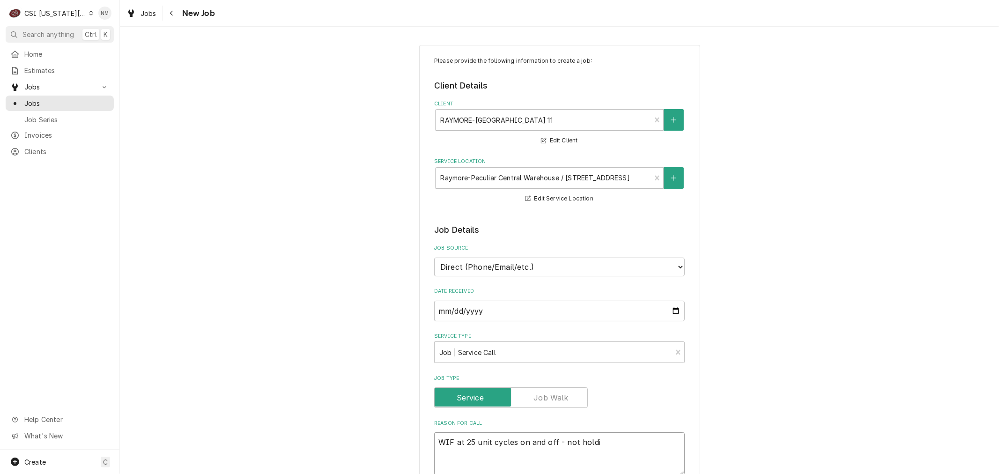
type textarea "WIF at 25 unit cycles on and off - not holdin"
type textarea "x"
type textarea "WIF at 25 unit cycles on and off - not holding"
type textarea "x"
type textarea "WIF at 25 unit cycles on and off - not holding"
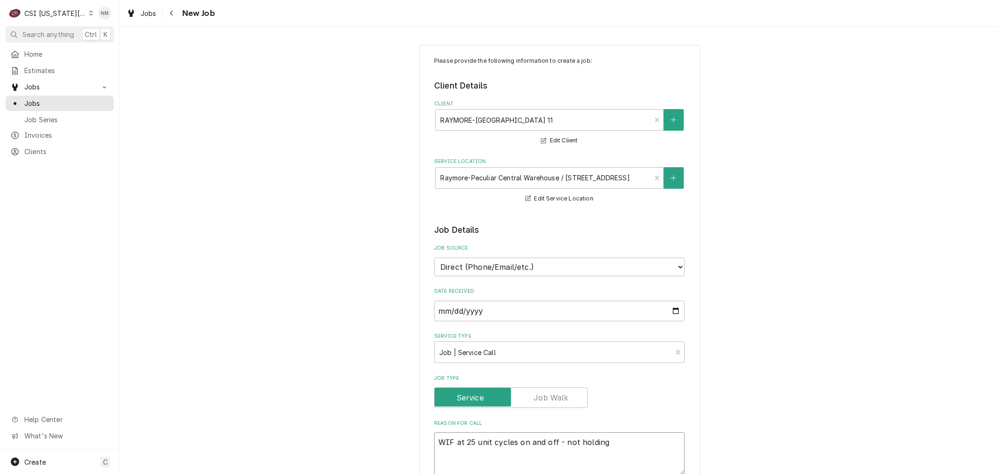
type textarea "x"
type textarea "WIF at 25 unit cycles on and off - not holding t"
type textarea "x"
type textarea "WIF at 25 unit cycles on and off - not holding te"
type textarea "x"
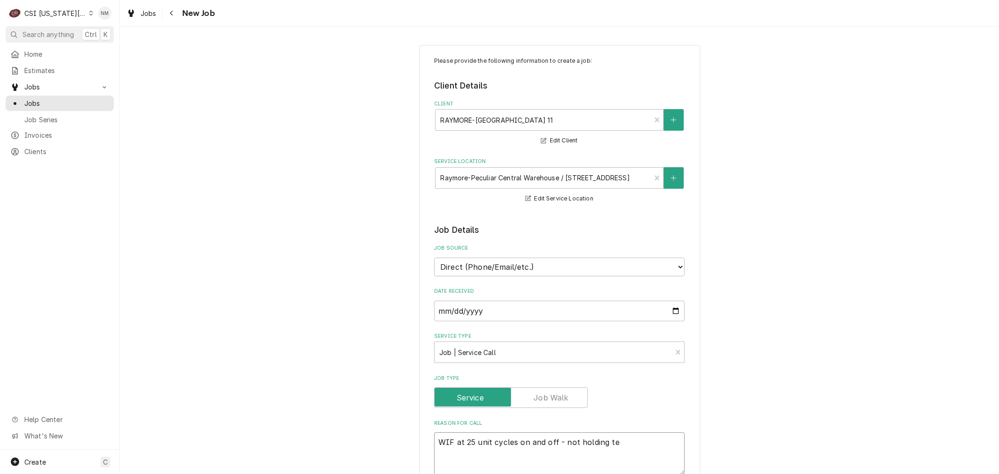
type textarea "WIF at 25 unit cycles on and off - not holding tem"
type textarea "x"
type textarea "WIF at 25 unit cycles on and off - not holding temp"
type textarea "x"
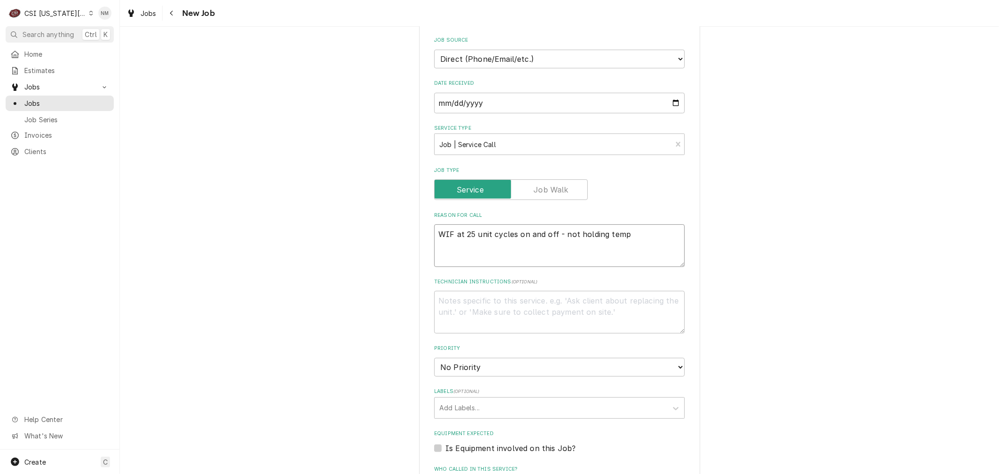
type textarea "WIF at 25 unit cycles on and off - not holding temp"
click at [550, 304] on textarea "Technician Instructions ( optional )" at bounding box center [559, 312] width 251 height 42
type textarea "x"
type textarea "N"
type textarea "x"
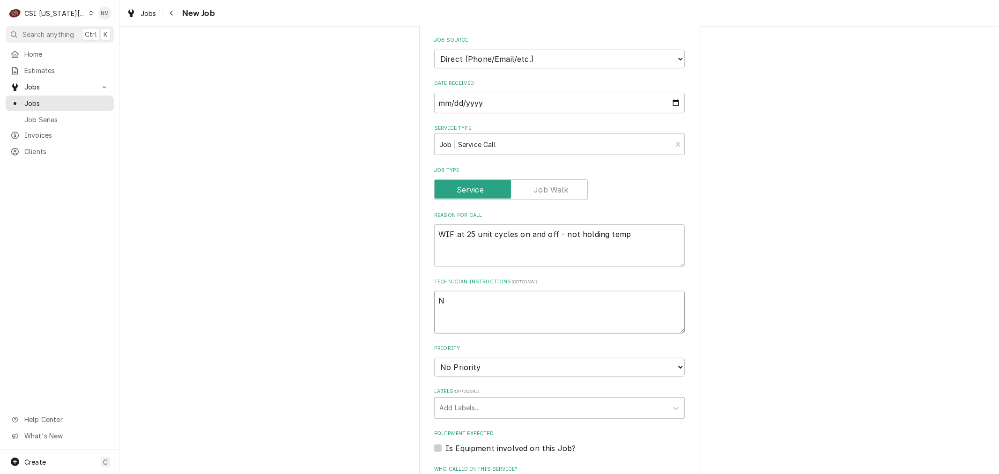
type textarea "No"
type textarea "x"
type textarea "Noc"
type textarea "x"
type textarea "Nocl"
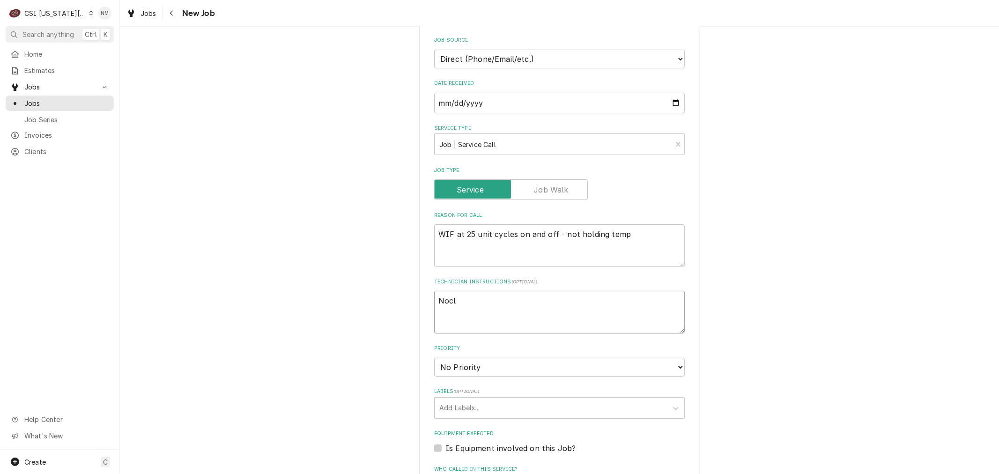
type textarea "x"
type textarea "Noc"
type textarea "x"
type textarea "No"
type textarea "x"
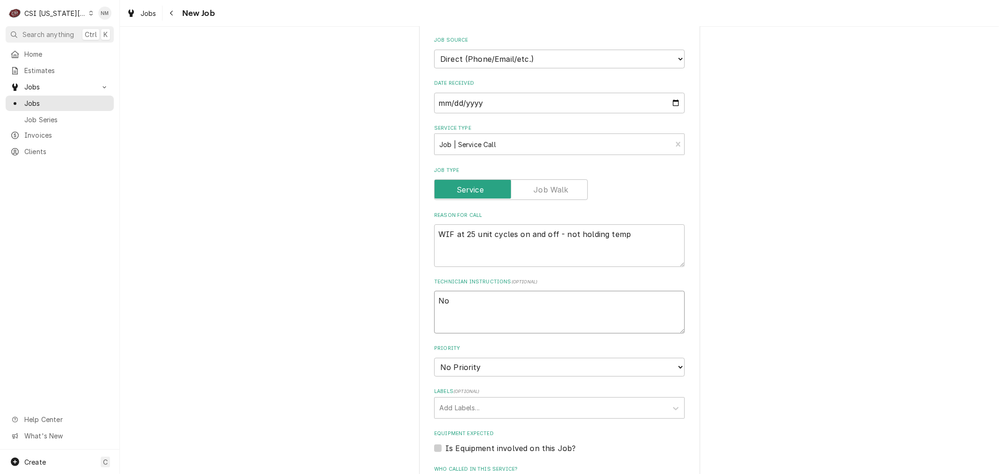
type textarea "N"
type textarea "x"
type textarea "Ni"
type textarea "x"
type textarea "Nic"
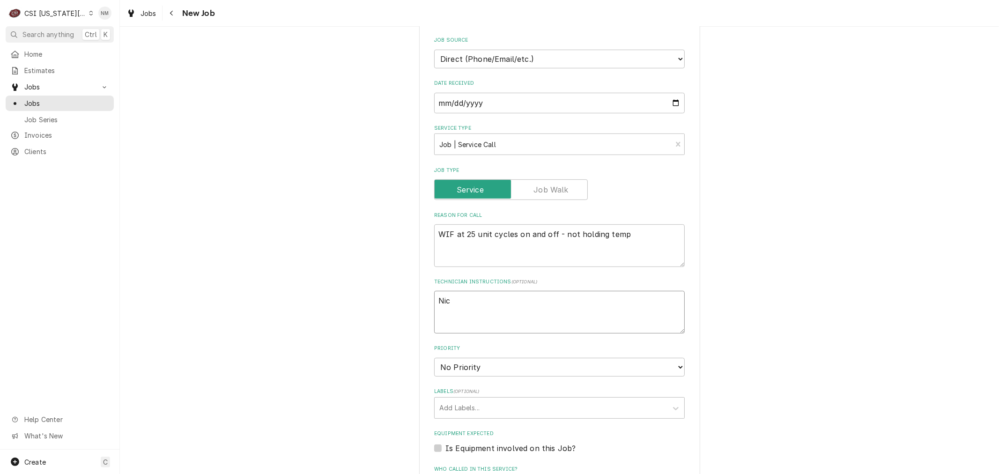
type textarea "x"
type textarea "Nicl"
type textarea "x"
type textarea "Nic"
type textarea "x"
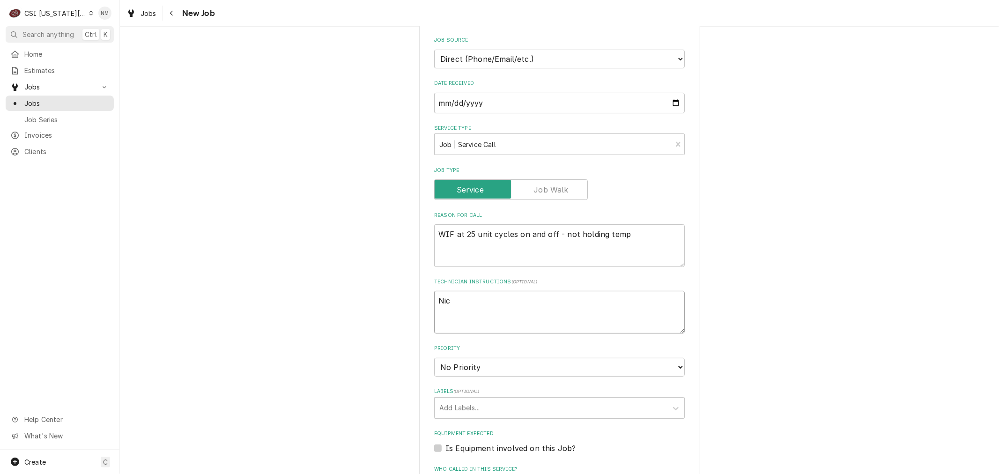
type textarea "Nico"
type textarea "x"
type textarea "Nicol"
type textarea "x"
type textarea "Nicole"
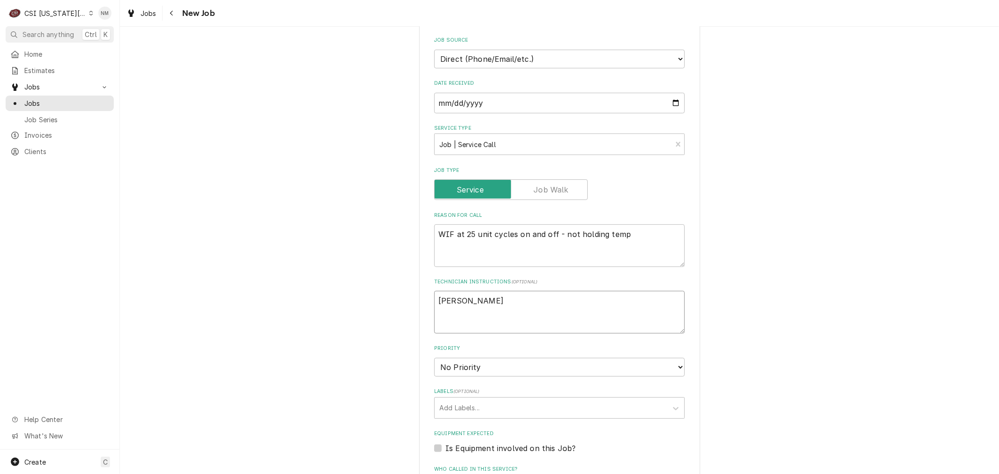
type textarea "x"
type textarea "Nicole"
click at [554, 366] on select "No Priority Urgent High Medium Low" at bounding box center [559, 367] width 251 height 19
select select "1"
click at [434, 358] on select "No Priority Urgent High Medium Low" at bounding box center [559, 367] width 251 height 19
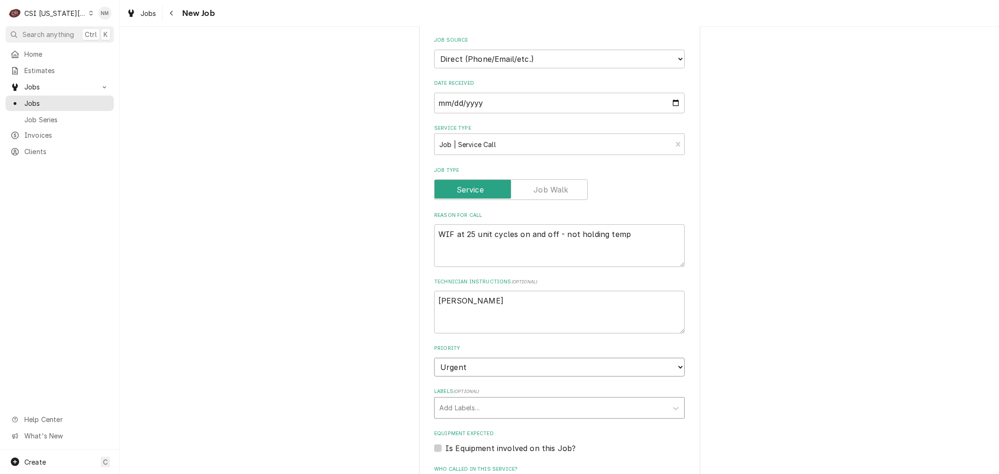
type textarea "x"
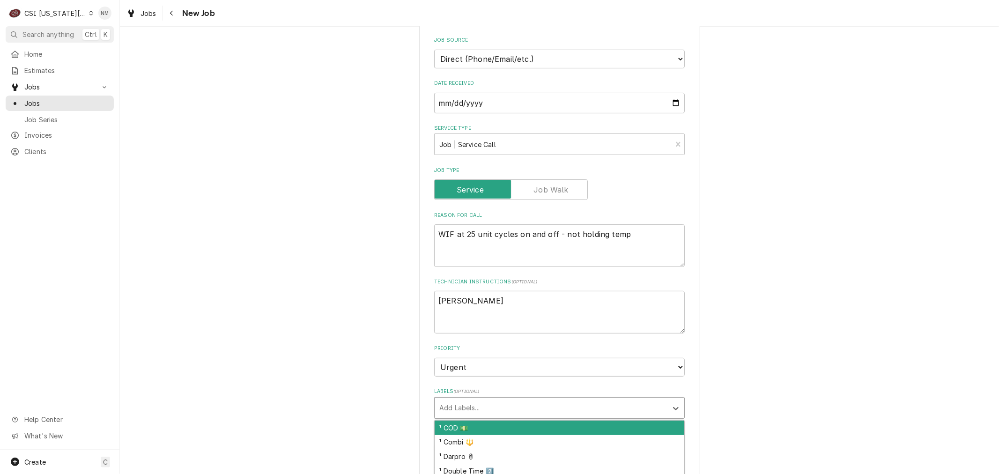
click at [507, 399] on div "Labels" at bounding box center [550, 407] width 223 height 17
type input "ref"
click at [496, 422] on div "² Refrigeration ❄️" at bounding box center [560, 427] width 250 height 15
type textarea "x"
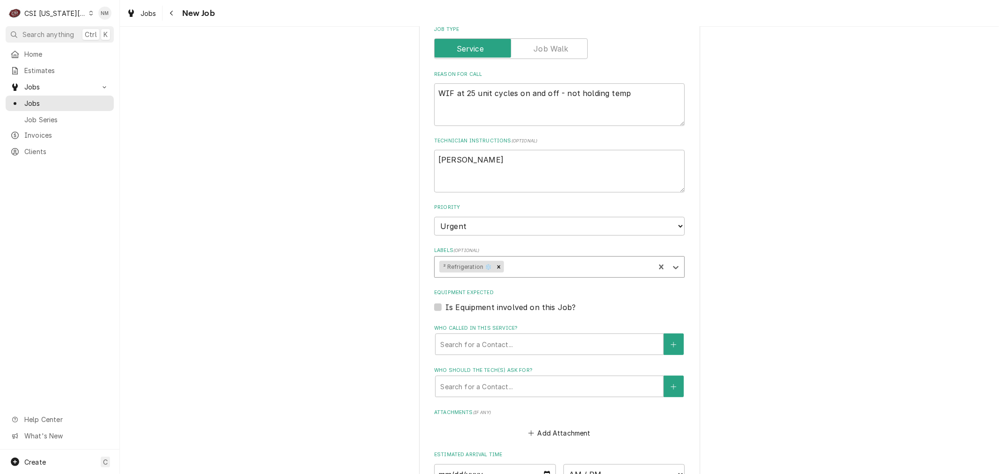
scroll to position [364, 0]
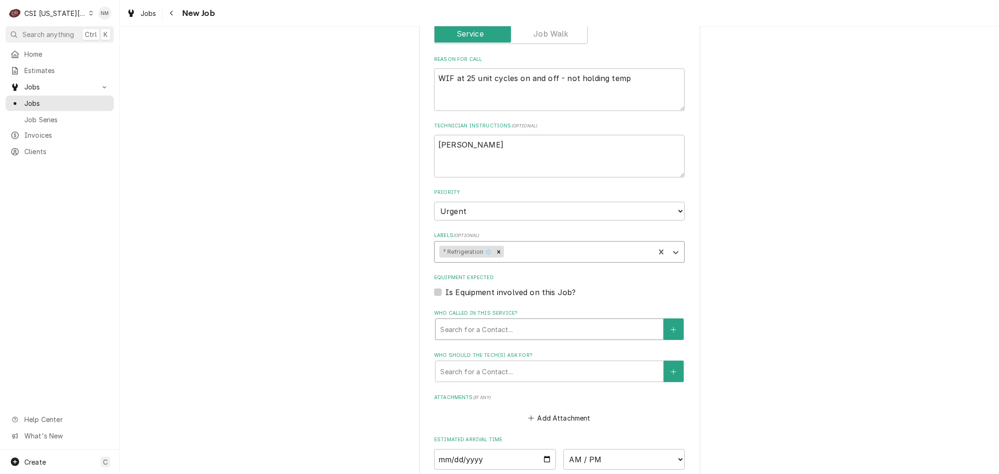
click at [498, 326] on div "Who called in this service?" at bounding box center [549, 329] width 218 height 17
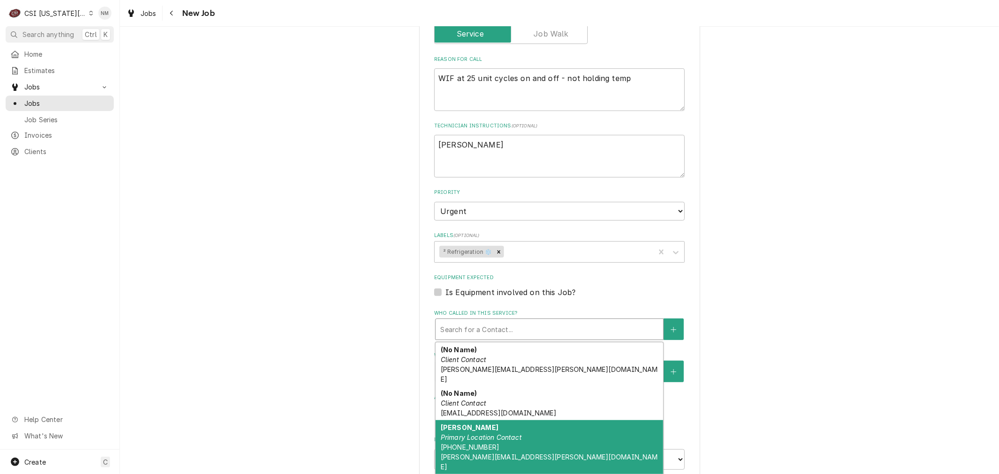
click at [509, 433] on em "Primary Location Contact" at bounding box center [481, 437] width 81 height 8
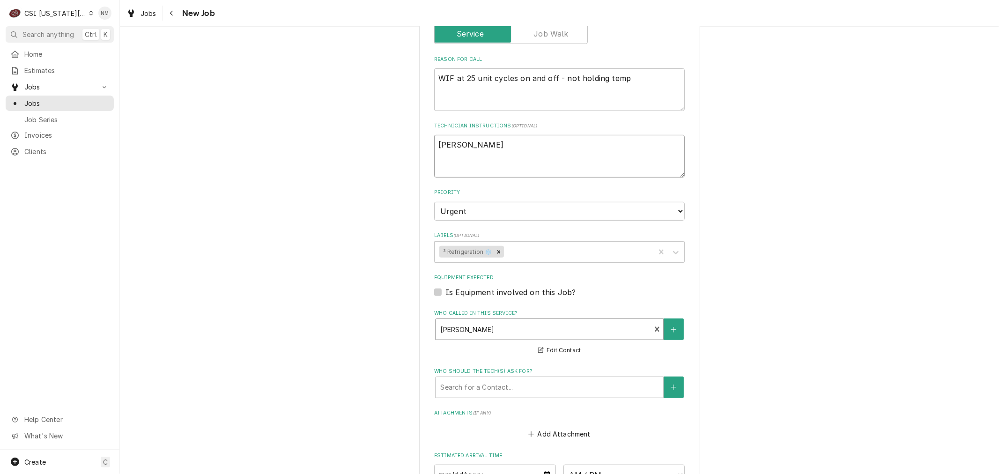
click at [483, 152] on textarea "Nicole" at bounding box center [559, 156] width 251 height 42
type textarea "x"
type textarea "Nicole"
type textarea "x"
type textarea "Nicole"
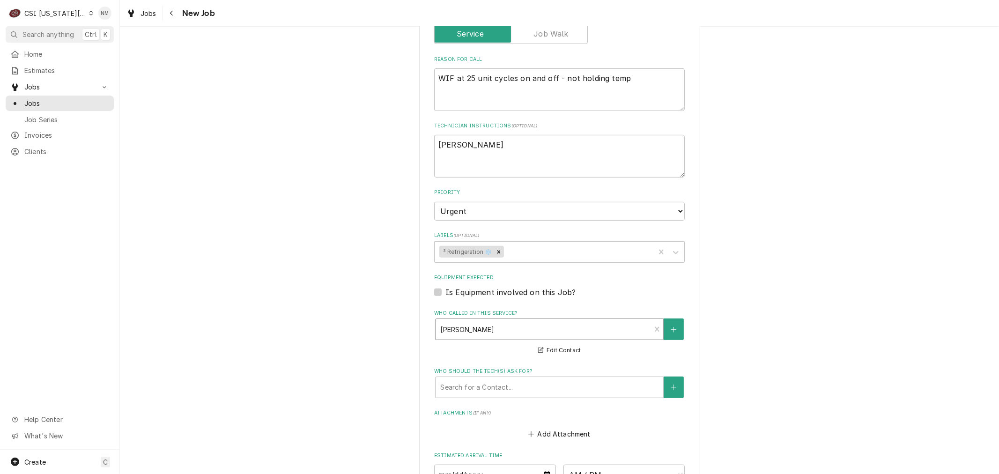
click at [516, 327] on div "Who called in this service?" at bounding box center [543, 329] width 206 height 17
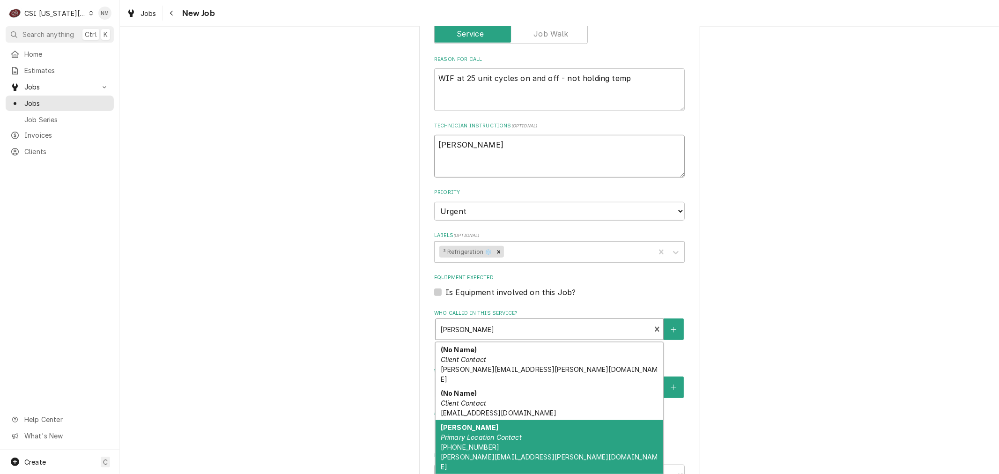
click at [494, 147] on textarea "Nicole" at bounding box center [559, 156] width 251 height 42
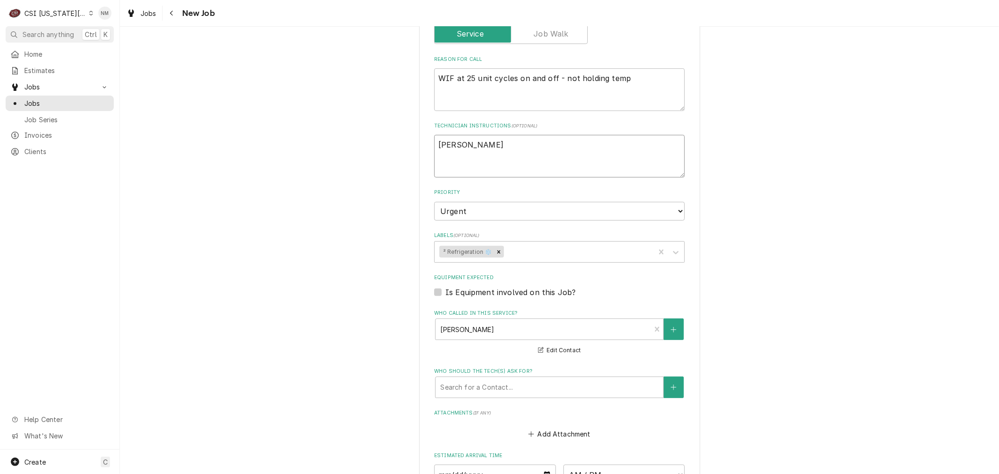
type textarea "x"
type textarea "Nicole"
type textarea "x"
type textarea "Nicole 8"
type textarea "x"
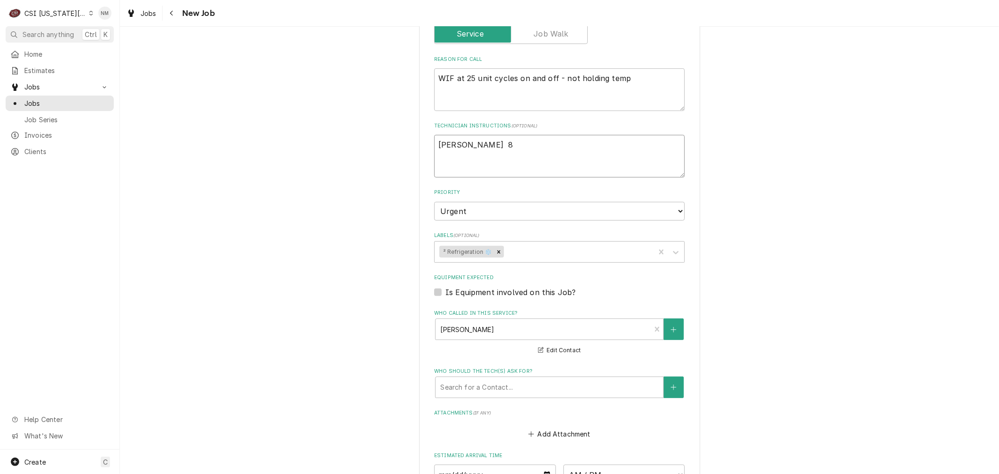
type textarea "Nicole 81"
type textarea "x"
type textarea "Nicole 816"
type textarea "x"
type textarea "Nicole 816-"
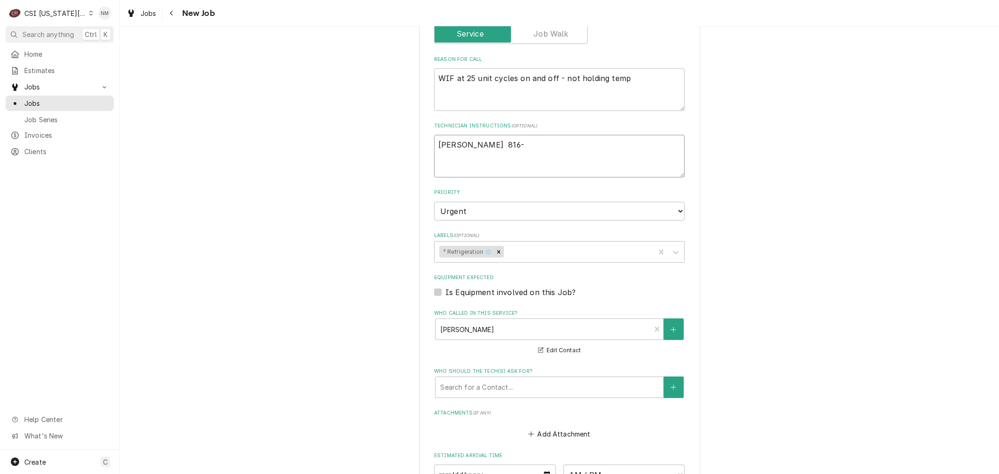
type textarea "x"
type textarea "Nicole 816-8"
type textarea "x"
type textarea "Nicole 816-89"
type textarea "x"
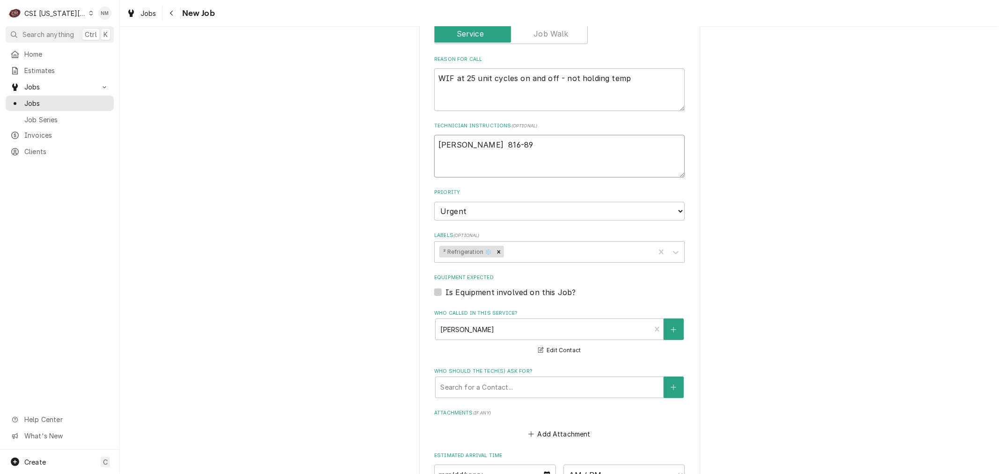
type textarea "Nicole 816-892"
type textarea "x"
type textarea "Nicole 816-892-"
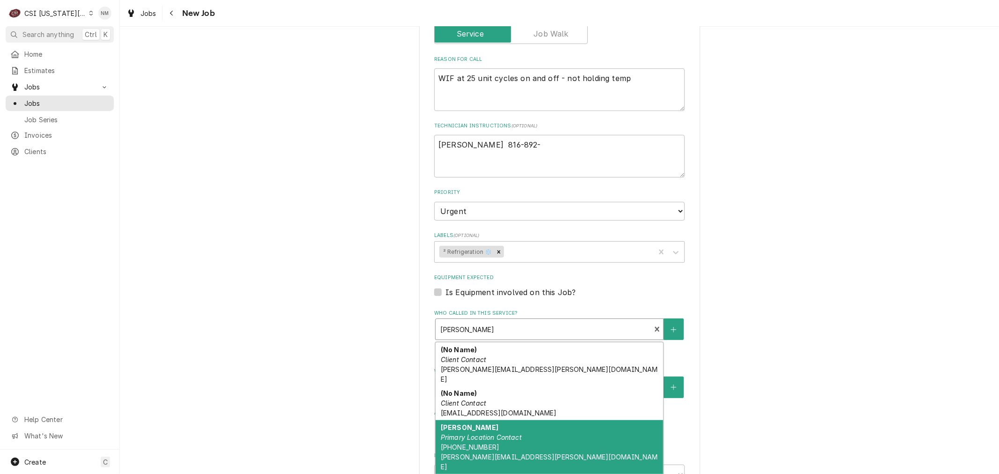
click at [509, 325] on div "Who called in this service?" at bounding box center [543, 329] width 206 height 17
click at [530, 148] on textarea "Nicole 816-892-" at bounding box center [559, 156] width 251 height 42
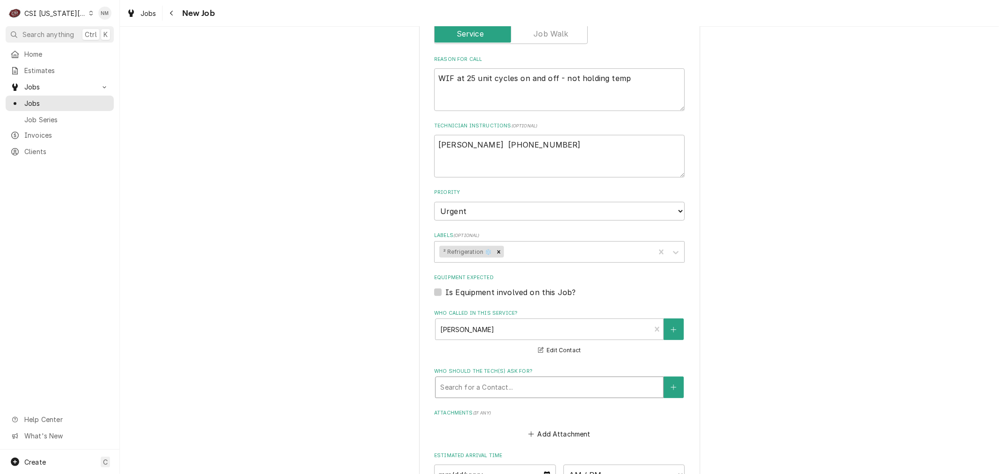
click at [590, 383] on div "Who should the tech(s) ask for?" at bounding box center [549, 387] width 218 height 17
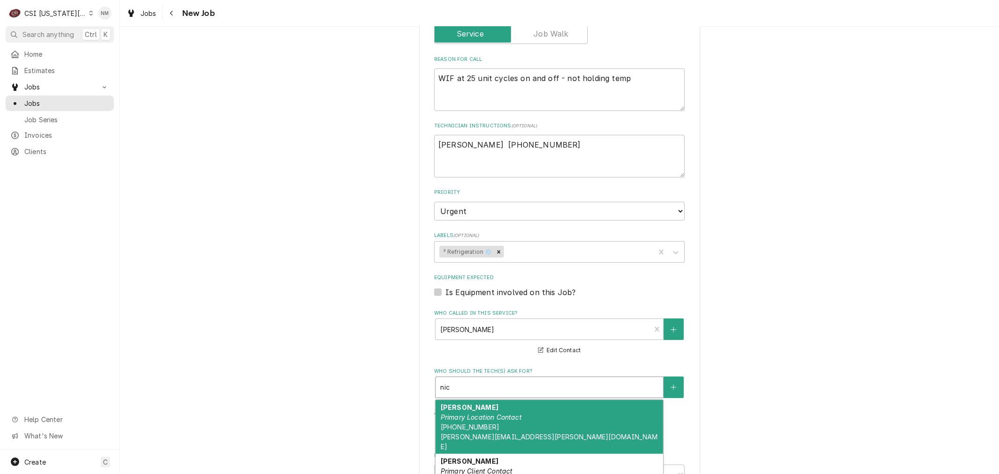
click at [558, 415] on div "Nicole Halloway Primary Location Contact (816) 892-1370 nicole.holloway@raypec.…" at bounding box center [549, 427] width 228 height 54
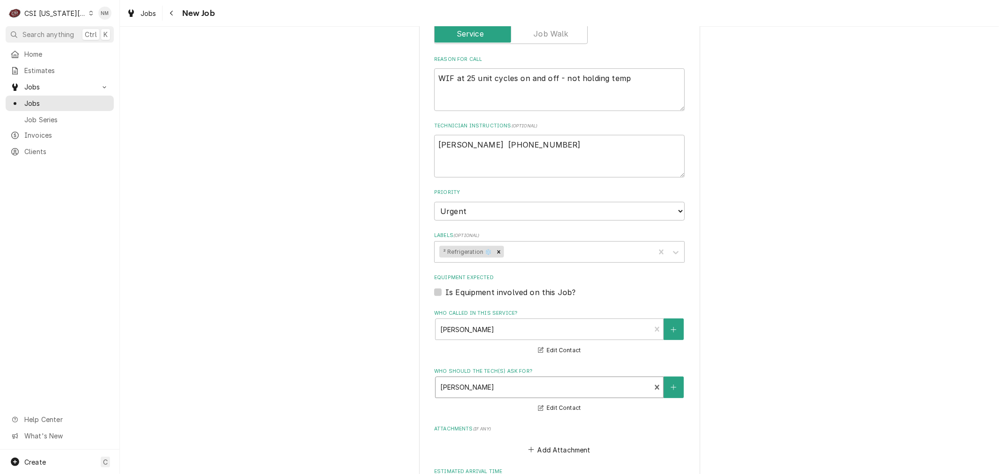
scroll to position [671, 0]
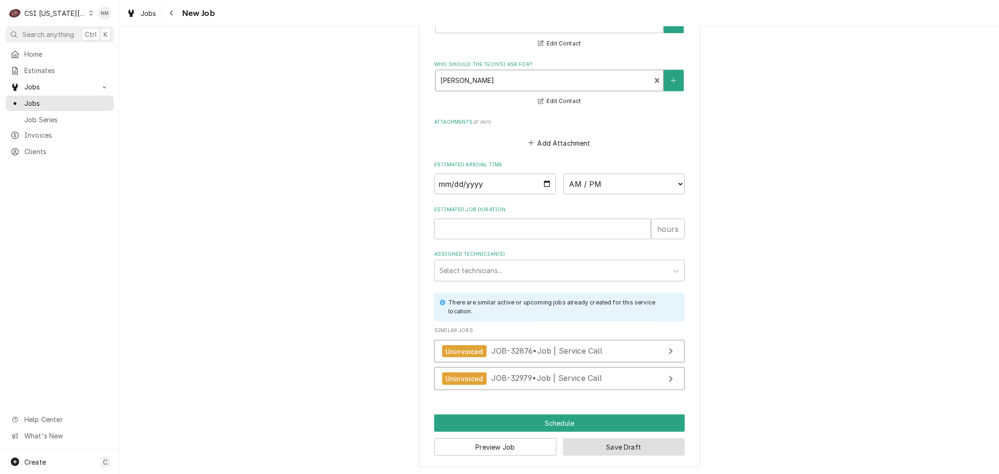
click at [620, 448] on button "Save Draft" at bounding box center [624, 446] width 122 height 17
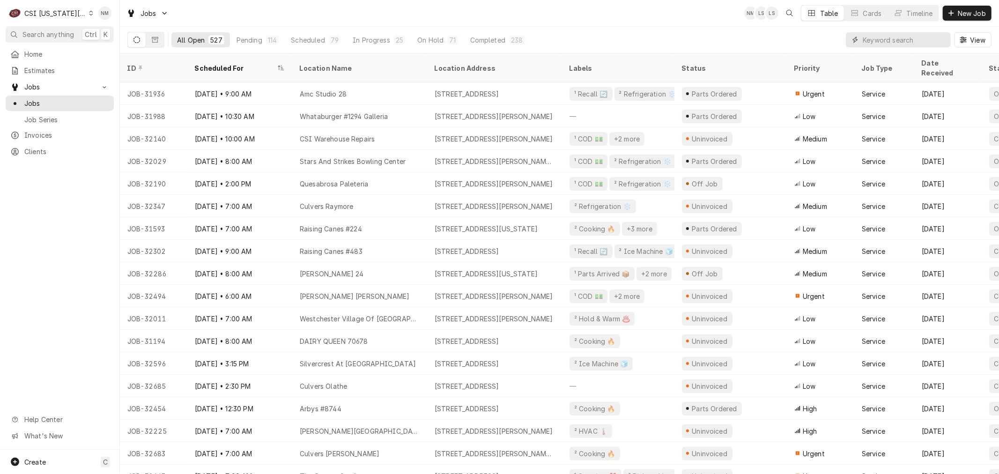
click at [896, 39] on input "Dynamic Content Wrapper" at bounding box center [904, 39] width 83 height 15
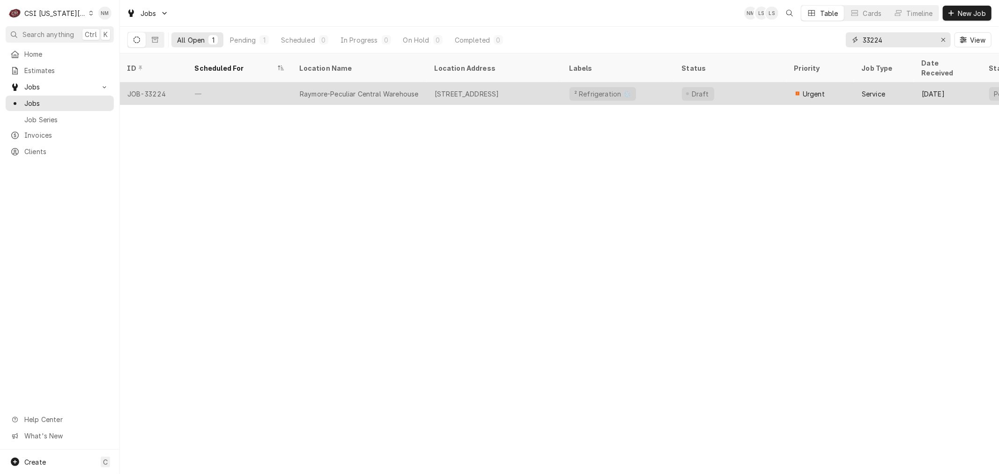
type input "33224"
click at [274, 86] on div "—" at bounding box center [239, 93] width 105 height 22
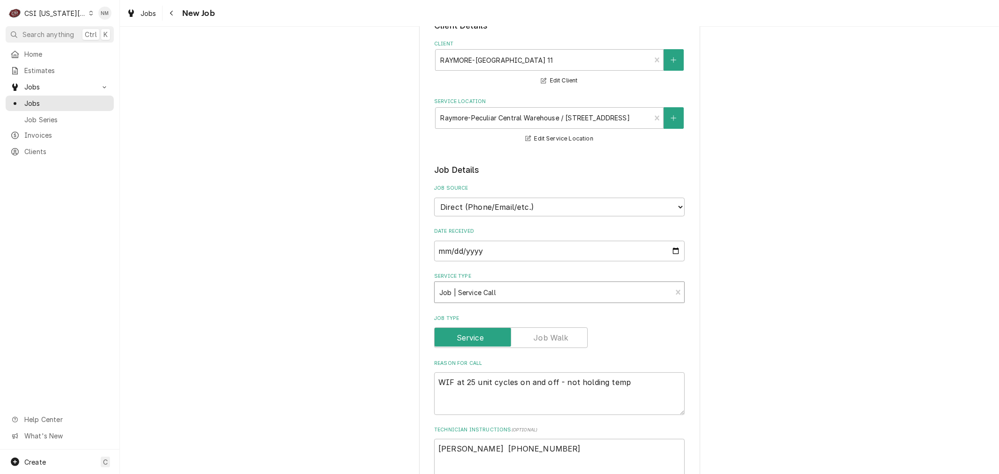
scroll to position [156, 0]
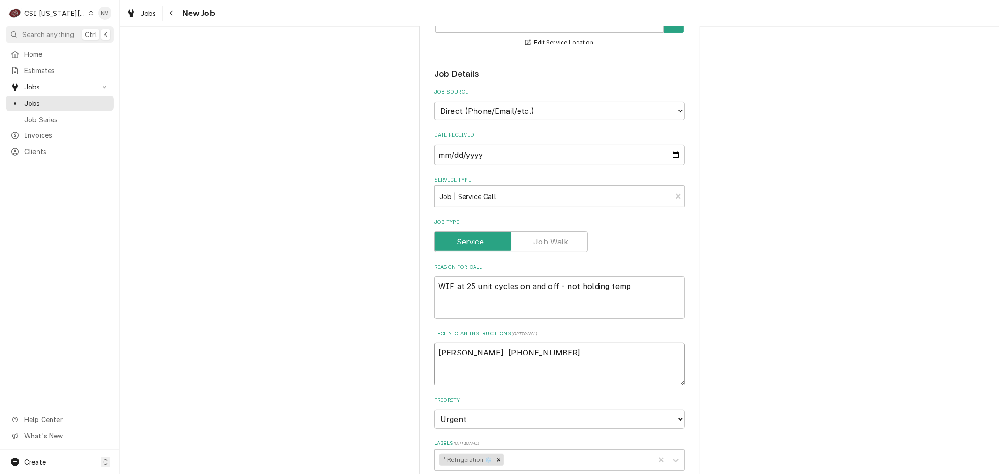
drag, startPoint x: 519, startPoint y: 350, endPoint x: 404, endPoint y: 357, distance: 115.4
click at [404, 357] on div "Use the fields below to edit this job: Client Details Client RAYMORE-PECULIAR S…" at bounding box center [559, 375] width 879 height 988
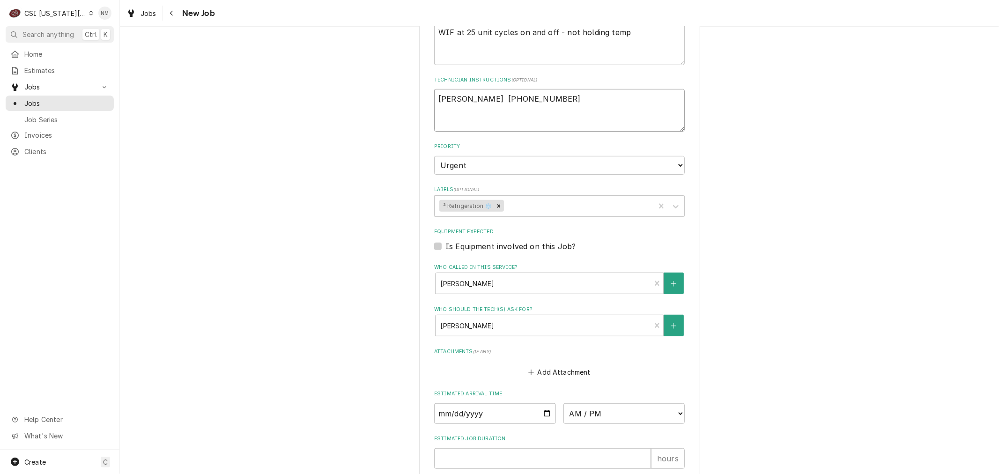
scroll to position [392, 0]
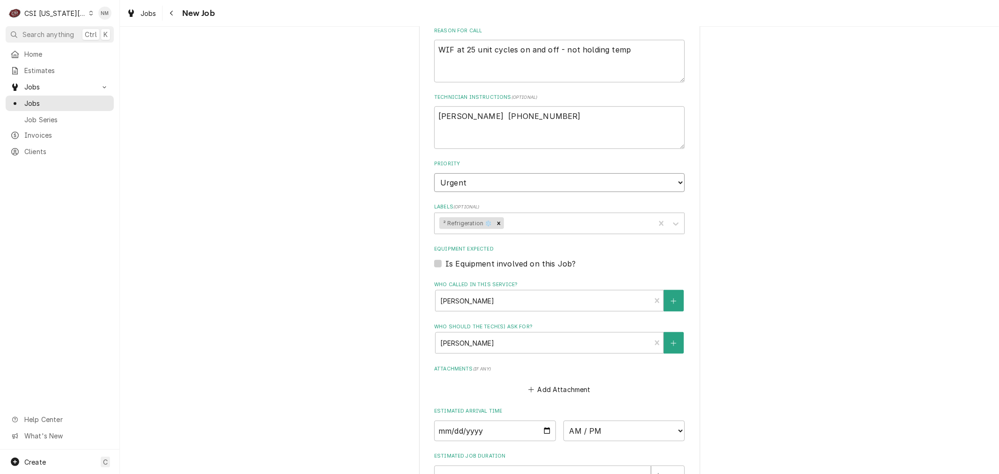
click at [523, 177] on select "No Priority Urgent High Medium Low" at bounding box center [559, 182] width 251 height 19
click at [434, 173] on select "No Priority Urgent High Medium Low" at bounding box center [559, 182] width 251 height 19
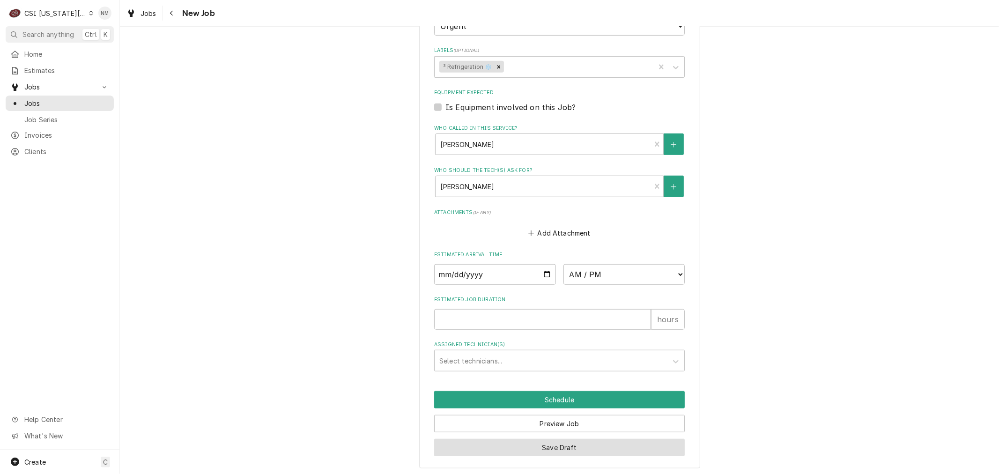
click at [563, 445] on button "Save Draft" at bounding box center [559, 447] width 251 height 17
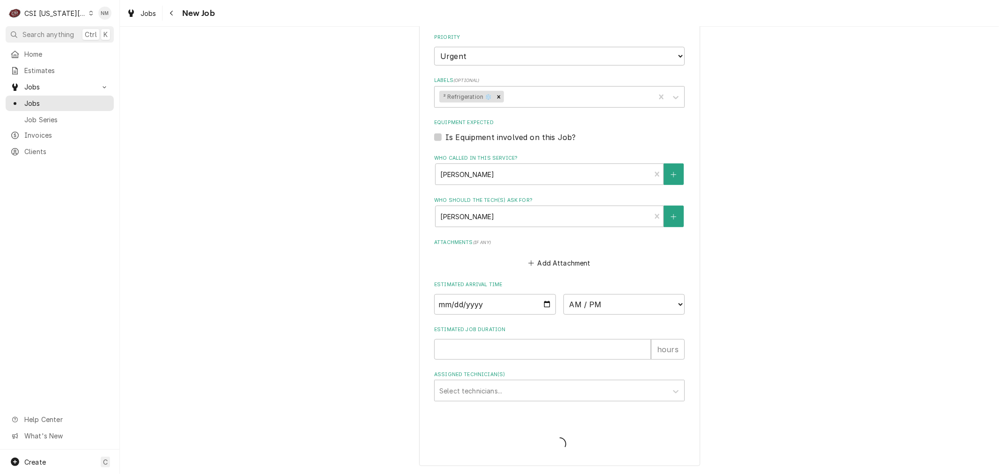
scroll to position [516, 0]
type textarea "x"
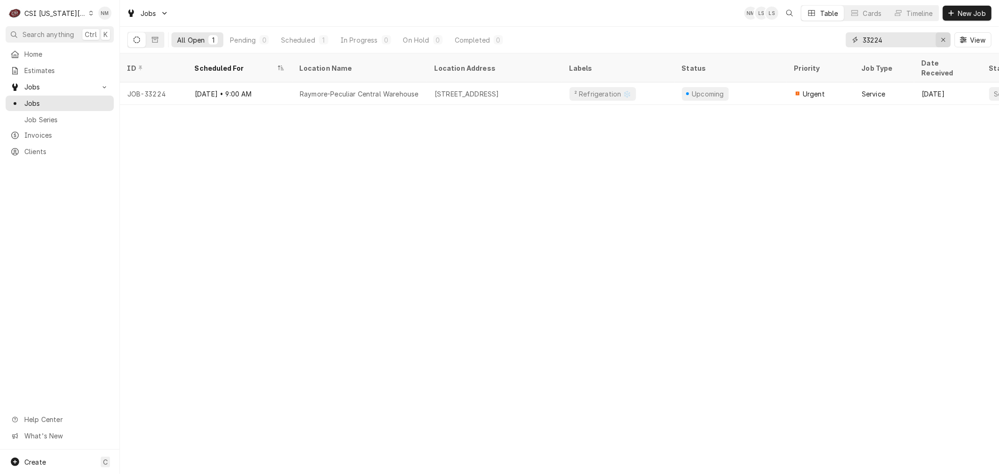
click at [941, 39] on icon "Erase input" at bounding box center [943, 40] width 5 height 7
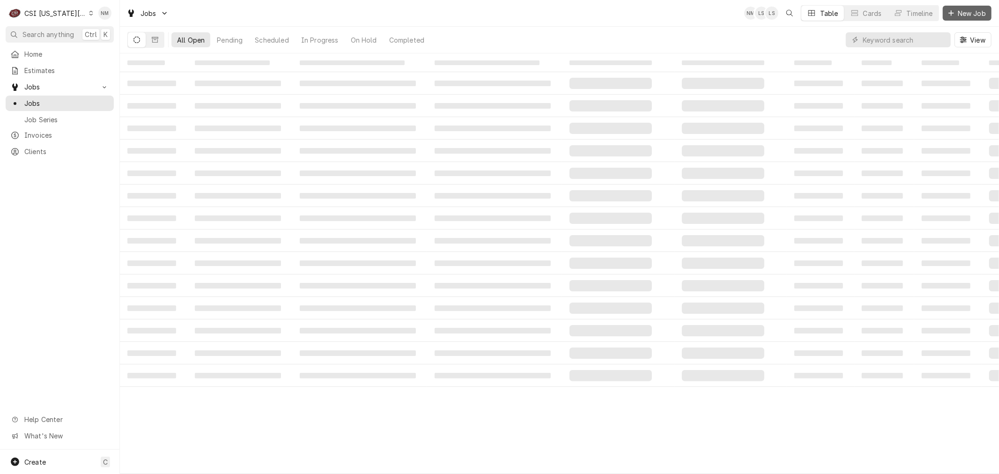
click at [976, 10] on span "New Job" at bounding box center [972, 13] width 32 height 10
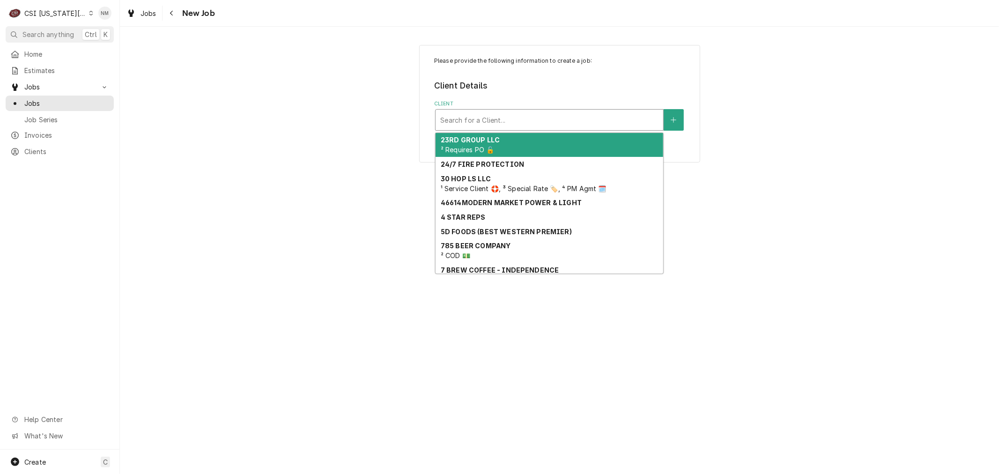
click at [483, 118] on div "Client" at bounding box center [549, 119] width 218 height 17
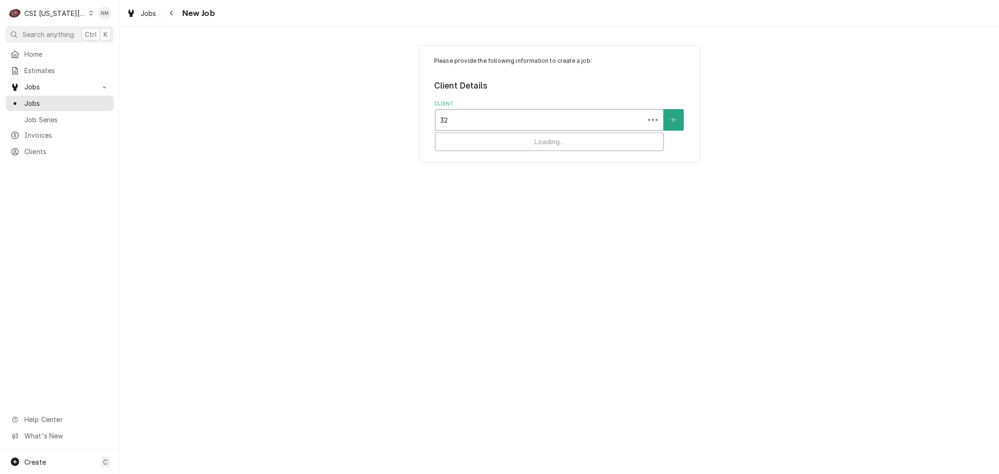
type input "3"
type input "sonic 2406"
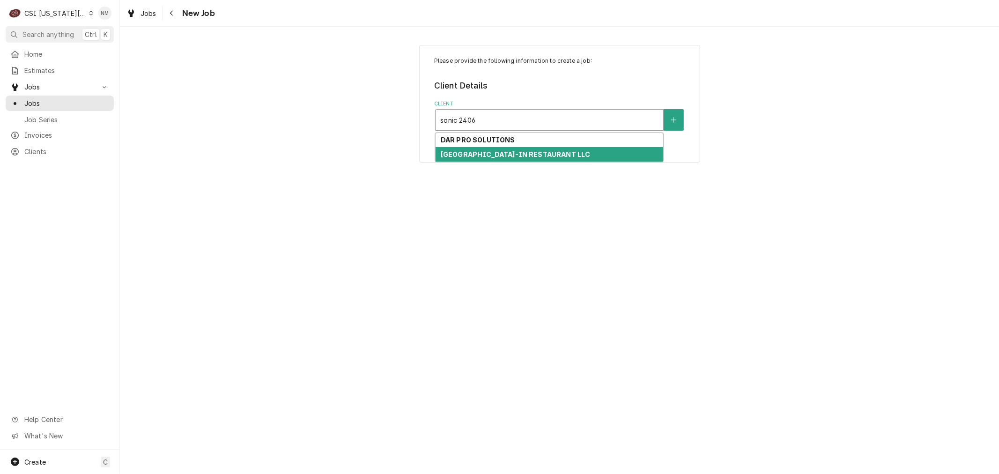
click at [502, 153] on strong "LAWRENCE KS DRIVE-IN RESTAURANT LLC" at bounding box center [516, 154] width 150 height 8
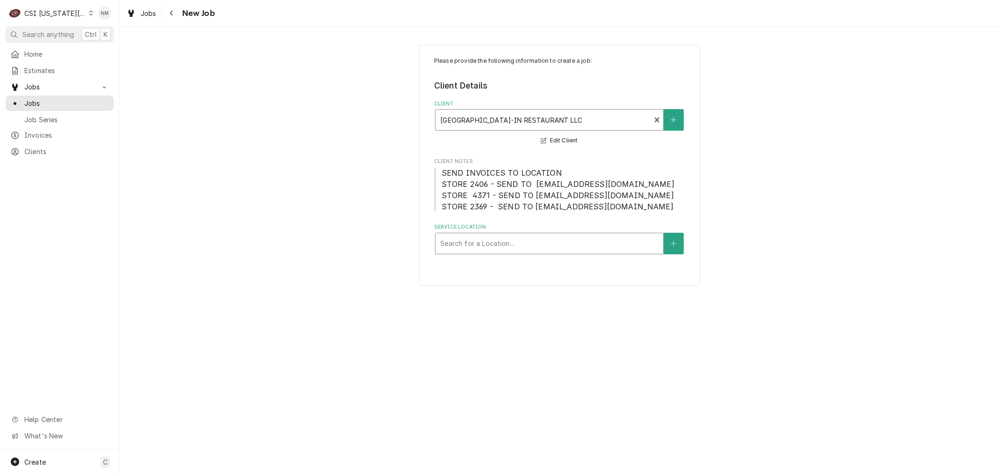
click at [548, 246] on div "Service Location" at bounding box center [549, 243] width 218 height 17
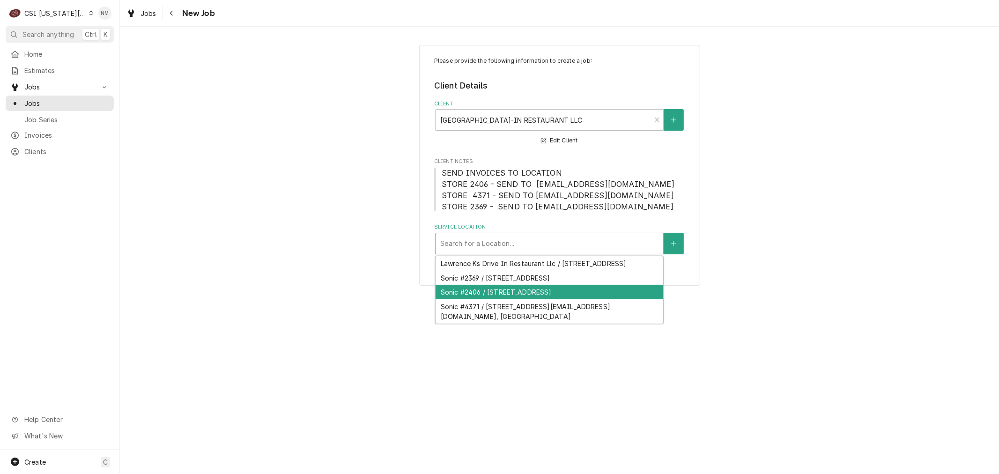
click at [548, 297] on div "Sonic #2406 / 3201 W 6Th St, Lawrence, KS 66049" at bounding box center [549, 292] width 228 height 15
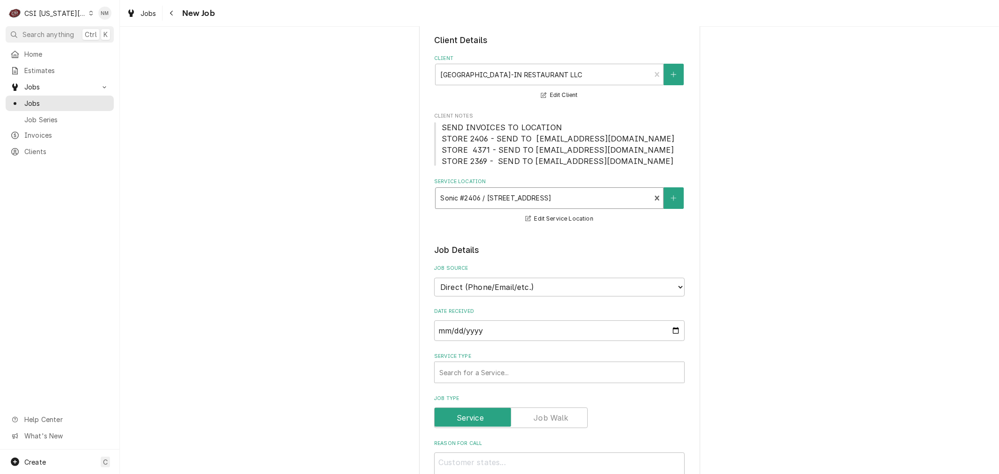
scroll to position [104, 0]
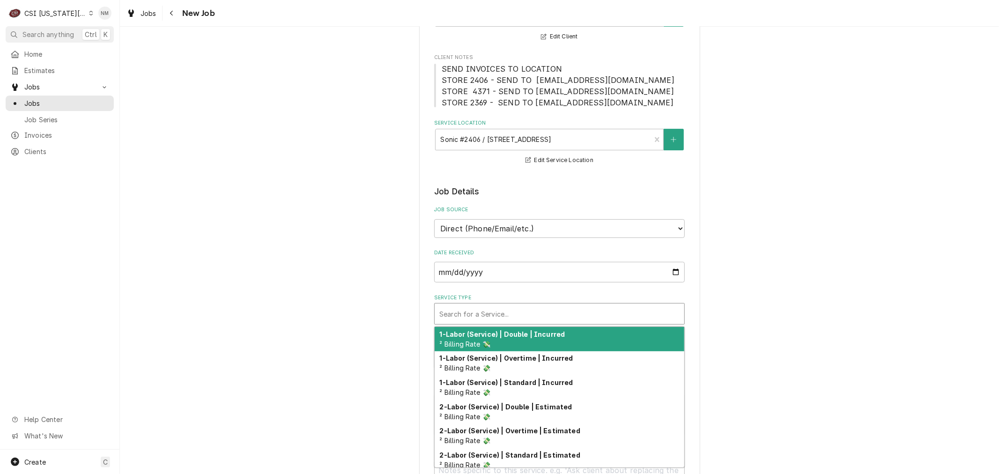
click at [596, 311] on div "Service Type" at bounding box center [559, 313] width 240 height 17
type textarea "x"
type input "s"
type textarea "x"
type input "se"
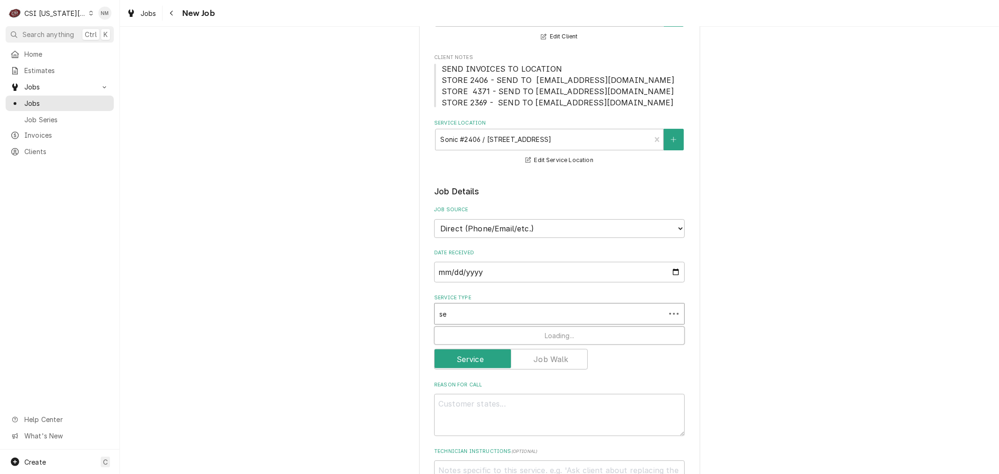
type textarea "x"
type input "ser"
type textarea "x"
type input "serv"
type textarea "x"
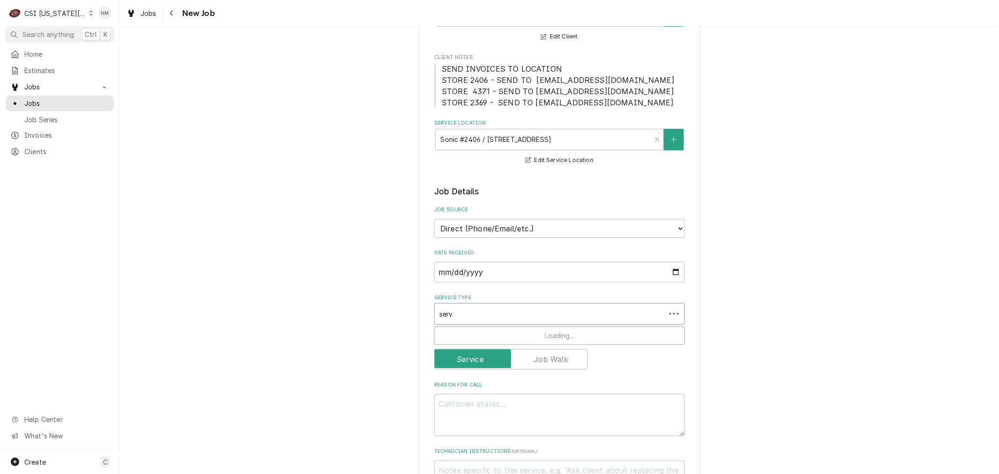
type input "servi"
type textarea "x"
type input "servic"
type textarea "x"
type input "service"
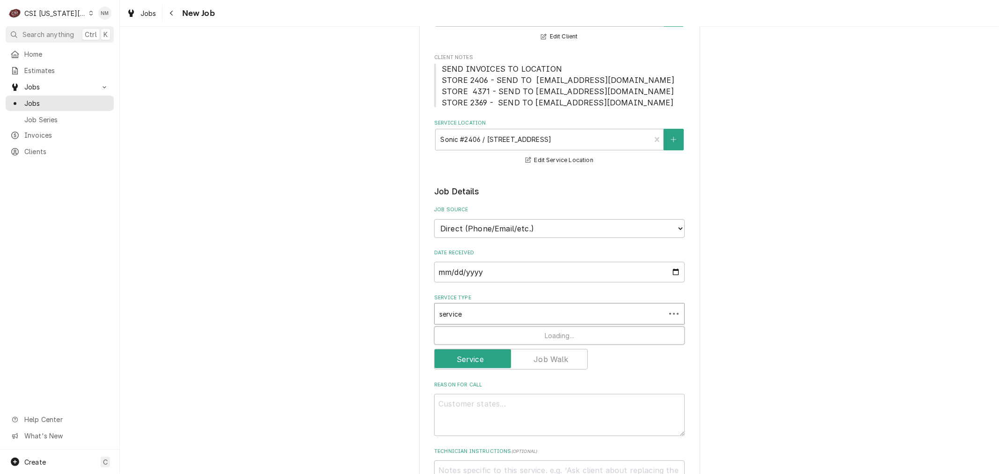
type textarea "x"
type input "service"
type textarea "x"
type input "service c"
type textarea "x"
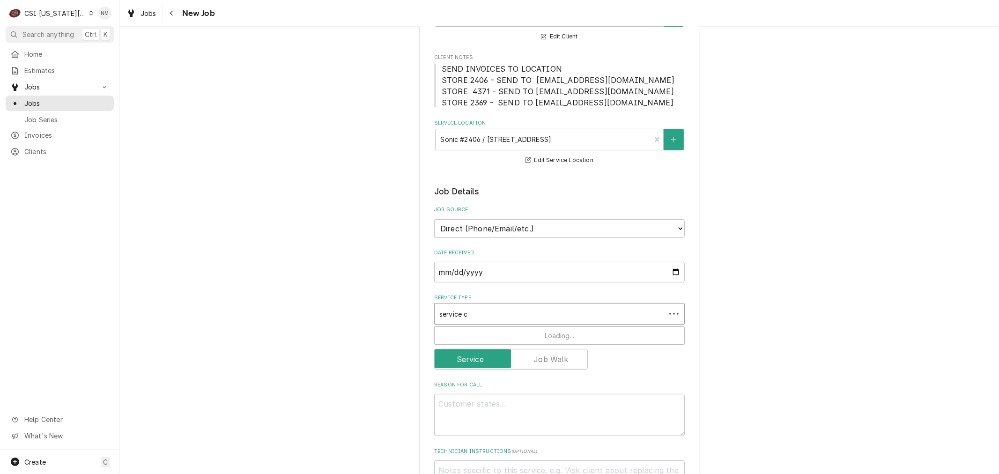
type input "service ca"
type textarea "x"
type input "service cal"
type textarea "x"
type input "service call"
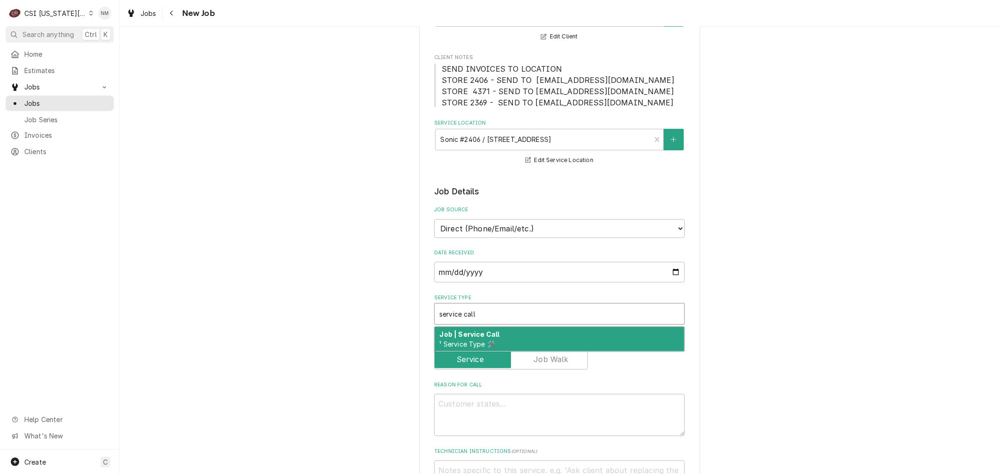
click at [592, 330] on div "Job | Service Call ¹ Service Type 🛠️" at bounding box center [560, 339] width 250 height 24
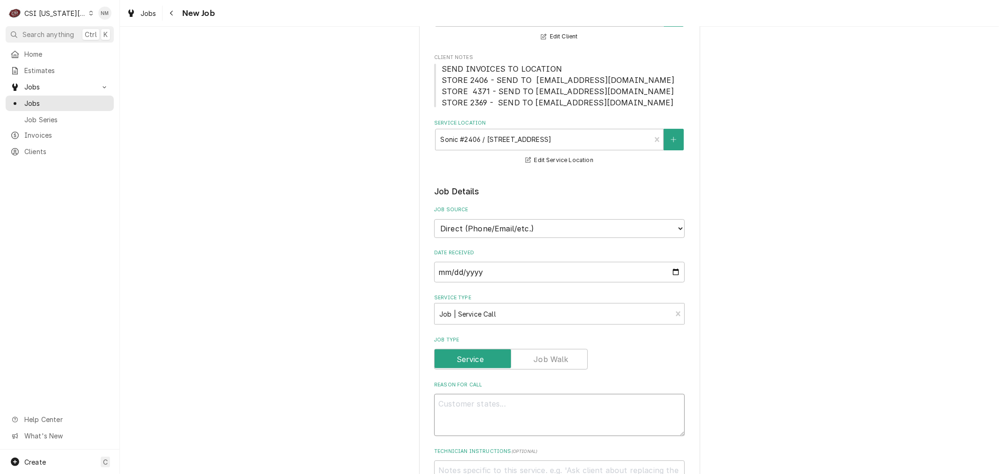
click at [582, 416] on textarea "Reason For Call" at bounding box center [559, 415] width 251 height 42
type textarea "x"
type textarea "L"
type textarea "x"
type textarea "Le"
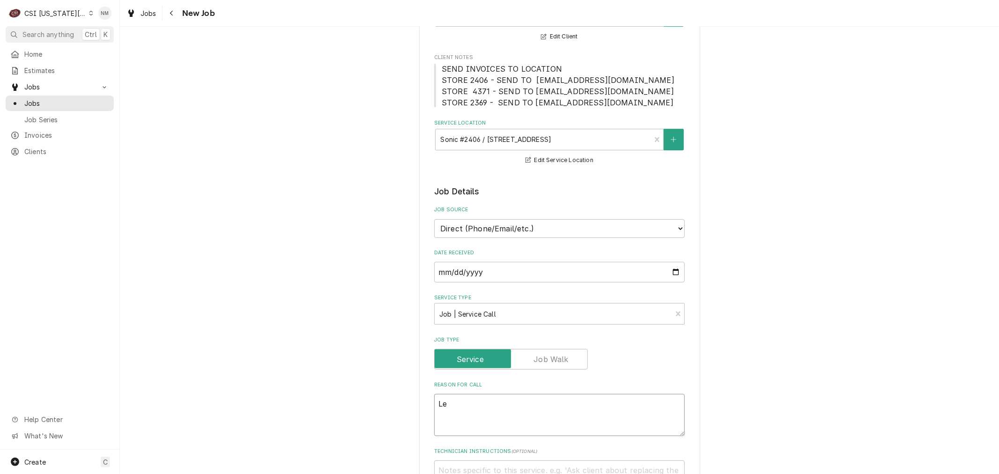
type textarea "x"
type textarea "Lef"
type textarea "x"
type textarea "Left"
type textarea "x"
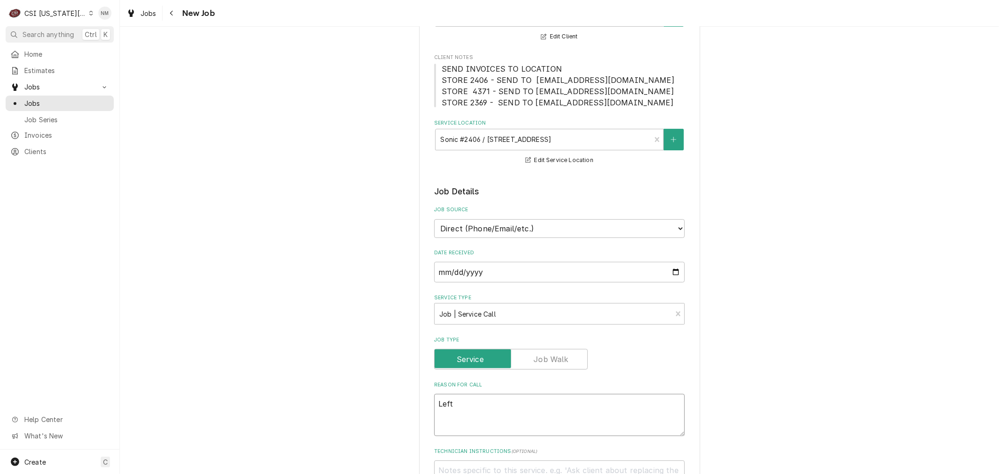
type textarea "Left"
type textarea "x"
type textarea "Left s"
type textarea "x"
type textarea "Left si"
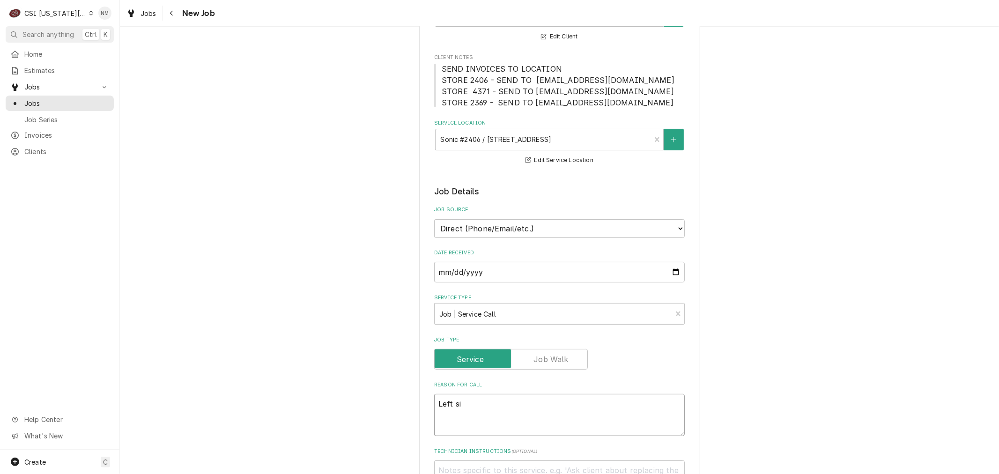
type textarea "x"
type textarea "Left sid"
type textarea "x"
type textarea "Left side"
type textarea "x"
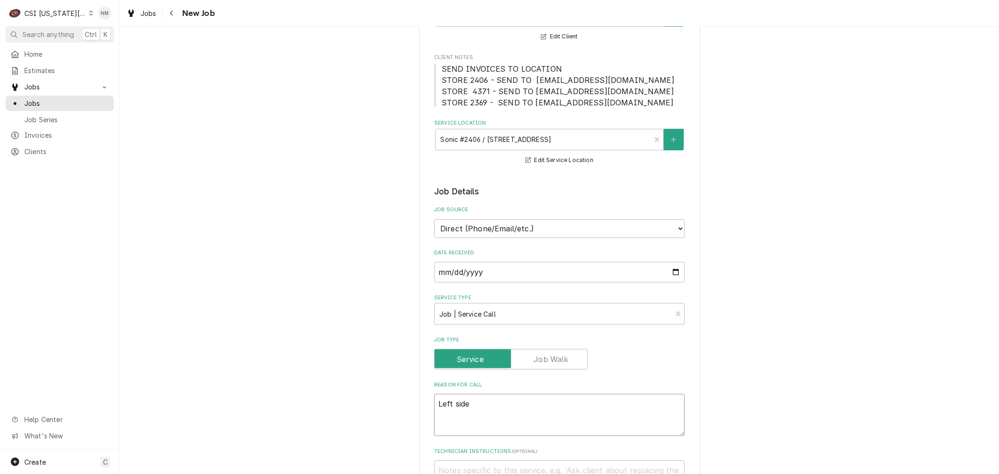
type textarea "Left side"
type textarea "x"
type textarea "Left side o"
type textarea "x"
type textarea "Left side of"
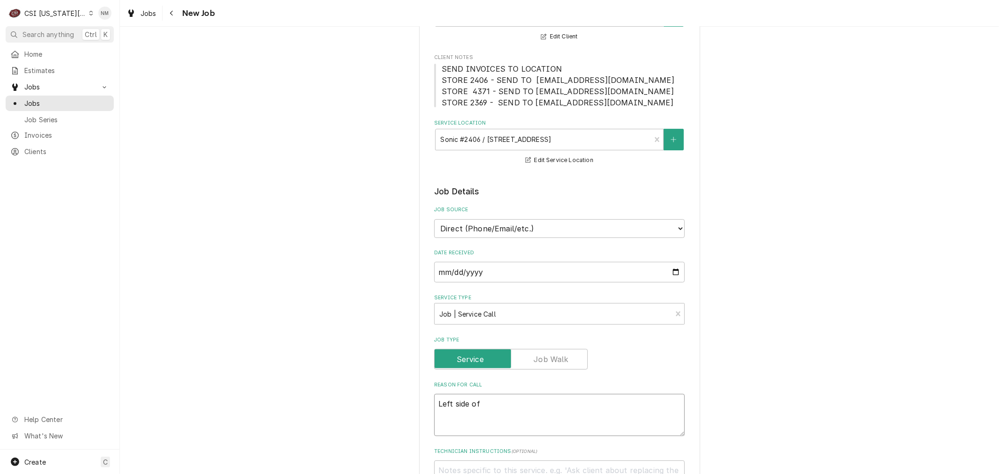
type textarea "x"
type textarea "Left side of"
type textarea "x"
type textarea "Left side of t"
type textarea "x"
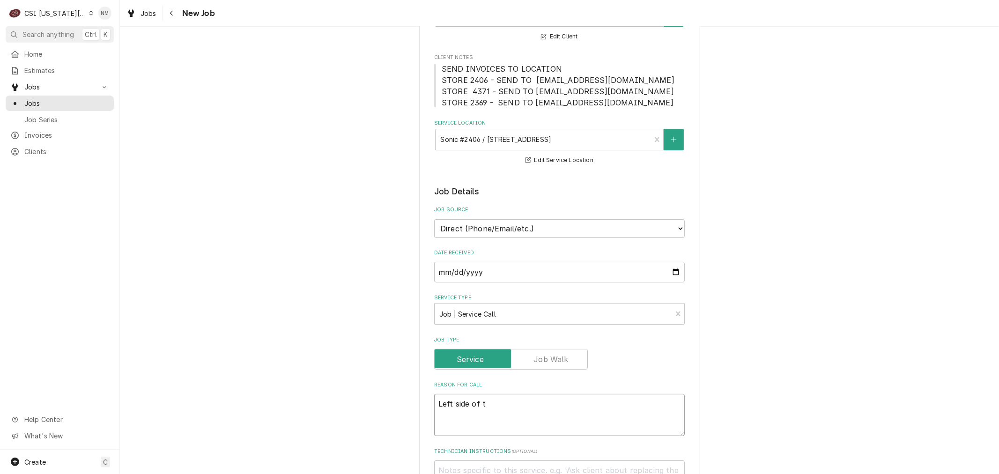
type textarea "Left side of th"
type textarea "x"
type textarea "Left side of the"
type textarea "x"
type textarea "Left side of the"
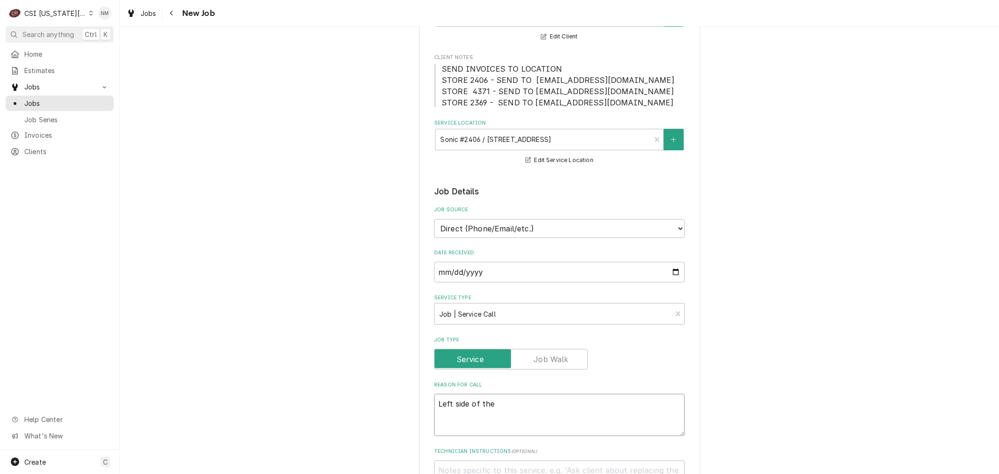
type textarea "x"
type textarea "Left side of the g"
type textarea "x"
type textarea "Left side of the gr"
type textarea "x"
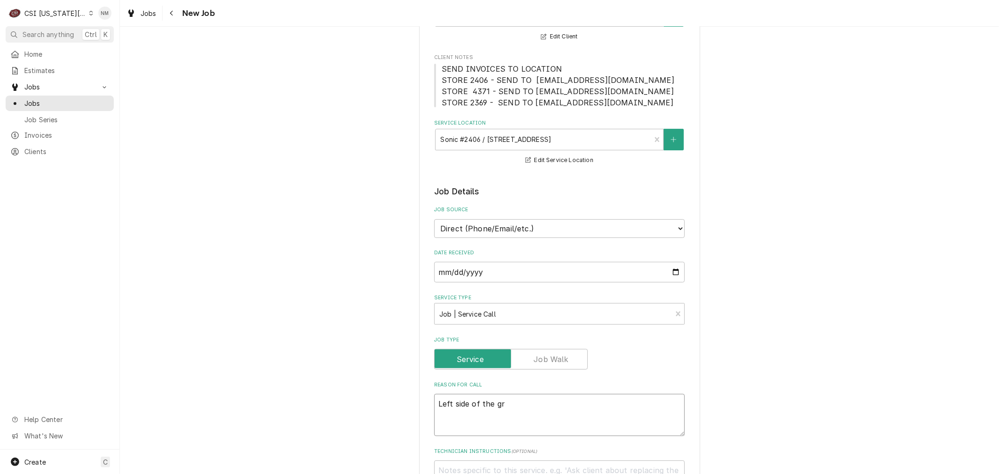
type textarea "Left side of the gri"
type textarea "x"
type textarea "Left side of the gril"
type textarea "x"
type textarea "Left side of the grill"
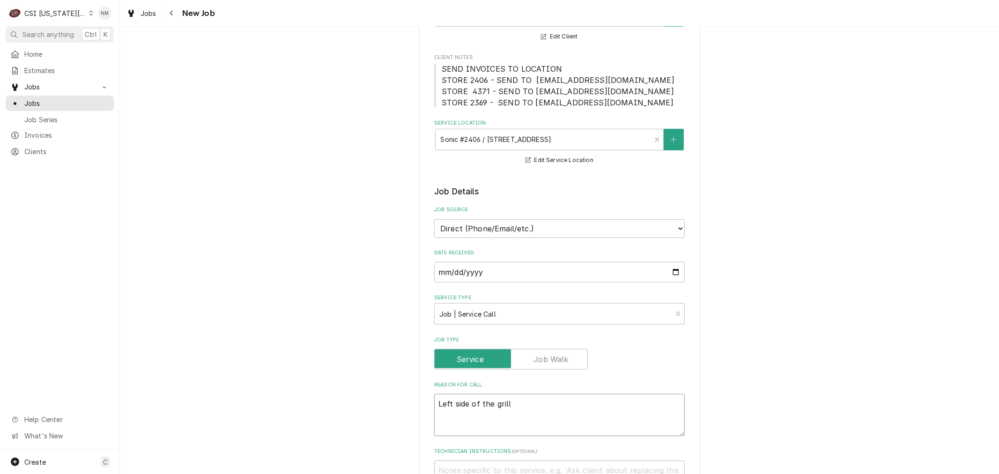
type textarea "x"
type textarea "Left side of the grill"
type textarea "x"
type textarea "Left side of the grill w"
type textarea "x"
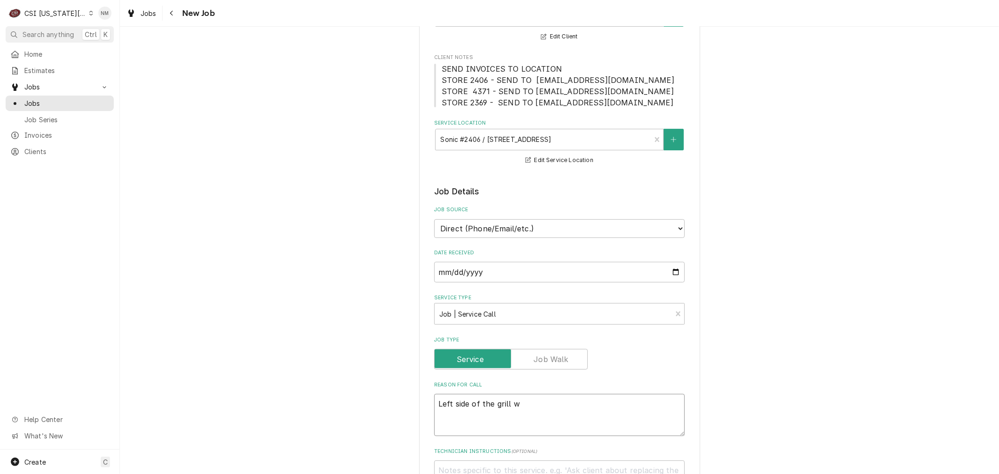
type textarea "Left side of the grill wi"
type textarea "x"
type textarea "Left side of the grill wil"
type textarea "x"
type textarea "Left side of the grill will"
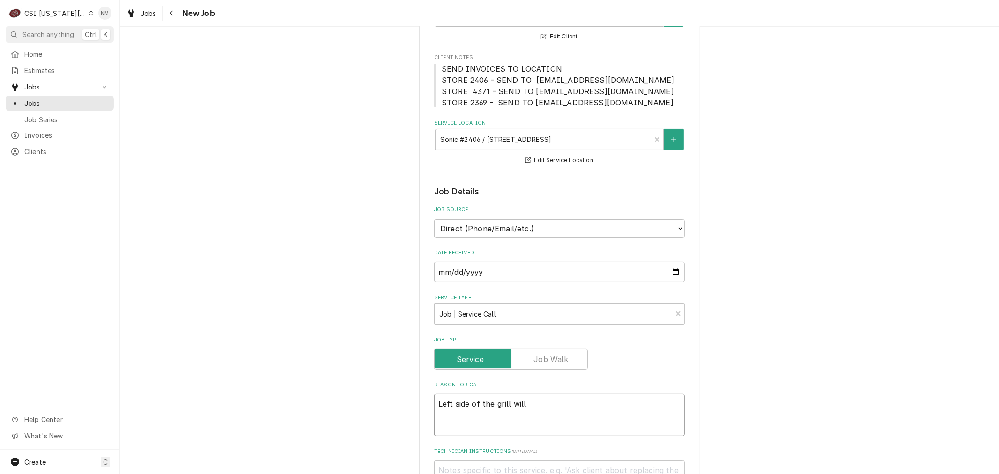
type textarea "x"
type textarea "Left side of the grill will"
type textarea "x"
type textarea "Left side of the grill will n"
type textarea "x"
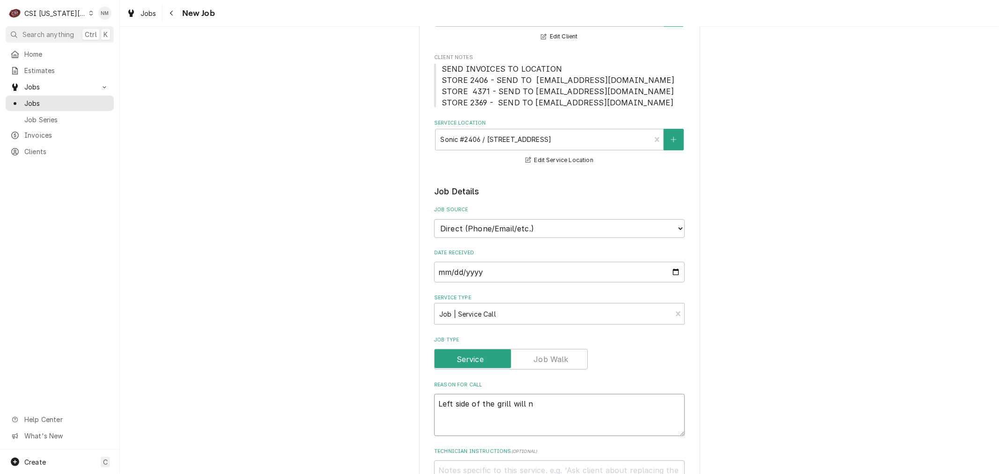
type textarea "Left side of the grill will no"
type textarea "x"
type textarea "Left side of the grill will not"
type textarea "x"
type textarea "Left side of the grill will not"
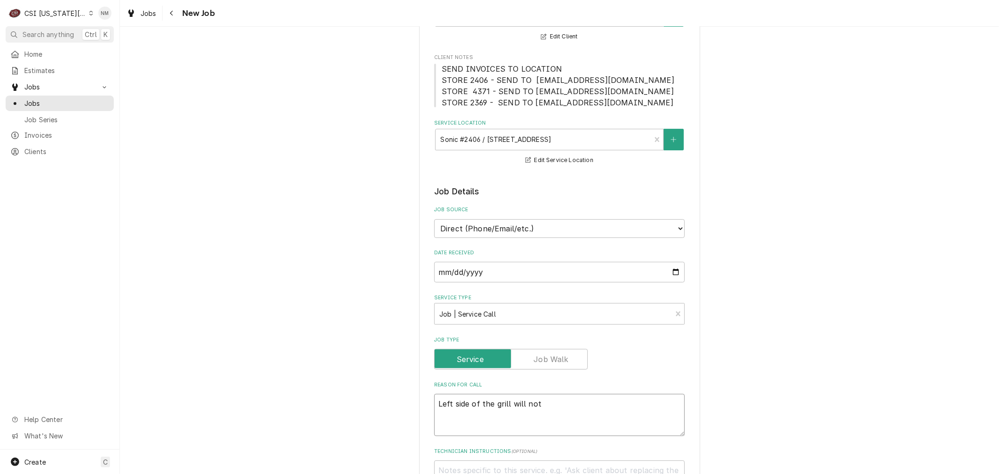
type textarea "x"
type textarea "Left side of the grill will not h"
type textarea "x"
type textarea "Left side of the grill will not he"
type textarea "x"
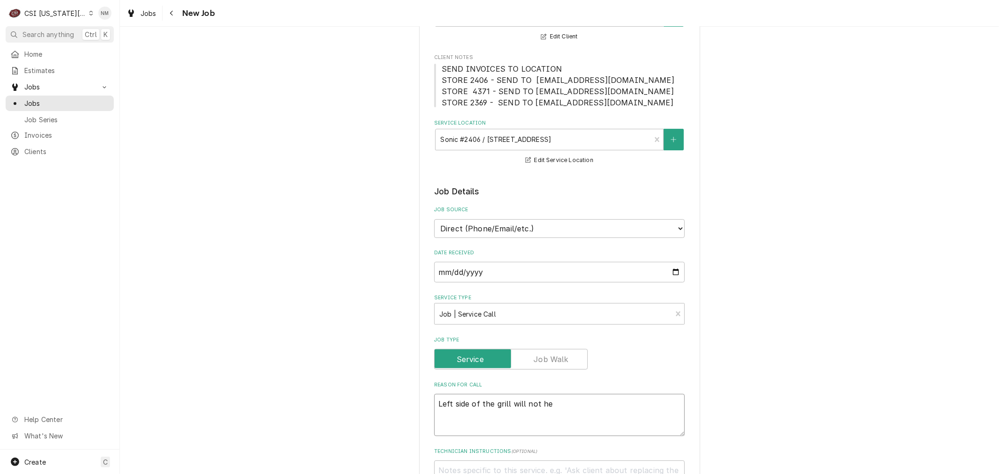
type textarea "Left side of the grill will not hea"
type textarea "x"
type textarea "Left side of the grill will not heat"
type textarea "x"
type textarea "Left side of the grill will not heat"
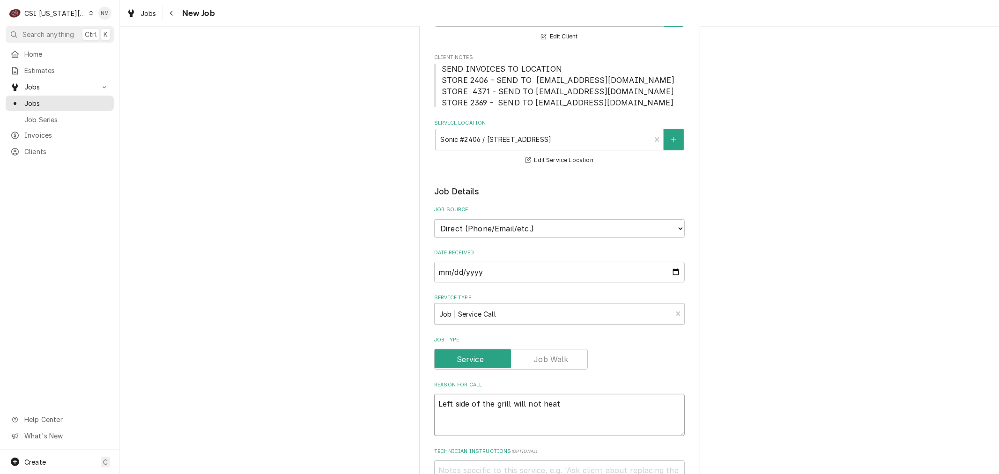
type textarea "x"
type textarea "Left side of the grill will not heat u"
type textarea "x"
type textarea "Left side of the grill will not heat up"
type textarea "x"
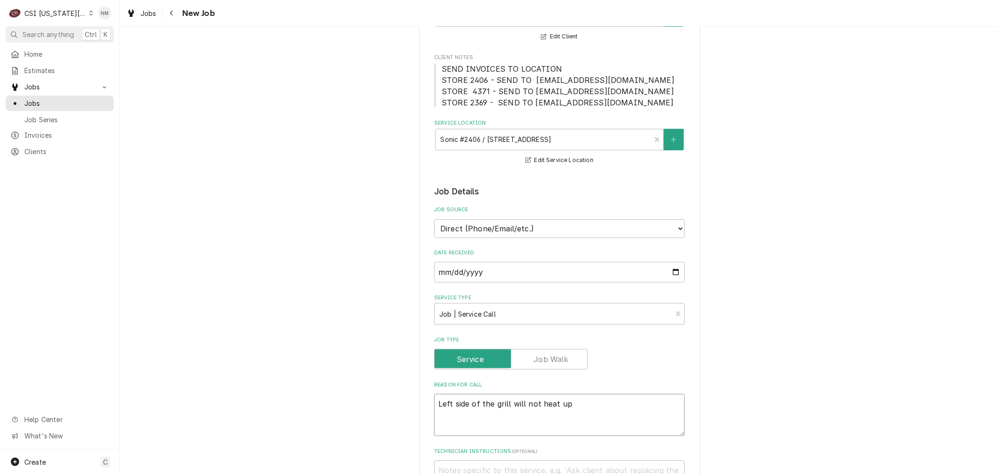
type textarea "Left side of the grill will not heat up."
type textarea "x"
type textarea "Left side of the grill will not heat up."
type textarea "x"
type textarea "Left side of the grill will not heat up."
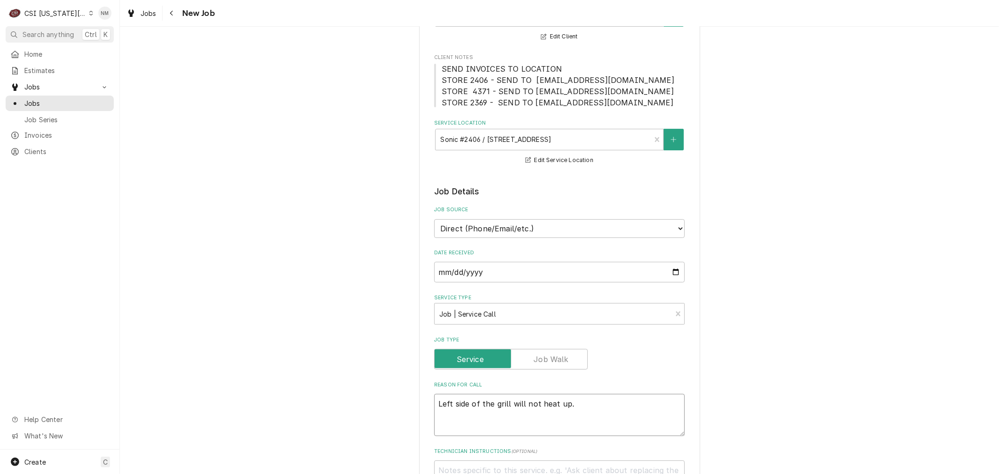
type textarea "x"
type textarea "Left side of the grill will not heat up. U"
type textarea "x"
type textarea "Left side of the grill will not heat up."
type textarea "x"
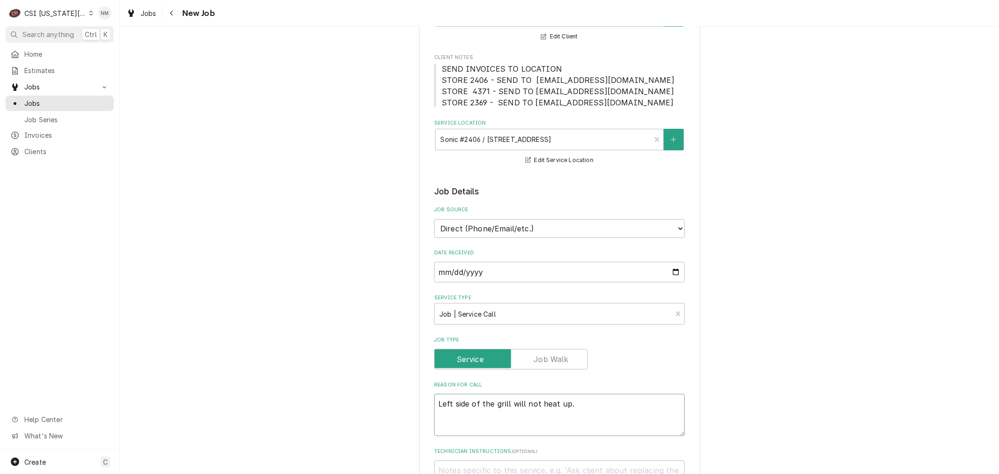
type textarea "Left side of the grill will not heat up. T"
type textarea "x"
type textarea "Left side of the grill will not heat up. Th"
type textarea "x"
type textarea "Left side of the grill will not heat up. The"
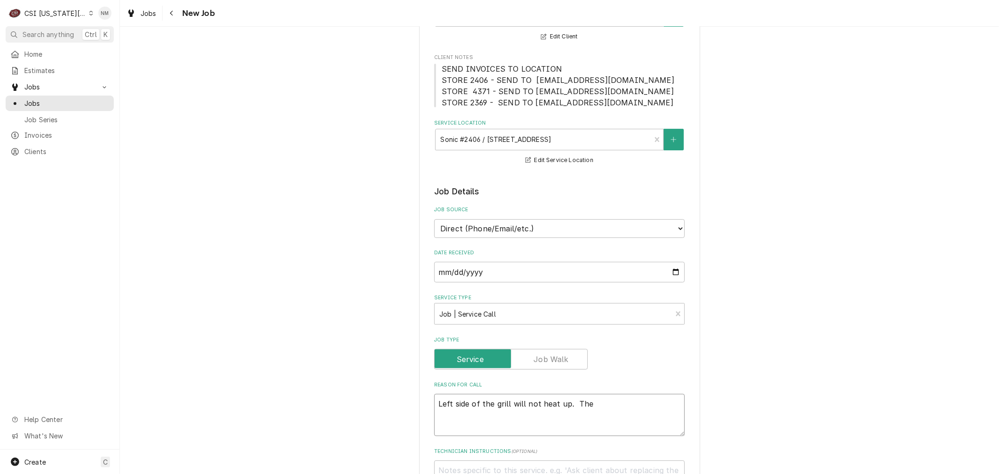
type textarea "x"
type textarea "Left side of the grill will not heat up. They"
type textarea "x"
type textarea "Left side of the grill will not heat up. They"
type textarea "x"
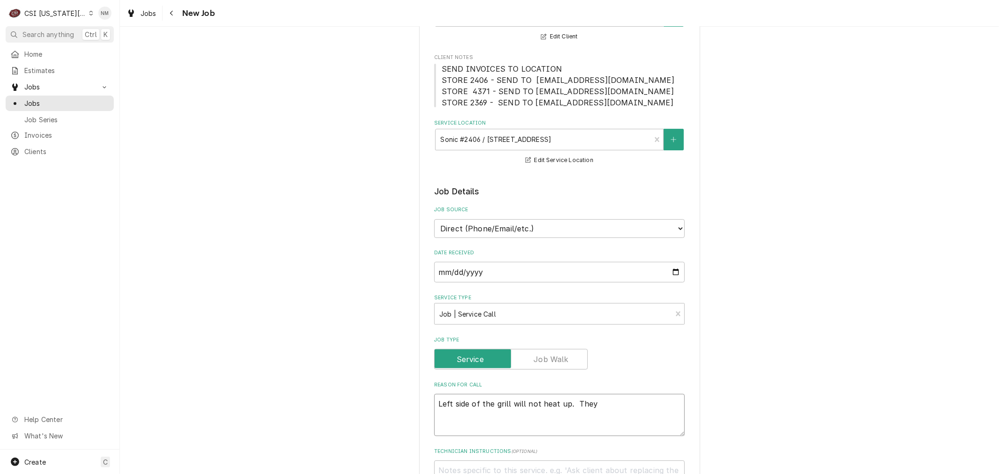
type textarea "Left side of the grill will not heat up. They h"
type textarea "x"
type textarea "Left side of the grill will not heat up. They ha"
type textarea "x"
type textarea "Left side of the grill will not heat up. They hav"
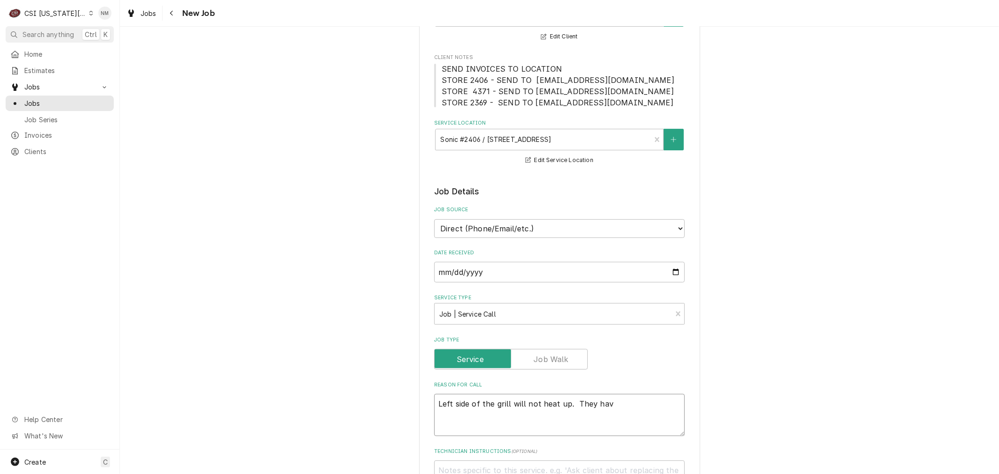
type textarea "x"
type textarea "Left side of the grill will not heat up. They have"
type textarea "x"
type textarea "Left side of the grill will not heat up. They have"
type textarea "x"
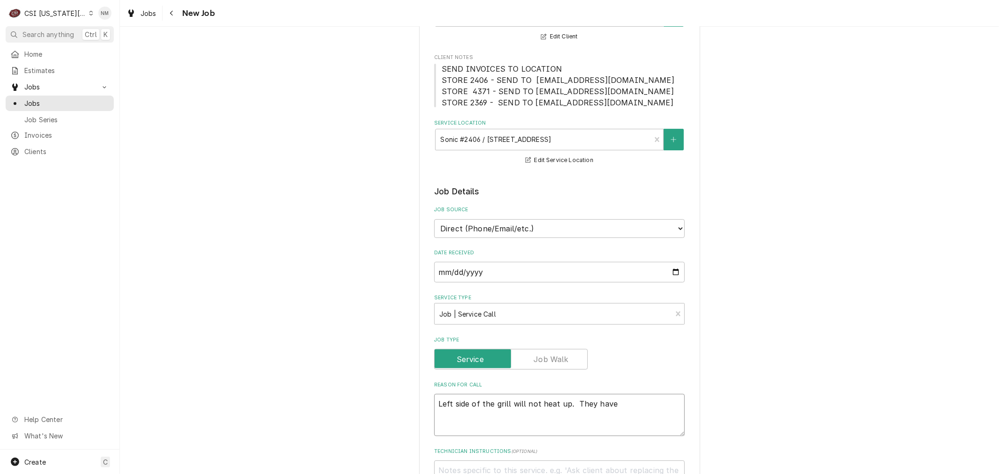
type textarea "Left side of the grill will not heat up. They have t"
type textarea "x"
type textarea "Left side of the grill will not heat up. They have to"
type textarea "x"
type textarea "Left side of the grill will not heat up. They have to"
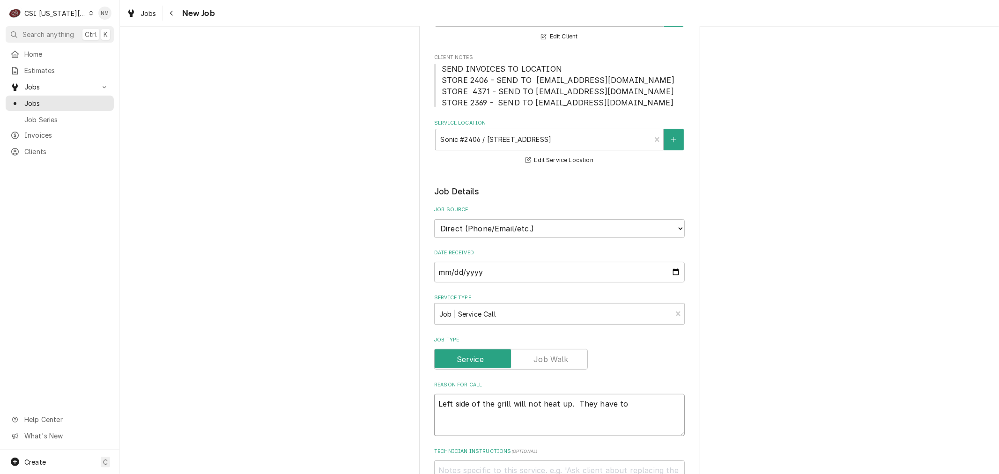
type textarea "x"
type textarea "Left side of the grill will not heat up. They have to f"
type textarea "x"
type textarea "Left side of the grill will not heat up. They have to fi"
type textarea "x"
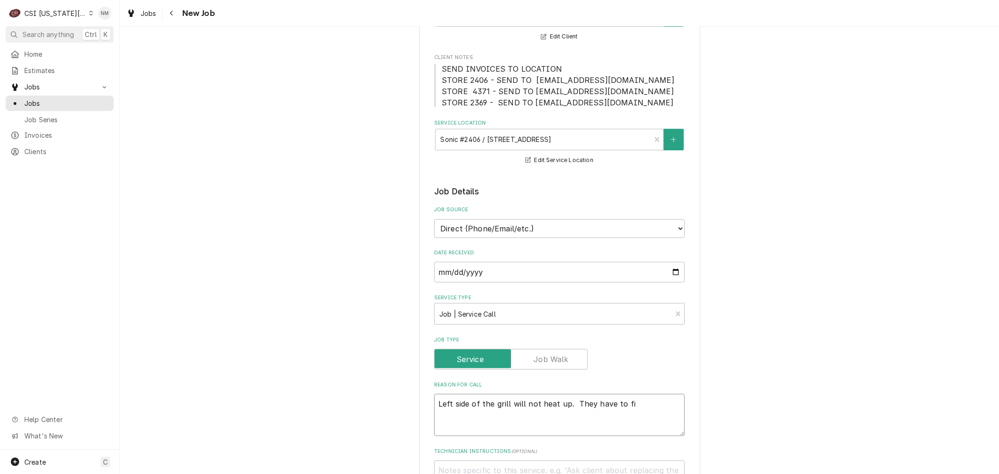
type textarea "Left side of the grill will not heat up. They have to fid"
type textarea "x"
type textarea "Left side of the grill will not heat up. They have to fidd"
type textarea "x"
type textarea "Left side of the grill will not heat up. They have to fiddl"
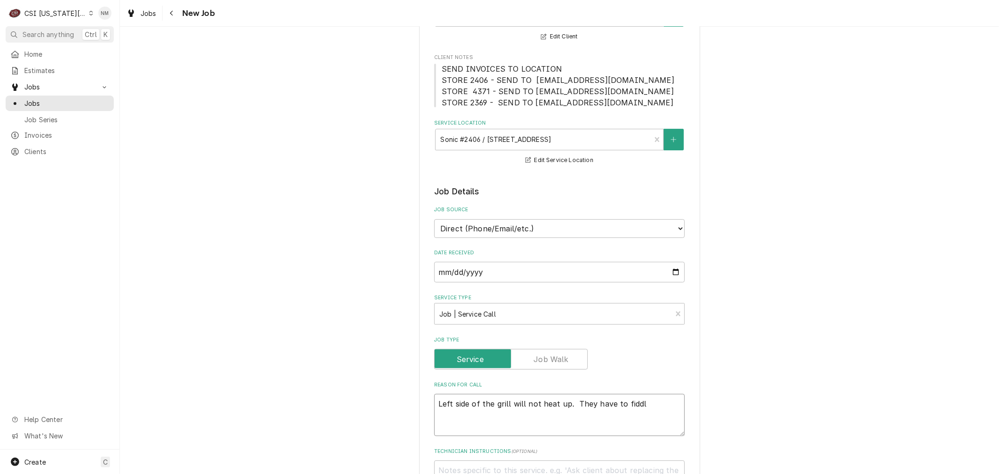
type textarea "x"
type textarea "Left side of the grill will not heat up. They have to fiddle"
type textarea "x"
type textarea "Left side of the grill will not heat up. They have to fiddle"
type textarea "x"
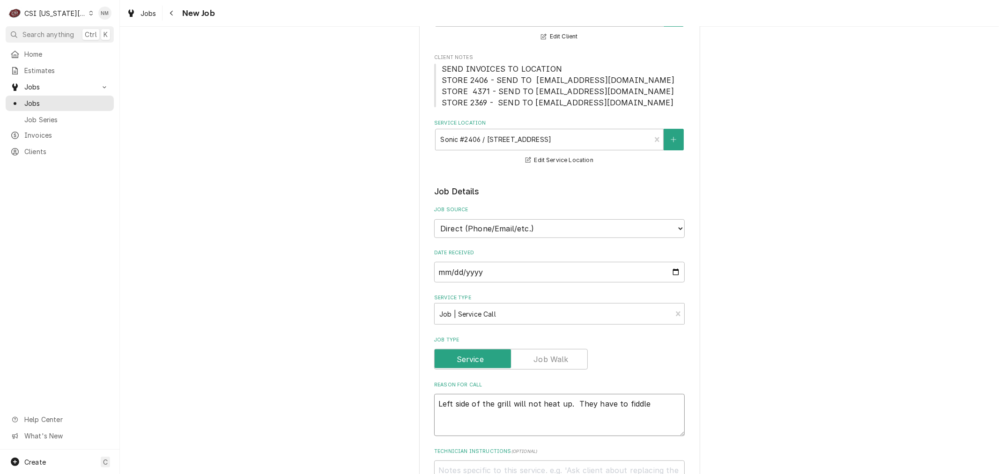
type textarea "Left side of the grill will not heat up. They have to fiddle w"
type textarea "x"
type textarea "Left side of the grill will not heat up. They have to fiddle wi"
type textarea "x"
type textarea "Left side of the grill will not heat up. They have to fiddle wit"
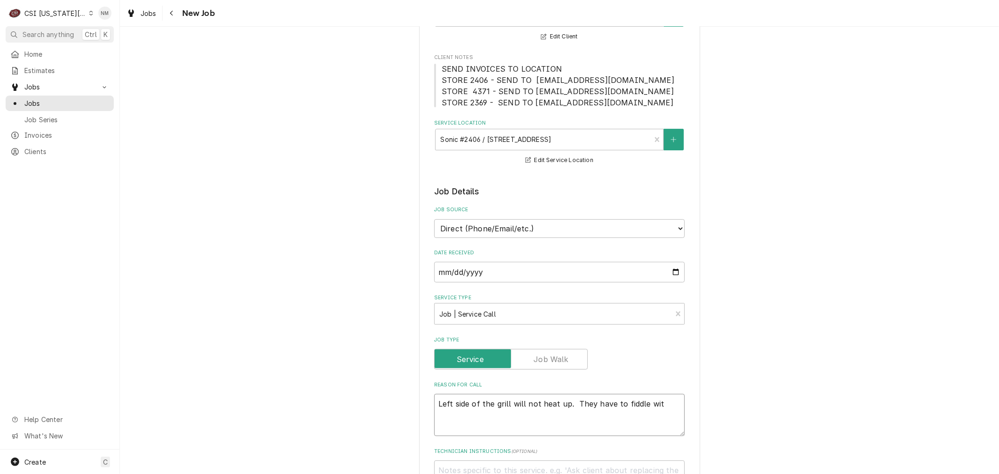
type textarea "x"
type textarea "Left side of the grill will not heat up. They have to fiddle with"
type textarea "x"
type textarea "Left side of the grill will not heat up. They have to fiddle with"
type textarea "x"
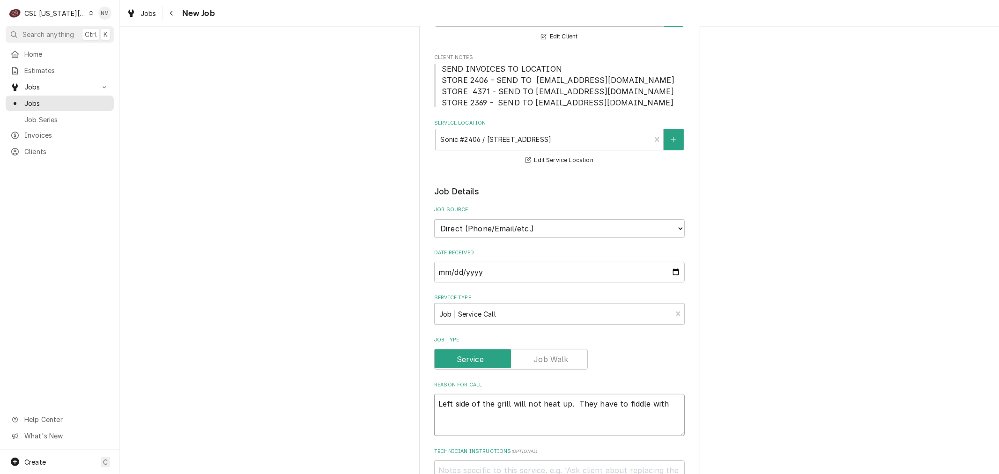
type textarea "Left side of the grill will not heat up. They have to fiddle with t"
type textarea "x"
type textarea "Left side of the grill will not heat up. They have to fiddle with th"
type textarea "x"
type textarea "Left side of the grill will not heat up. They have to fiddle with the"
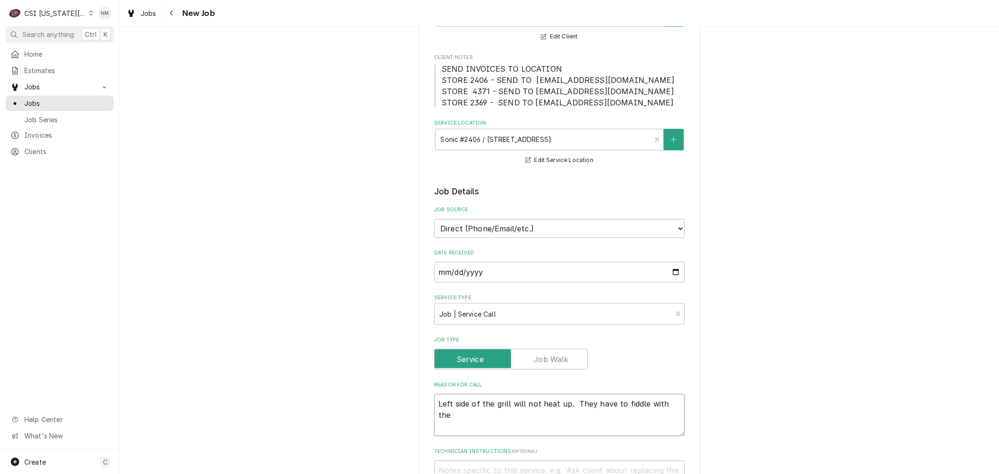
type textarea "x"
type textarea "Left side of the grill will not heat up. They have to fiddle with the"
type textarea "x"
type textarea "Left side of the grill will not heat up. They have to fiddle with the s"
type textarea "x"
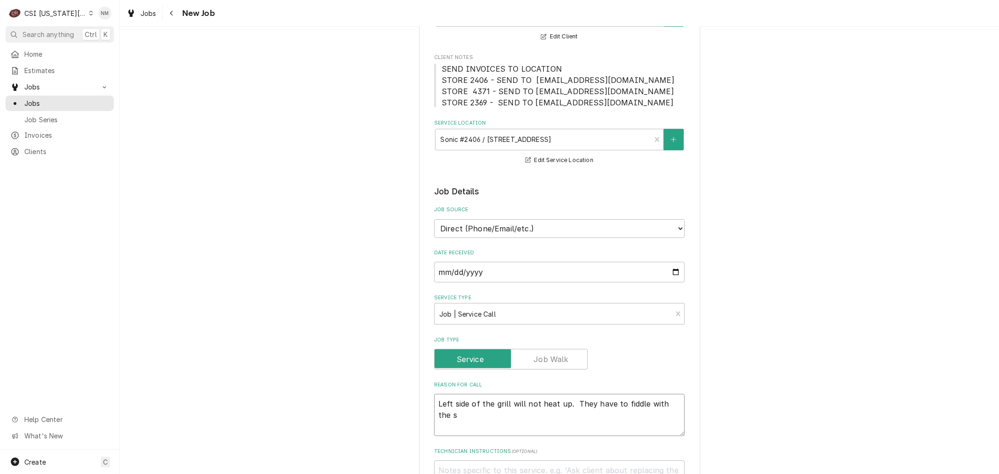
type textarea "Left side of the grill will not heat up. They have to fiddle with the sw"
type textarea "x"
type textarea "Left side of the grill will not heat up. They have to fiddle with the swi"
type textarea "x"
type textarea "Left side of the grill will not heat up. They have to fiddle with the swit"
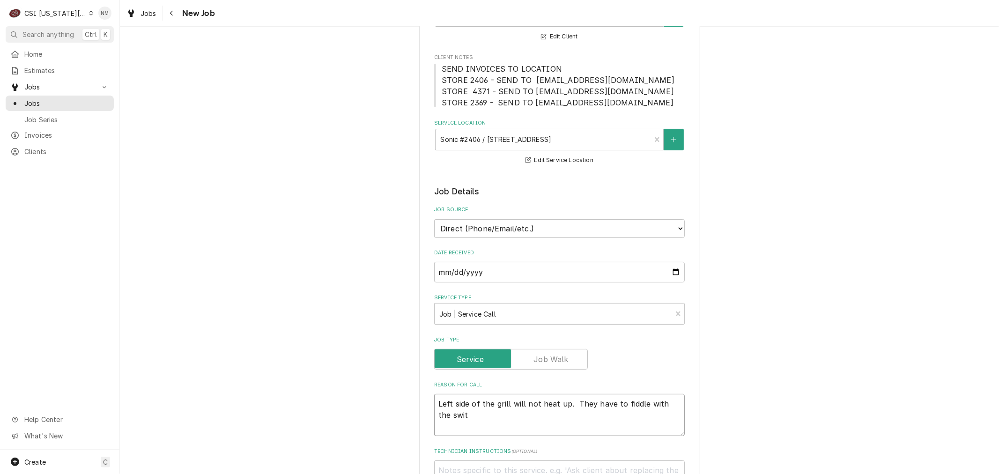
type textarea "x"
type textarea "Left side of the grill will not heat up. They have to fiddle with the swith"
type textarea "x"
type textarea "Left side of the grill will not heat up. They have to fiddle with the swithc"
type textarea "x"
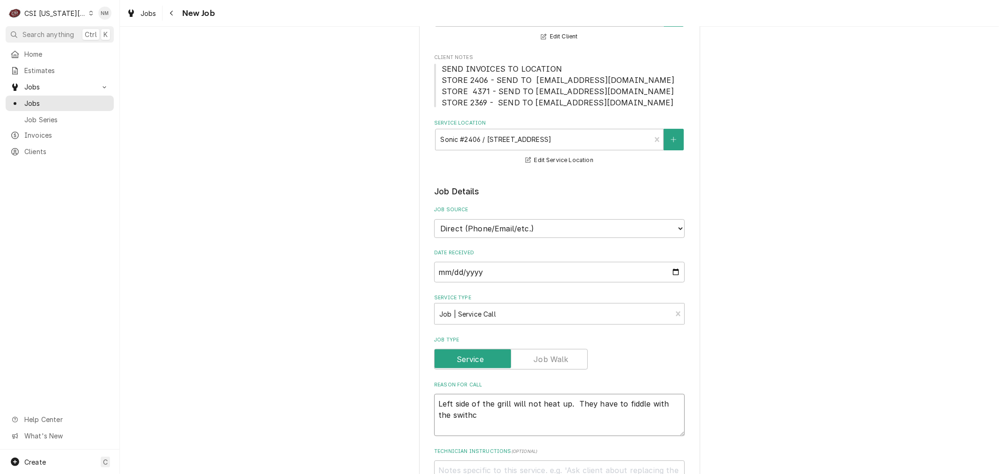
type textarea "Left side of the grill will not heat up. They have to fiddle with the swith"
type textarea "x"
type textarea "Left side of the grill will not heat up. They have to fiddle with the swit"
type textarea "x"
type textarea "Left side of the grill will not heat up. They have to fiddle with the switc"
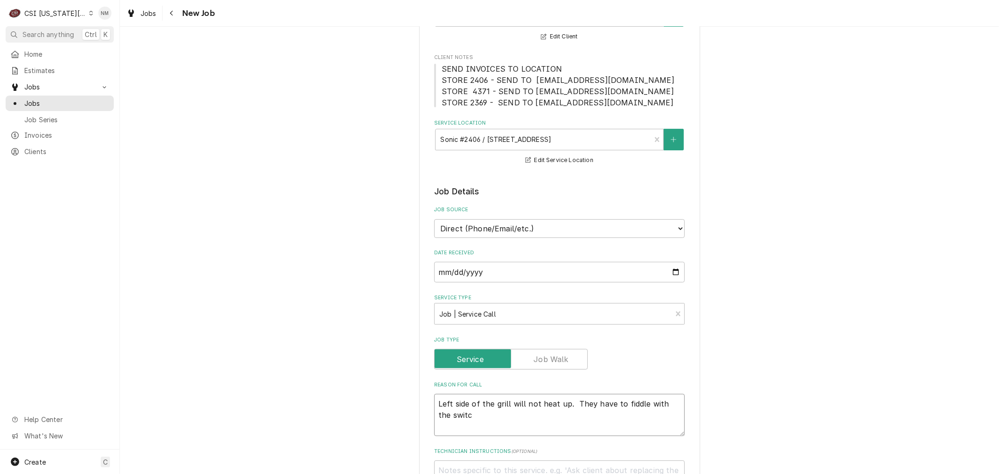
type textarea "x"
type textarea "Left side of the grill will not heat up. They have to fiddle with the switch"
type textarea "x"
type textarea "Left side of the grill will not heat up. They have to fiddle with the switch"
type textarea "x"
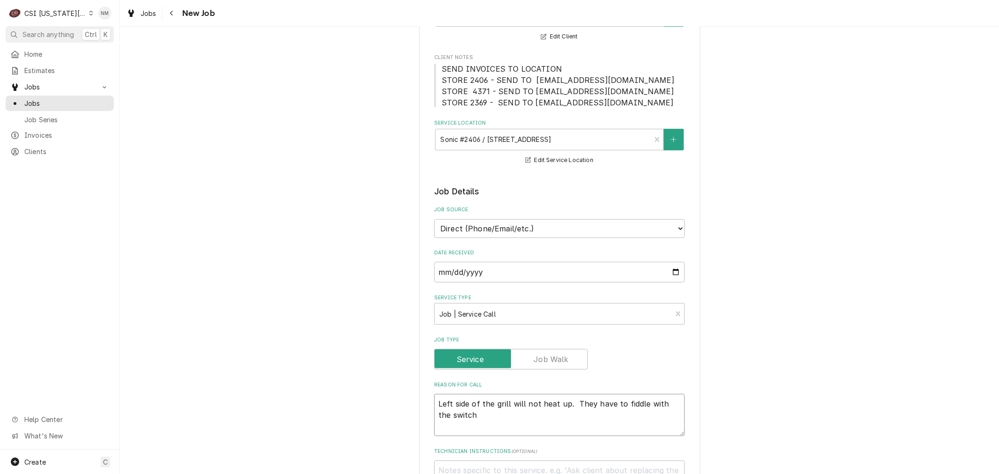
type textarea "Left side of the grill will not heat up. They have to fiddle with the switch t"
type textarea "x"
type textarea "Left side of the grill will not heat up. They have to fiddle with the switch to"
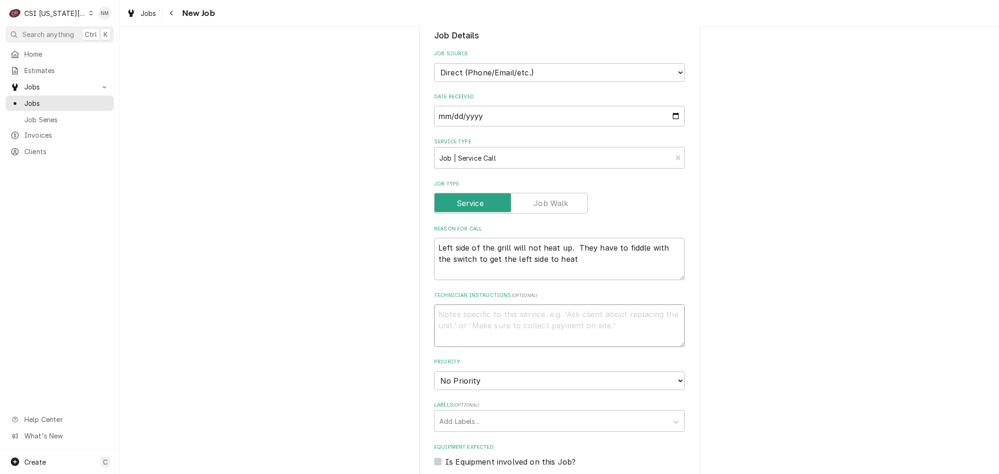
click at [589, 308] on textarea "Technician Instructions ( optional )" at bounding box center [559, 325] width 251 height 42
click at [567, 380] on select "No Priority Urgent High Medium Low" at bounding box center [559, 380] width 251 height 19
click at [434, 371] on select "No Priority Urgent High Medium Low" at bounding box center [559, 380] width 251 height 19
click at [495, 418] on div "Labels" at bounding box center [550, 421] width 223 height 17
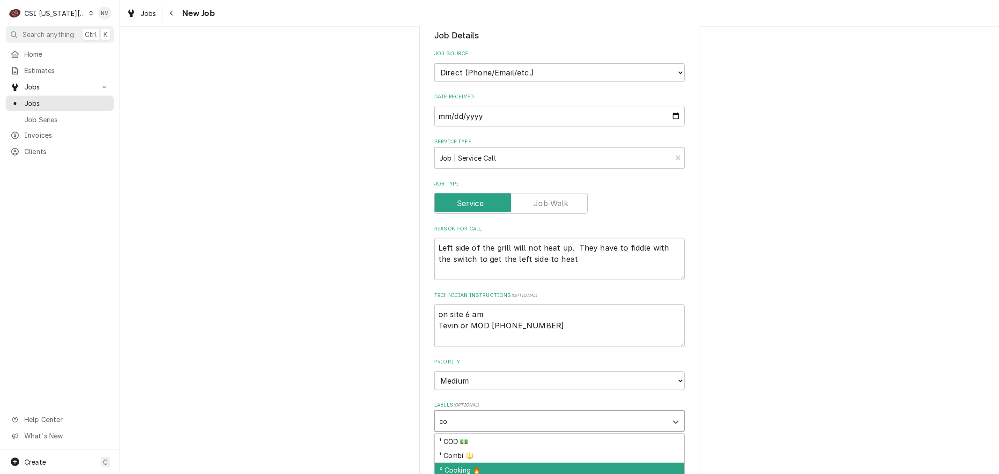
click at [489, 466] on div "² Cooking 🔥" at bounding box center [560, 470] width 250 height 15
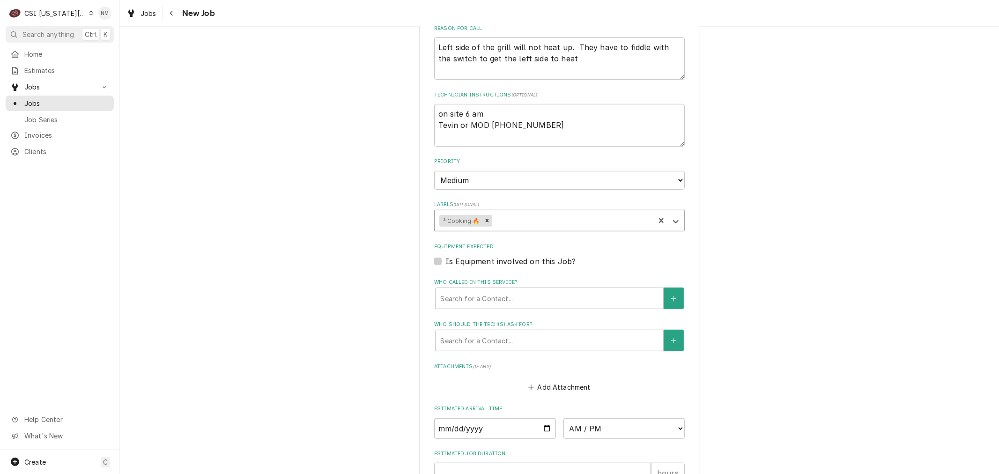
scroll to position [468, 0]
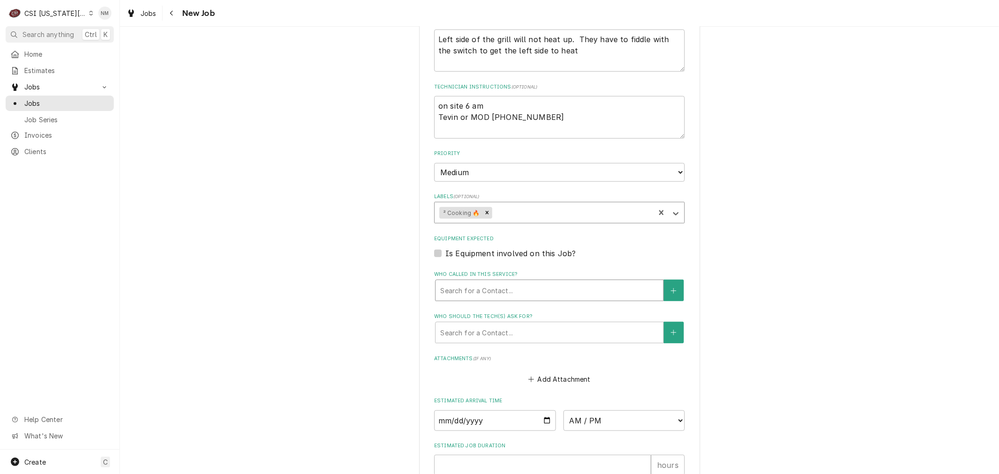
click at [488, 289] on div "Who called in this service?" at bounding box center [549, 290] width 218 height 17
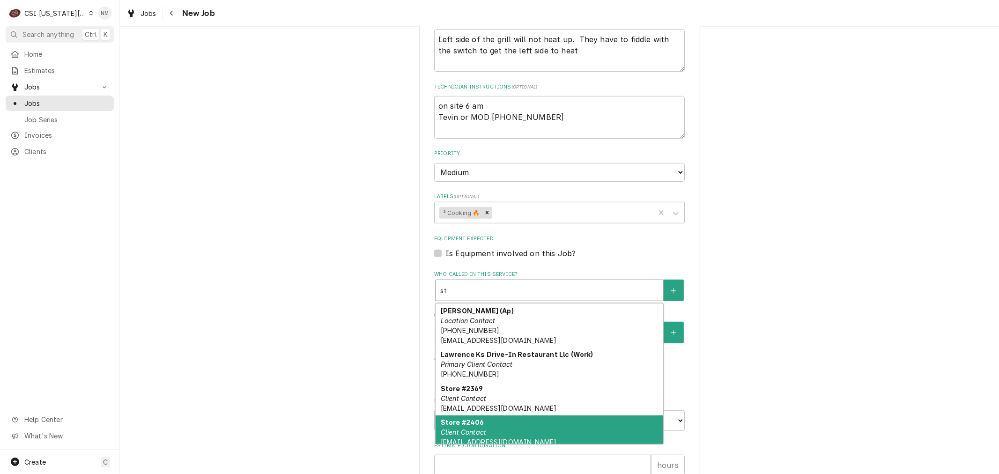
scroll to position [39, 0]
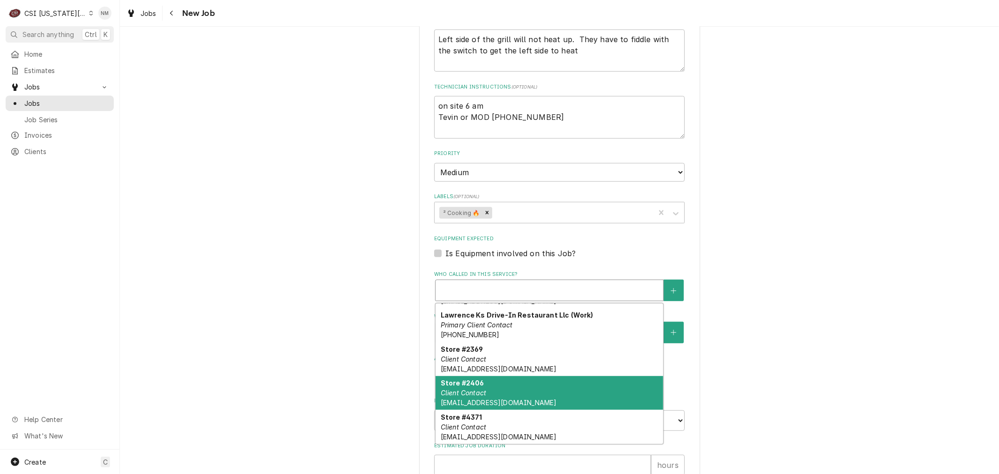
click at [799, 343] on div "Please provide the following information to create a job: Client Details Client…" at bounding box center [559, 83] width 879 height 1030
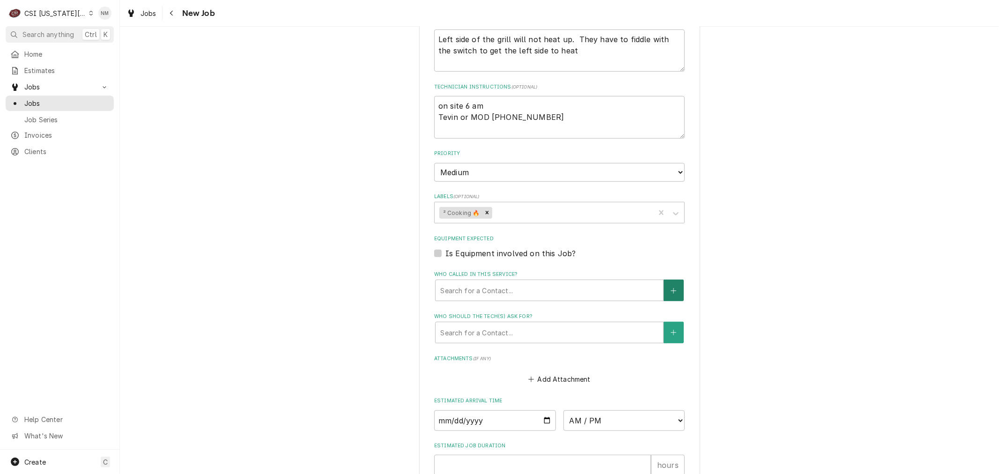
click at [671, 288] on icon "Create New Contact" at bounding box center [674, 291] width 6 height 7
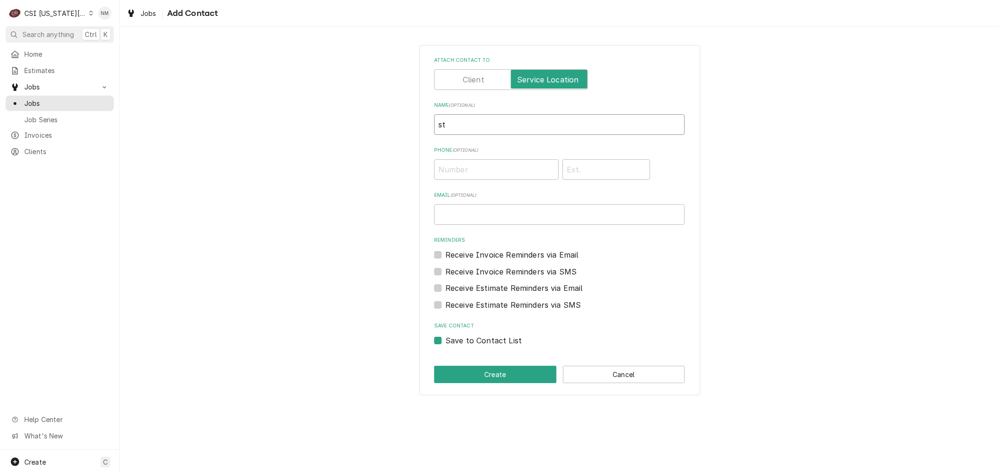
drag, startPoint x: 460, startPoint y: 120, endPoint x: 413, endPoint y: 121, distance: 47.3
click at [413, 121] on div "Attach contact to Name ( optional ) st Phone ( optional ) Email ( optional ) Re…" at bounding box center [559, 220] width 879 height 367
click at [518, 368] on button "Create" at bounding box center [495, 374] width 122 height 17
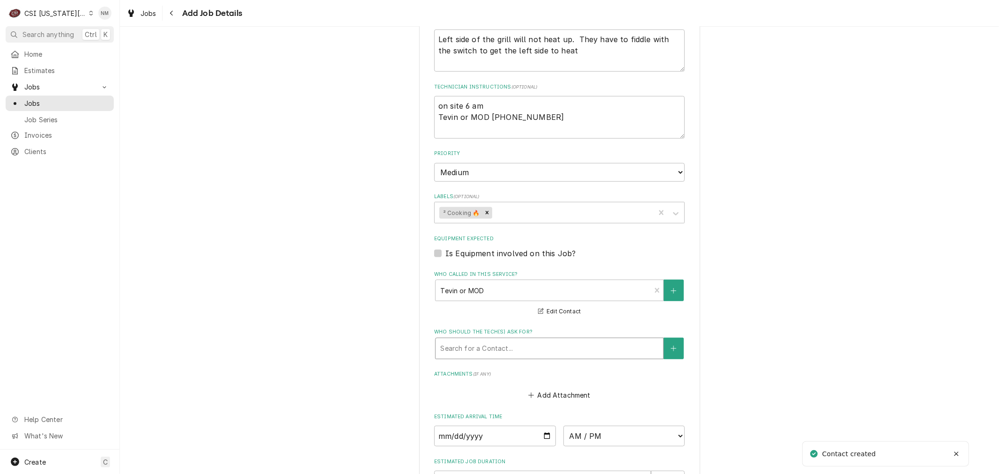
click at [443, 344] on div "Who should the tech(s) ask for?" at bounding box center [549, 348] width 218 height 17
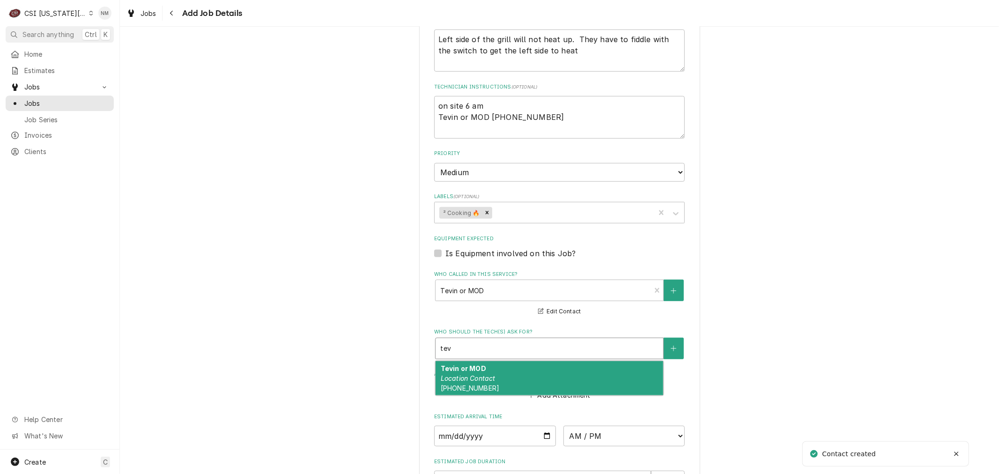
click at [479, 370] on div "Tevin or MOD Location Contact (785) 917-6632" at bounding box center [549, 378] width 228 height 34
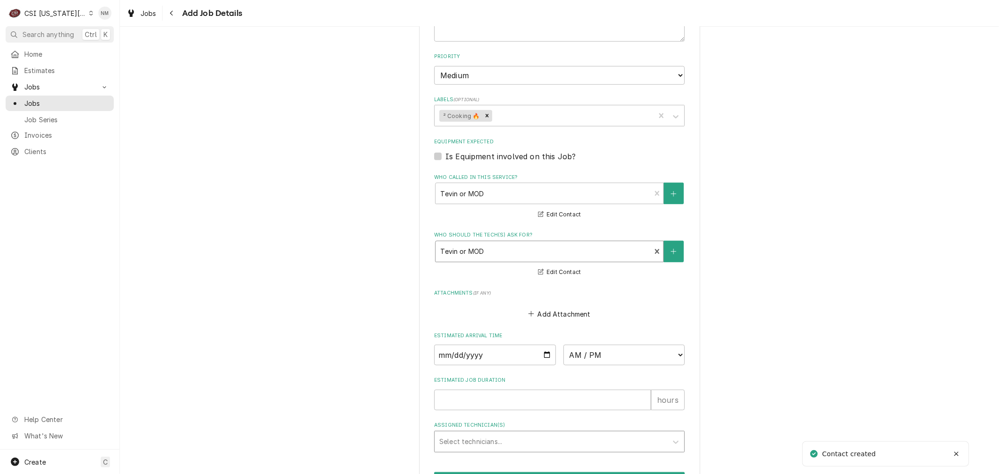
scroll to position [622, 0]
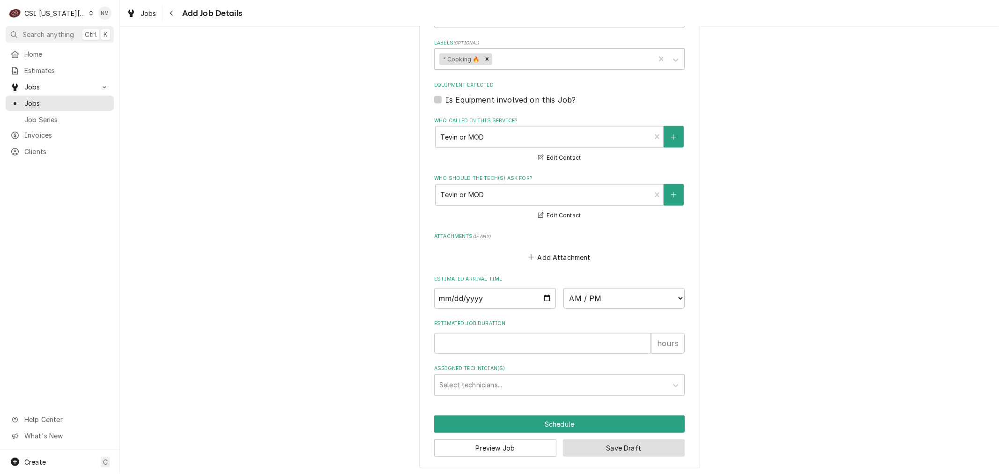
click at [621, 442] on button "Save Draft" at bounding box center [624, 447] width 122 height 17
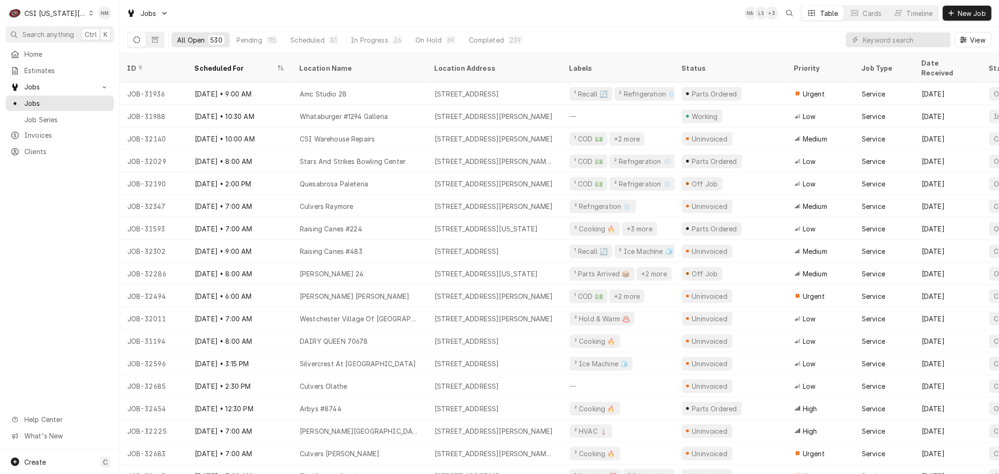
click at [89, 11] on icon "Dynamic Content Wrapper" at bounding box center [91, 13] width 4 height 5
click at [122, 50] on div "CSI St. [PERSON_NAME]" at bounding box center [160, 51] width 137 height 10
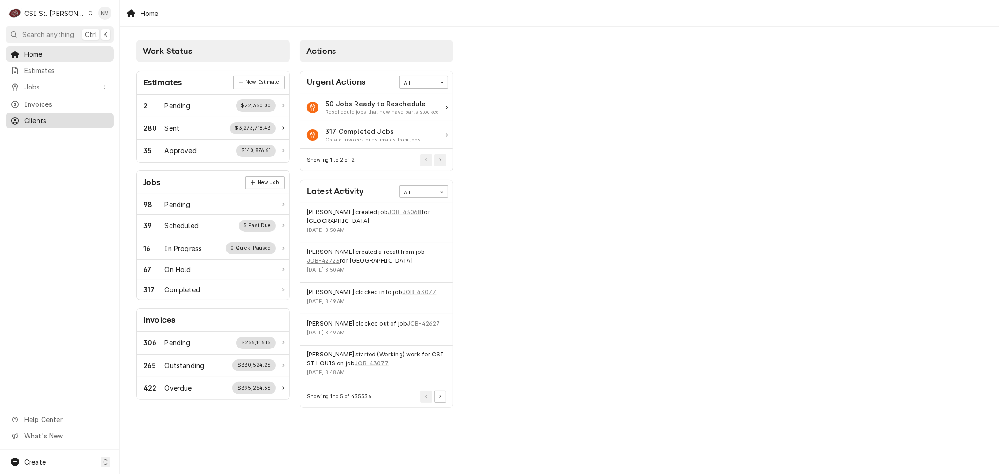
click at [72, 116] on span "Clients" at bounding box center [66, 121] width 85 height 10
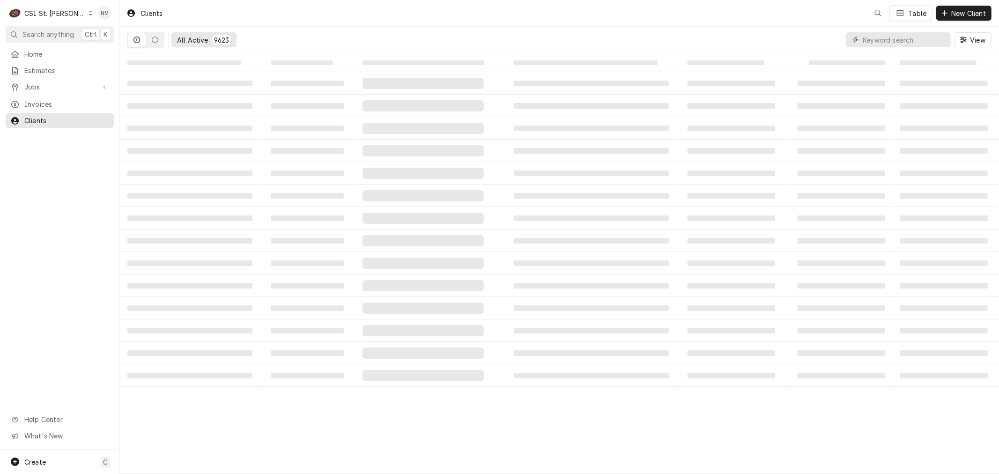
click at [921, 39] on input "Dynamic Content Wrapper" at bounding box center [904, 39] width 83 height 15
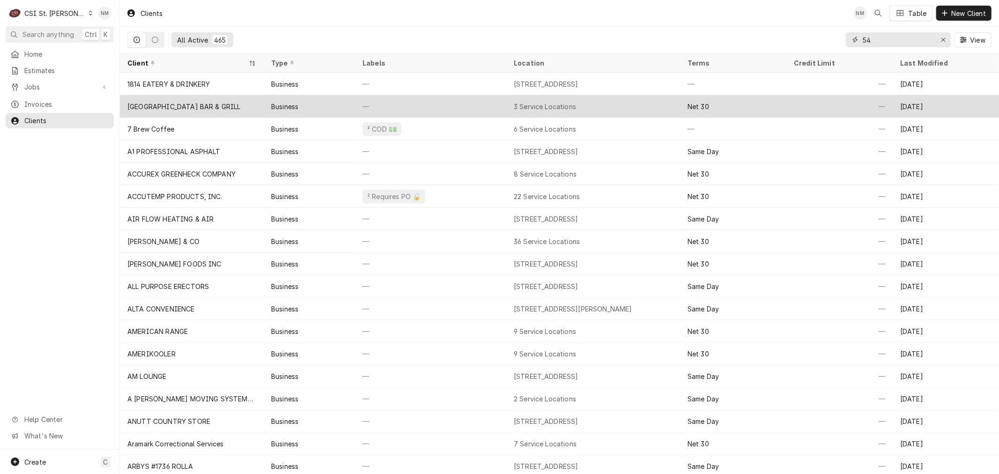
type input "54"
click at [459, 105] on div "—" at bounding box center [430, 106] width 151 height 22
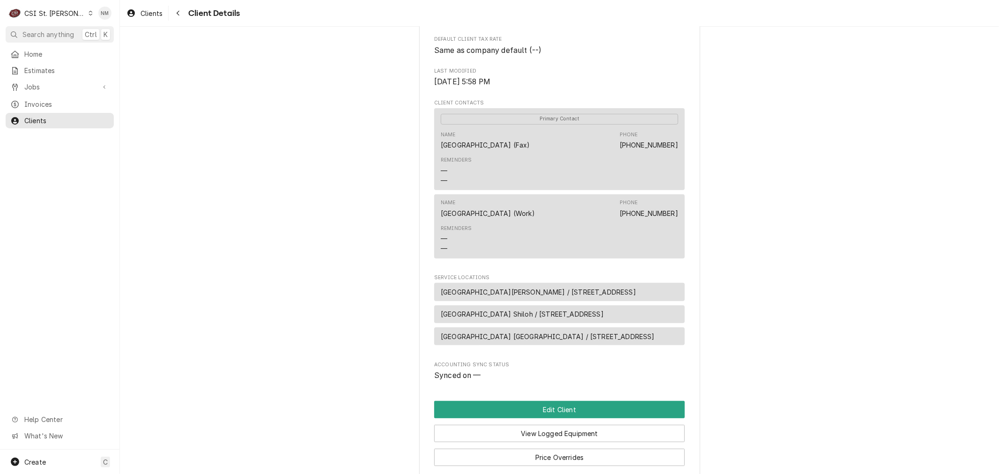
scroll to position [260, 0]
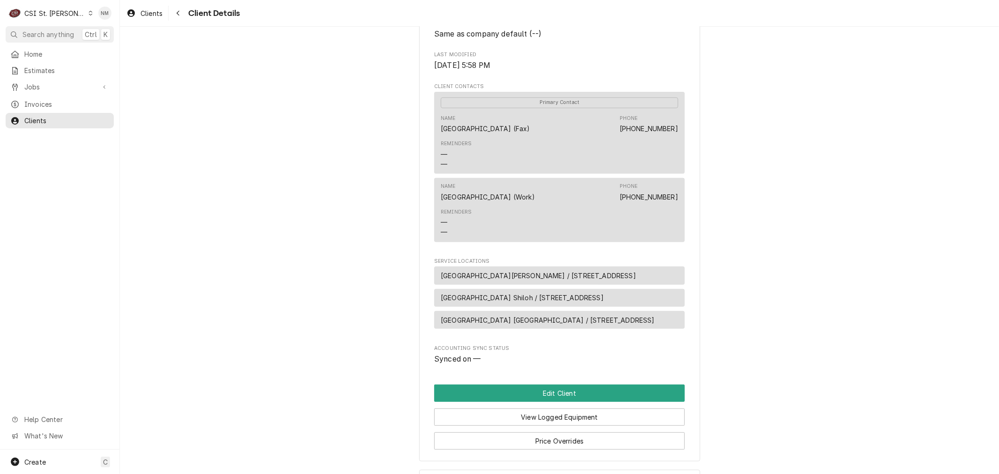
click at [304, 245] on div "54TH STREET BAR & GRILL Client Type Business Industry Type -- Billing Address 5…" at bounding box center [559, 118] width 879 height 703
click at [38, 116] on span "Clients" at bounding box center [66, 121] width 85 height 10
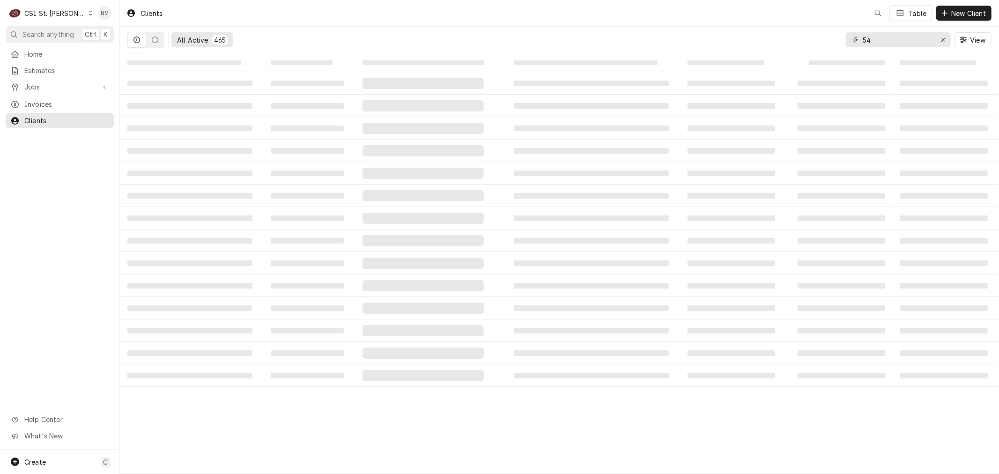
drag, startPoint x: 891, startPoint y: 43, endPoint x: 834, endPoint y: 44, distance: 56.7
click at [834, 44] on div "All Active 465 54 View" at bounding box center [559, 40] width 864 height 26
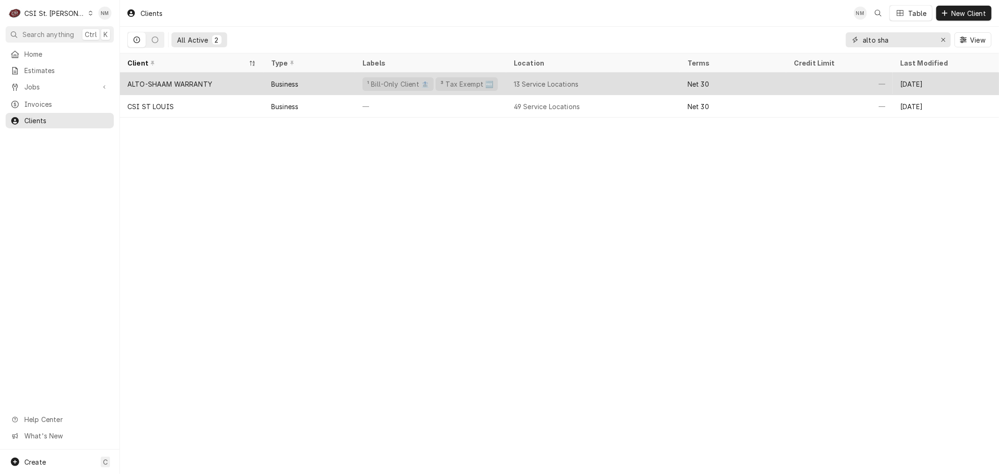
type input "alto sha"
click at [248, 83] on div "ALTO-SHAAM WARRANTY" at bounding box center [192, 84] width 144 height 22
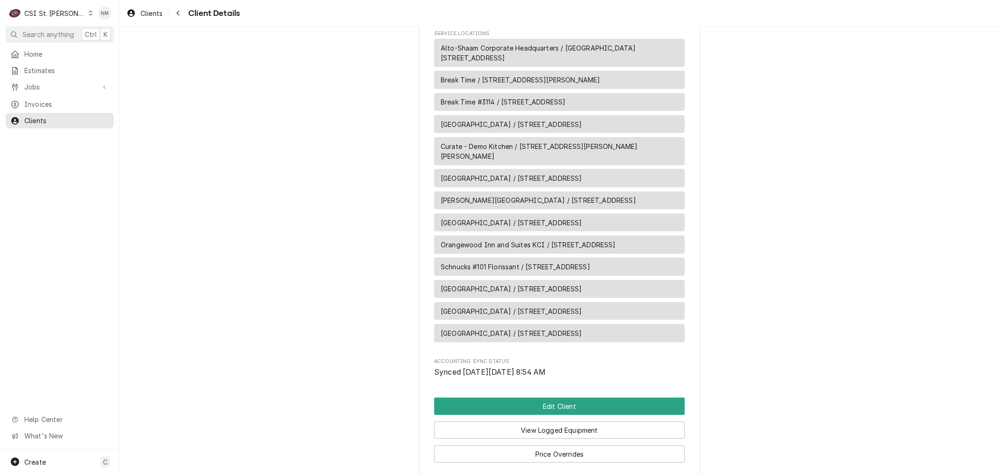
scroll to position [312, 0]
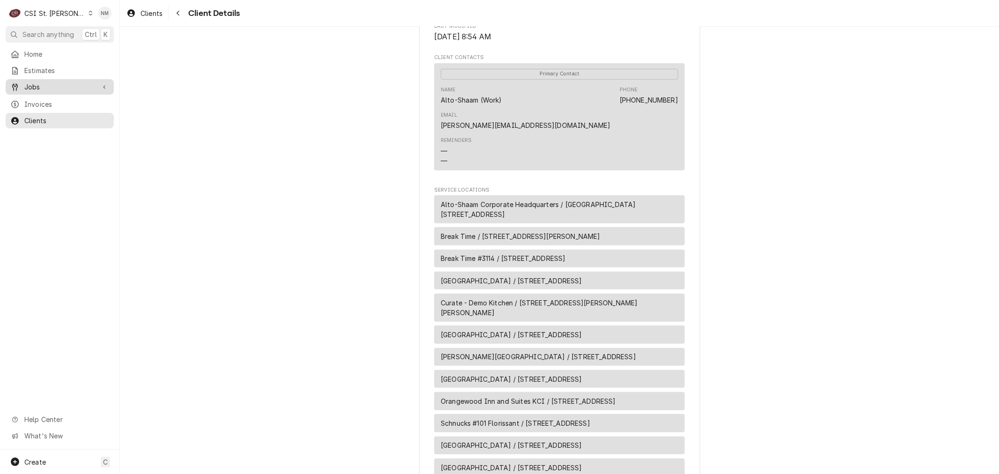
click at [33, 85] on span "Jobs" at bounding box center [59, 87] width 71 height 10
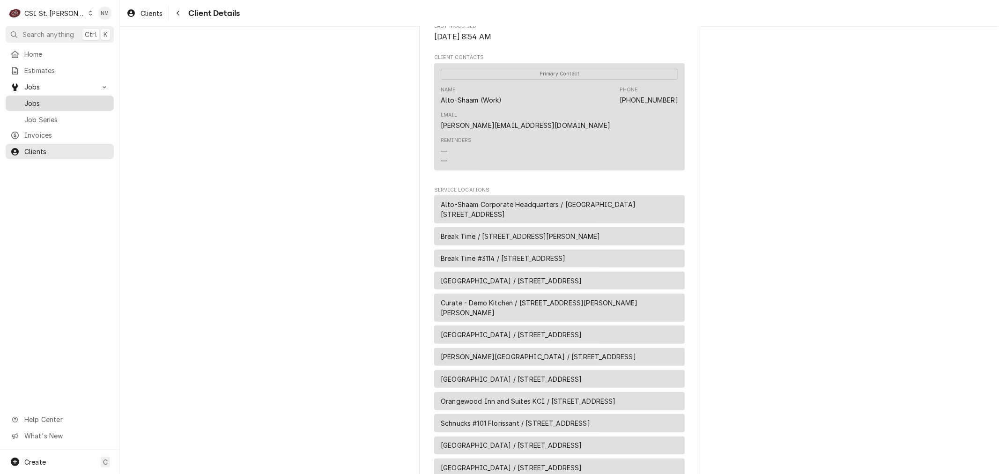
click at [35, 98] on span "Jobs" at bounding box center [66, 103] width 85 height 10
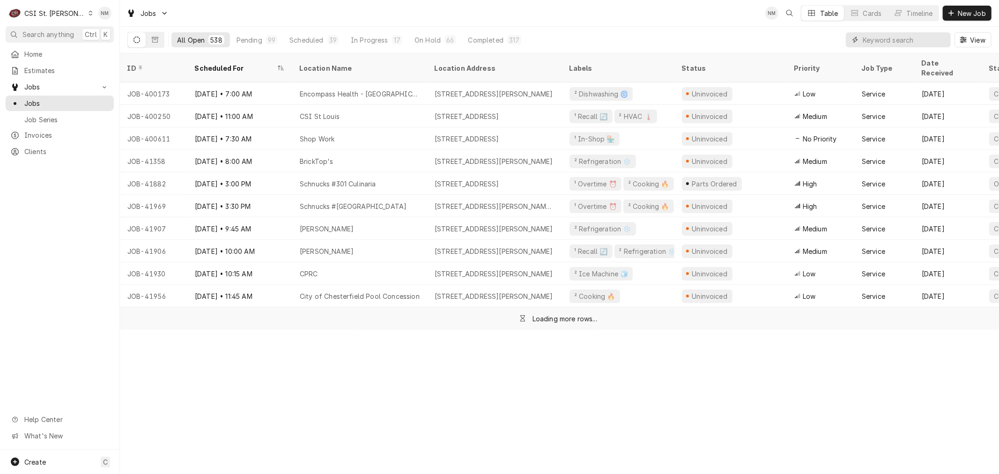
click at [873, 40] on input "Dynamic Content Wrapper" at bounding box center [904, 39] width 83 height 15
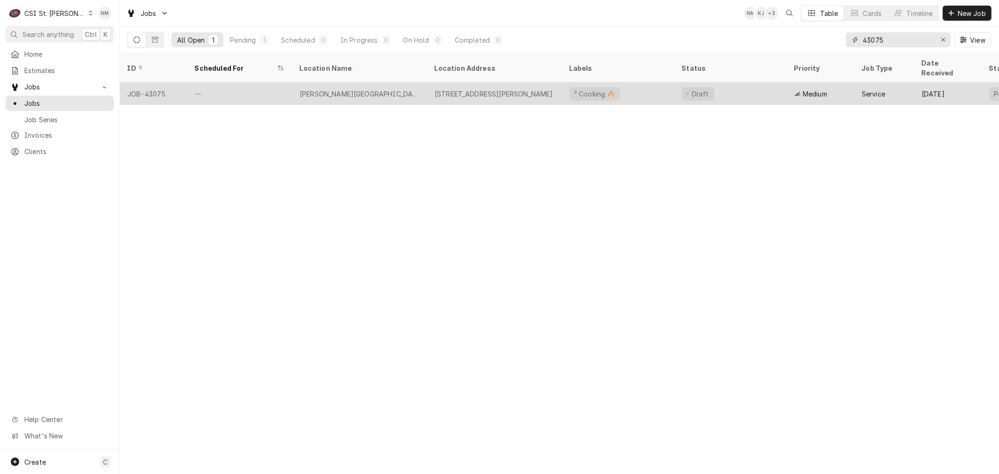
type input "43075"
click at [404, 86] on div "[PERSON_NAME][GEOGRAPHIC_DATA]" at bounding box center [359, 93] width 135 height 22
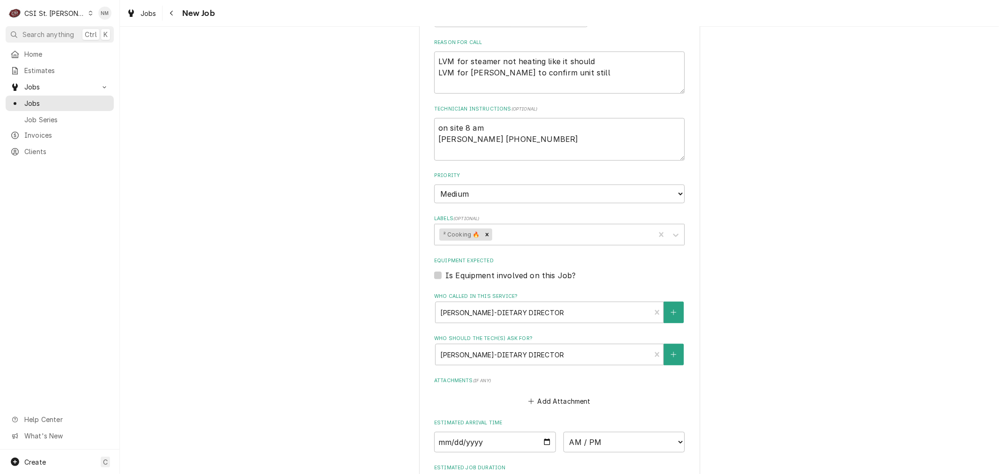
scroll to position [468, 0]
type textarea "x"
click at [588, 302] on div "Who called in this service?" at bounding box center [543, 310] width 206 height 17
click at [811, 363] on div "Use the fields below to edit this job: Client Details Client [PERSON_NAME][GEOG…" at bounding box center [559, 105] width 879 height 1075
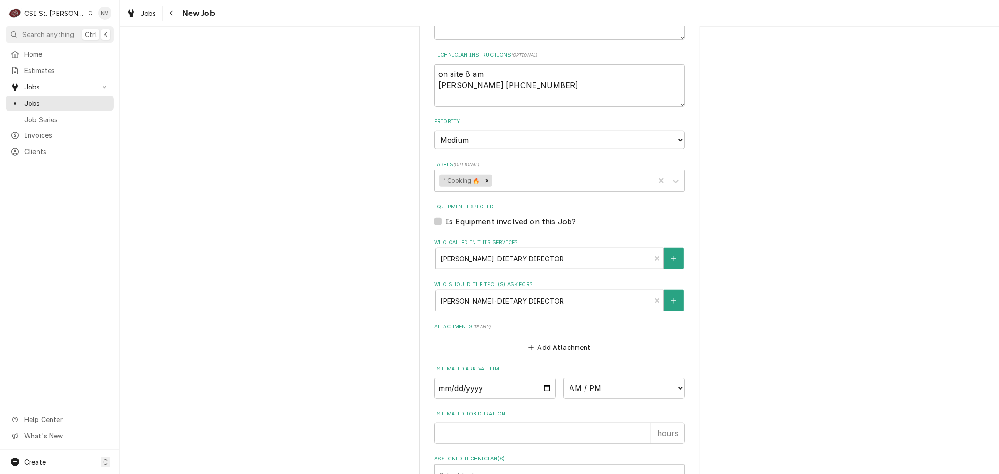
scroll to position [624, 0]
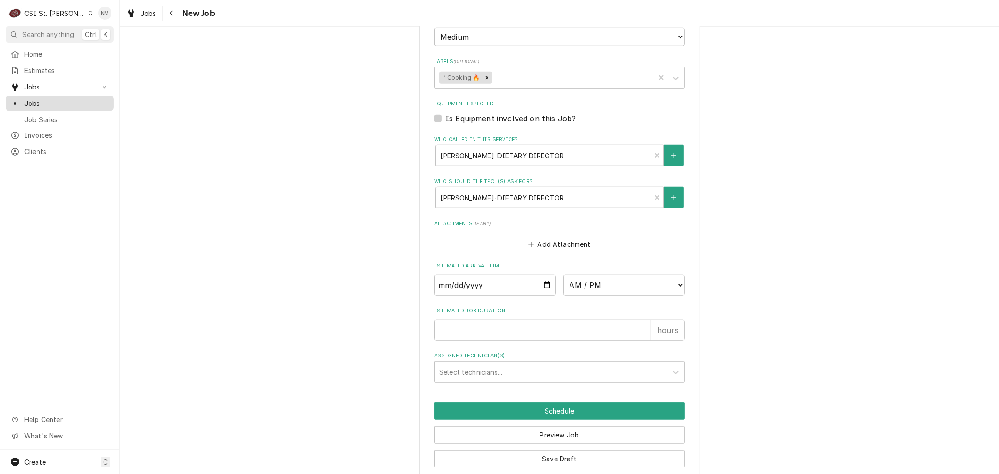
click at [24, 98] on span "Jobs" at bounding box center [66, 103] width 85 height 10
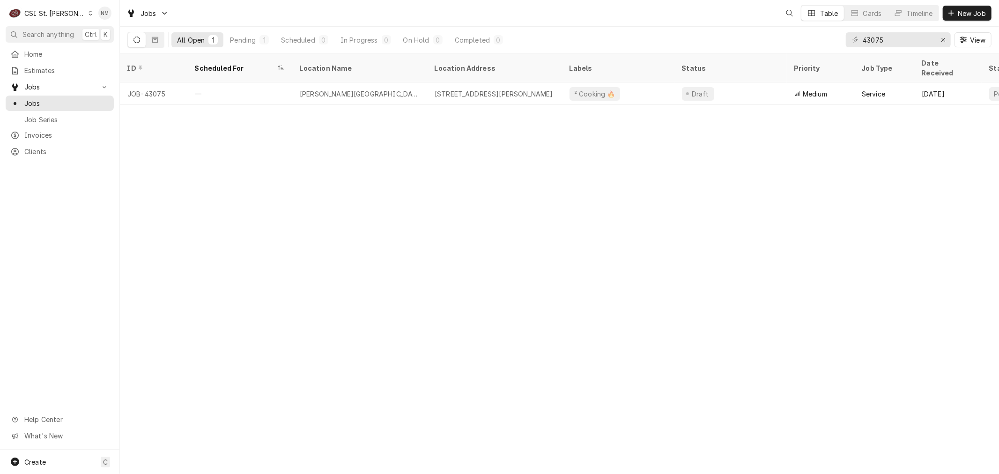
click at [89, 13] on icon "Dynamic Content Wrapper" at bounding box center [91, 13] width 4 height 5
click at [119, 35] on div "CSI [US_STATE]" at bounding box center [144, 35] width 124 height 10
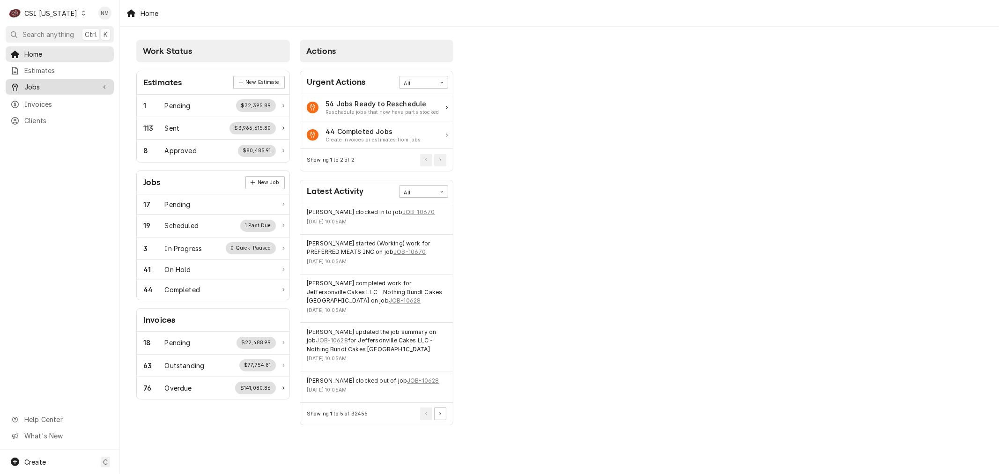
click at [49, 85] on span "Jobs" at bounding box center [59, 87] width 71 height 10
click at [42, 150] on span "Clients" at bounding box center [66, 152] width 85 height 10
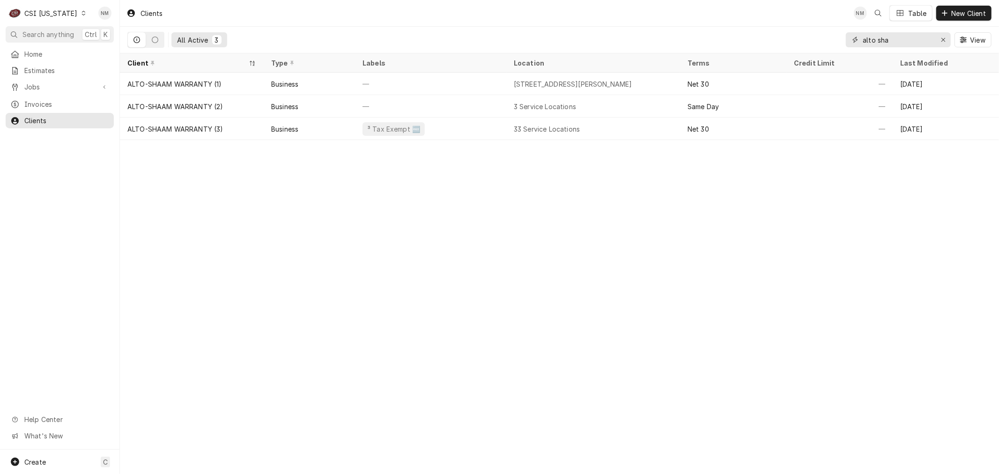
drag, startPoint x: 897, startPoint y: 43, endPoint x: 844, endPoint y: 40, distance: 53.0
click at [844, 40] on div "All Active 3 alto sha View" at bounding box center [559, 40] width 864 height 26
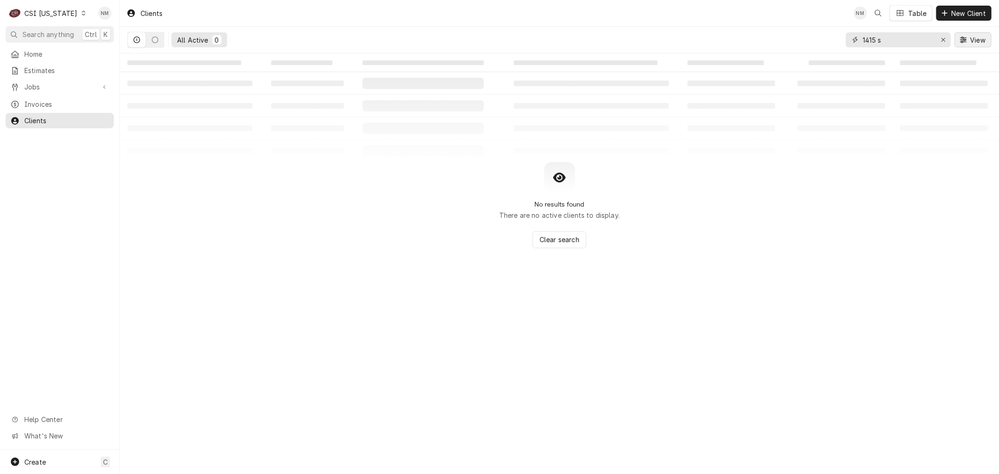
type input "1415 s"
click at [941, 39] on icon "Erase input" at bounding box center [943, 40] width 5 height 7
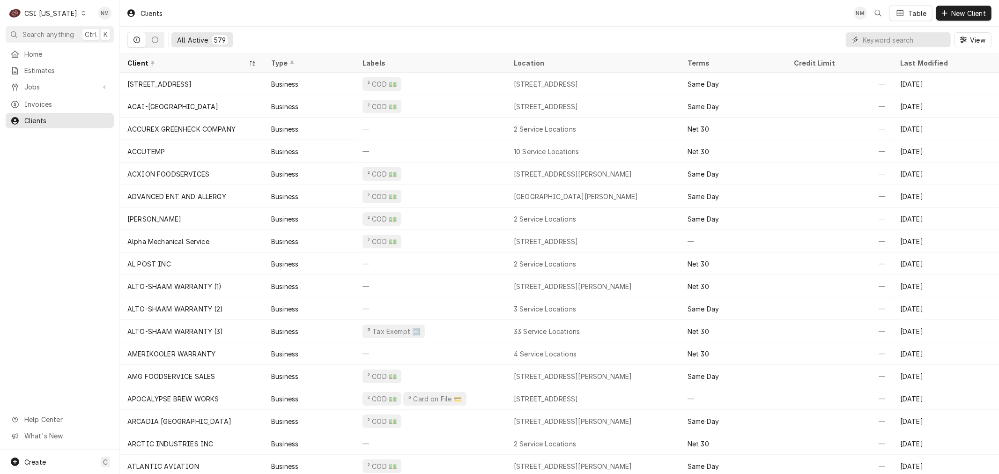
click at [900, 39] on input "Dynamic Content Wrapper" at bounding box center [904, 39] width 83 height 15
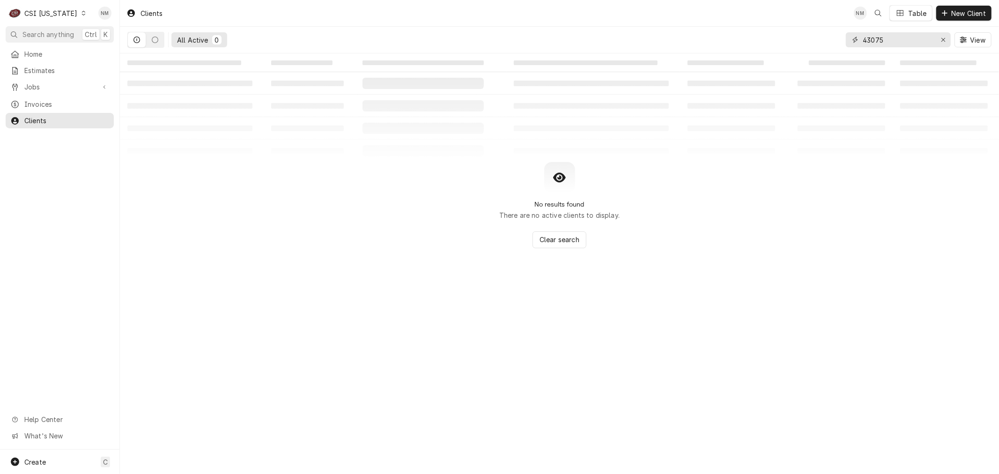
type input "43075"
click at [81, 11] on icon "Dynamic Content Wrapper" at bounding box center [83, 13] width 4 height 5
click at [102, 46] on div "CSI St. [PERSON_NAME]" at bounding box center [146, 51] width 124 height 10
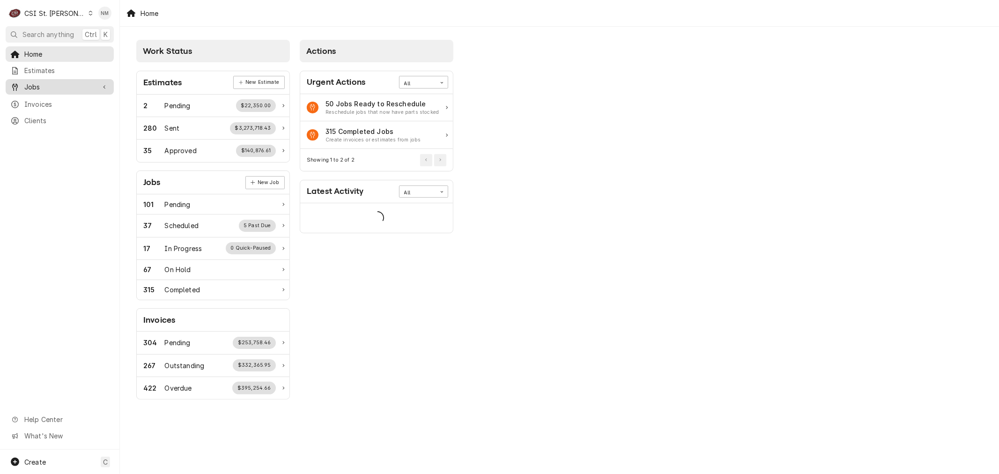
click at [39, 83] on span "Jobs" at bounding box center [59, 87] width 71 height 10
click at [39, 103] on span "Jobs" at bounding box center [66, 103] width 85 height 10
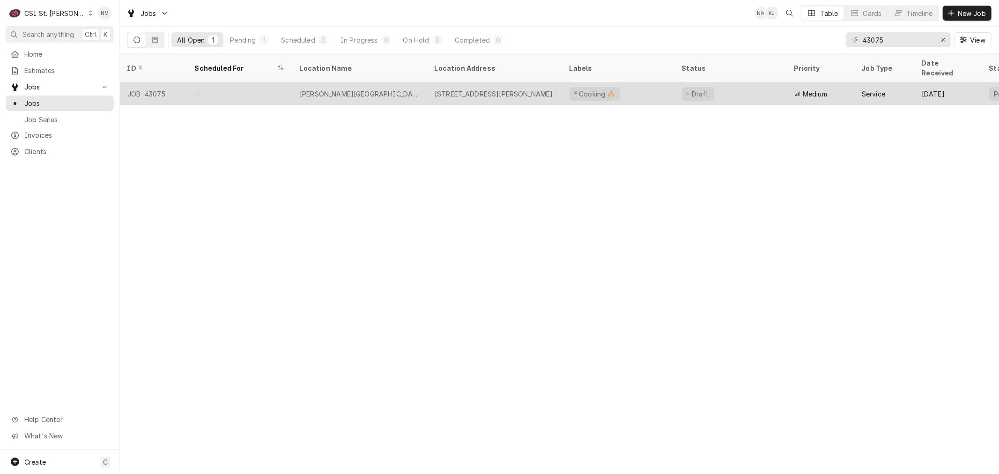
click at [265, 89] on div "—" at bounding box center [239, 93] width 105 height 22
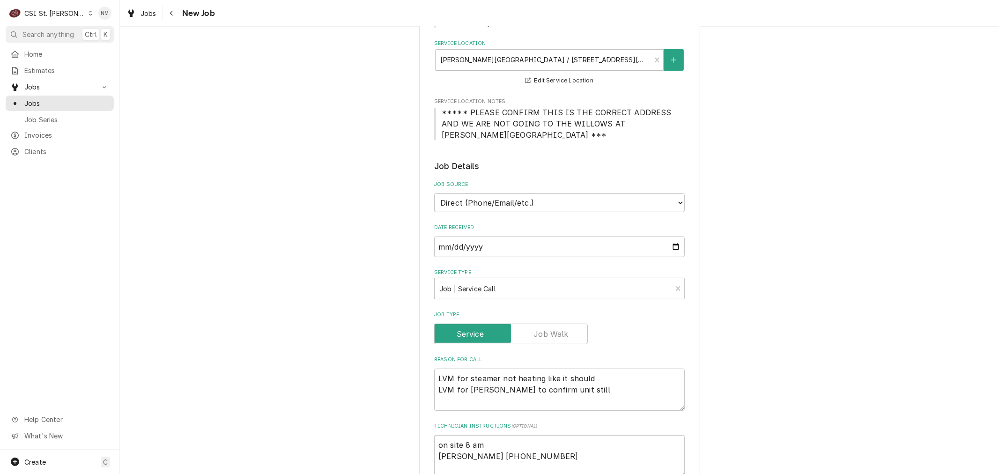
scroll to position [156, 0]
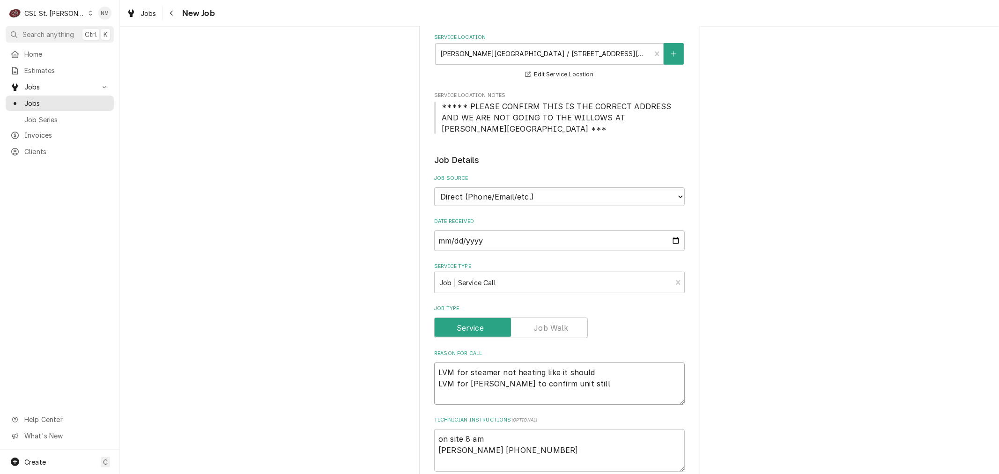
drag, startPoint x: 566, startPoint y: 372, endPoint x: 418, endPoint y: 377, distance: 147.6
click at [419, 377] on div "Use the fields below to edit this job: Client Details Client [PERSON_NAME][GEOG…" at bounding box center [559, 418] width 281 height 1058
type textarea "x"
type textarea "LVM for steamer not heating like it should c"
type textarea "x"
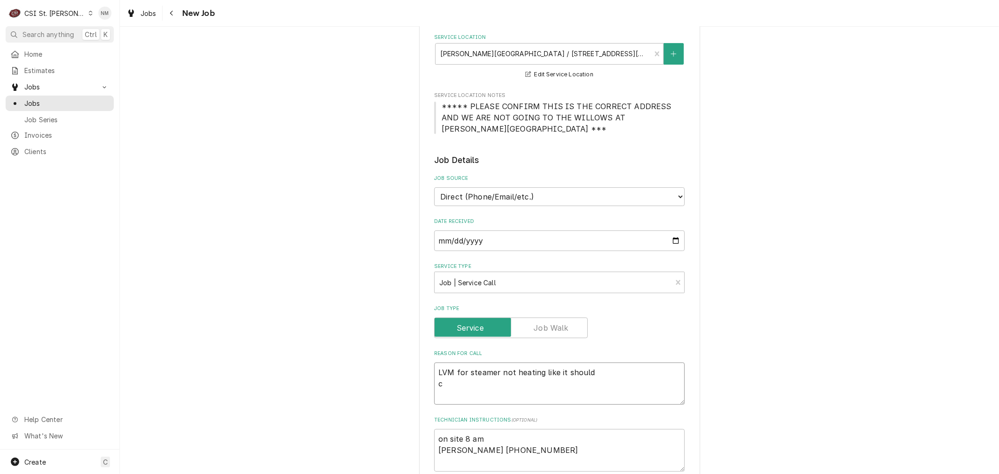
type textarea "LVM for steamer not heating like it should co"
type textarea "x"
type textarea "LVM for steamer not heating like it should con"
type textarea "x"
type textarea "LVM for steamer not heating like it should conf"
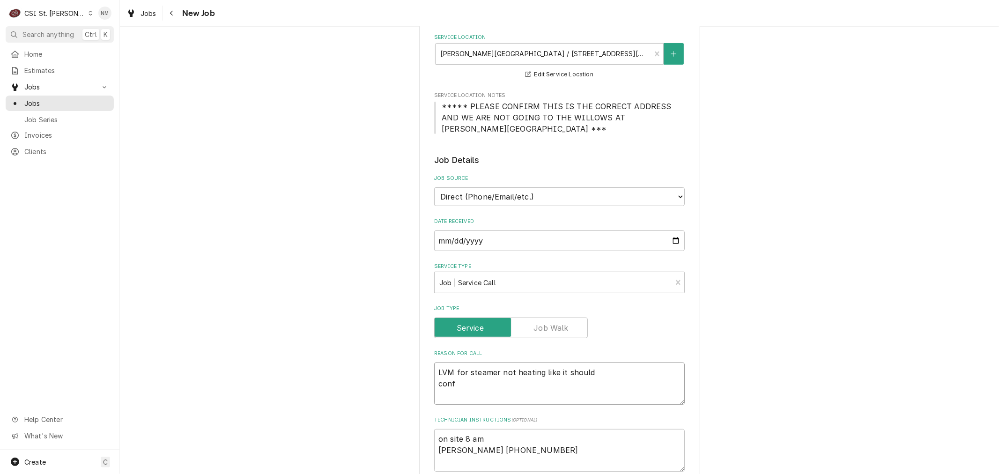
type textarea "x"
type textarea "LVM for steamer not heating like it should confi"
type textarea "x"
type textarea "LVM for steamer not heating like it should confir"
type textarea "x"
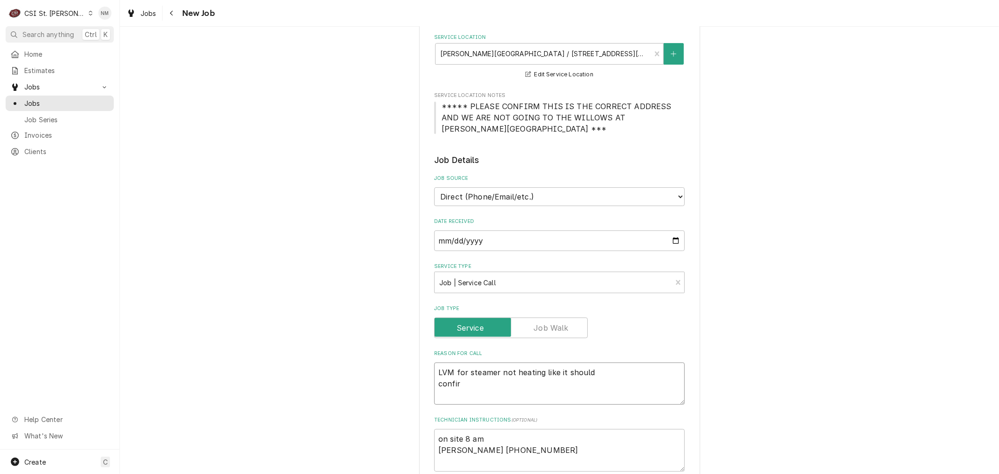
type textarea "LVM for steamer not heating like it should confirm"
type textarea "x"
type textarea "LVM for steamer not heating like it should confirme"
type textarea "x"
type textarea "LVM for steamer not heating like it should confirmed"
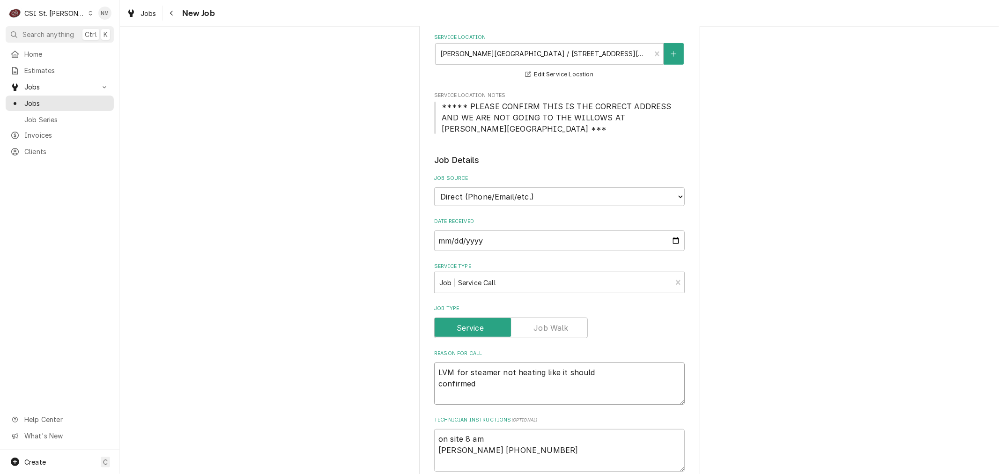
type textarea "x"
type textarea "LVM for steamer not heating like it should confirmed"
type textarea "x"
type textarea "LVM for steamer not heating like it should confirmed w"
type textarea "x"
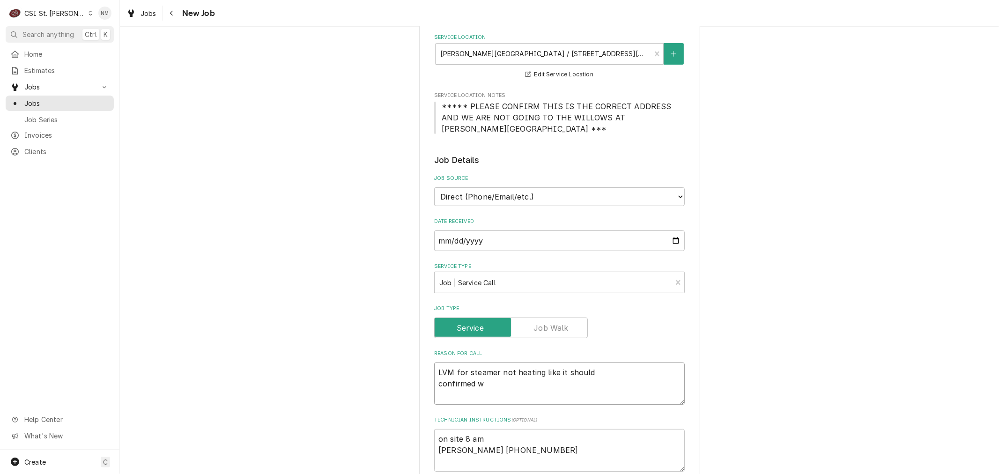
type textarea "LVM for steamer not heating like it should confirmed wi"
type textarea "x"
type textarea "LVM for steamer not heating like it should confirmed wit"
type textarea "x"
type textarea "LVM for steamer not heating like it should confirmed with"
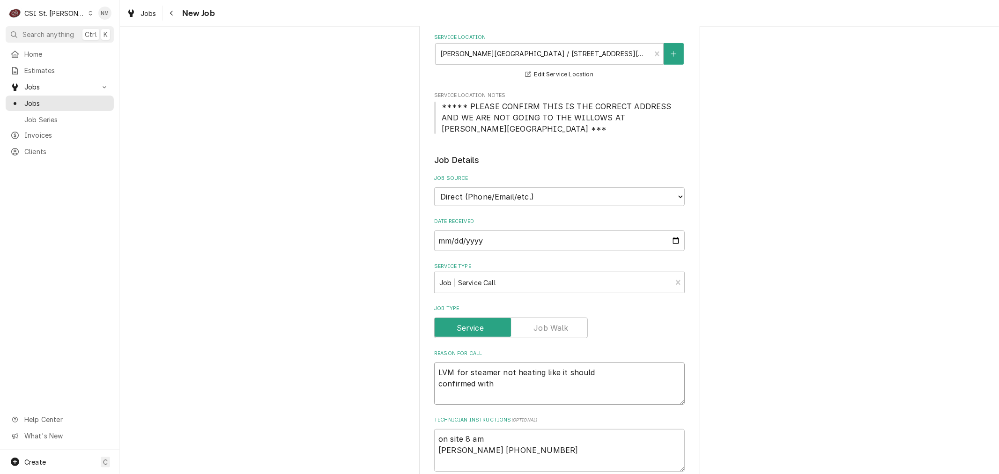
type textarea "x"
type textarea "LVM for steamer not heating like it should confirmed with"
type textarea "x"
type textarea "LVM for steamer not heating like it should confirmed with R"
type textarea "x"
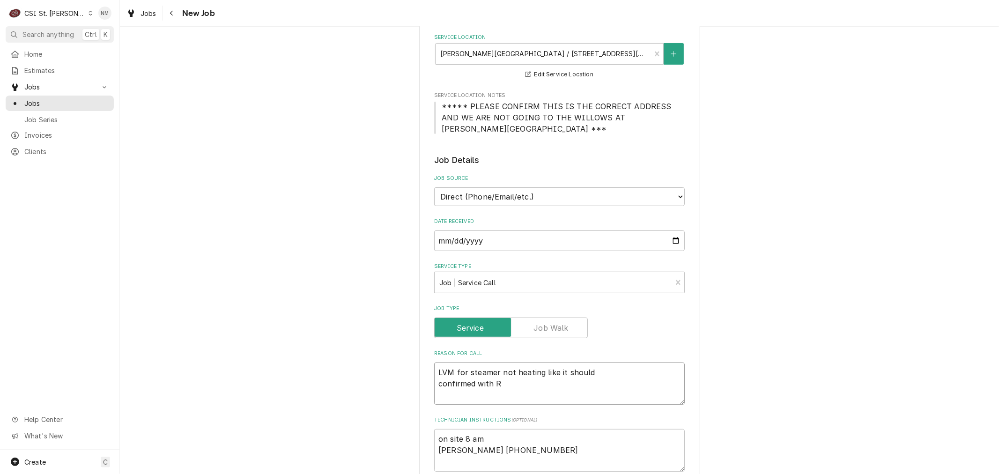
type textarea "LVM for steamer not heating like it should confirmed with Ro"
type textarea "x"
type textarea "LVM for steamer not heating like it should confirmed with Rob"
type textarea "x"
type textarea "LVM for steamer not heating like it should confirmed with Robe"
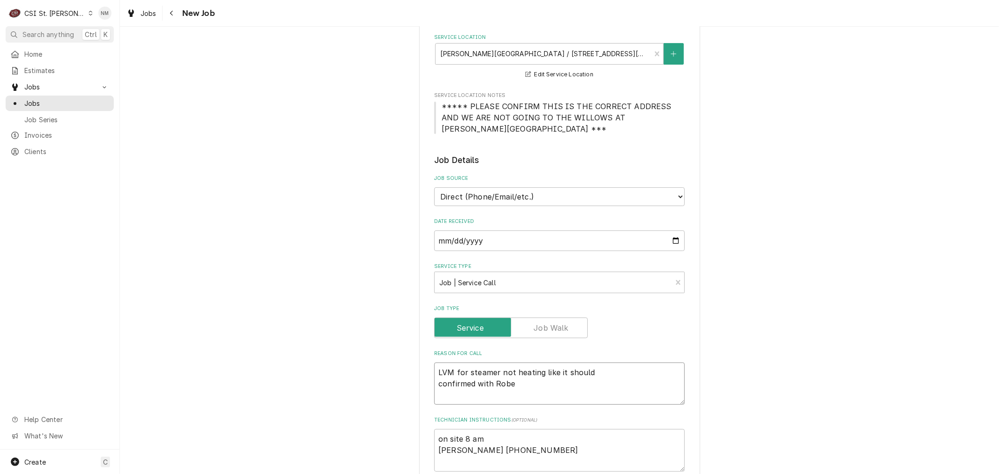
type textarea "x"
type textarea "LVM for steamer not heating like it should confirmed with Rober"
type textarea "x"
type textarea "LVM for steamer not heating like it should confirmed with Robert"
type textarea "x"
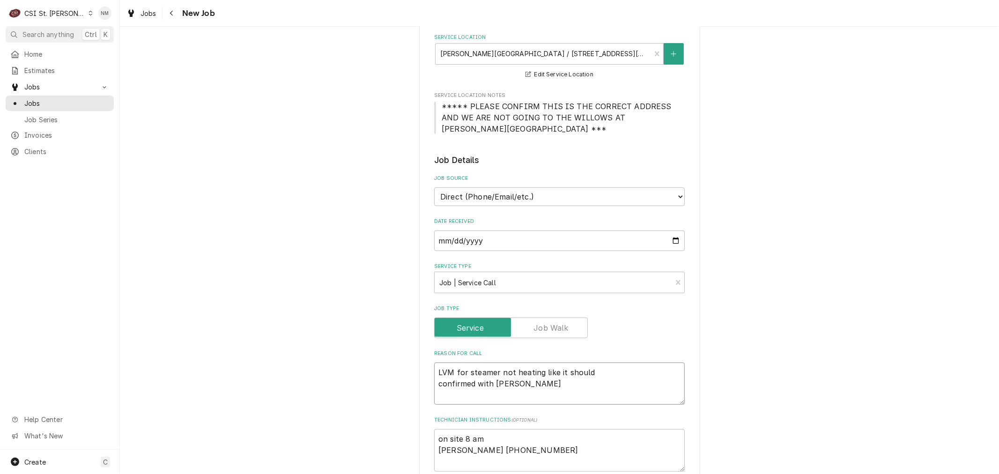
type textarea "LVM for steamer not heating like it should confirmed with Robert"
type textarea "x"
type textarea "LVM for steamer not heating like it should confirmed with Robert i"
type textarea "x"
type textarea "LVM for steamer not heating like it should confirmed with Robert is"
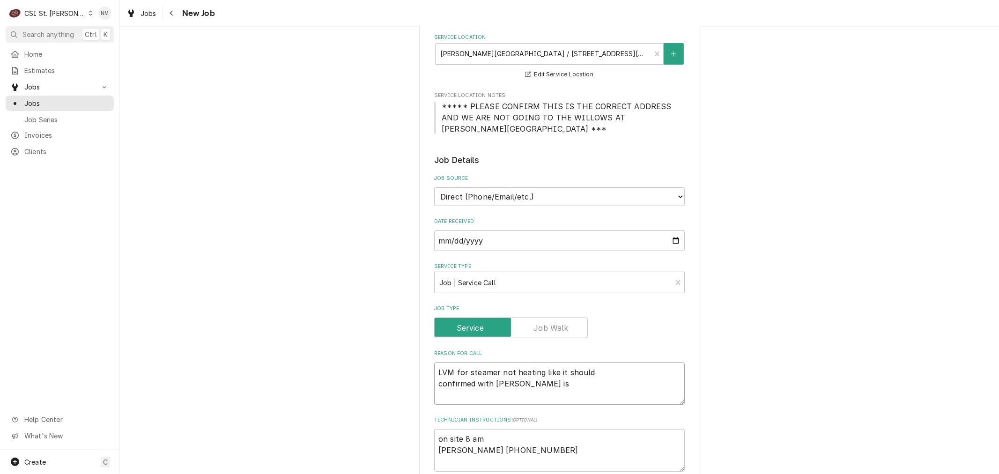
type textarea "x"
type textarea "LVM for steamer not heating like it should confirmed with Robert iss"
type textarea "x"
type textarea "LVM for steamer not heating like it should confirmed with Robert issu"
type textarea "x"
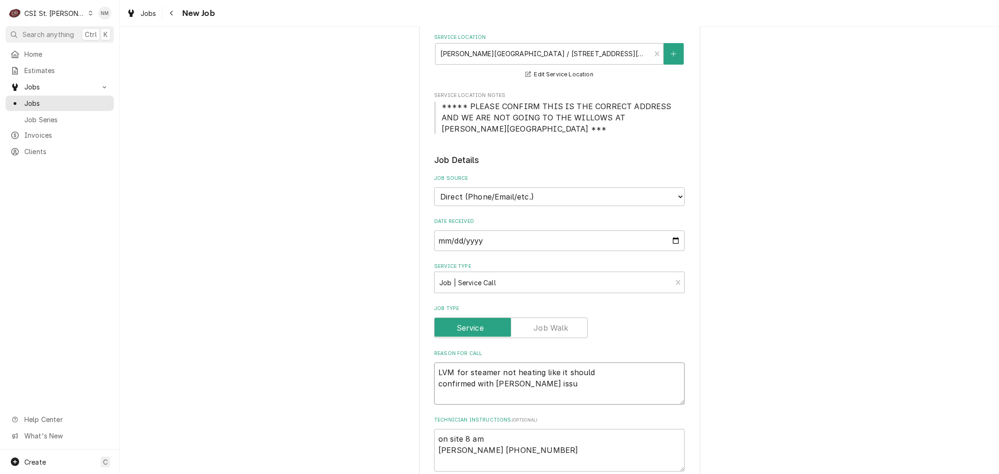
type textarea "LVM for steamer not heating like it should confirmed with Robert issue"
type textarea "x"
type textarea "LVM for steamer not heating like it should confirmed with Robert issues"
type textarea "x"
type textarea "LVM for steamer not heating like it should confirmed with Robert issues"
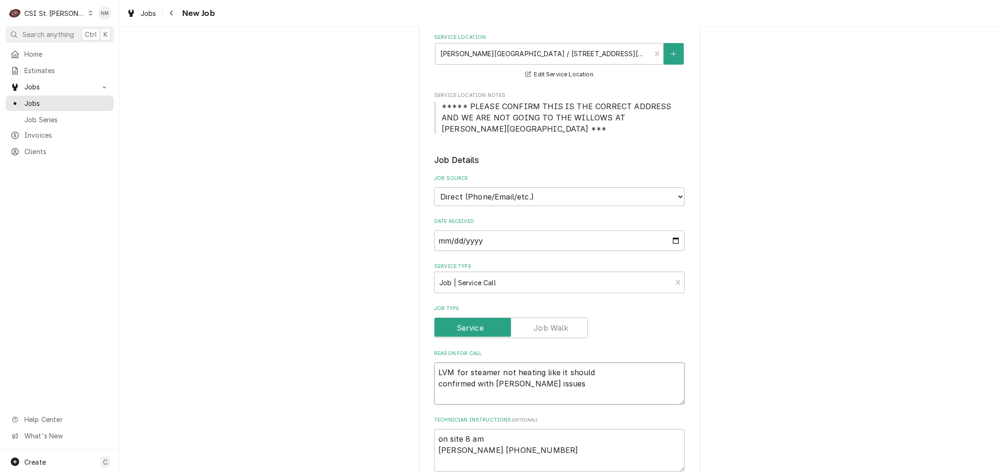
type textarea "x"
type textarea "LVM for steamer not heating like it should confirmed with Robert issues w"
type textarea "x"
type textarea "LVM for steamer not heating like it should confirmed with Robert issues wi"
type textarea "x"
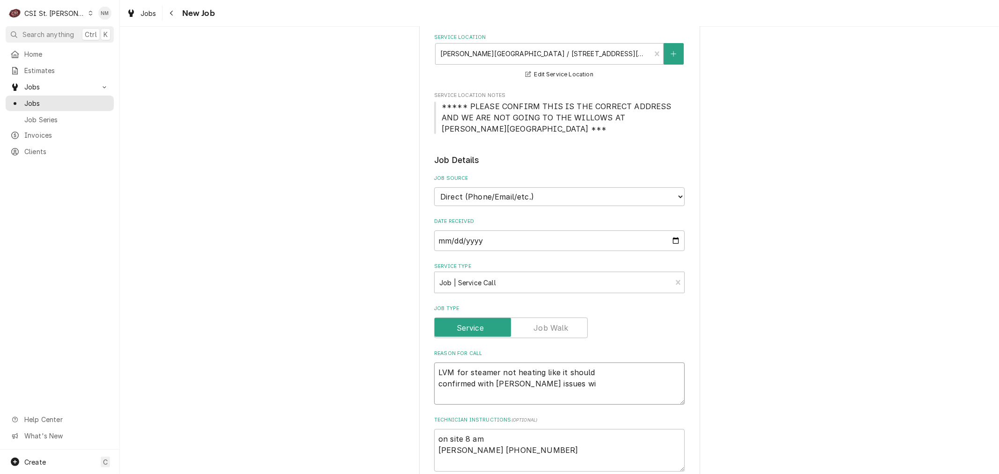
type textarea "LVM for steamer not heating like it should confirmed with Robert issues wit"
type textarea "x"
type textarea "LVM for steamer not heating like it should confirmed with Robert issues with"
type textarea "x"
type textarea "LVM for steamer not heating like it should confirmed with Robert issues with"
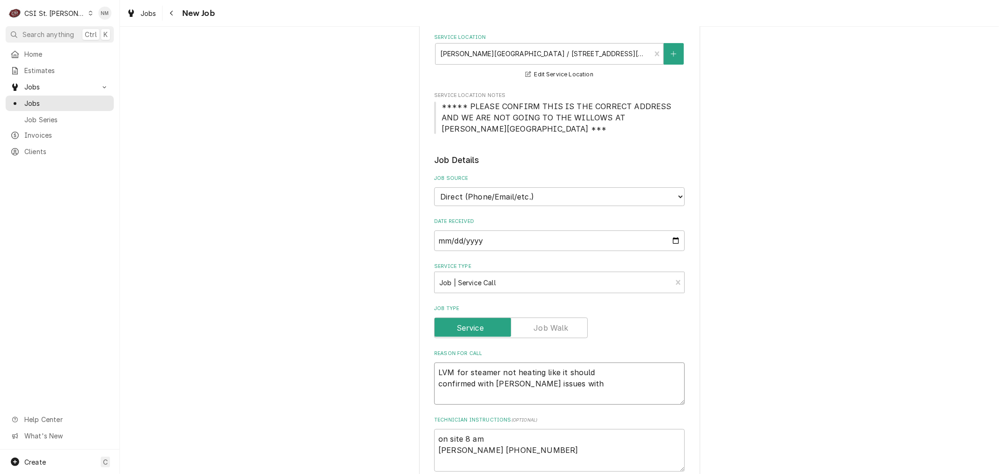
type textarea "x"
type textarea "LVM for steamer not heating like it should confirmed with Robert issues with s"
type textarea "x"
type textarea "LVM for steamer not heating like it should confirmed with Robert issues with st"
type textarea "x"
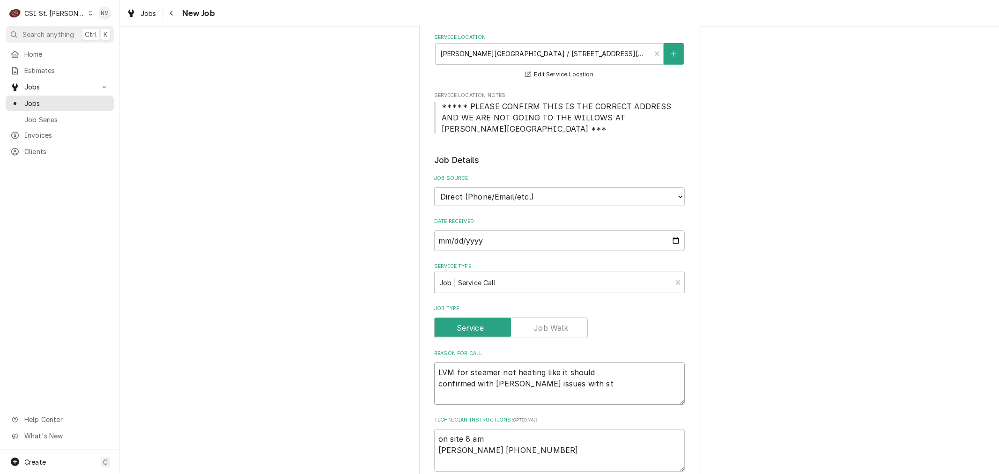
type textarea "LVM for steamer not heating like it should confirmed with Robert issues with ste"
type textarea "x"
type textarea "LVM for steamer not heating like it should confirmed with Robert issues with st…"
type textarea "x"
type textarea "LVM for steamer not heating like it should confirmed with Robert issues with st…"
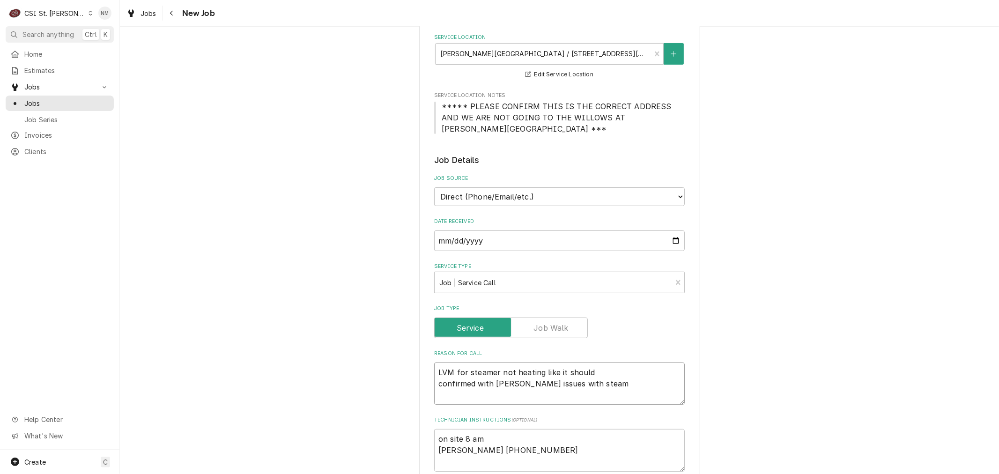
type textarea "x"
type textarea "LVM for steamer not heating like it should confirmed with Robert issues with st…"
type textarea "x"
type textarea "LVM for steamer not heating like it should confirmed with Robert issues with st…"
type textarea "x"
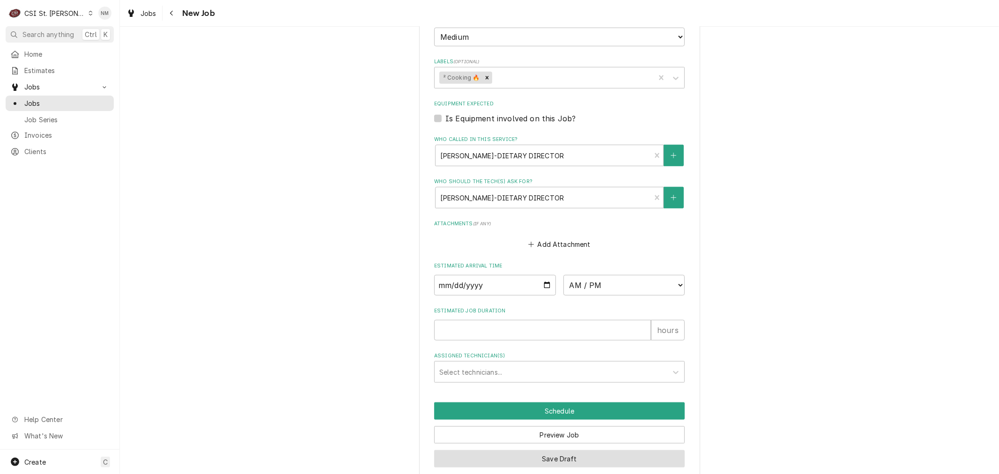
type textarea "LVM for steamer not heating like it should confirmed with Robert issues with st…"
click at [541, 450] on button "Save Draft" at bounding box center [559, 458] width 251 height 17
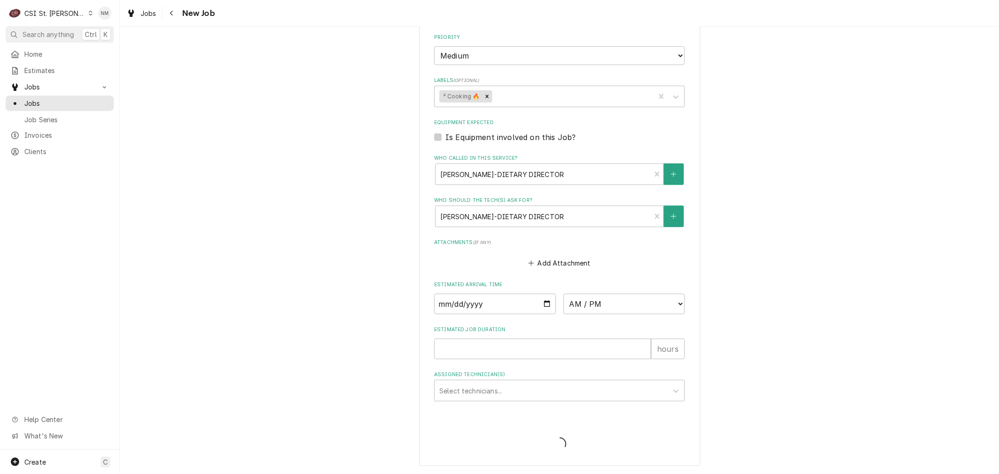
scroll to position [591, 0]
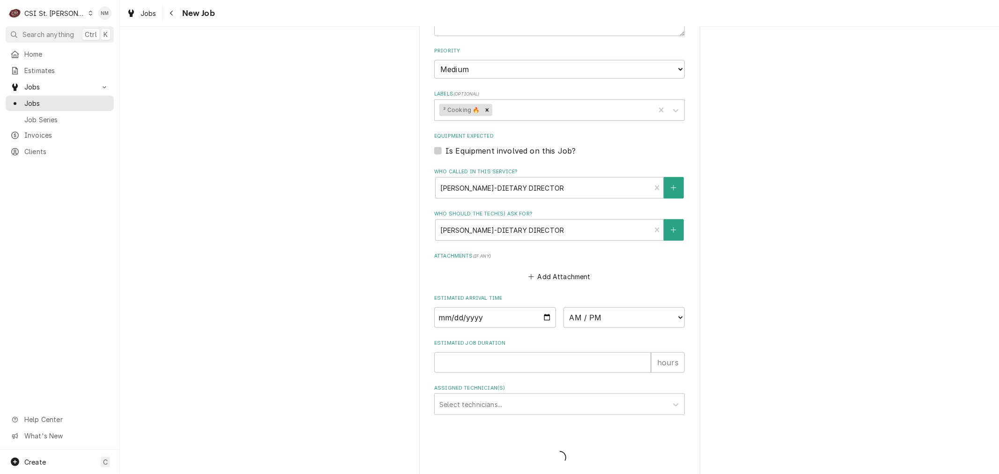
type textarea "x"
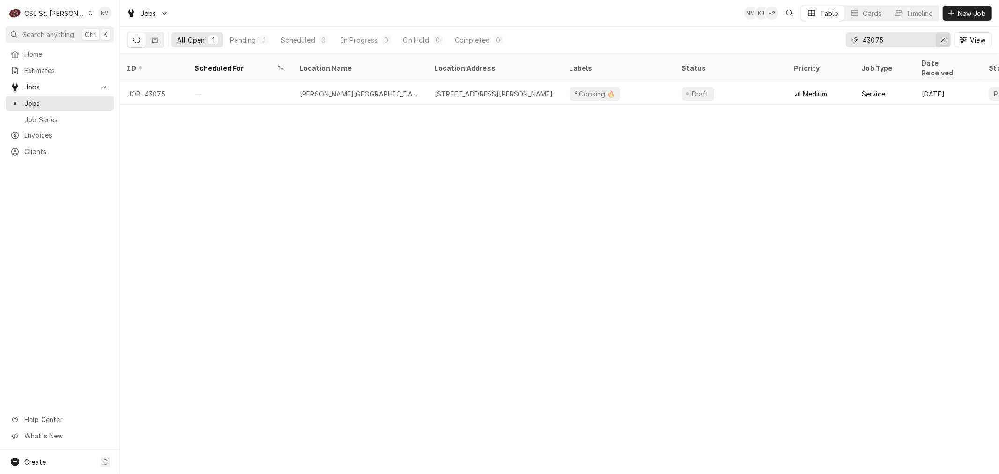
click at [942, 41] on icon "Erase input" at bounding box center [943, 40] width 5 height 7
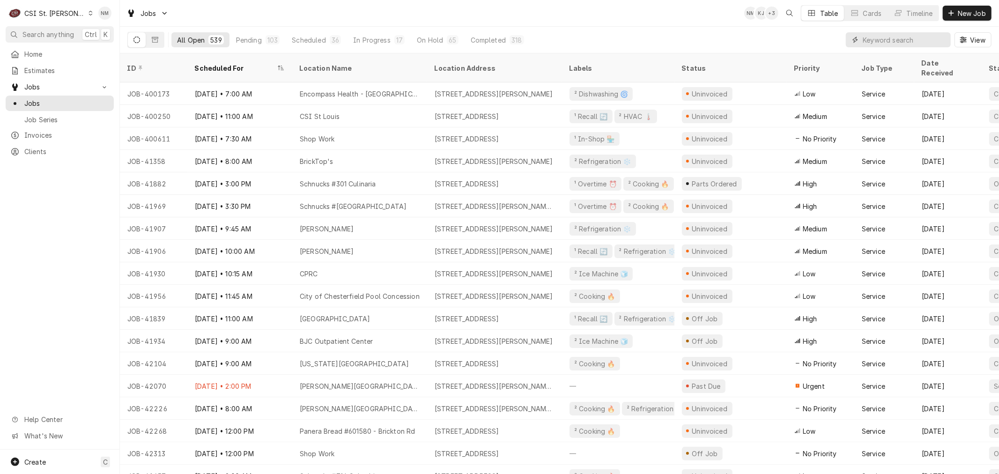
click at [878, 37] on input "Dynamic Content Wrapper" at bounding box center [904, 39] width 83 height 15
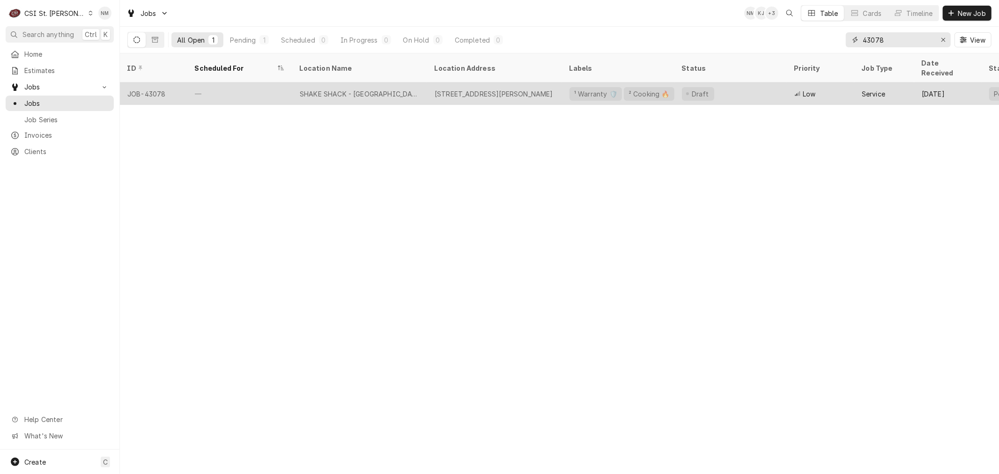
type input "43078"
drag, startPoint x: 273, startPoint y: 87, endPoint x: 274, endPoint y: 81, distance: 6.2
click at [273, 87] on div "—" at bounding box center [239, 93] width 105 height 22
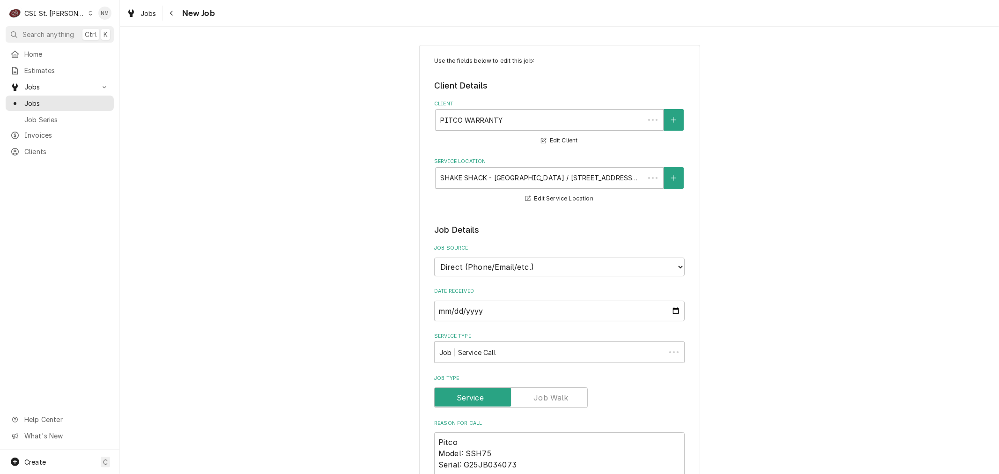
type textarea "x"
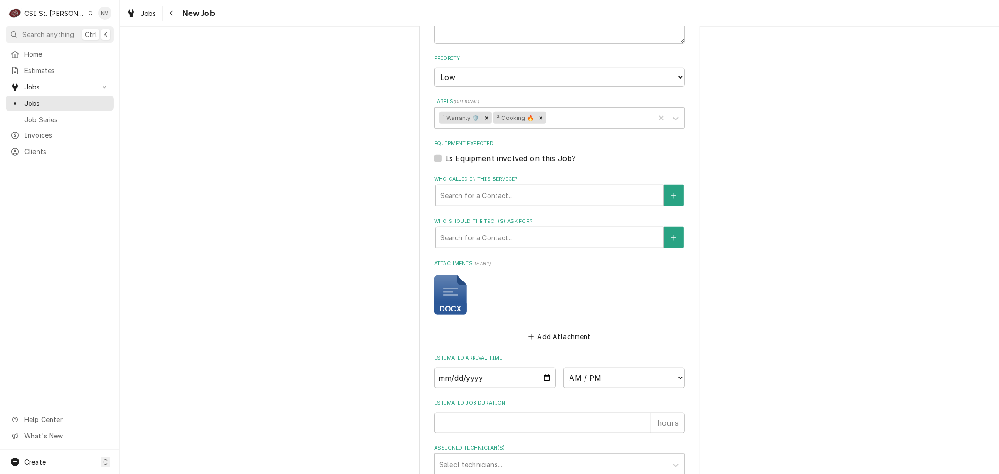
scroll to position [260, 0]
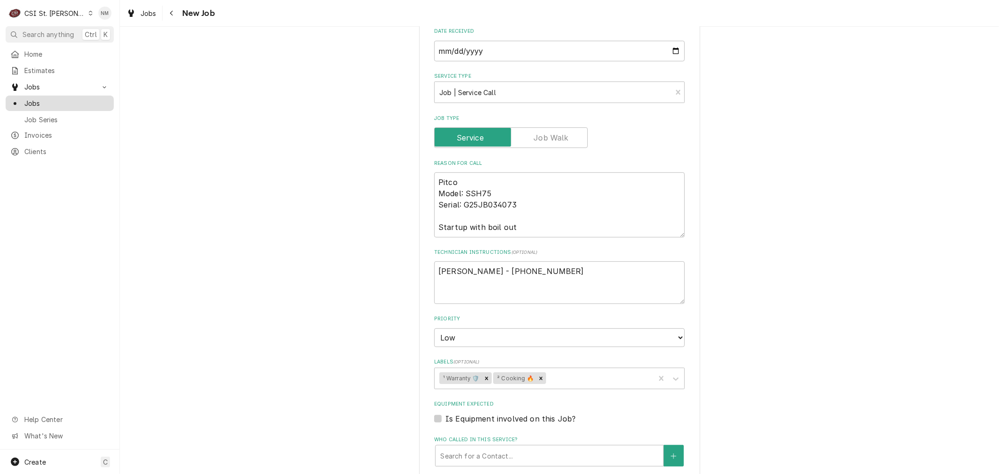
click at [36, 101] on span "Jobs" at bounding box center [66, 103] width 85 height 10
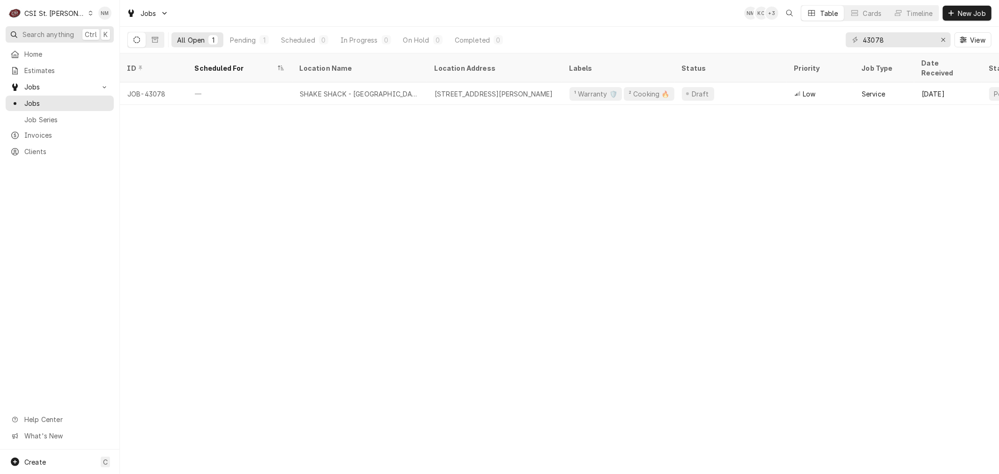
click at [34, 30] on span "Search anything" at bounding box center [48, 35] width 52 height 10
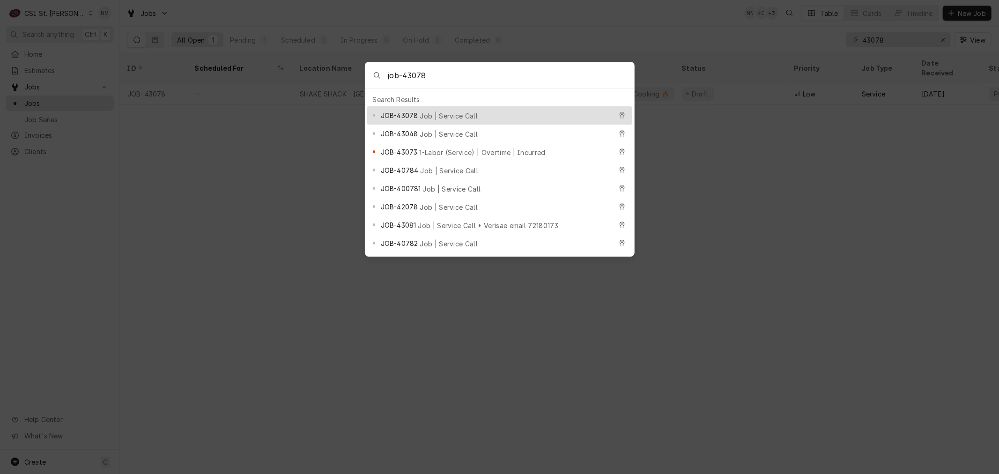
type input "job-43078"
click at [428, 113] on span "Job | Service Call" at bounding box center [449, 116] width 58 height 10
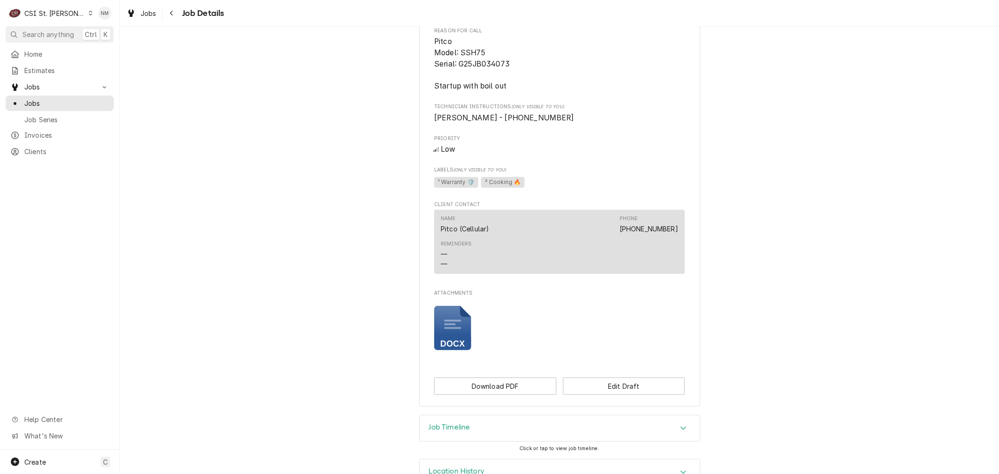
scroll to position [339, 0]
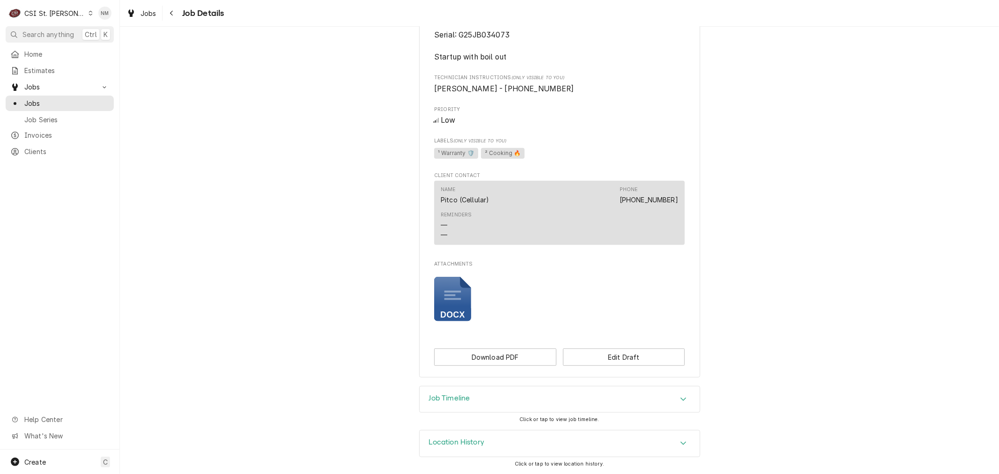
click at [462, 397] on h3 "Job Timeline" at bounding box center [449, 398] width 41 height 9
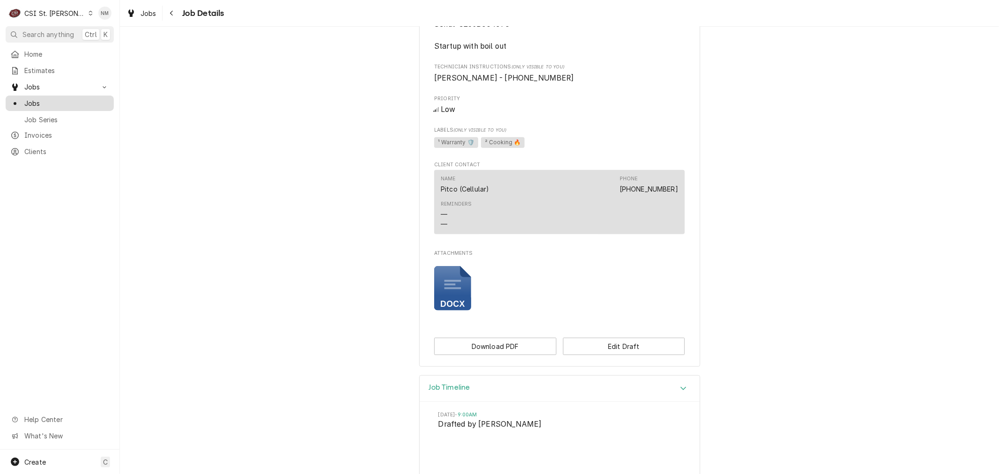
click at [42, 98] on span "Jobs" at bounding box center [66, 103] width 85 height 10
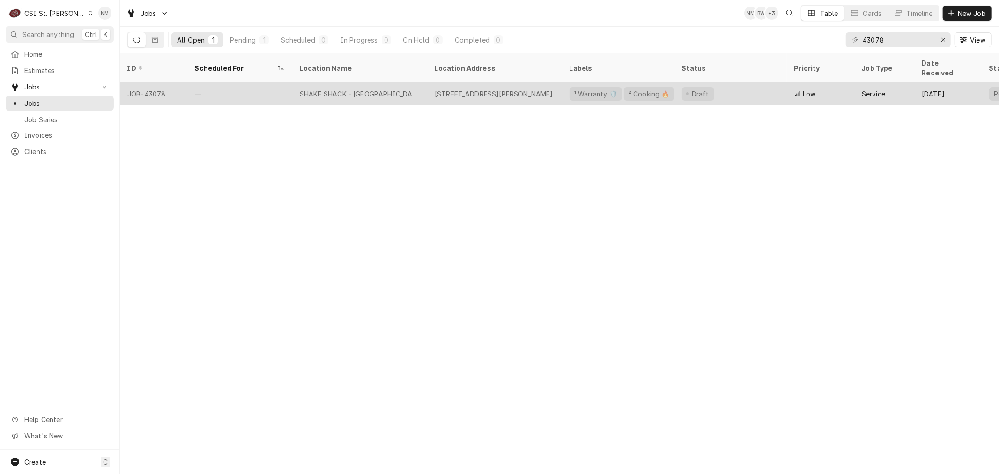
click at [354, 89] on div "SHAKE SHACK - [GEOGRAPHIC_DATA]" at bounding box center [360, 94] width 120 height 10
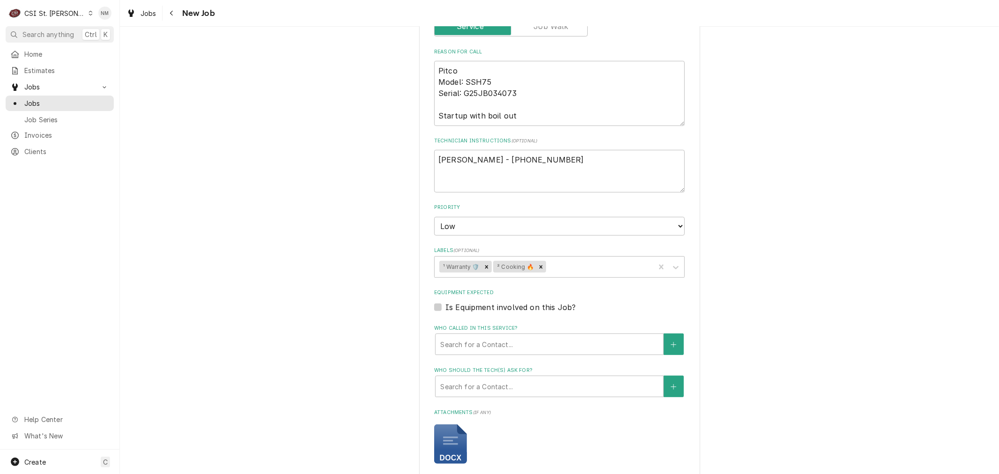
scroll to position [416, 0]
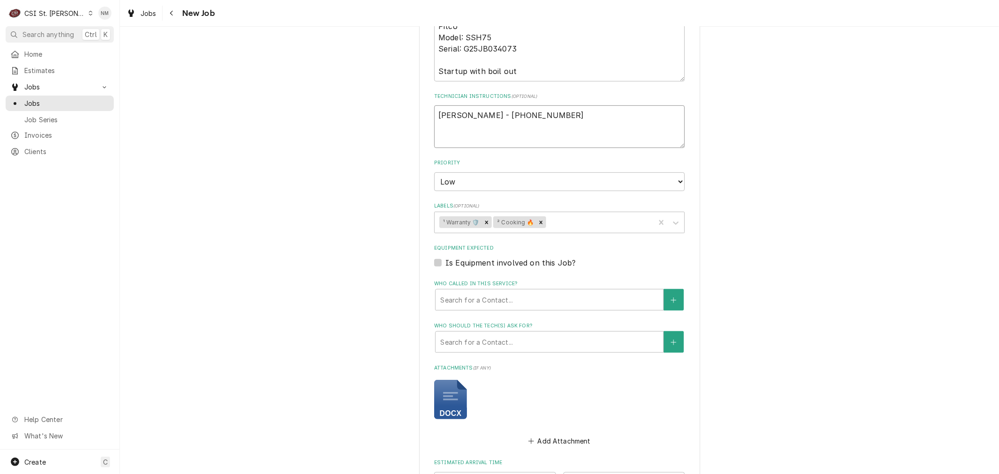
drag, startPoint x: 561, startPoint y: 114, endPoint x: 422, endPoint y: 111, distance: 139.1
click at [422, 111] on div "Use the fields below to edit this job: Client Details Client PITCO WARRANTY Edi…" at bounding box center [559, 152] width 281 height 1047
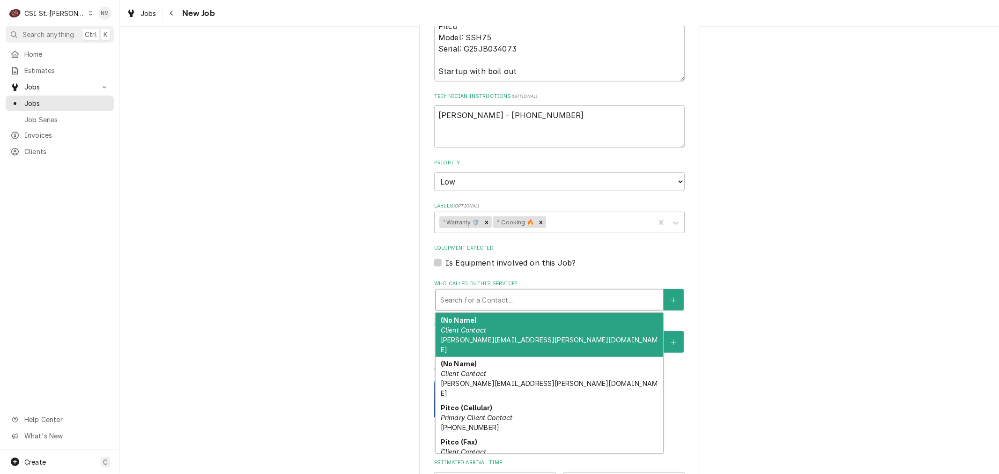
click at [574, 294] on div "Who called in this service?" at bounding box center [549, 299] width 218 height 17
type textarea "x"
type input "s"
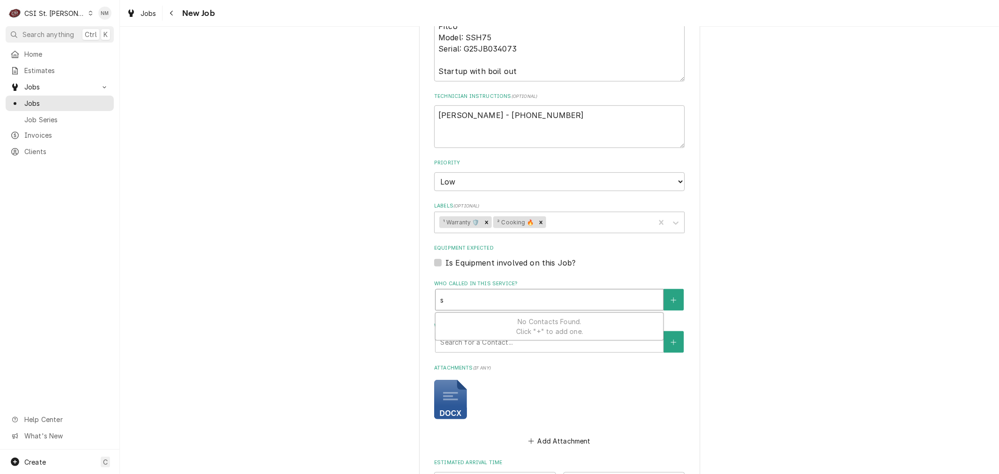
type textarea "x"
type input "st"
type textarea "x"
type input "ste"
click at [664, 297] on button "Who called in this service?" at bounding box center [674, 300] width 20 height 22
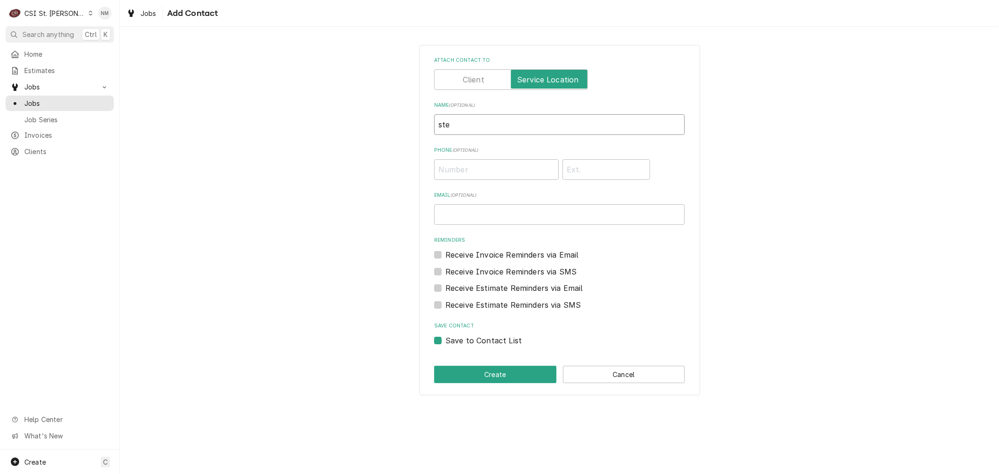
drag, startPoint x: 460, startPoint y: 128, endPoint x: 406, endPoint y: 125, distance: 53.9
click at [406, 125] on div "Attach contact to Name ( optional ) ste Phone ( optional ) Email ( optional ) R…" at bounding box center [559, 220] width 879 height 367
paste input "Steven Riesenbeck - 636 387-3776"
drag, startPoint x: 581, startPoint y: 122, endPoint x: 514, endPoint y: 125, distance: 67.0
click at [514, 125] on input "Steven Riesenbeck - 636 387-3776" at bounding box center [559, 124] width 251 height 21
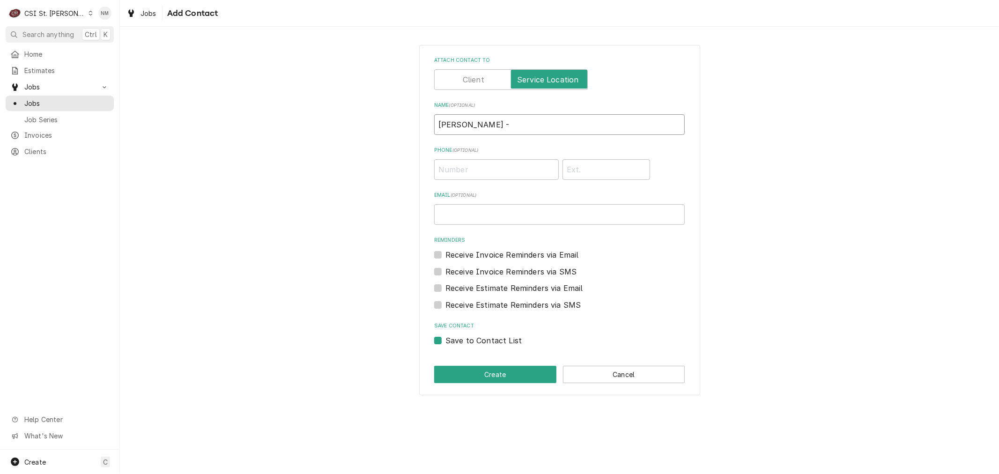
type input "Steven Riesenbeck -"
click at [502, 167] on input "Phone ( optional )" at bounding box center [496, 169] width 125 height 21
paste input "(636) 387-3776"
type input "(636) 387-3776"
drag, startPoint x: 511, startPoint y: 127, endPoint x: 515, endPoint y: 131, distance: 5.6
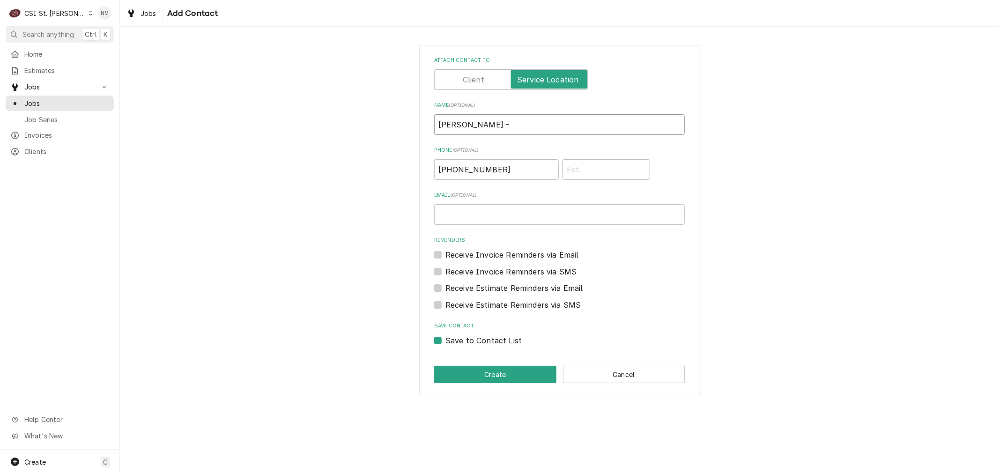
click at [512, 127] on input "Steven Riesenbeck -" at bounding box center [559, 124] width 251 height 21
type input "Steven Riesenbeck"
click at [500, 374] on button "Create" at bounding box center [495, 374] width 122 height 17
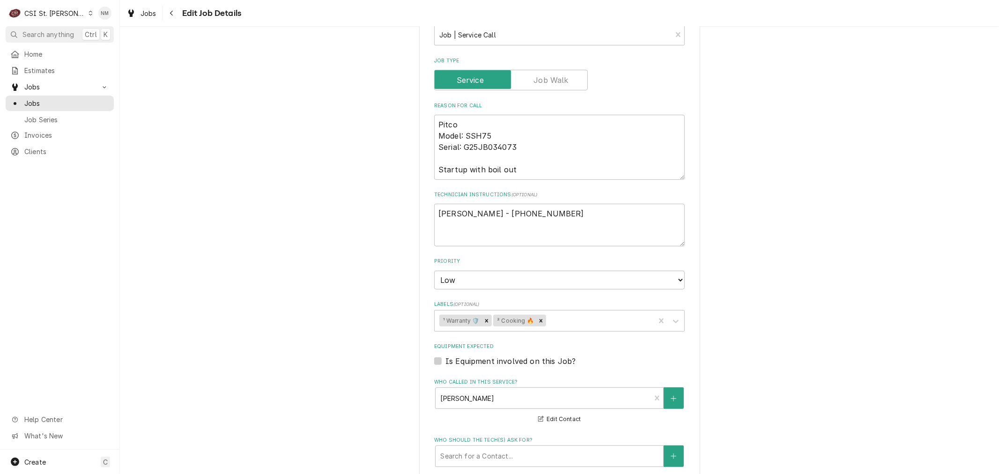
scroll to position [312, 0]
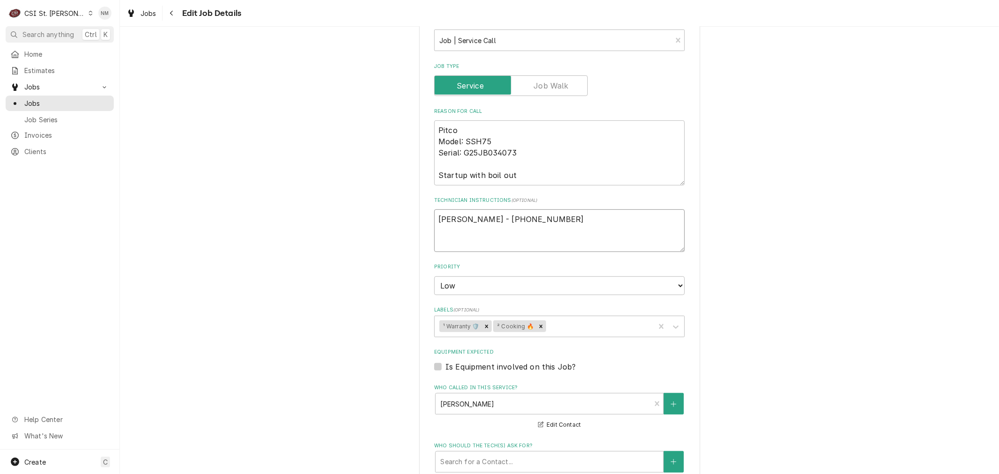
drag, startPoint x: 569, startPoint y: 216, endPoint x: 574, endPoint y: 216, distance: 4.7
click at [570, 216] on textarea "Steven Riesenbeck - 636 387-3776" at bounding box center [559, 230] width 251 height 42
type textarea "x"
type textarea "Steven Riesenbeck - 636 387-3776"
type textarea "x"
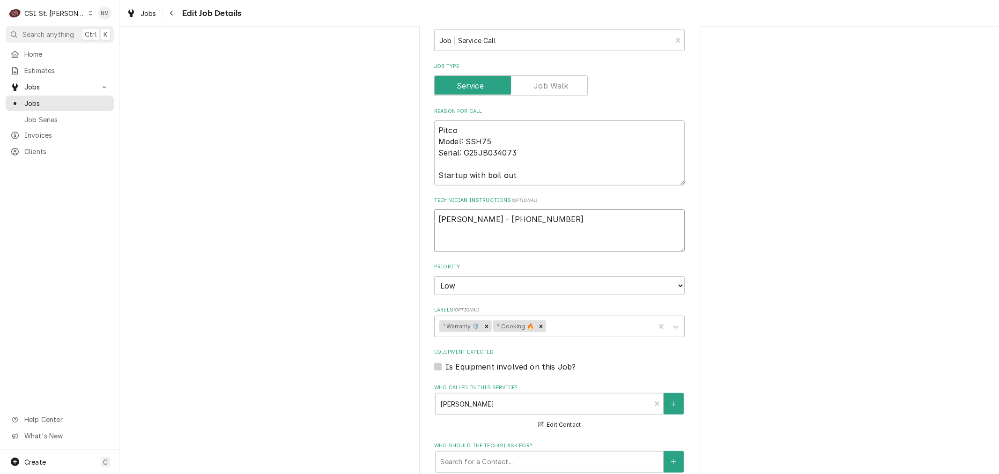
type textarea "Steven Riesenbeck - 636 387-3776 n"
type textarea "x"
type textarea "Steven Riesenbeck - 636 387-3776 ne"
type textarea "x"
type textarea "Steven Riesenbeck - 636 387-3776 nee"
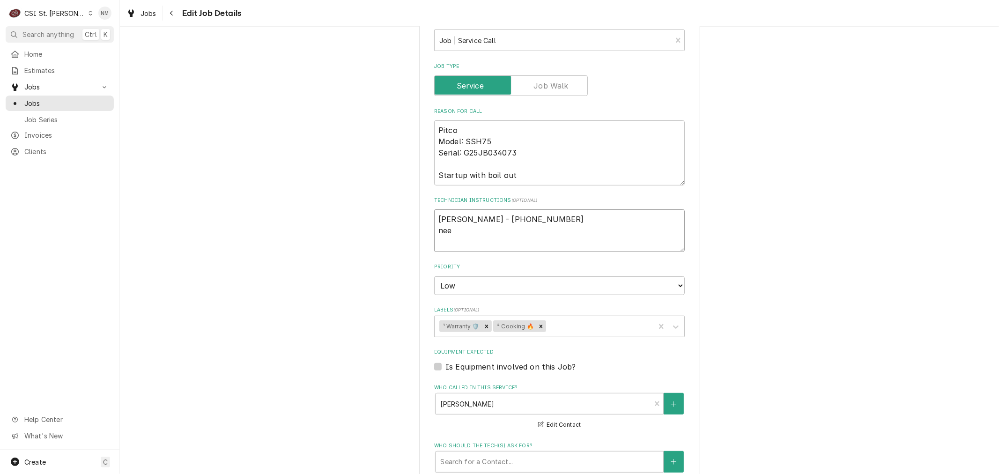
type textarea "x"
type textarea "Steven Riesenbeck - 636 387-3776 need"
type textarea "x"
type textarea "Steven Riesenbeck - 636 387-3776 need"
type textarea "x"
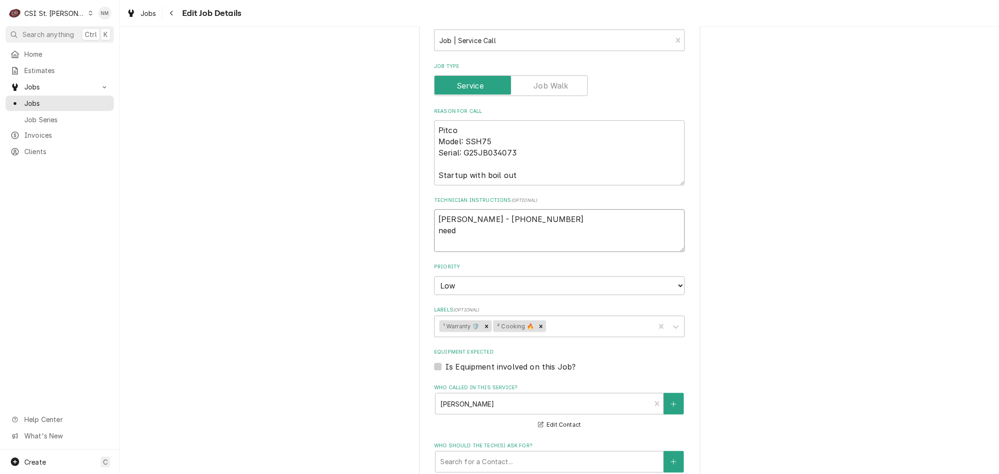
type textarea "Steven Riesenbeck - 636 387-3776 need 5"
type textarea "x"
type textarea "Steven Riesenbeck - 636 387-3776 need 5"
type textarea "x"
type textarea "Steven Riesenbeck - 636 387-3776 need 5 g"
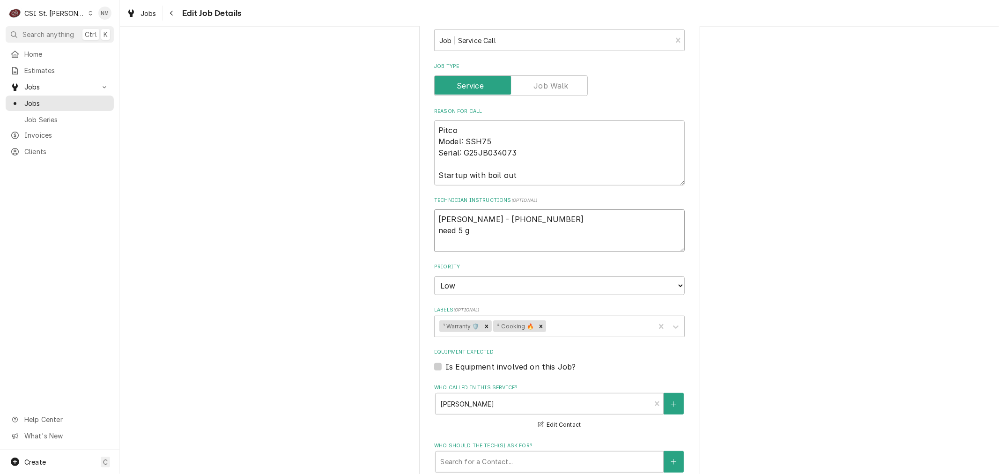
type textarea "x"
type textarea "Steven Riesenbeck - 636 387-3776 need 5 ga"
type textarea "x"
type textarea "Steven Riesenbeck - 636 387-3776 need 5 gal"
type textarea "x"
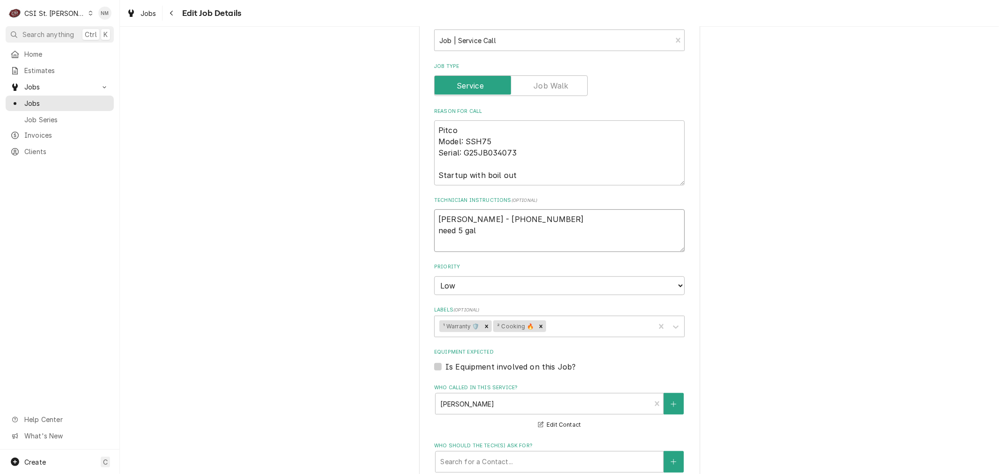
type textarea "Steven Riesenbeck - 636 387-3776 need 5 gal"
type textarea "x"
type textarea "Steven Riesenbeck - 636 387-3776 need 5 gal o"
type textarea "x"
type textarea "Steven Riesenbeck - 636 387-3776 need 5 gal of"
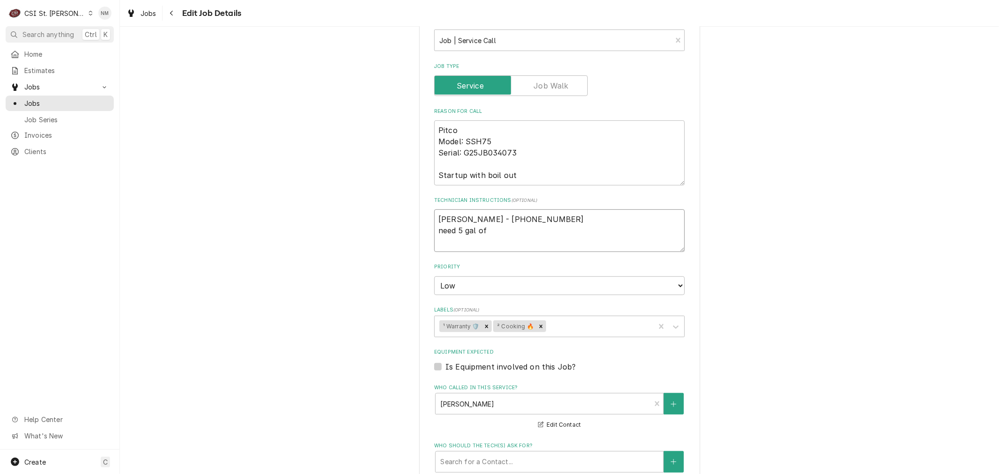
type textarea "x"
type textarea "Steven Riesenbeck - 636 387-3776 need 5 gal of"
type textarea "x"
type textarea "Steven Riesenbeck - 636 387-3776 need 5 gal of o"
type textarea "x"
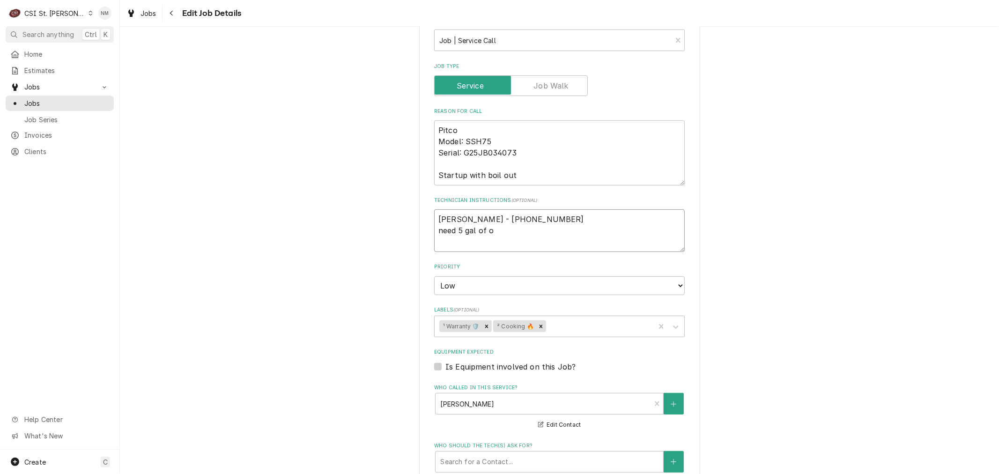
type textarea "Steven Riesenbeck - 636 387-3776 need 5 gal of oi"
type textarea "x"
type textarea "Steven Riesenbeck - 636 387-3776 need 5 gal of oil"
type textarea "x"
type textarea "Steven Riesenbeck - 636 387-3776 need 5 gal of oil"
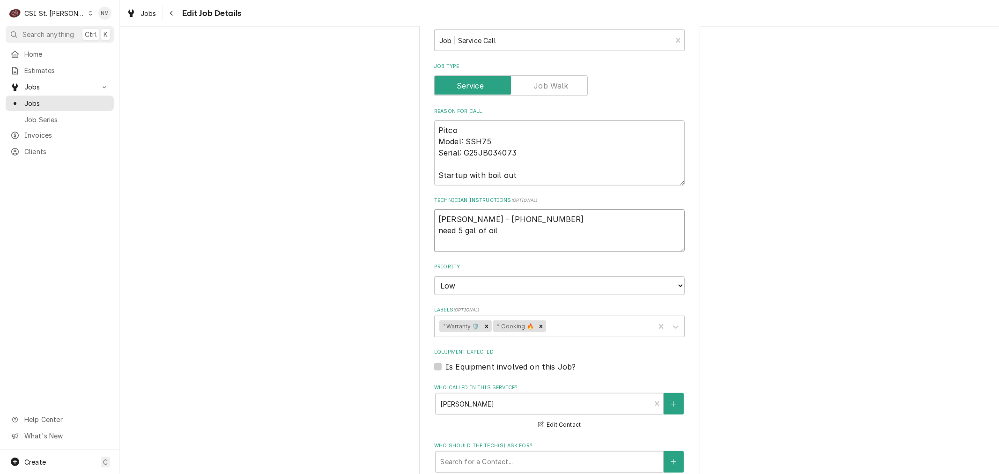
type textarea "x"
type textarea "Steven Riesenbeck - 636 387-3776 need 5 gal of oil p"
type textarea "x"
type textarea "Steven Riesenbeck - 636 387-3776 need 5 gal of oil pe"
type textarea "x"
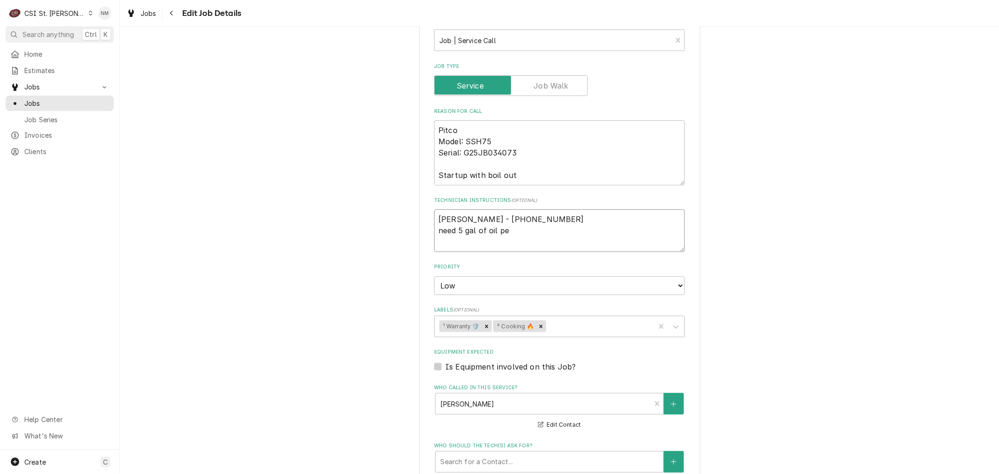
type textarea "Steven Riesenbeck - 636 387-3776 need 5 gal of oil per"
type textarea "x"
type textarea "Steven Riesenbeck - 636 387-3776 need 5 gal of oil per"
type textarea "x"
type textarea "Steven Riesenbeck - 636 387-3776 need 5 gal of oil per f"
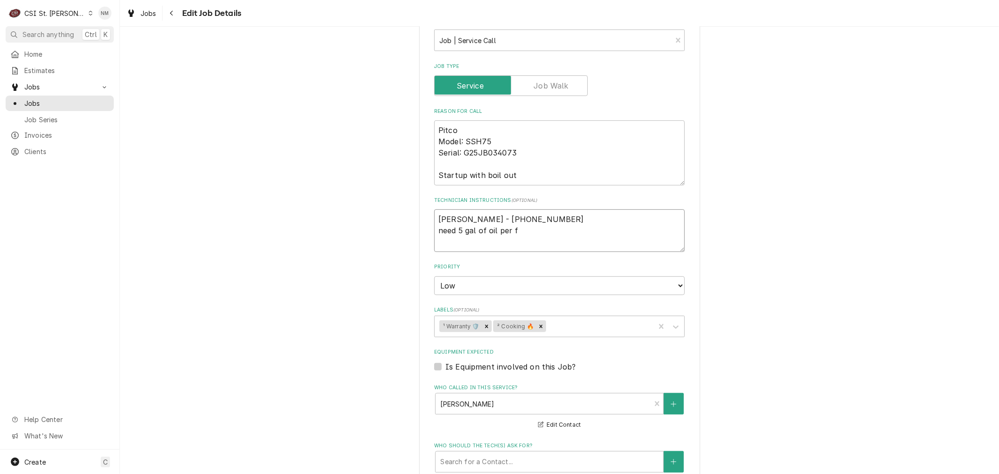
type textarea "x"
type textarea "Steven Riesenbeck - 636 387-3776 need 5 gal of oil per fr"
type textarea "x"
type textarea "Steven Riesenbeck - 636 387-3776 need 5 gal of oil per fry"
type textarea "x"
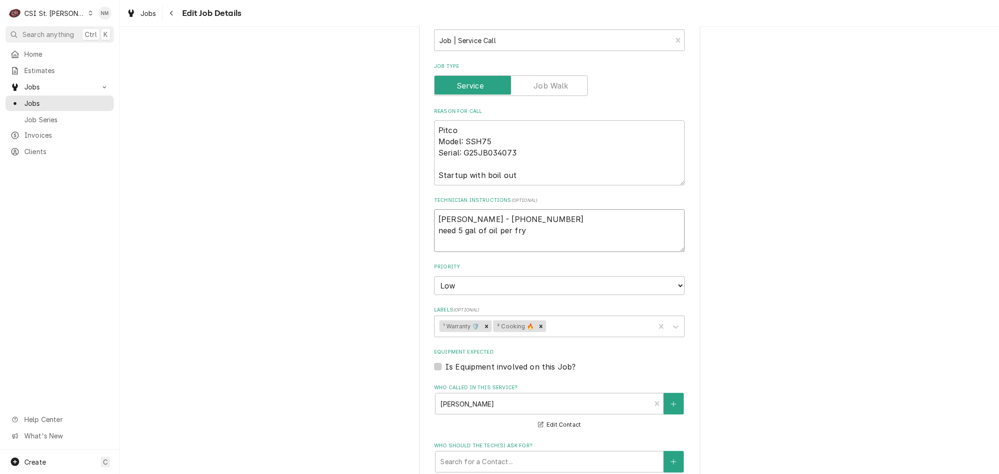
type textarea "Steven Riesenbeck - 636 387-3776 need 5 gal of oil per frye"
type textarea "x"
type textarea "Steven Riesenbeck - 636 387-3776 need 5 gal of oil per fryer"
type textarea "x"
type textarea "Steven Riesenbeck - 636 387-3776 need 5 gal of oil per fryer"
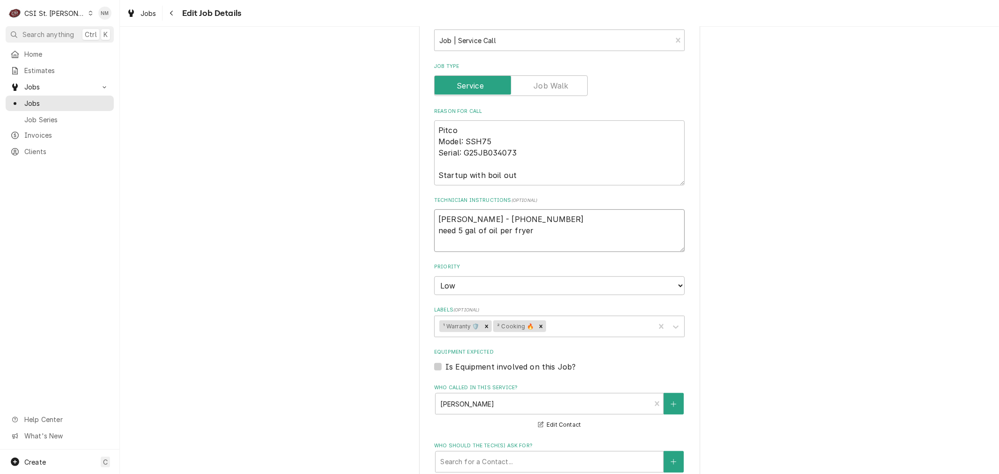
type textarea "x"
type textarea "Steven Riesenbeck - 636 387-3776 need 5 gal of oil per fryer p"
type textarea "x"
type textarea "Steven Riesenbeck - 636 387-3776 need 5 gal of oil per fryer pr"
type textarea "x"
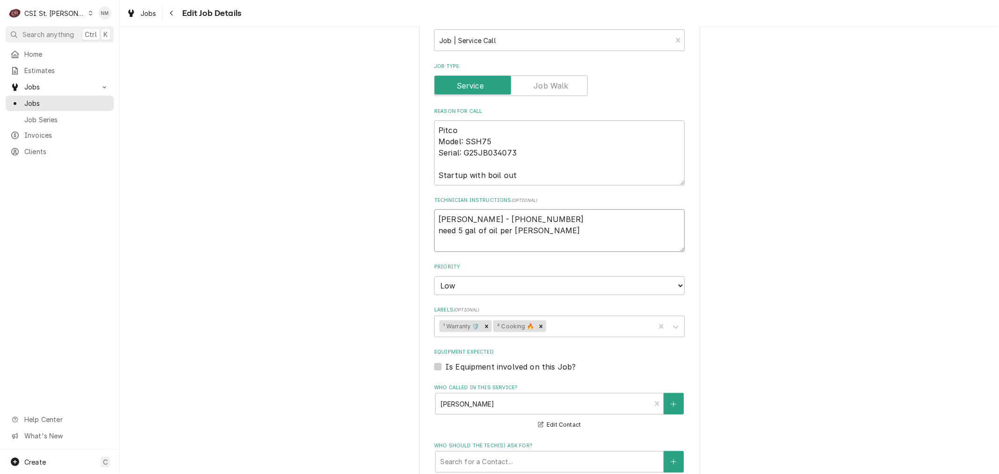
type textarea "Steven Riesenbeck - 636 387-3776 need 5 gal of oil per fryer pro"
type textarea "x"
type textarea "Steven Riesenbeck - 636 387-3776 need 5 gal of oil per fryer prod"
type textarea "x"
type textarea "Steven Riesenbeck - 636 387-3776 need 5 gal of oil per fryer produ"
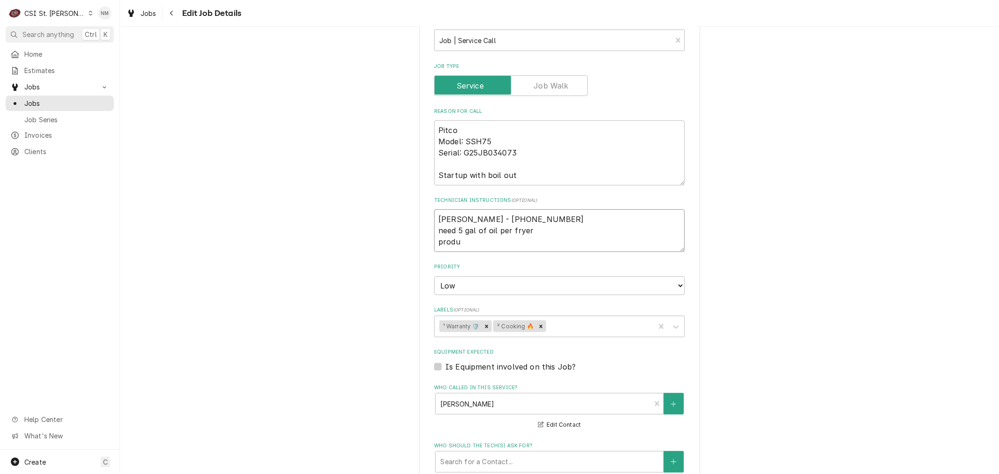
type textarea "x"
type textarea "Steven Riesenbeck - 636 387-3776 need 5 gal of oil per fryer produc"
type textarea "x"
type textarea "Steven Riesenbeck - 636 387-3776 need 5 gal of oil per fryer product"
type textarea "x"
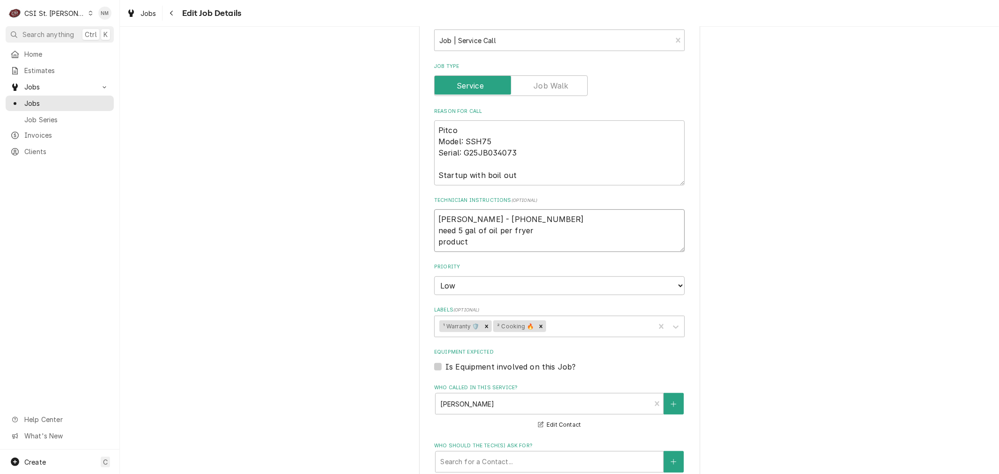
type textarea "Steven Riesenbeck - 636 387-3776 need 5 gal of oil per fryer product"
type textarea "x"
type textarea "Steven Riesenbeck - 636 387-3776 need 5 gal of oil per fryer product t"
type textarea "x"
type textarea "Steven Riesenbeck - 636 387-3776 need 5 gal of oil per fryer product to"
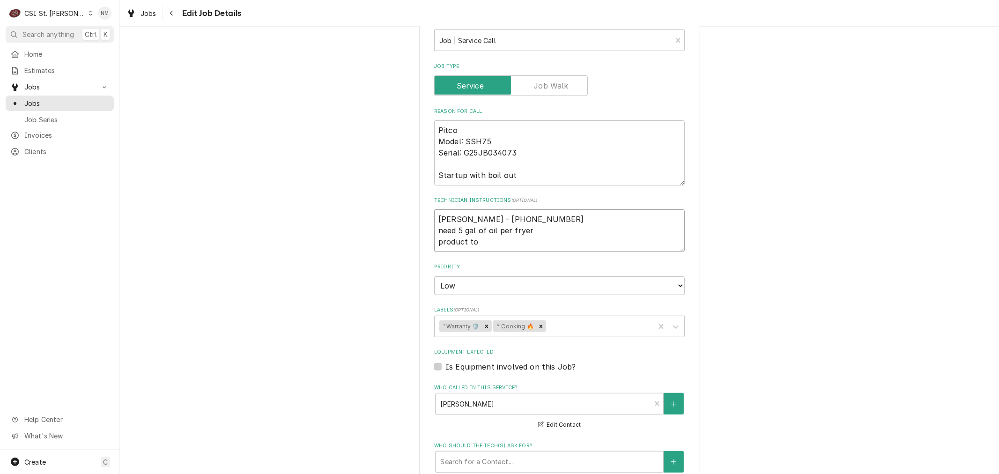
type textarea "x"
type textarea "Steven Riesenbeck - 636 387-3776 need 5 gal of oil per fryer product to"
type textarea "x"
type textarea "Steven Riesenbeck - 636 387-3776 need 5 gal of oil per fryer product to t"
type textarea "x"
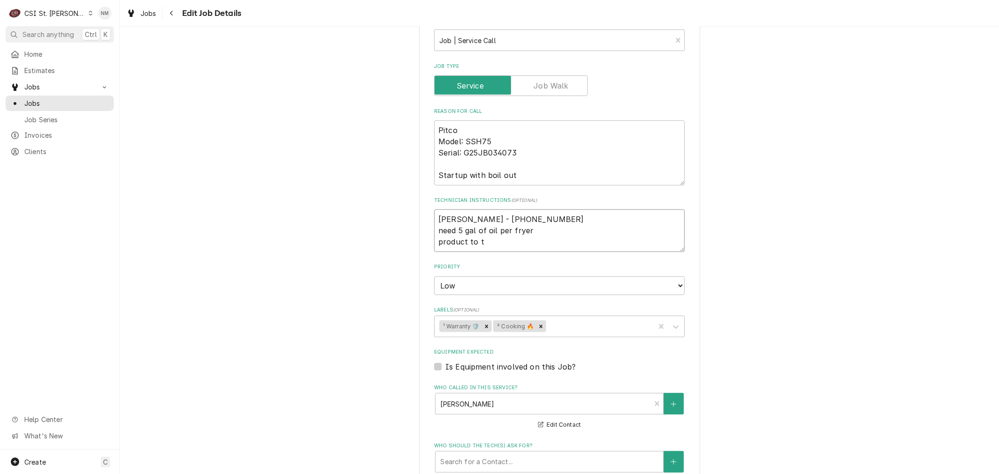
type textarea "Steven Riesenbeck - 636 387-3776 need 5 gal of oil per fryer product to te"
type textarea "x"
type textarea "Steven Riesenbeck - 636 387-3776 need 5 gal of oil per fryer product to tes"
type textarea "x"
type textarea "Steven Riesenbeck - 636 387-3776 need 5 gal of oil per fryer product to test"
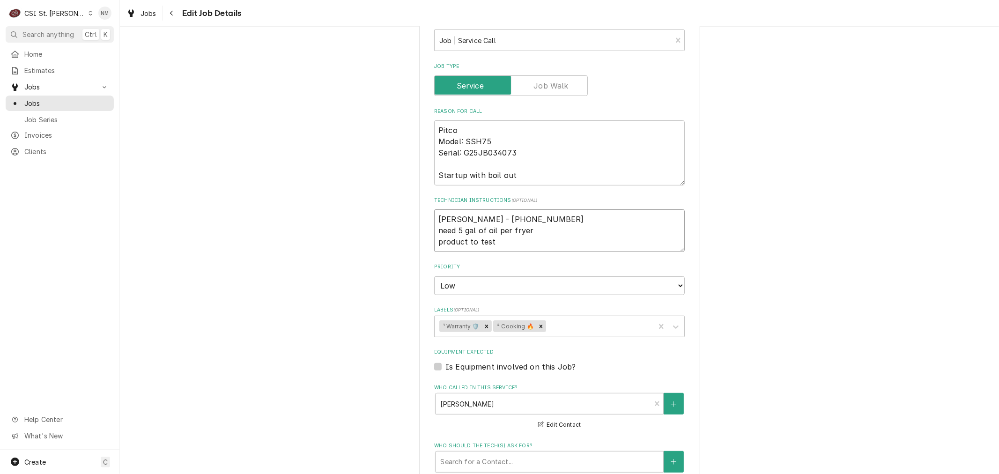
type textarea "x"
type textarea "Steven Riesenbeck - 636 387-3776 need 5 gal of oil per fryer product to test"
type textarea "x"
type textarea "Steven Riesenbeck - 636 387-3776 need 5 gal of oil per fryer product to test a"
type textarea "x"
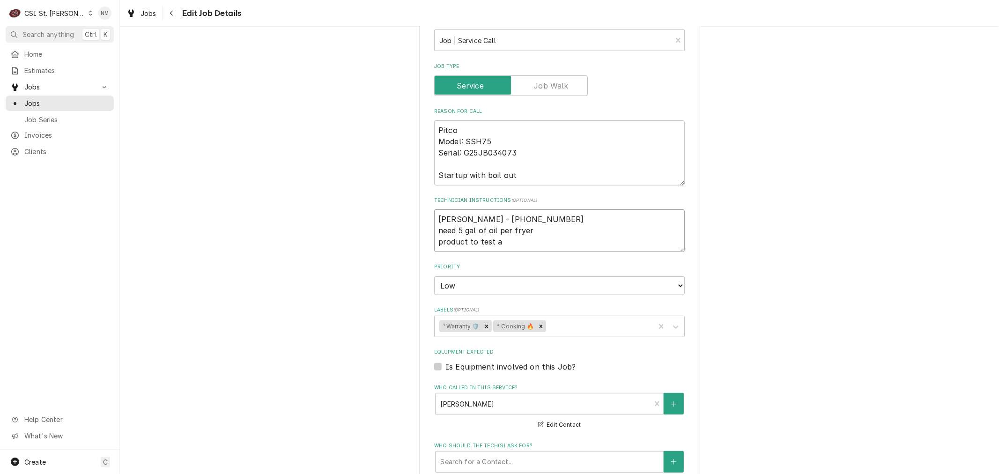
type textarea "Steven Riesenbeck - 636 387-3776 need 5 gal of oil per fryer product to test an"
type textarea "x"
type textarea "Steven Riesenbeck - 636 387-3776 need 5 gal of oil per fryer product to test and"
type textarea "x"
type textarea "Steven Riesenbeck - 636 387-3776 need 5 gal of oil per fryer product to test and"
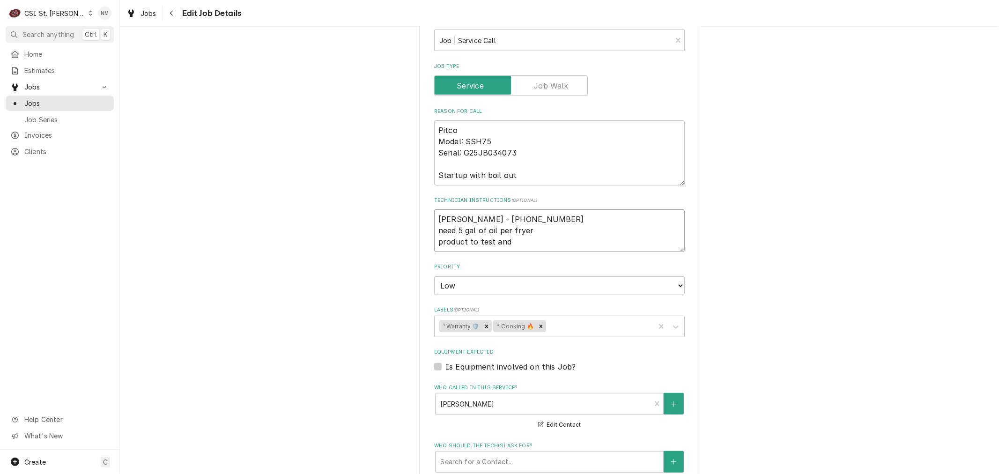
type textarea "x"
type textarea "Steven Riesenbeck - 636 387-3776 need 5 gal of oil per fryer product to test an…"
type textarea "x"
type textarea "Steven Riesenbeck - 636 387-3776 need 5 gal of oil per fryer product to test an…"
type textarea "x"
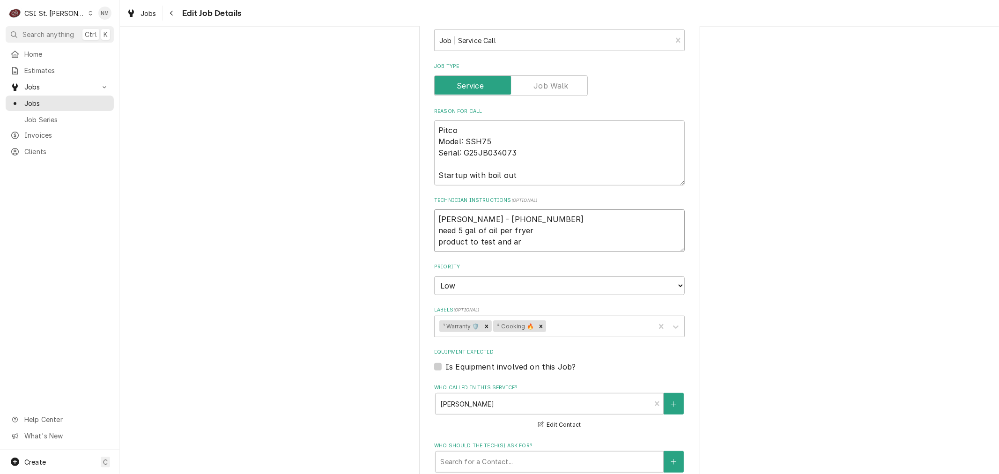
type textarea "Steven Riesenbeck - 636 387-3776 need 5 gal of oil per fryer product to test an…"
type textarea "x"
type textarea "Steven Riesenbeck - 636 387-3776 need 5 gal of oil per fryer product to test an…"
type textarea "x"
type textarea "Steven Riesenbeck - 636 387-3776 need 5 gal of oil per fryer product to test an…"
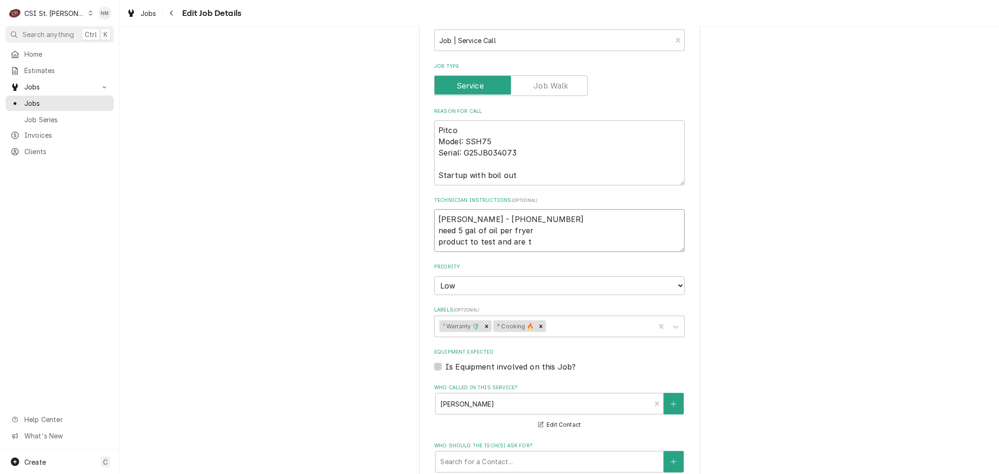
type textarea "x"
type textarea "Steven Riesenbeck - 636 387-3776 need 5 gal of oil per fryer product to test an…"
type textarea "x"
type textarea "Steven Riesenbeck - 636 387-3776 need 5 gal of oil per fryer product to test an…"
type textarea "x"
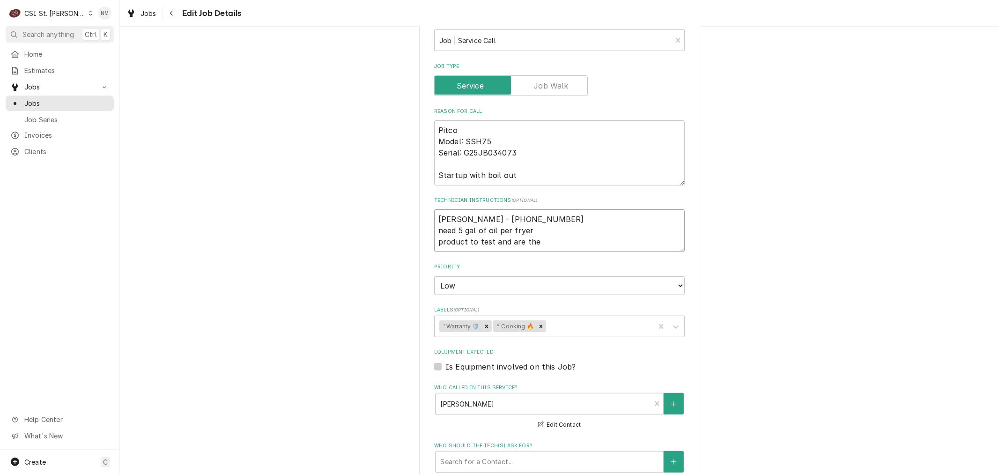
type textarea "Steven Riesenbeck - 636 387-3776 need 5 gal of oil per fryer product to test an…"
type textarea "x"
type textarea "Steven Riesenbeck - 636 387-3776 need 5 gal of oil per fryer product to test an…"
type textarea "x"
type textarea "Steven Riesenbeck - 636 387-3776 need 5 gal of oil per fryer product to test an…"
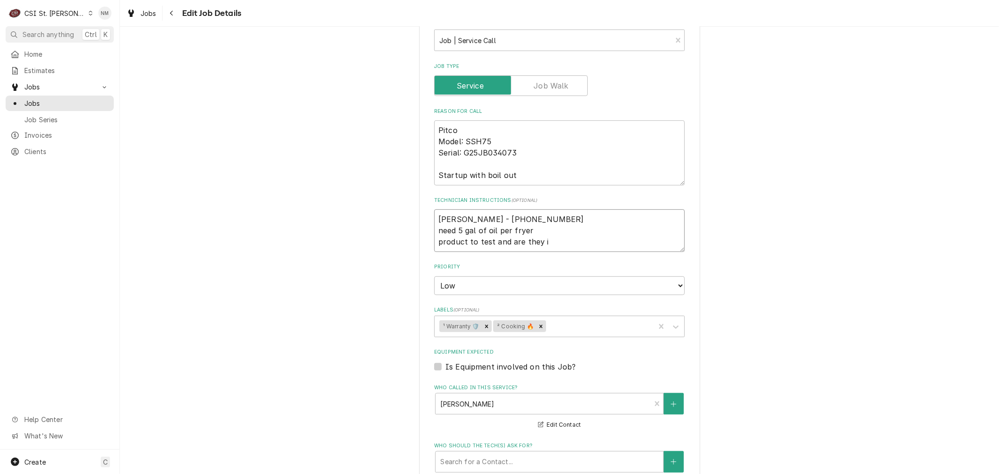
type textarea "x"
type textarea "Steven Riesenbeck - 636 387-3776 need 5 gal of oil per fryer product to test an…"
type textarea "x"
type textarea "Steven Riesenbeck - 636 387-3776 need 5 gal of oil per fryer product to test an…"
type textarea "x"
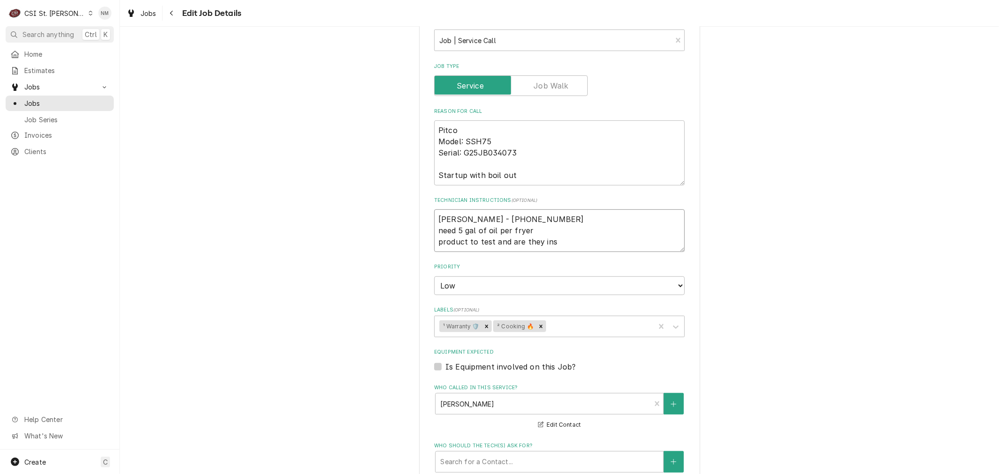
type textarea "Steven Riesenbeck - 636 387-3776 need 5 gal of oil per fryer product to test an…"
type textarea "x"
type textarea "Steven Riesenbeck - 636 387-3776 need 5 gal of oil per fryer product to test an…"
type textarea "x"
type textarea "Steven Riesenbeck - 636 387-3776 need 5 gal of oil per fryer product to test an…"
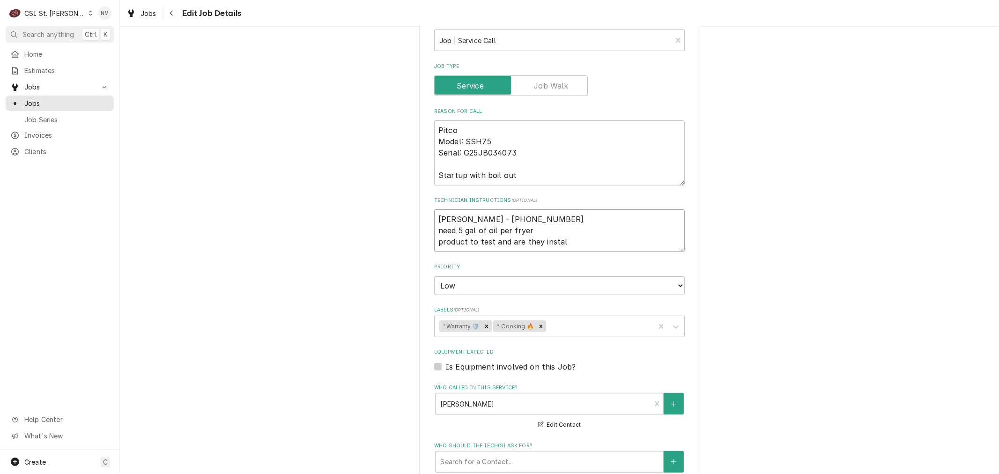
type textarea "x"
type textarea "Steven Riesenbeck - 636 387-3776 need 5 gal of oil per fryer product to test an…"
type textarea "x"
type textarea "Steven Riesenbeck - 636 387-3776 need 5 gal of oil per fryer product to test an…"
type textarea "x"
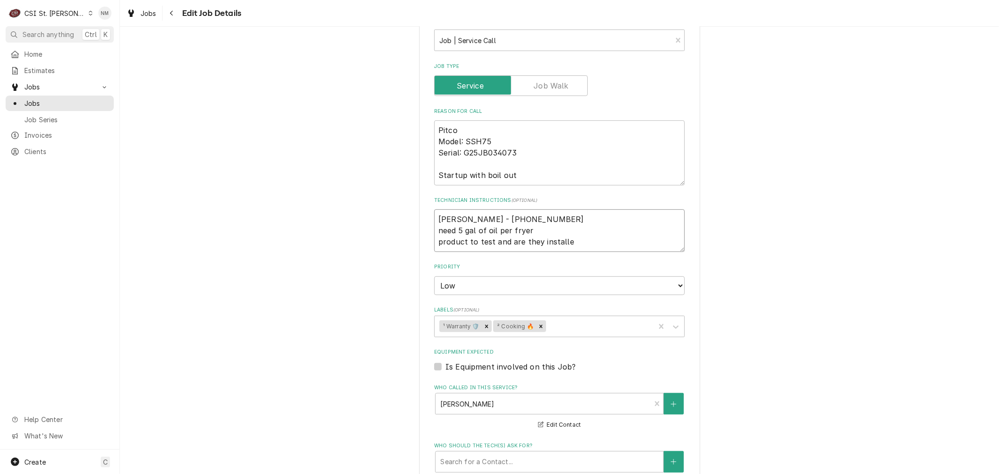
type textarea "Steven Riesenbeck - 636 387-3776 need 5 gal of oil per fryer product to test an…"
type textarea "x"
type textarea "Steven Riesenbeck - 636 387-3776 need 5 gal of oil per fryer product to test an…"
type textarea "x"
type textarea "Steven Riesenbeck - 636 387-3776 need 5 gal of oil per fryer product to test an…"
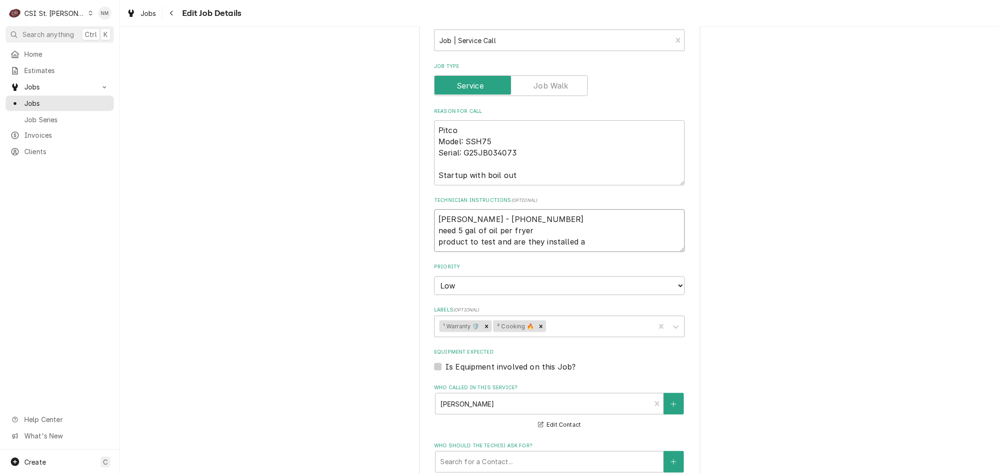
type textarea "x"
type textarea "Steven Riesenbeck - 636 387-3776 need 5 gal of oil per fryer product to test an…"
type textarea "x"
type textarea "Steven Riesenbeck - 636 387-3776 need 5 gal of oil per fryer product to test an…"
type textarea "x"
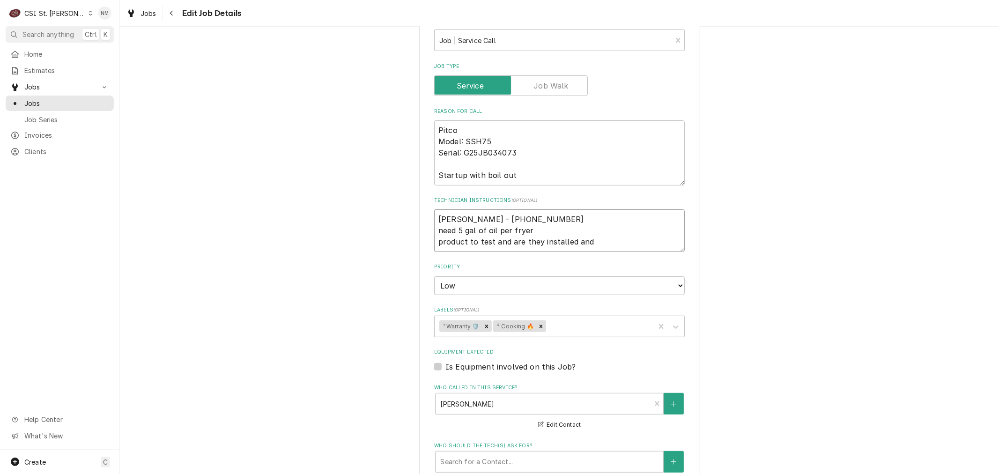
type textarea "Steven Riesenbeck - 636 387-3776 need 5 gal of oil per fryer product to test an…"
type textarea "x"
type textarea "Steven Riesenbeck - 636 387-3776 need 5 gal of oil per fryer product to test an…"
type textarea "x"
type textarea "Steven Riesenbeck - 636 387-3776 need 5 gal of oil per fryer product to test an…"
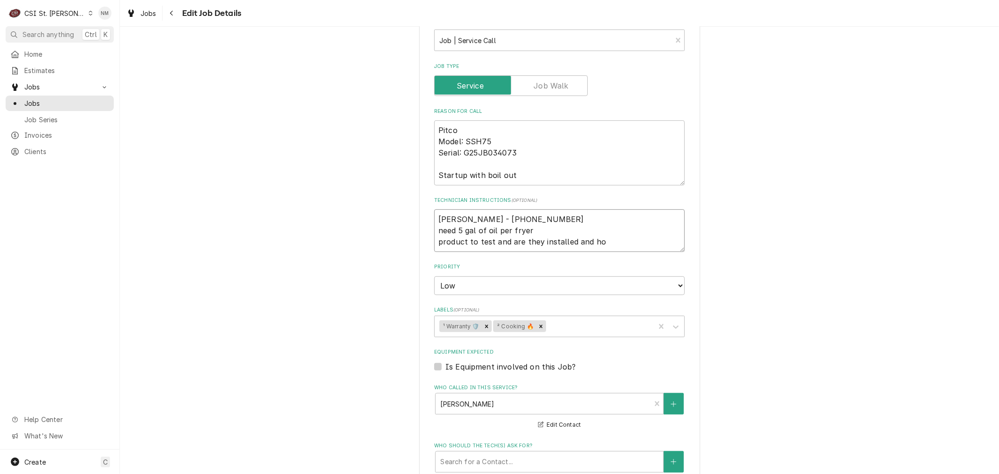
type textarea "x"
type textarea "Steven Riesenbeck - 636 387-3776 need 5 gal of oil per fryer product to test an…"
type textarea "x"
type textarea "Steven Riesenbeck - 636 387-3776 need 5 gal of oil per fryer product to test an…"
type textarea "x"
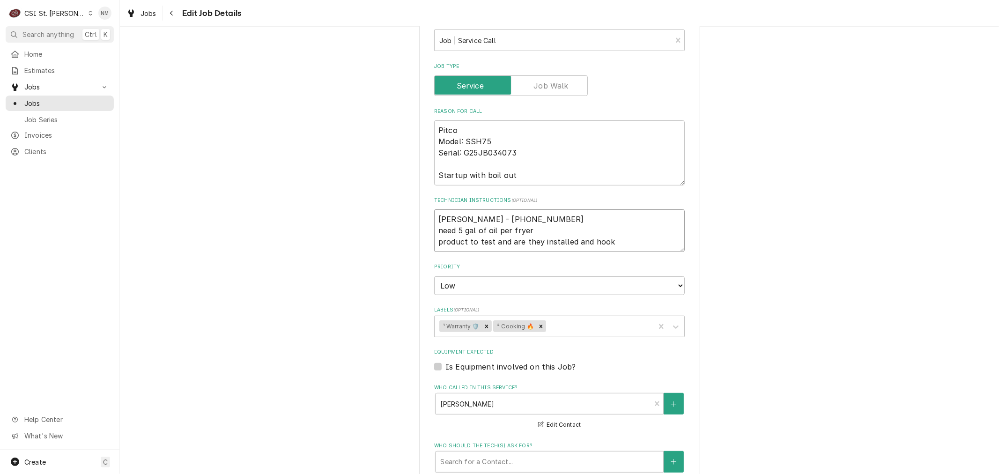
type textarea "Steven Riesenbeck - 636 387-3776 need 5 gal of oil per fryer product to test an…"
type textarea "x"
type textarea "Steven Riesenbeck - 636 387-3776 need 5 gal of oil per fryer product to test an…"
type textarea "x"
type textarea "Steven Riesenbeck - 636 387-3776 need 5 gal of oil per fryer product to test an…"
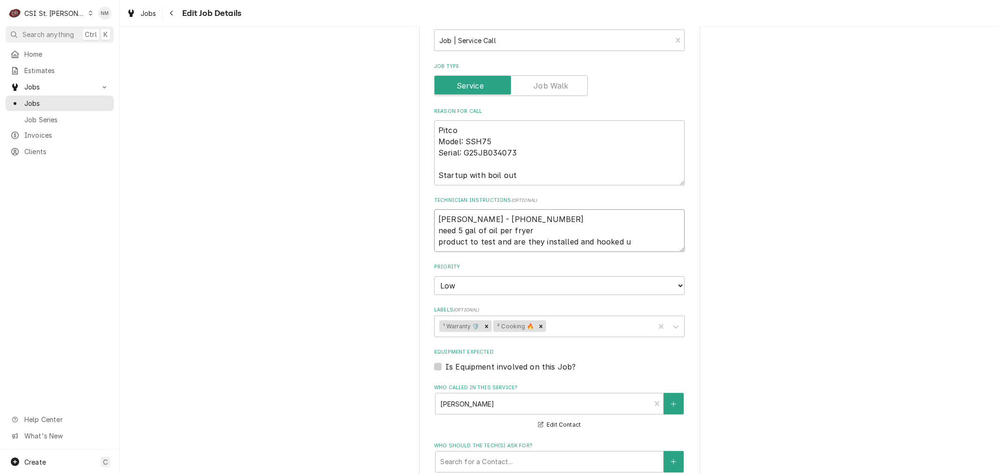
type textarea "x"
type textarea "Steven Riesenbeck - 636 387-3776 need 5 gal of oil per fryer product to test an…"
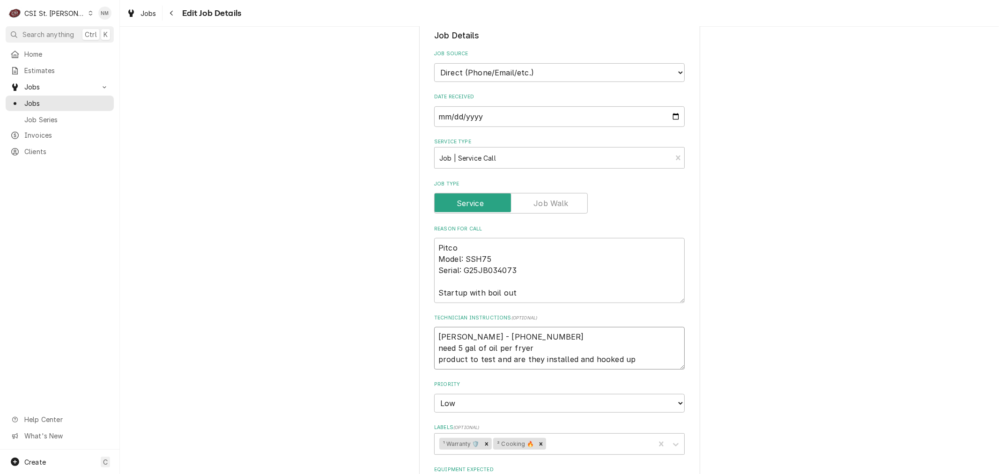
scroll to position [208, 0]
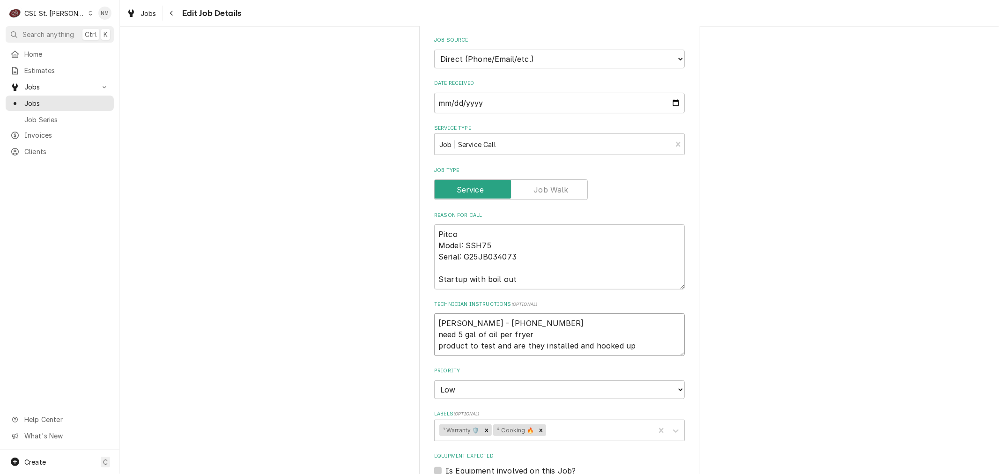
click at [436, 322] on textarea "Steven Riesenbeck - 636 387-3776 need 5 gal of oil per fryer product to test an…" at bounding box center [559, 334] width 251 height 42
type textarea "x"
type textarea "Steven Riesenbeck - 636 387-3776 need 5 gal of oil per fryer product to test an…"
type textarea "x"
type textarea "L Steven Riesenbeck - 636 387-3776 need 5 gal of oil per fryer product to test …"
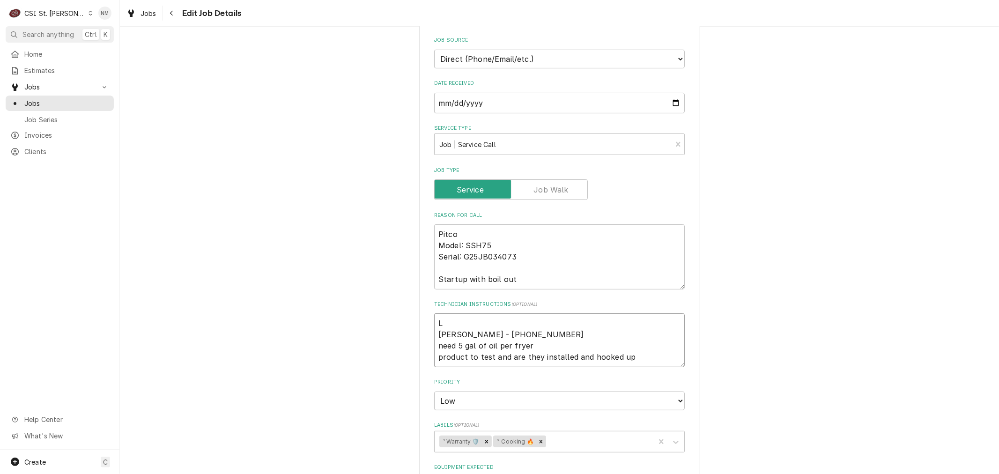
type textarea "x"
type textarea "LV Steven Riesenbeck - 636 387-3776 need 5 gal of oil per fryer product to test…"
type textarea "x"
type textarea "LVM Steven Riesenbeck - 636 387-3776 need 5 gal of oil per fryer product to tes…"
type textarea "x"
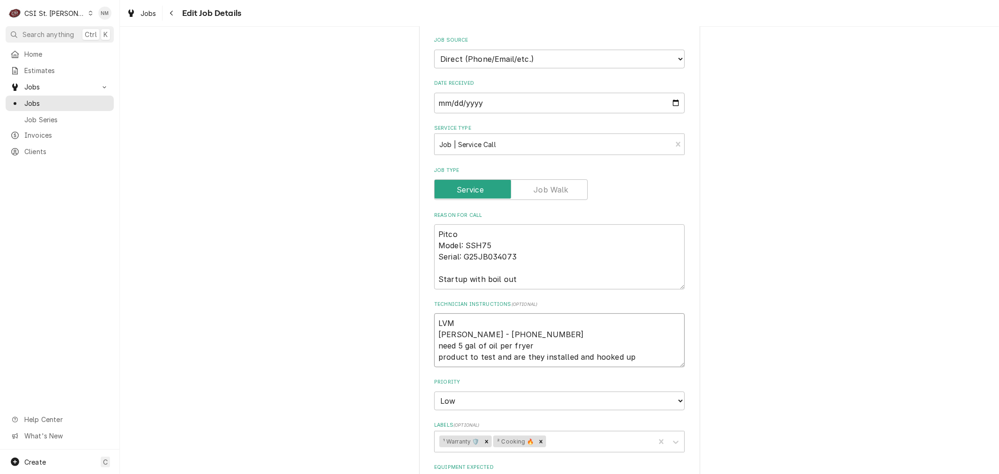
type textarea "LVM Steven Riesenbeck - 636 387-3776 need 5 gal of oil per fryer product to tes…"
type textarea "x"
type textarea "LVM fo Steven Riesenbeck - 636 387-3776 need 5 gal of oil per fryer product to …"
type textarea "x"
type textarea "LVM for Steven Riesenbeck - 636 387-3776 need 5 gal of oil per fryer product to…"
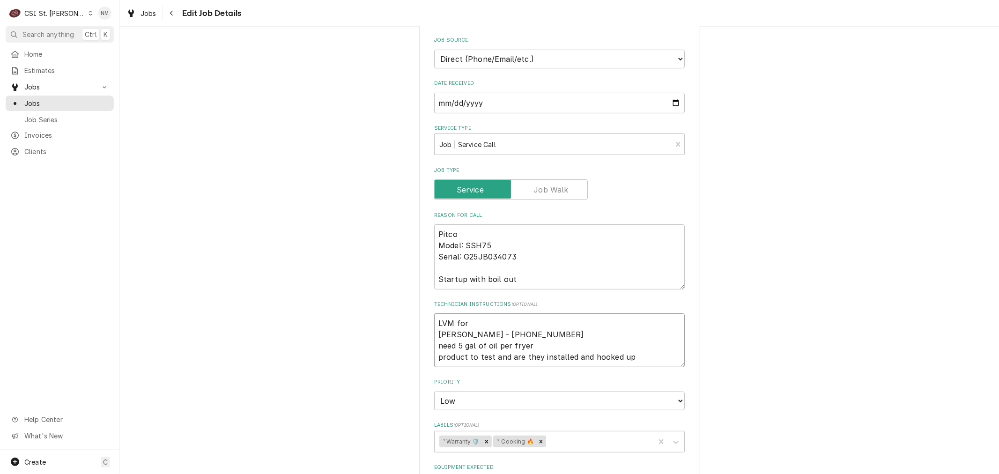
type textarea "x"
type textarea "LVM for Steven Riesenbeck - 636 387-3776 need 5 gal of oil per fryer product to…"
type textarea "x"
type textarea "LVM for S Steven Riesenbeck - 636 387-3776 need 5 gal of oil per fryer product …"
type textarea "x"
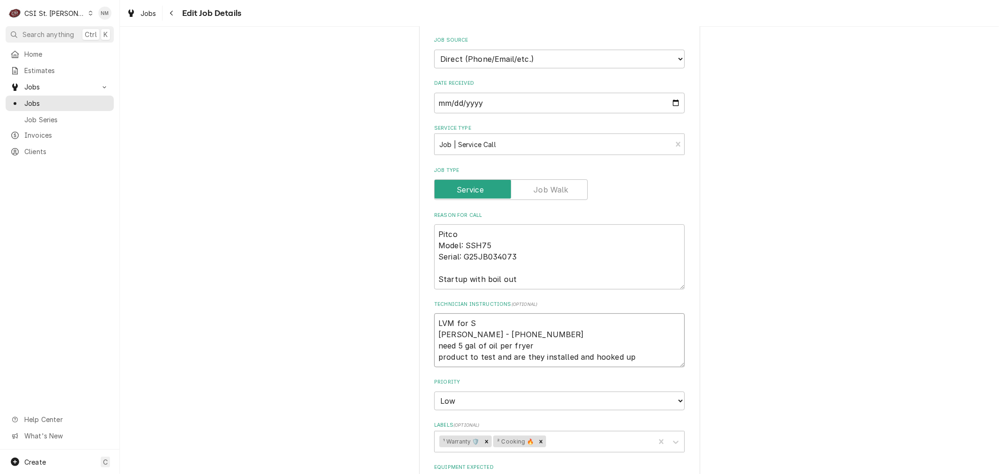
type textarea "LVM for ST Steven Riesenbeck - 636 387-3776 need 5 gal of oil per fryer product…"
type textarea "x"
type textarea "LVM for STe Steven Riesenbeck - 636 387-3776 need 5 gal of oil per fryer produc…"
type textarea "x"
type textarea "LVM for STev Steven Riesenbeck - 636 387-3776 need 5 gal of oil per fryer produ…"
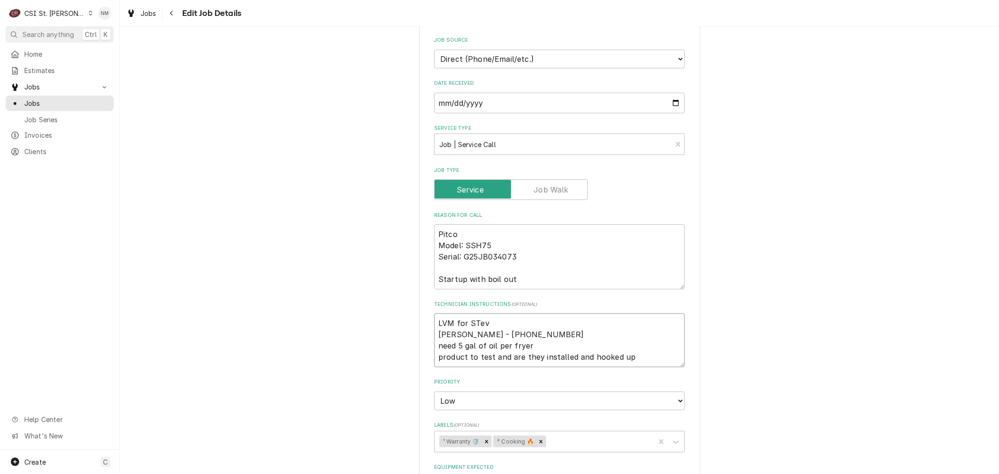
type textarea "x"
type textarea "LVM for STeve Steven Riesenbeck - 636 387-3776 need 5 gal of oil per fryer prod…"
type textarea "x"
type textarea "LVM for STev Steven Riesenbeck - 636 387-3776 need 5 gal of oil per fryer produ…"
type textarea "x"
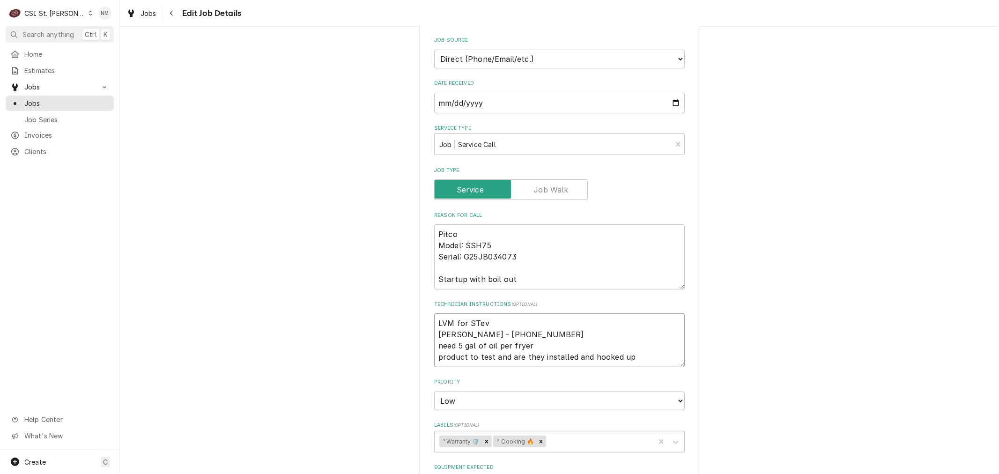
type textarea "LVM for STe Steven Riesenbeck - 636 387-3776 need 5 gal of oil per fryer produc…"
click at [555, 322] on textarea "LVM for Steve any day next week except for Friday Steven Riesenbeck - 636 387-3…" at bounding box center [559, 339] width 251 height 53
drag, startPoint x: 649, startPoint y: 321, endPoint x: 430, endPoint y: 314, distance: 219.7
click at [429, 314] on div "Use the fields below to edit this job: Client Details Client PITCO WARRANTY Edi…" at bounding box center [559, 374] width 281 height 1074
drag, startPoint x: 623, startPoint y: 367, endPoint x: 623, endPoint y: 361, distance: 6.1
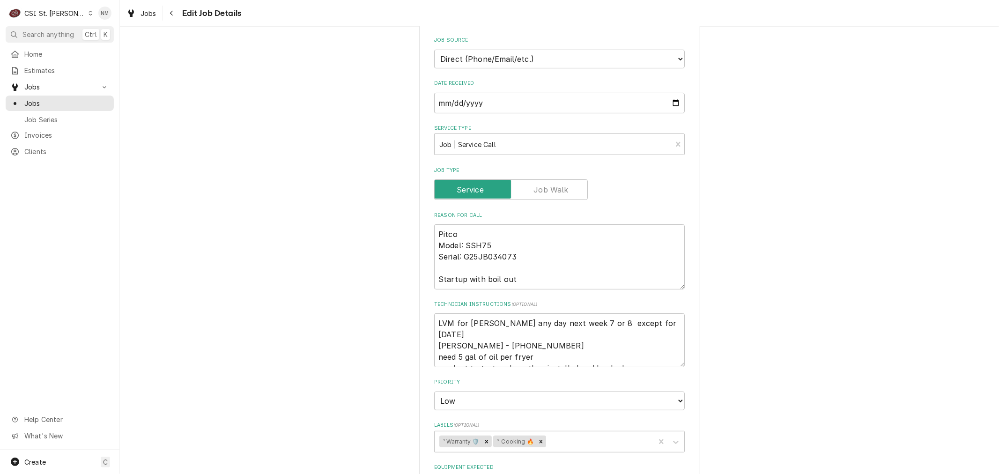
click at [623, 366] on fieldset "Job Details Job Source Direct (Phone/Email/etc.) Service Channel Corrigo Ecotra…" at bounding box center [559, 415] width 251 height 798
drag, startPoint x: 625, startPoint y: 359, endPoint x: 422, endPoint y: 320, distance: 206.4
click at [422, 320] on div "Use the fields below to edit this job: Client Details Client PITCO WARRANTY Edi…" at bounding box center [559, 374] width 281 height 1074
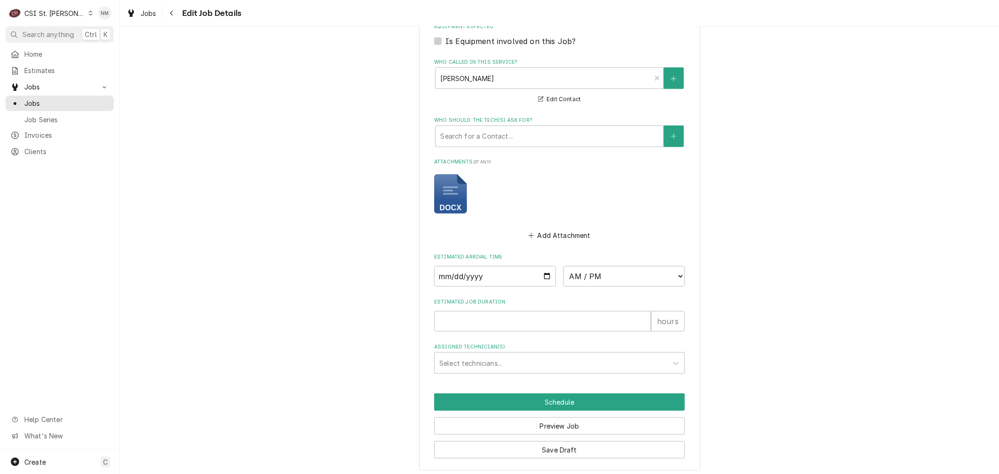
scroll to position [651, 0]
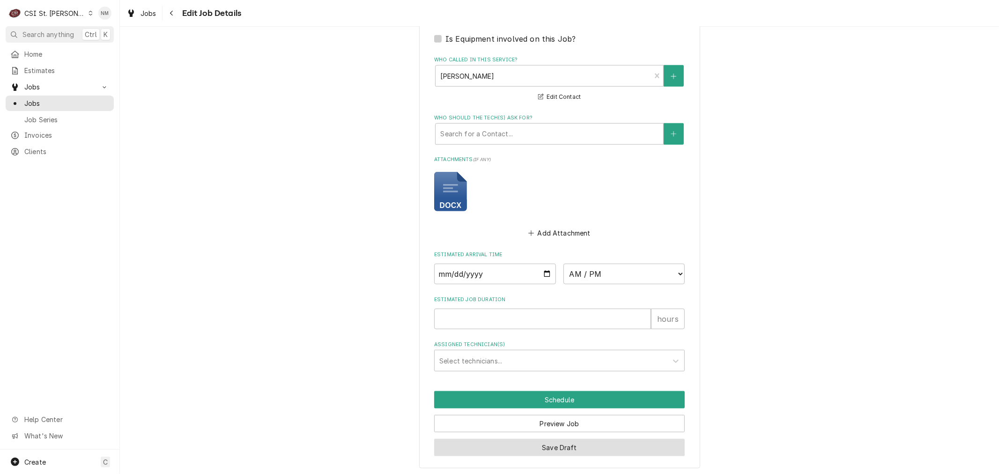
click at [607, 444] on button "Save Draft" at bounding box center [559, 447] width 251 height 17
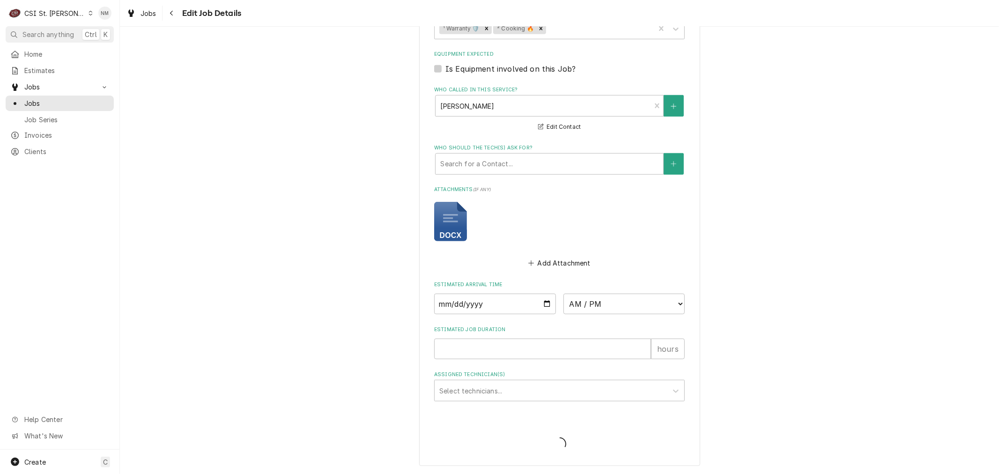
scroll to position [619, 0]
